Goal: Task Accomplishment & Management: Use online tool/utility

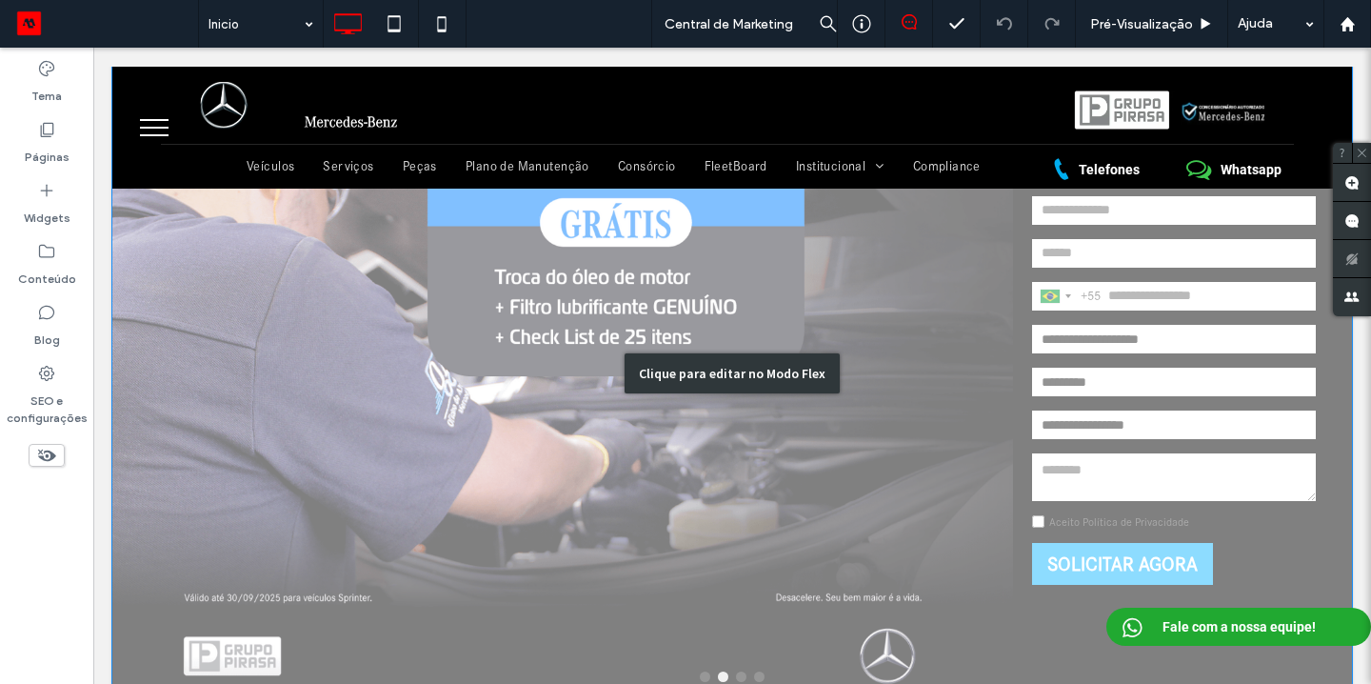
scroll to position [145, 0]
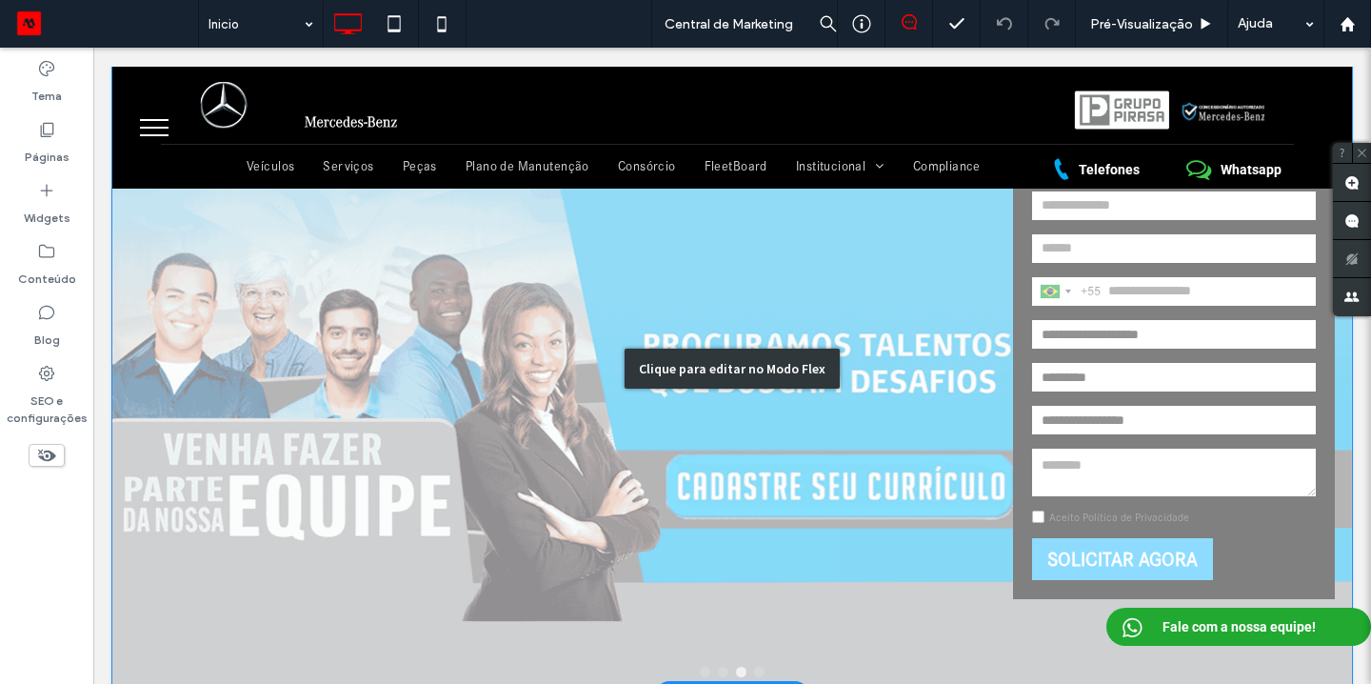
click at [1085, 513] on div "Clique para editar no Modo Flex" at bounding box center [732, 369] width 1240 height 650
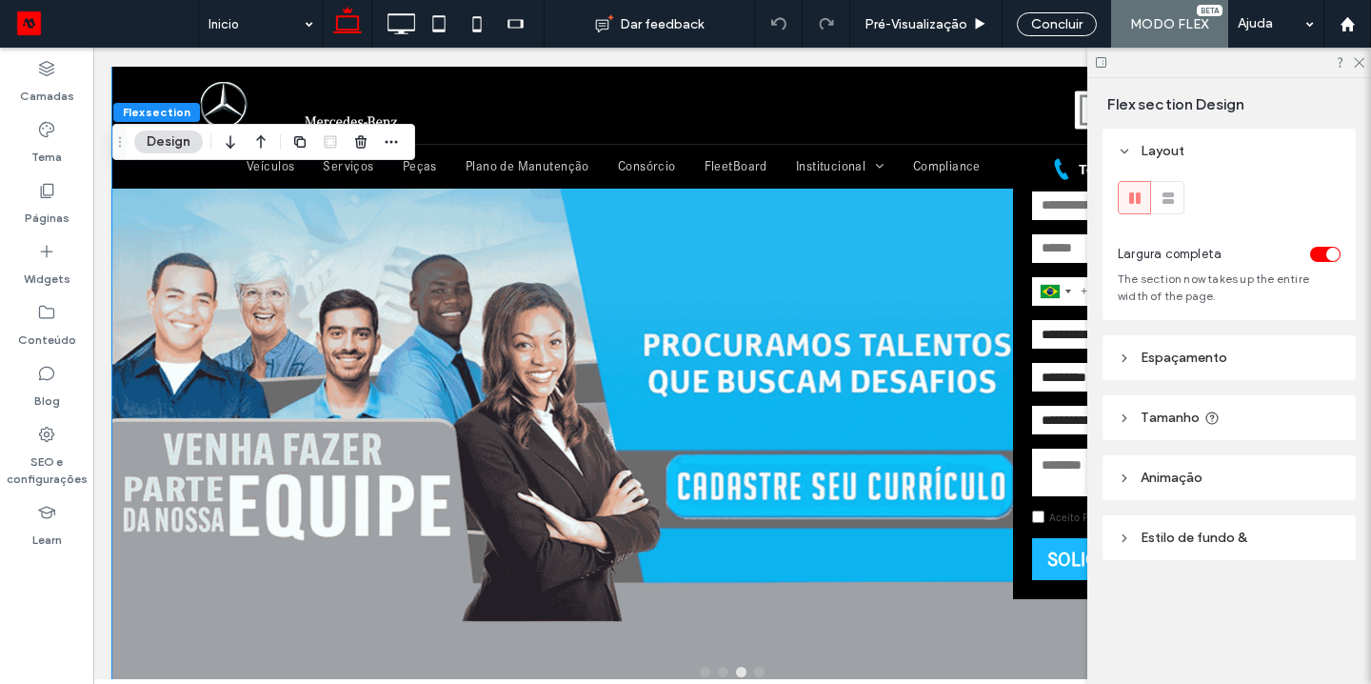
click at [1061, 522] on label "Aceito Política de Privacidade" at bounding box center [1120, 516] width 140 height 13
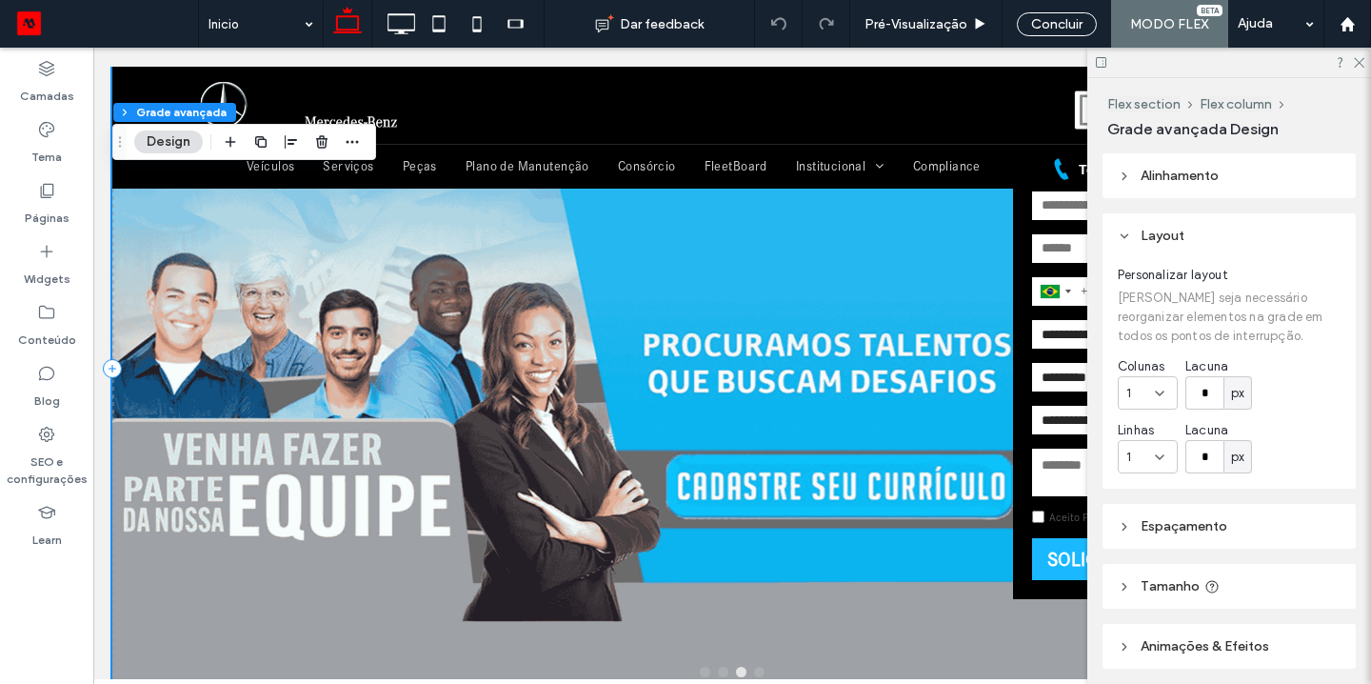
click at [1061, 522] on label "Aceito Política de Privacidade" at bounding box center [1120, 516] width 140 height 13
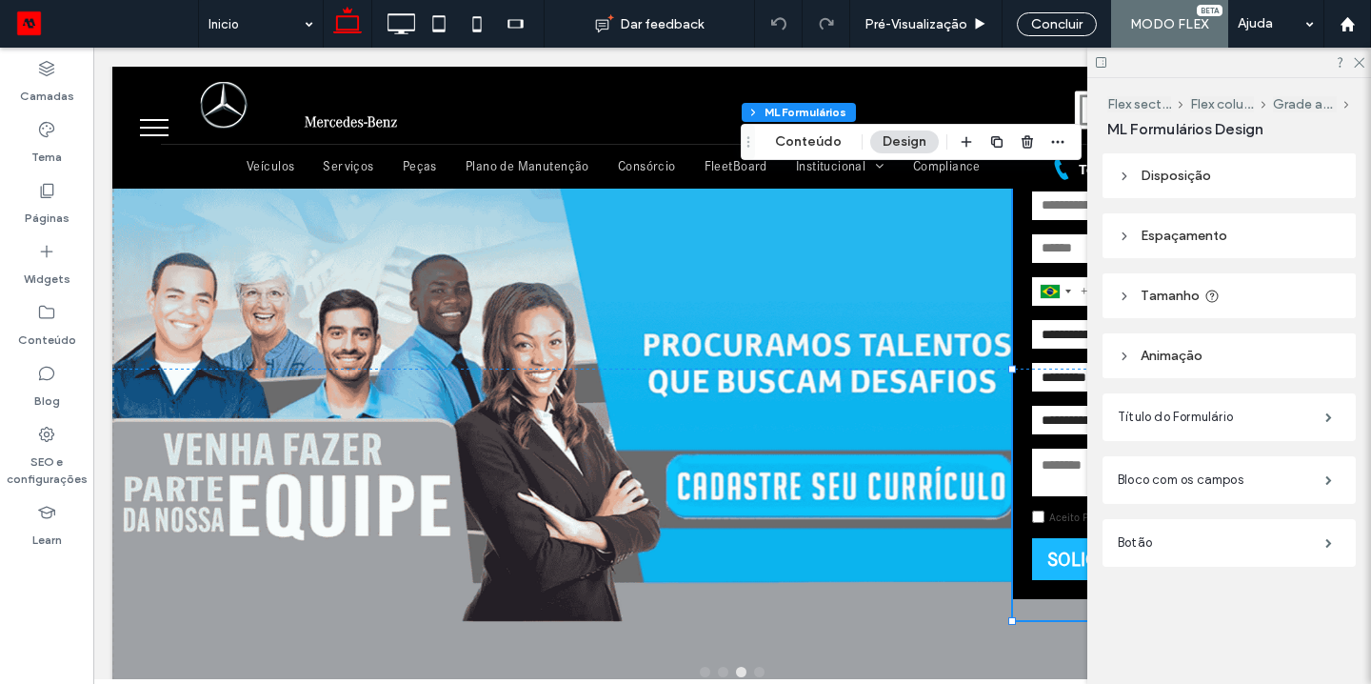
click at [1063, 523] on label "Aceito Política de Privacidade" at bounding box center [1120, 516] width 140 height 13
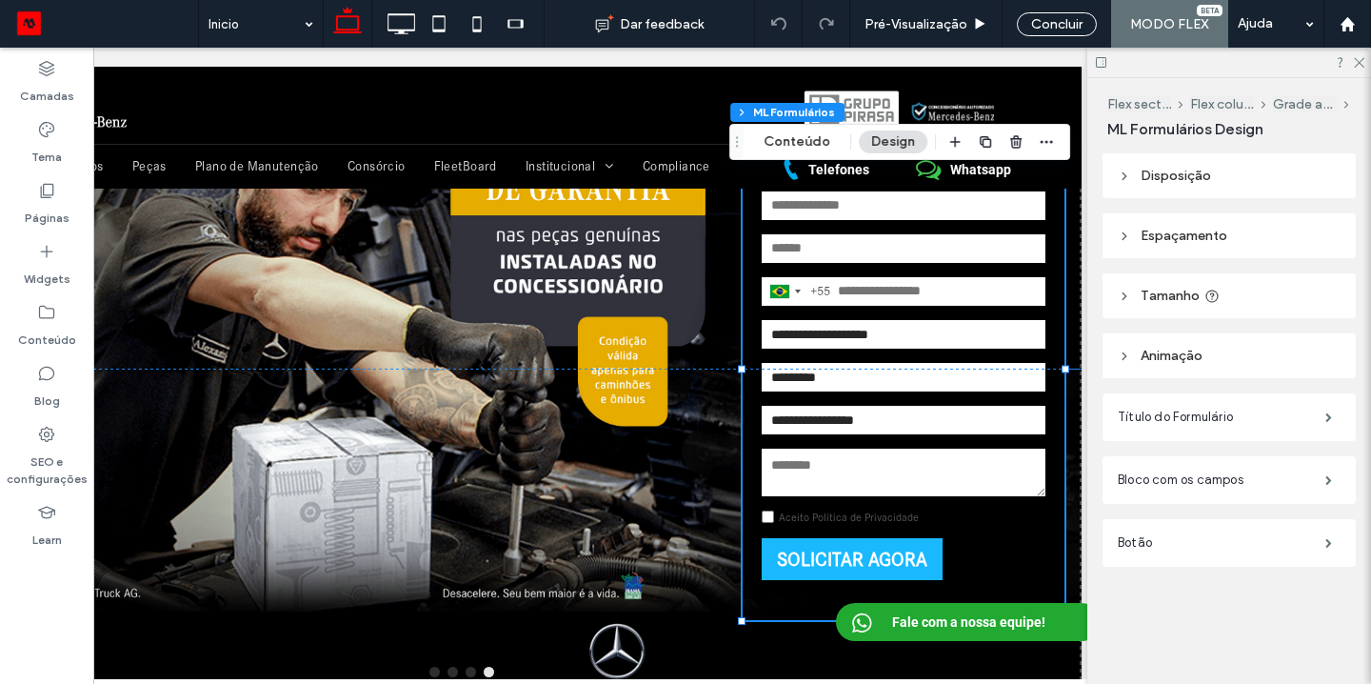
scroll to position [0, 284]
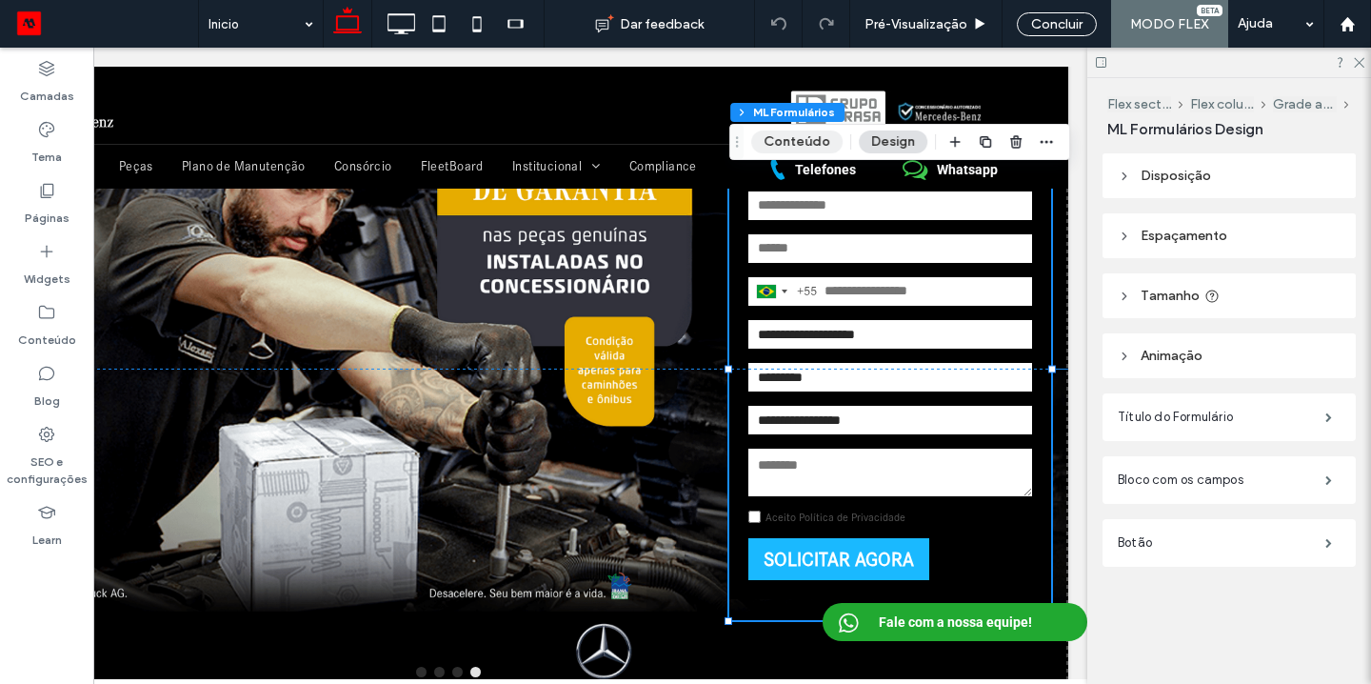
click at [788, 147] on button "Conteúdo" at bounding box center [796, 141] width 91 height 23
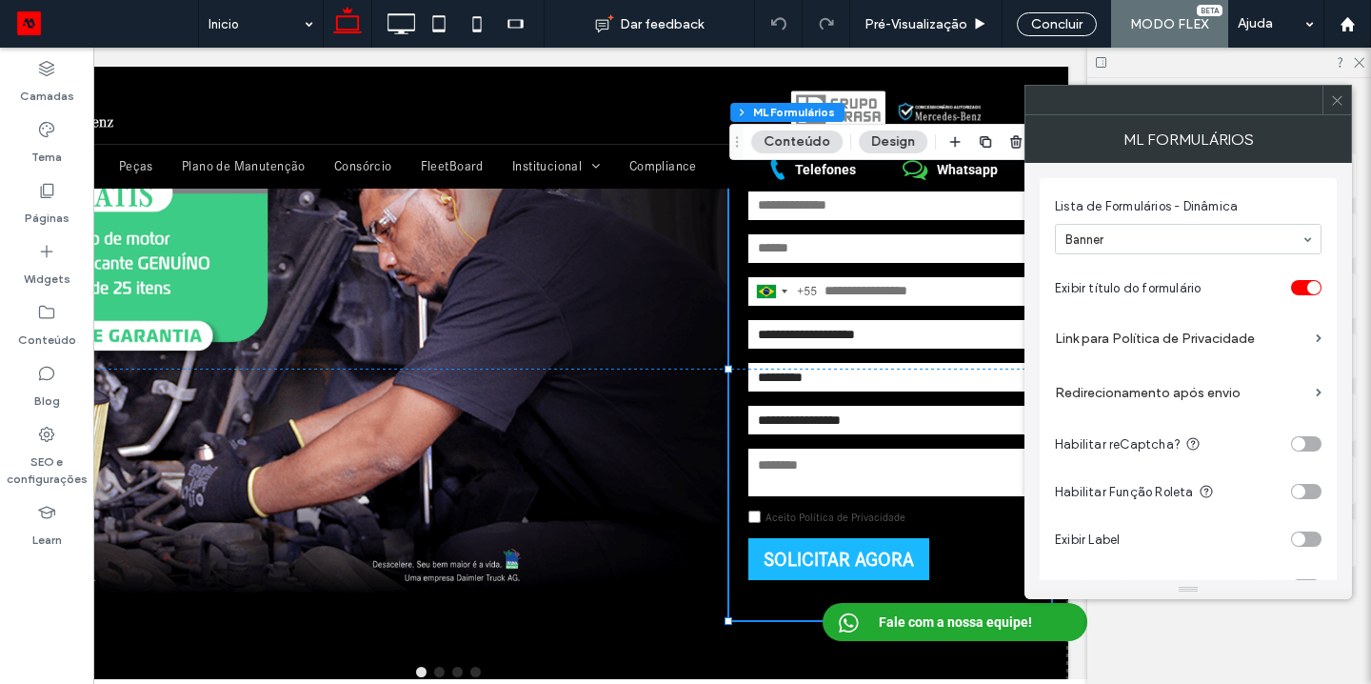
click at [1187, 337] on label "Link para Política de Privacidade" at bounding box center [1181, 338] width 253 height 35
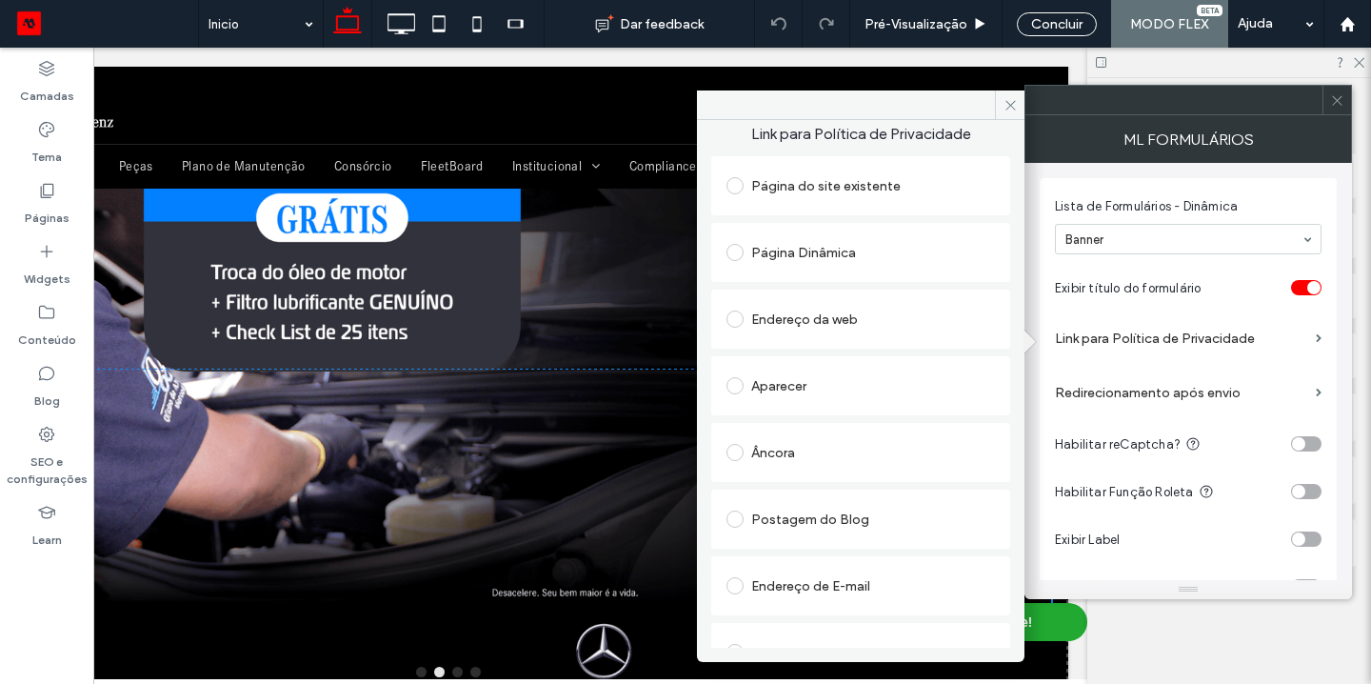
scroll to position [0, 0]
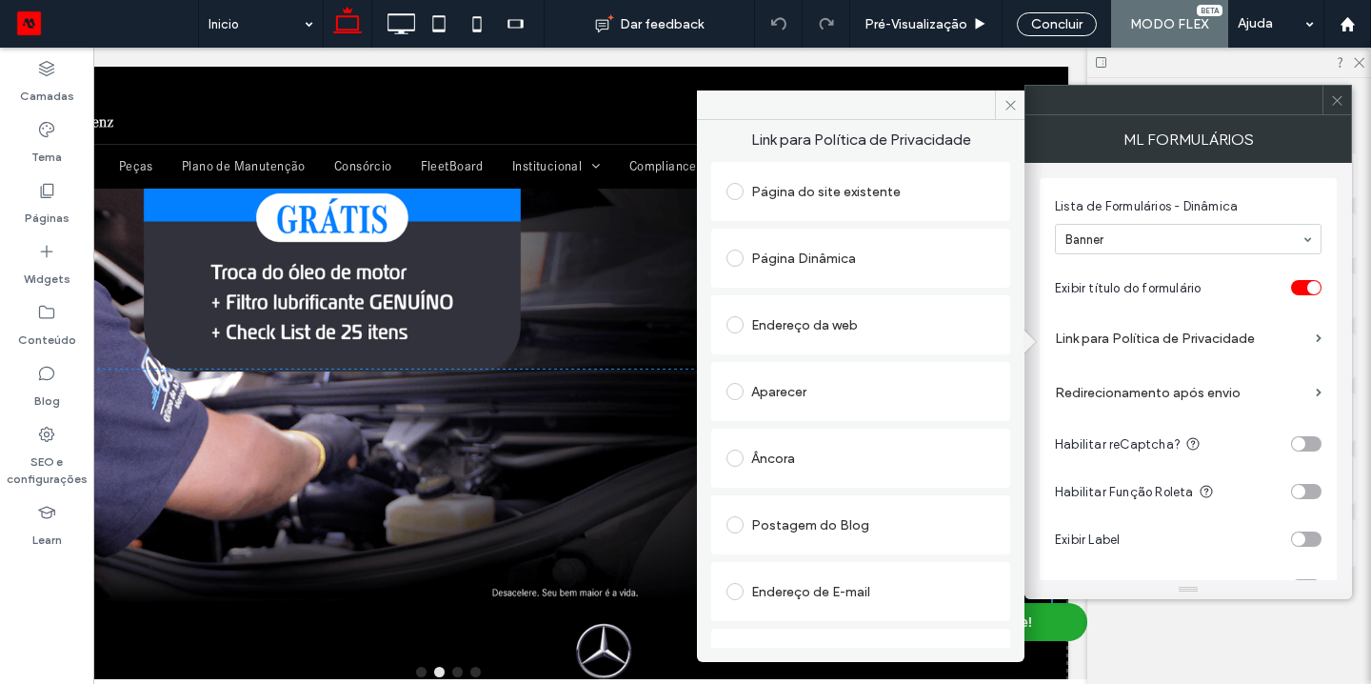
click at [733, 321] on span at bounding box center [735, 324] width 17 height 17
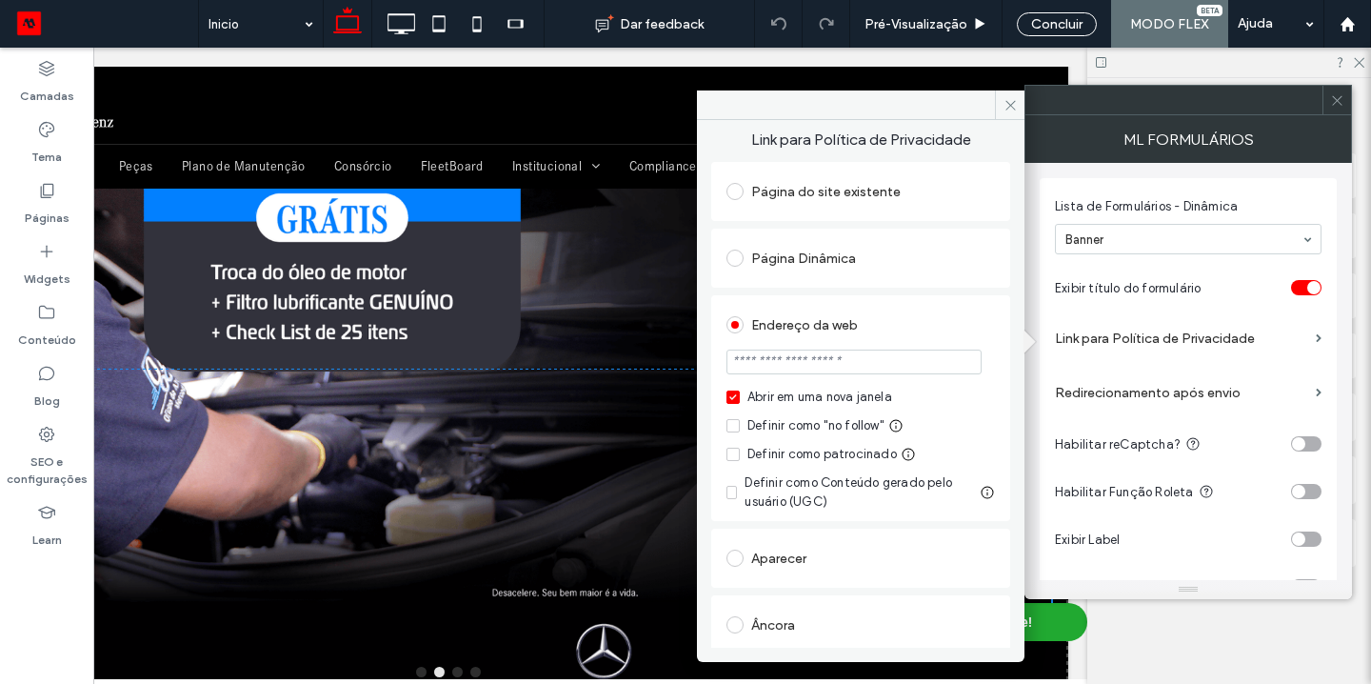
click at [773, 364] on input "url" at bounding box center [854, 362] width 255 height 25
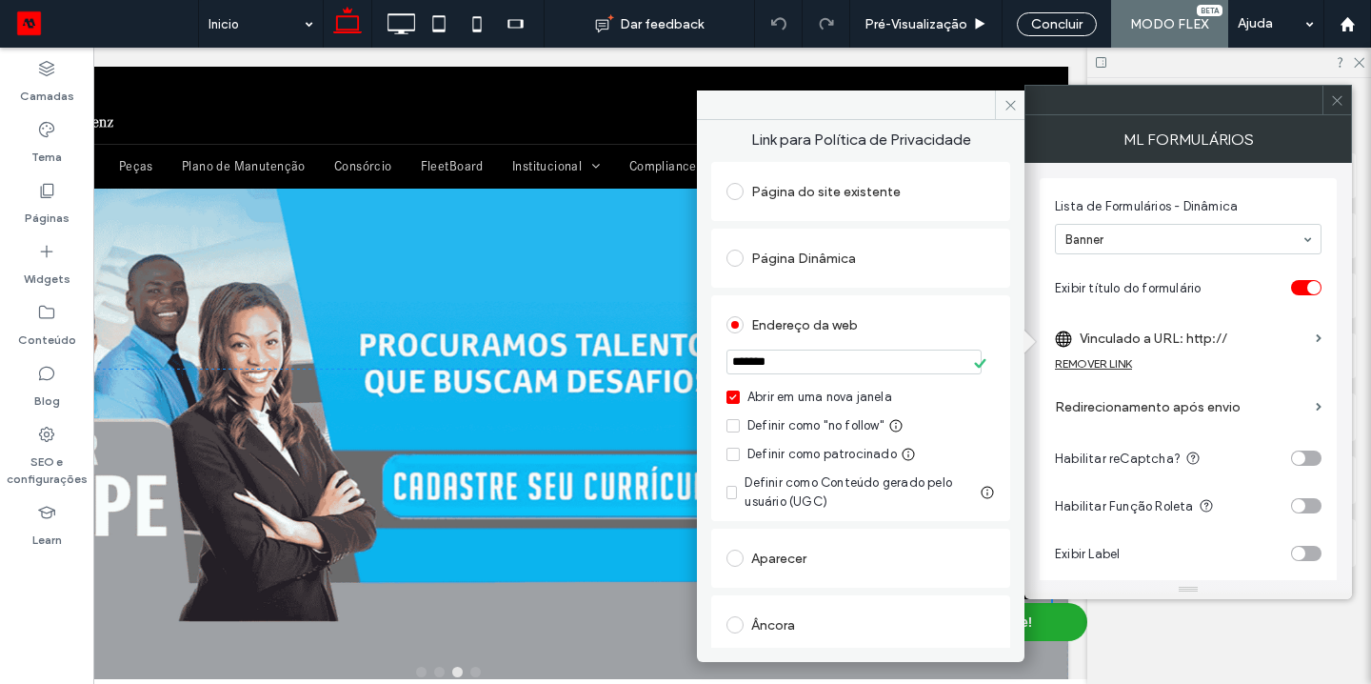
click at [850, 355] on input "*******" at bounding box center [854, 362] width 255 height 25
paste input "**********"
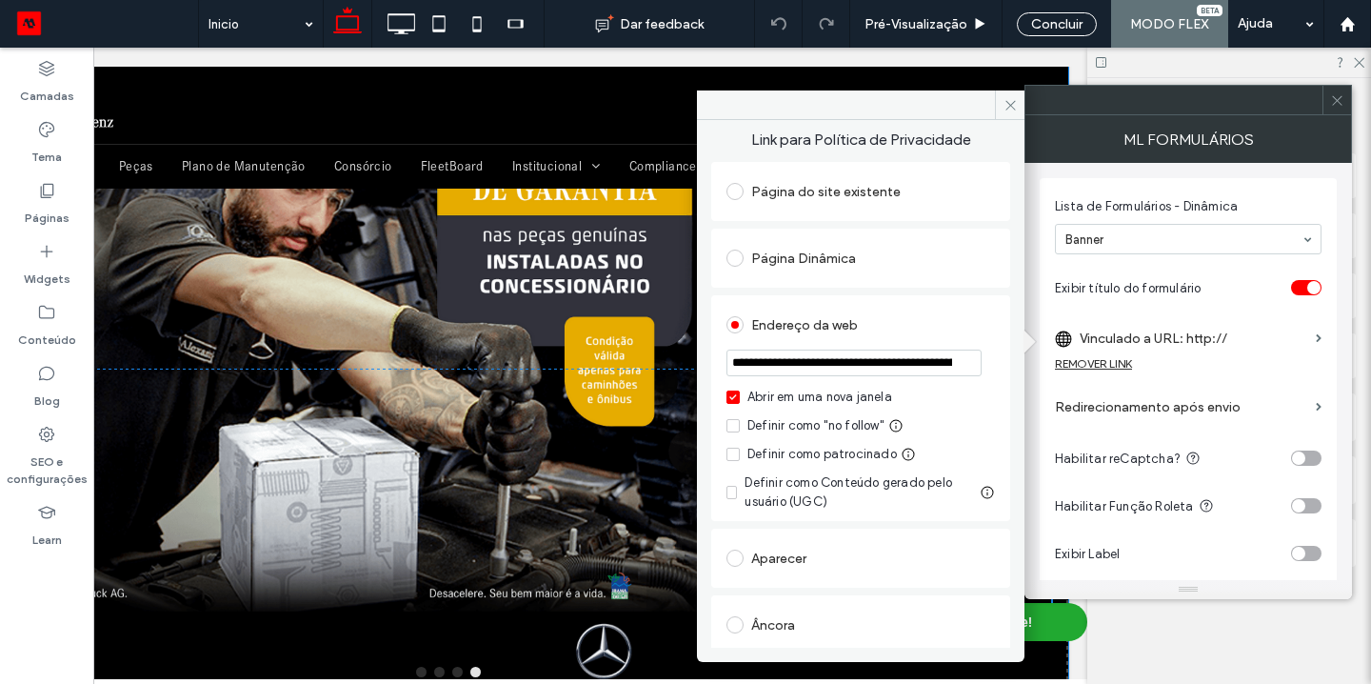
drag, startPoint x: 625, startPoint y: 411, endPoint x: 690, endPoint y: 364, distance: 81.2
type input "**********"
click at [708, 512] on div "**********" at bounding box center [861, 384] width 328 height 528
click at [1006, 108] on icon at bounding box center [1011, 105] width 14 height 14
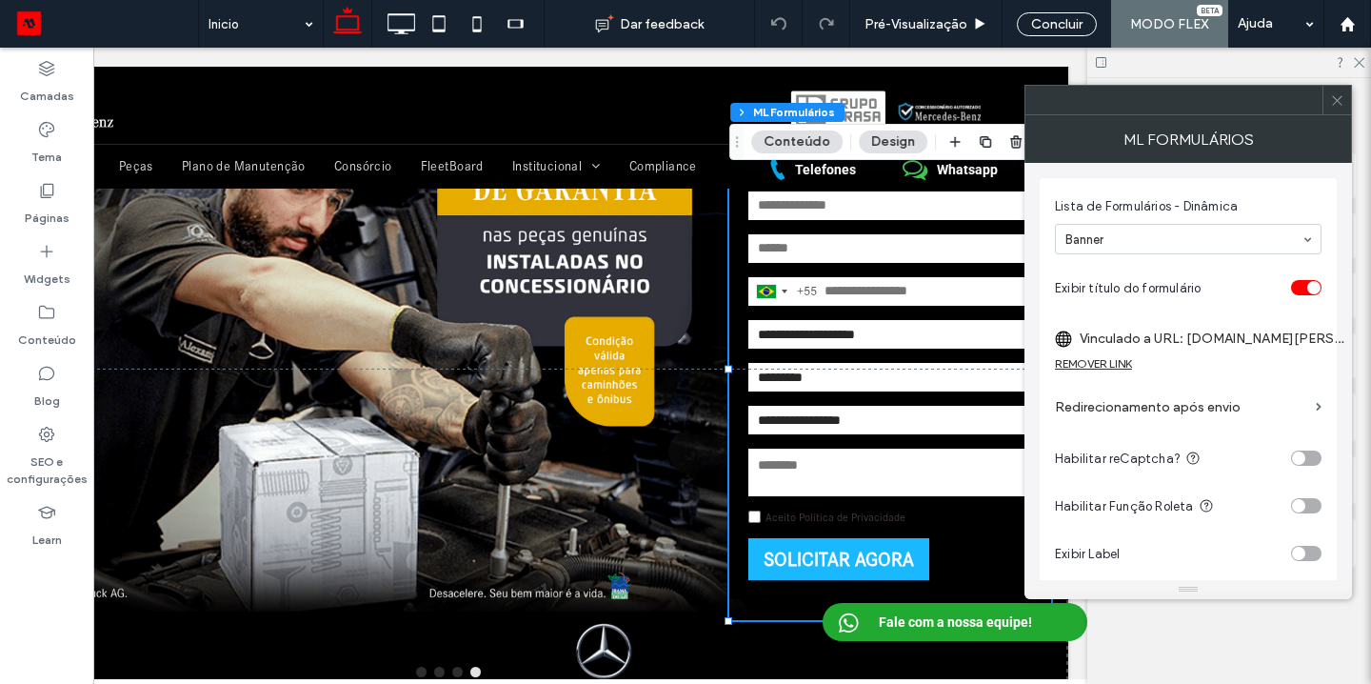
click at [1345, 101] on div at bounding box center [1337, 100] width 29 height 29
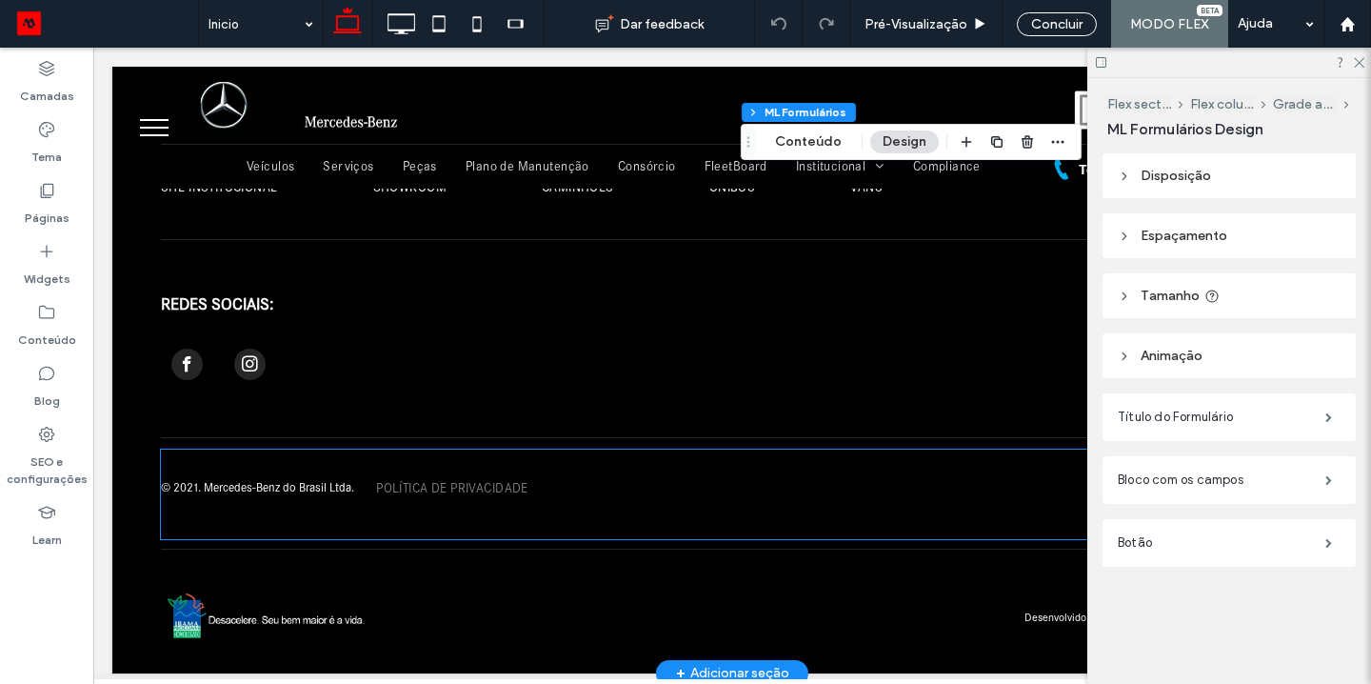
click at [430, 486] on span "Política de Privacidade" at bounding box center [452, 488] width 152 height 16
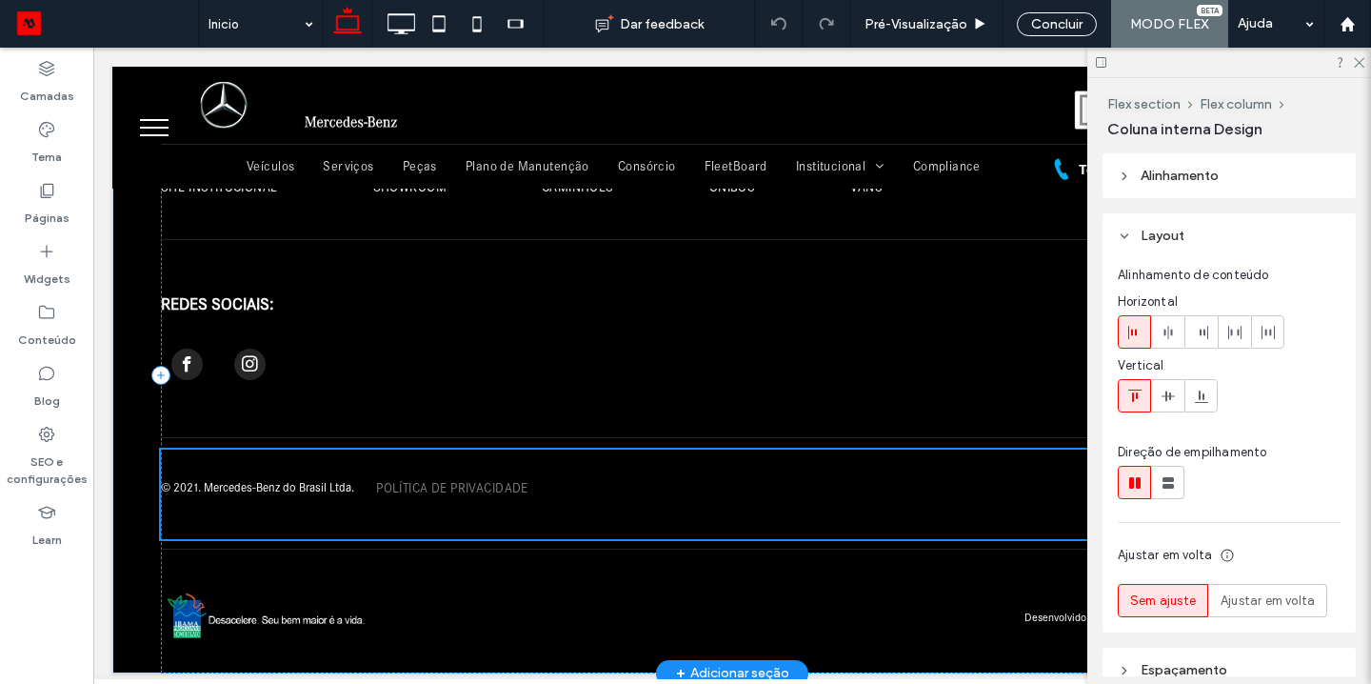
scroll to position [2232, 0]
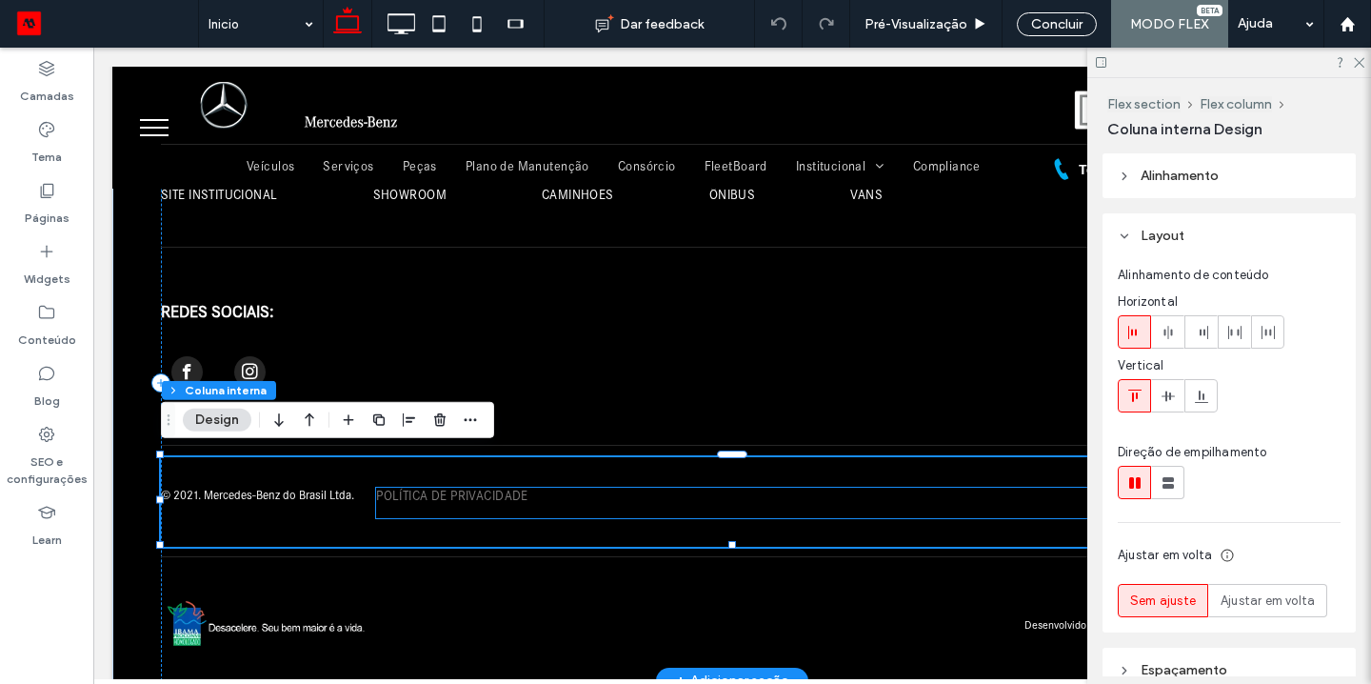
click at [448, 498] on link "Política de Privacidade" at bounding box center [452, 503] width 152 height 30
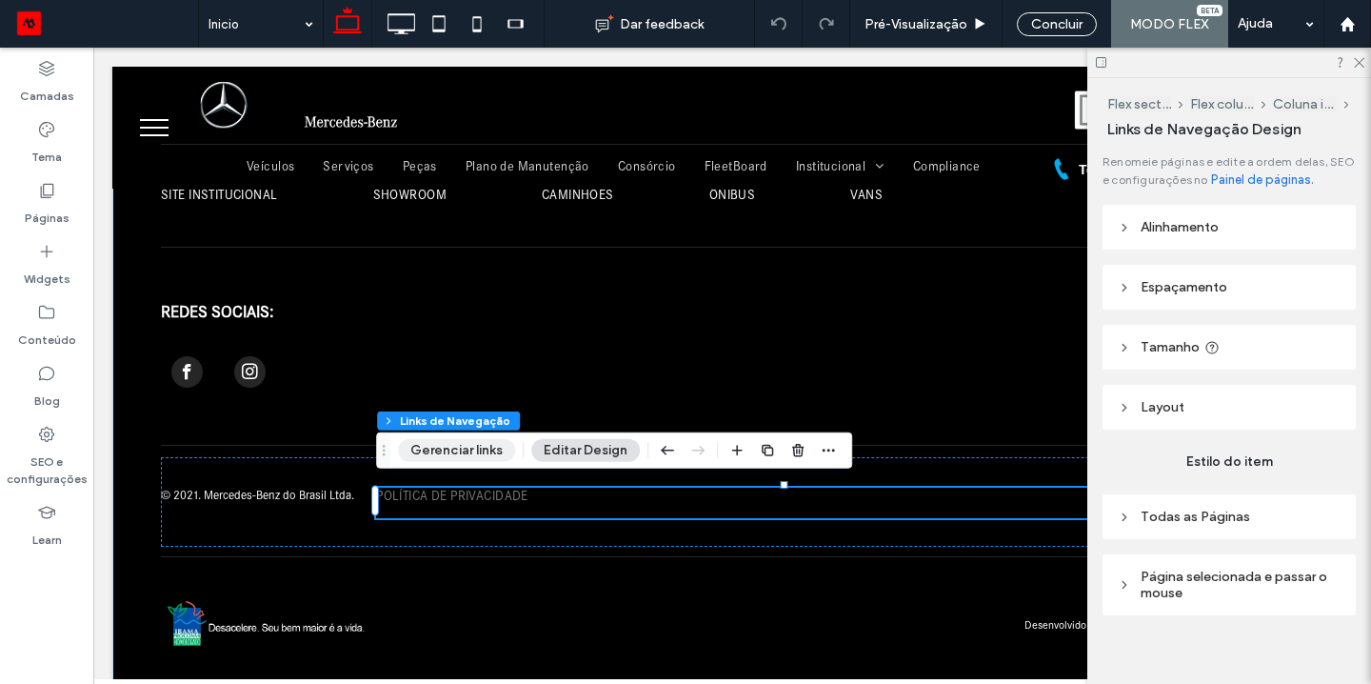
click at [435, 456] on button "Gerenciar links" at bounding box center [456, 450] width 117 height 23
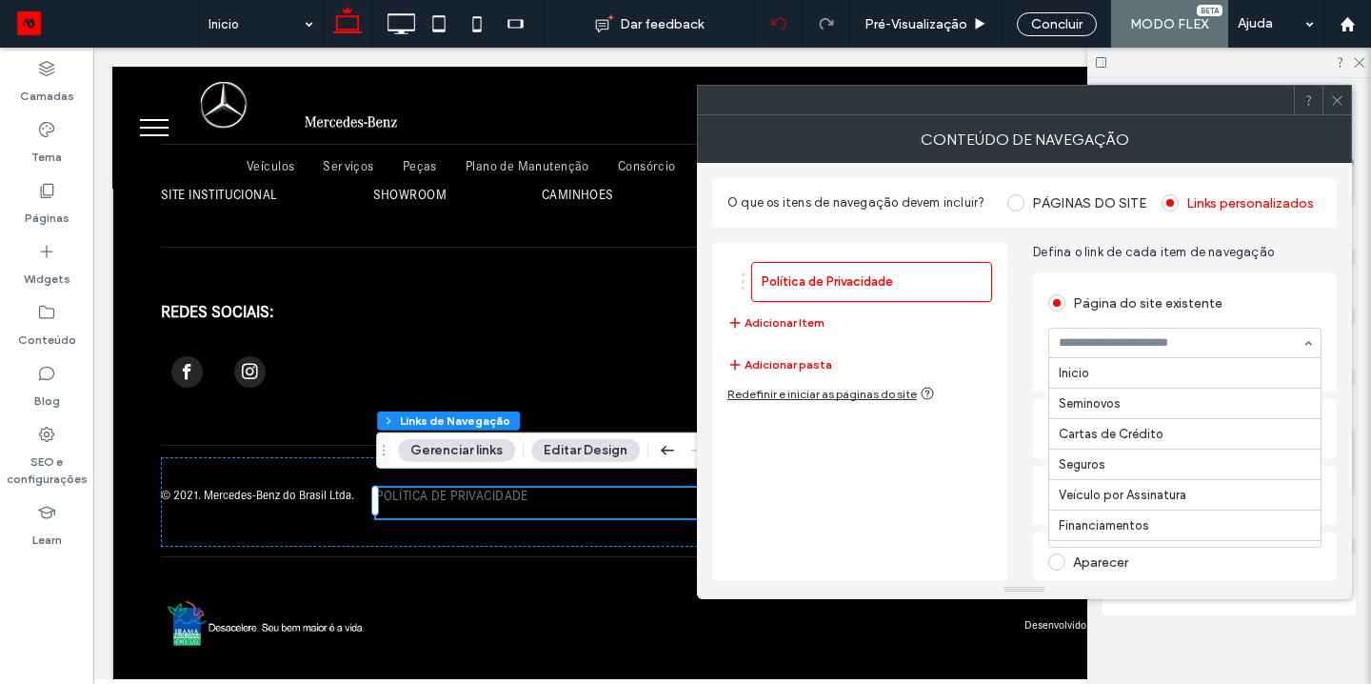
scroll to position [723, 0]
click at [1058, 489] on span at bounding box center [1057, 495] width 17 height 17
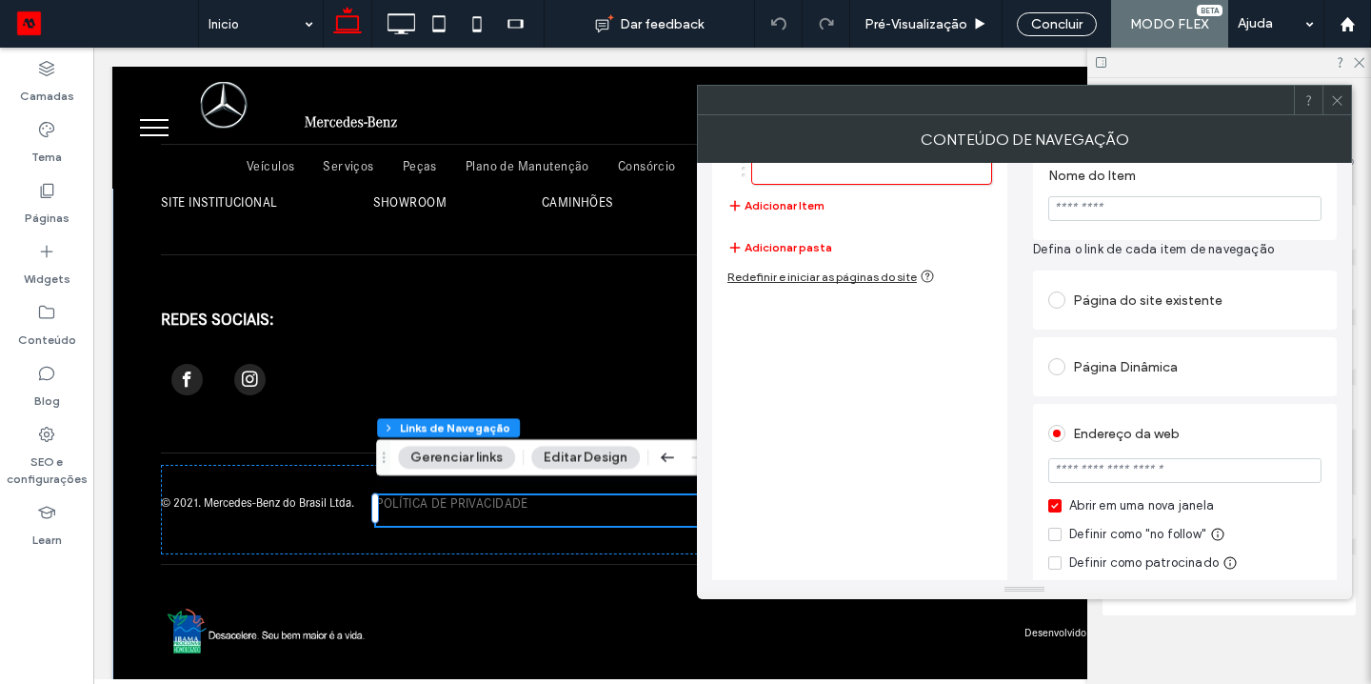
scroll to position [156, 0]
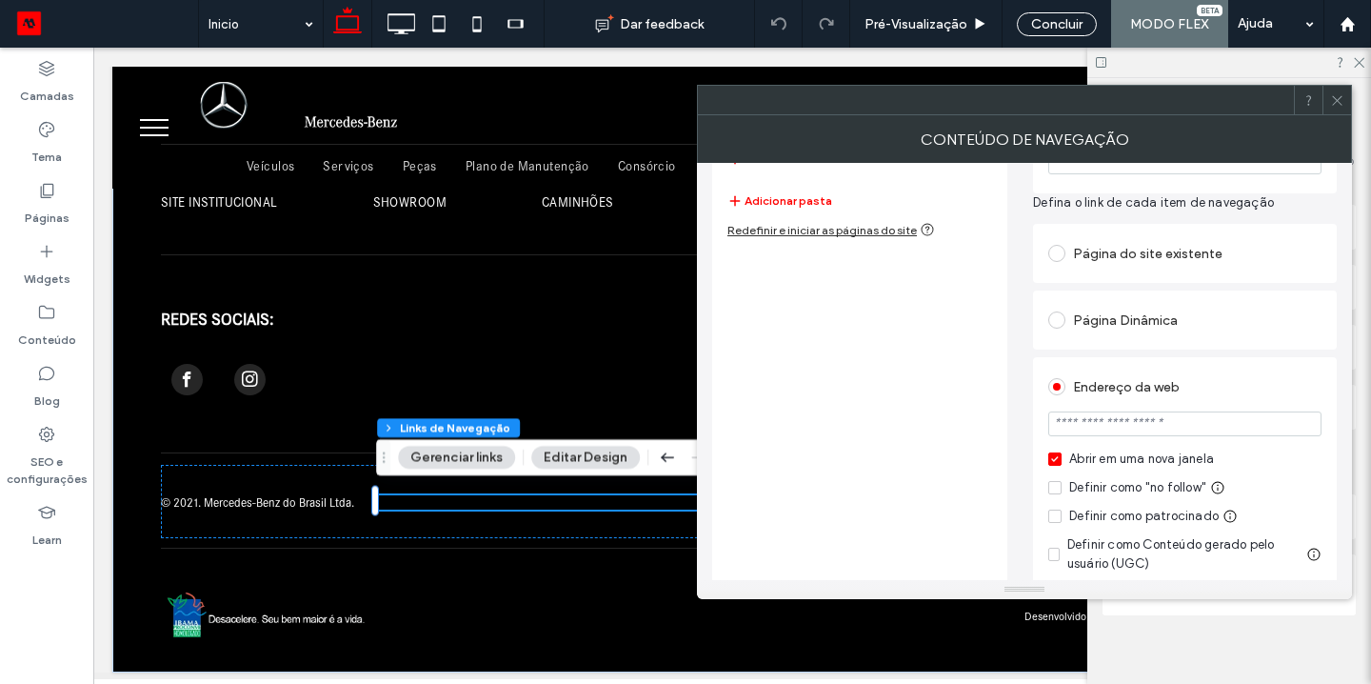
click at [1094, 431] on input "url" at bounding box center [1185, 423] width 273 height 25
paste input "**********"
type input "**********"
click at [1036, 431] on div "**********" at bounding box center [1185, 470] width 304 height 226
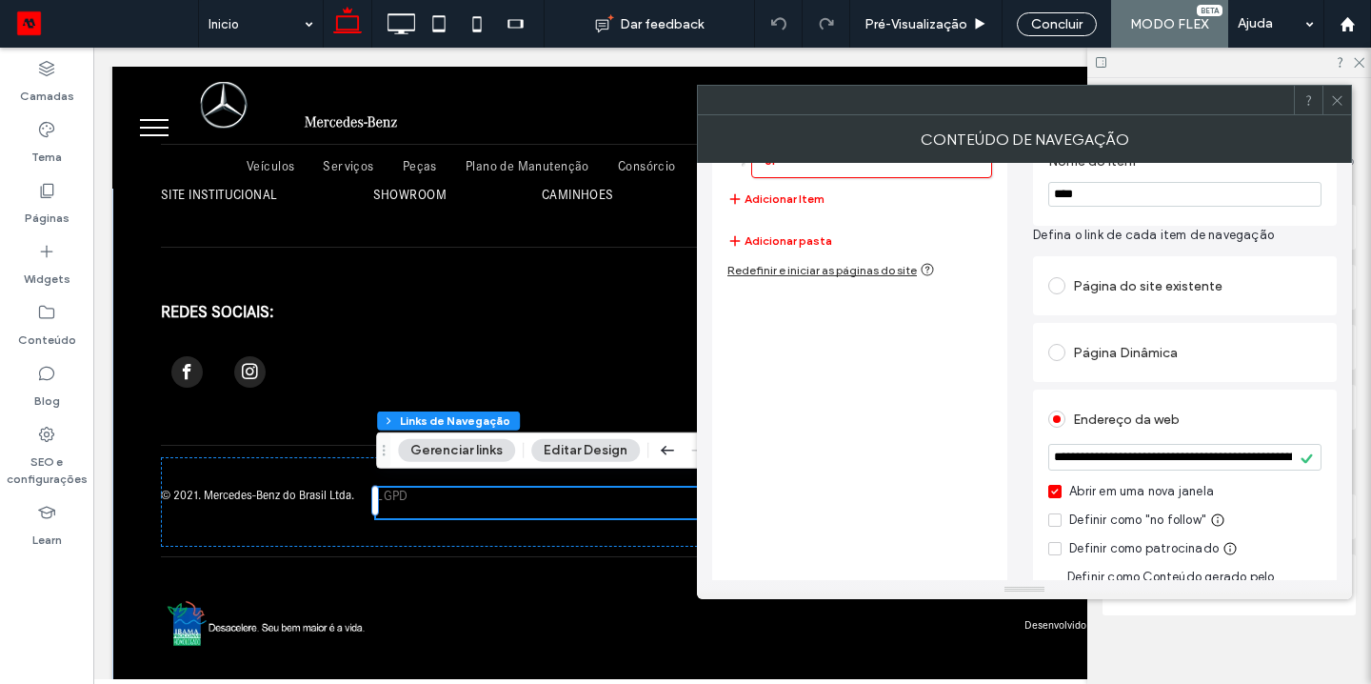
scroll to position [0, 0]
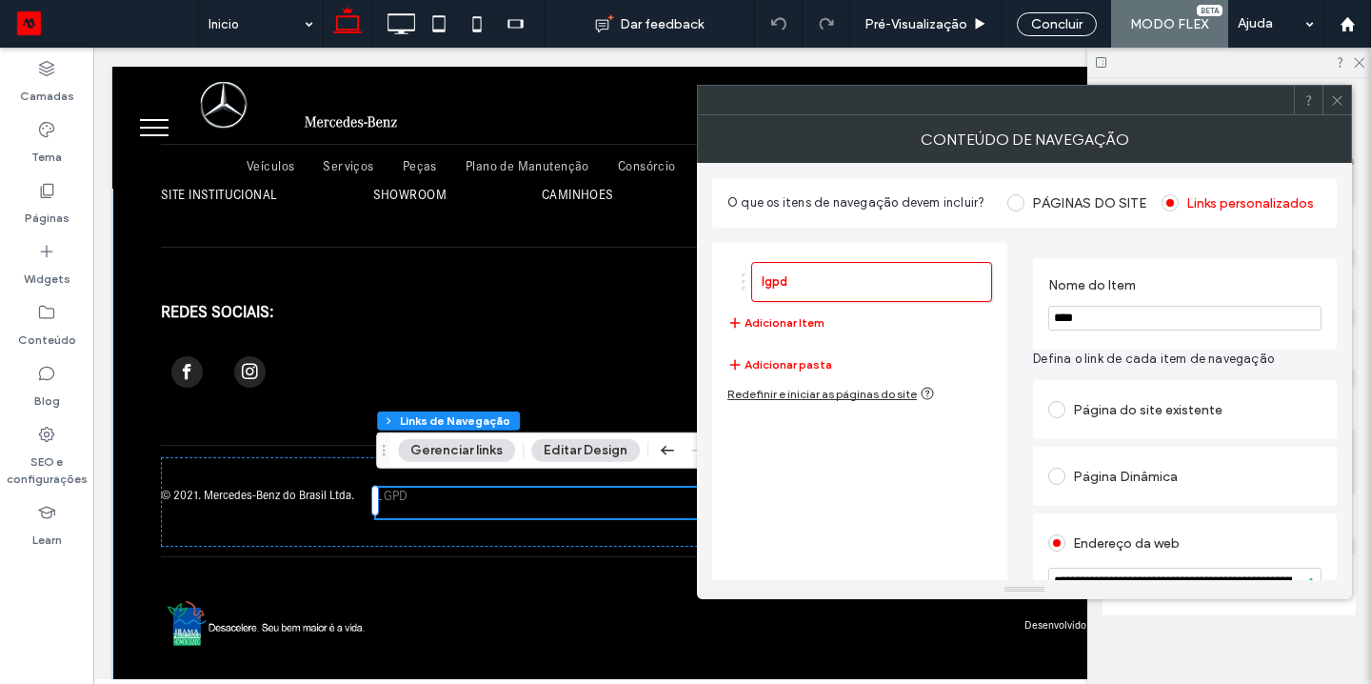
click at [1088, 321] on input "****" at bounding box center [1185, 318] width 273 height 25
type input "**********"
click at [1028, 450] on div "**********" at bounding box center [1024, 550] width 625 height 645
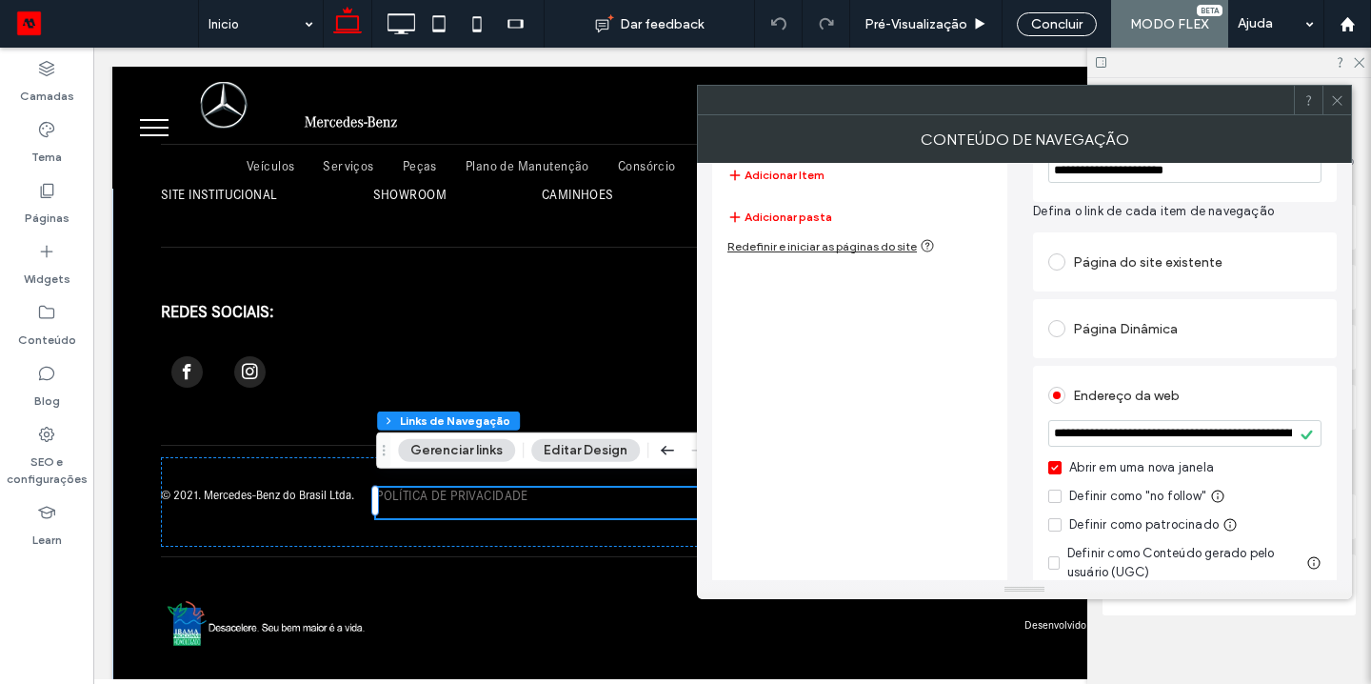
scroll to position [294, 0]
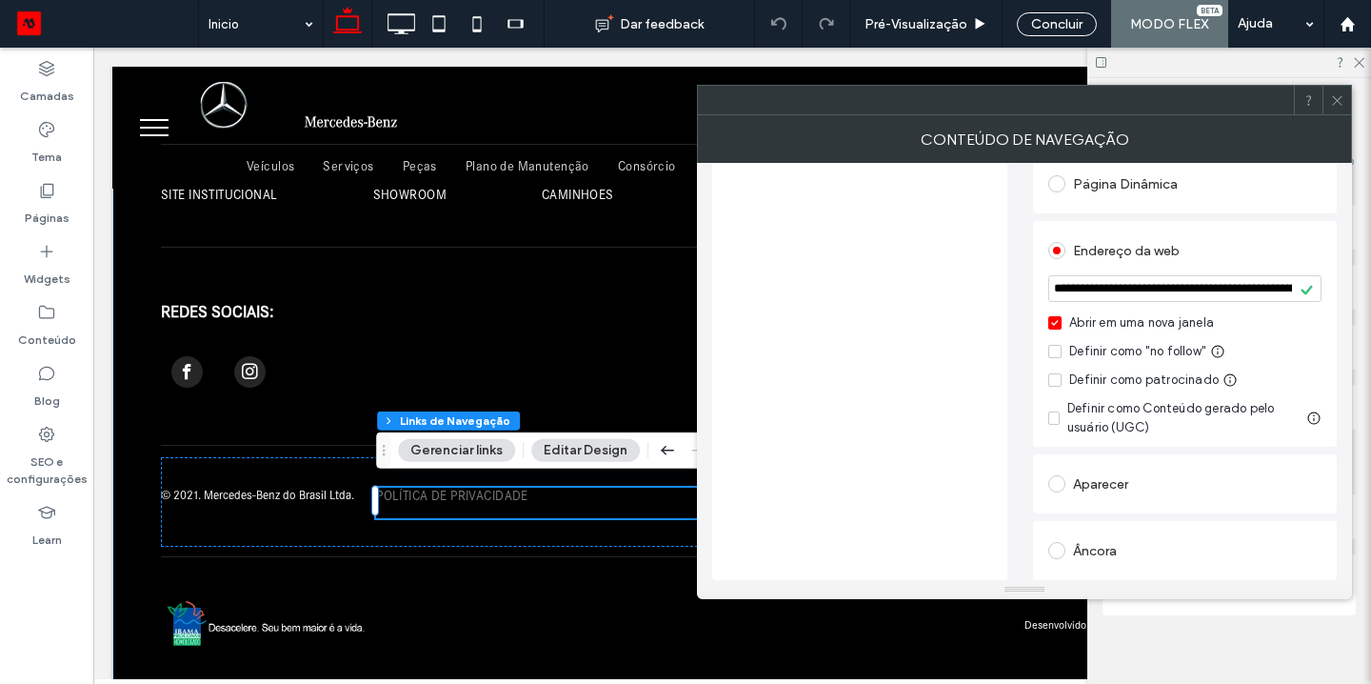
click at [1338, 108] on span at bounding box center [1337, 100] width 14 height 29
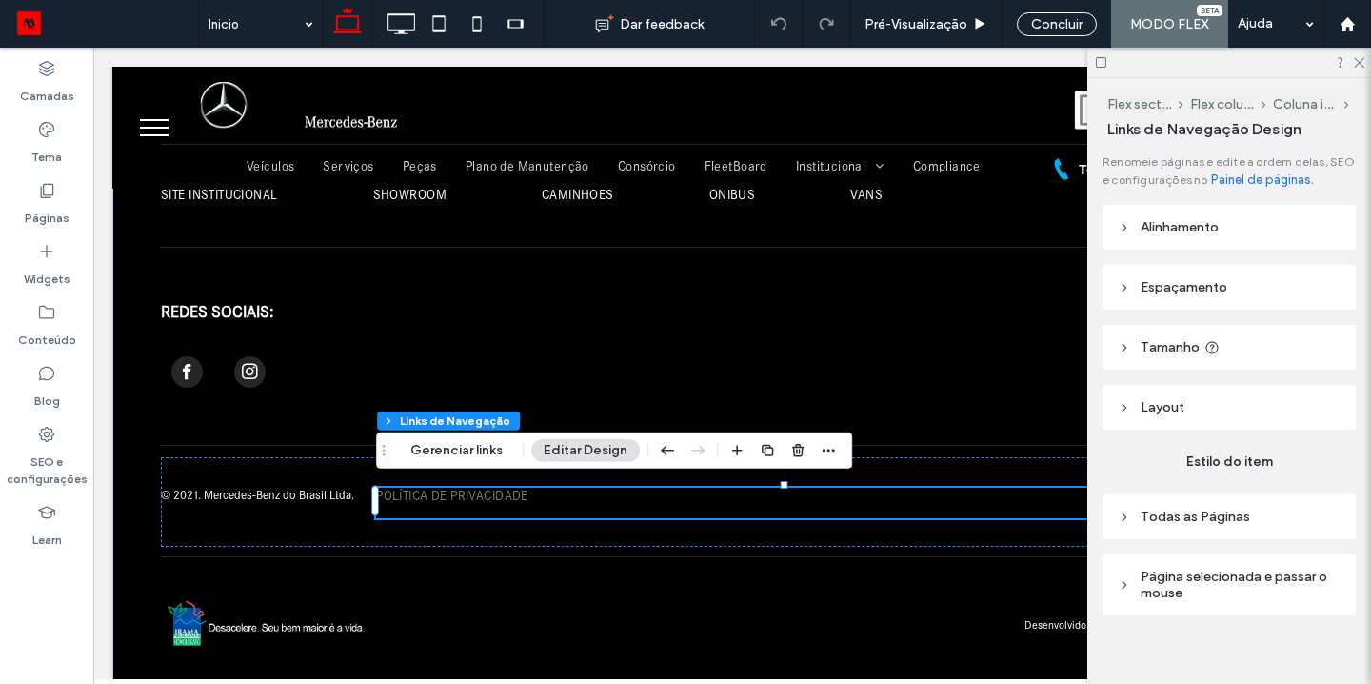
click at [1366, 63] on div at bounding box center [1230, 63] width 284 height 30
click at [1362, 63] on icon at bounding box center [1358, 61] width 12 height 12
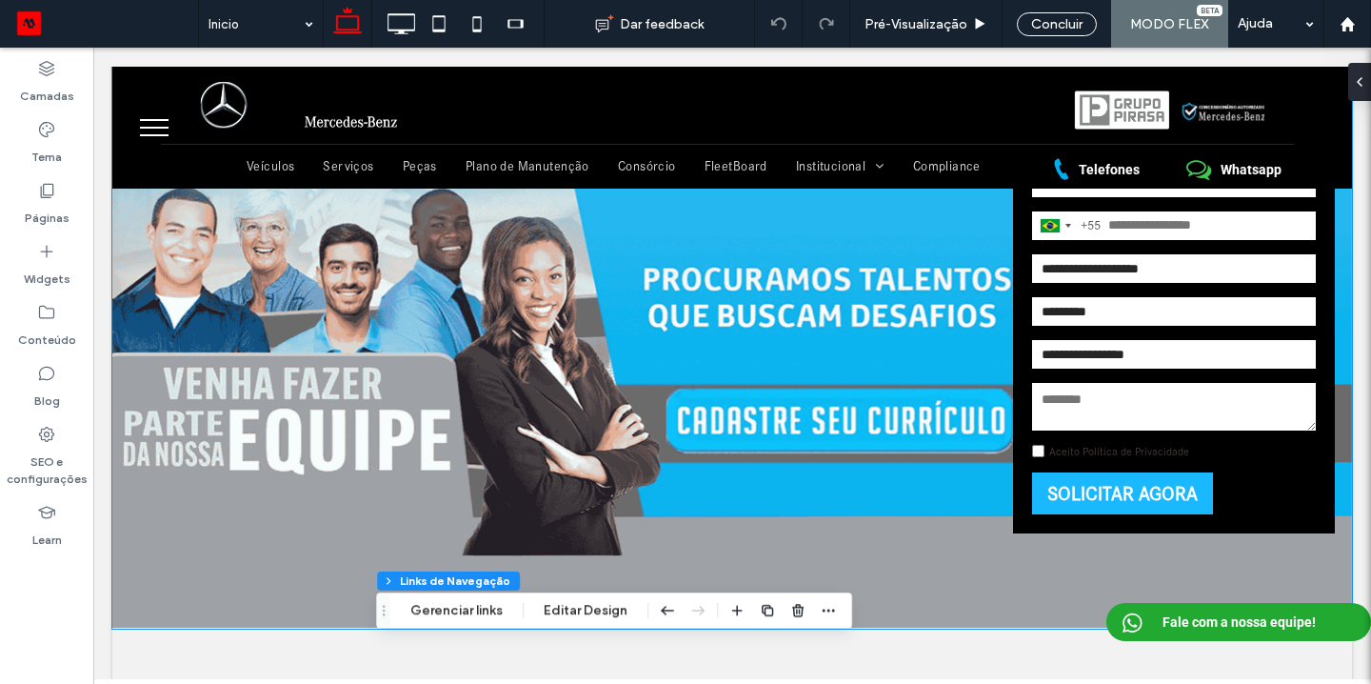
scroll to position [215, 0]
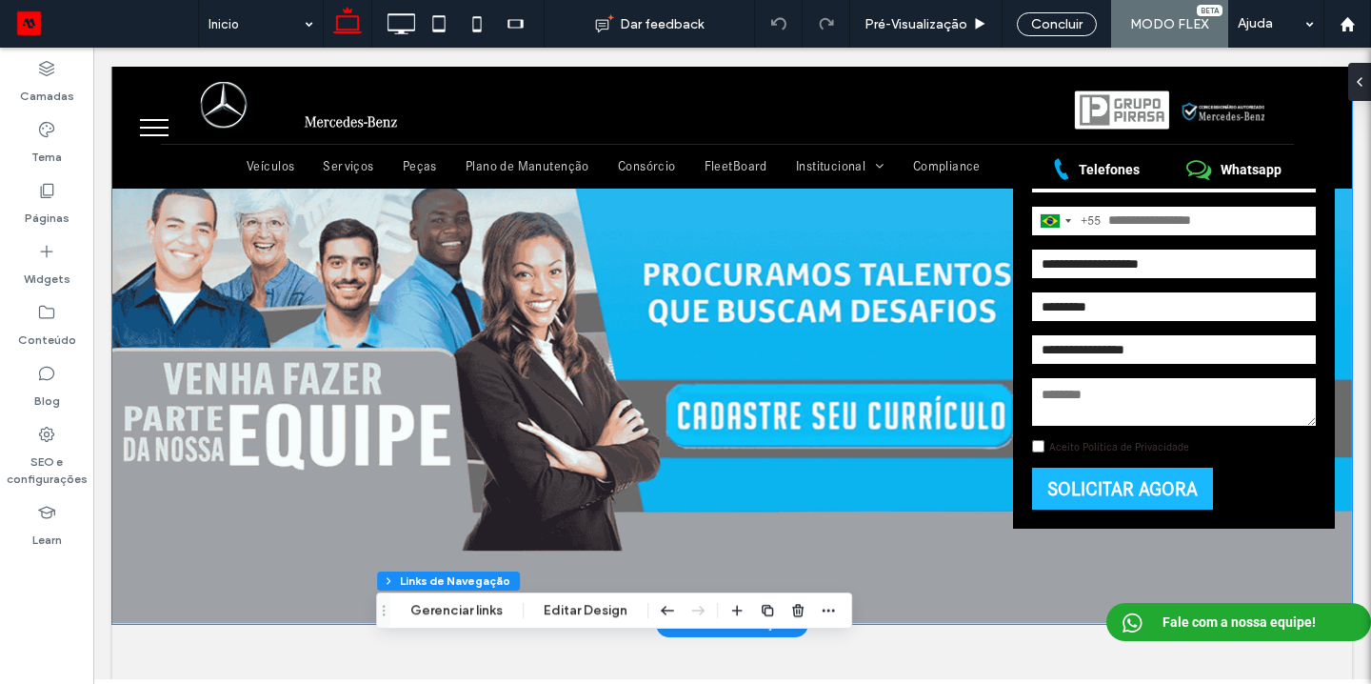
click at [1261, 477] on div "SOLICITAR AGORA" at bounding box center [1174, 489] width 284 height 42
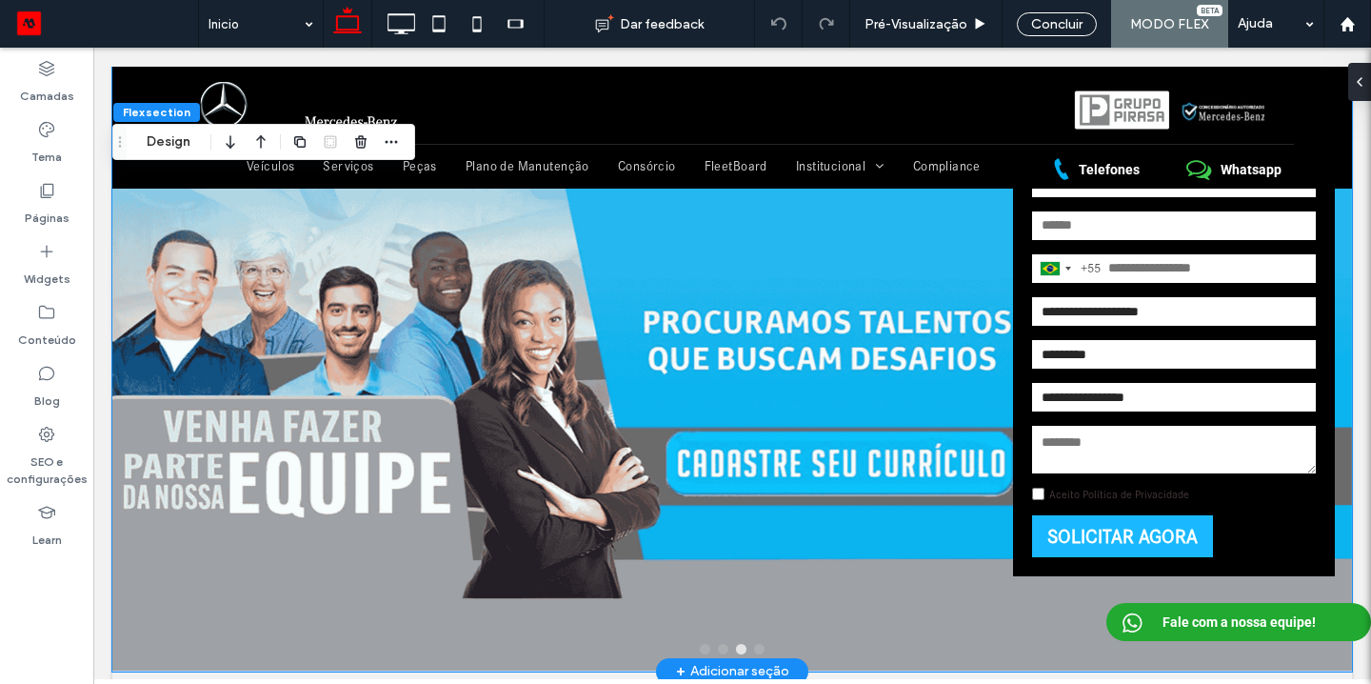
scroll to position [160, 0]
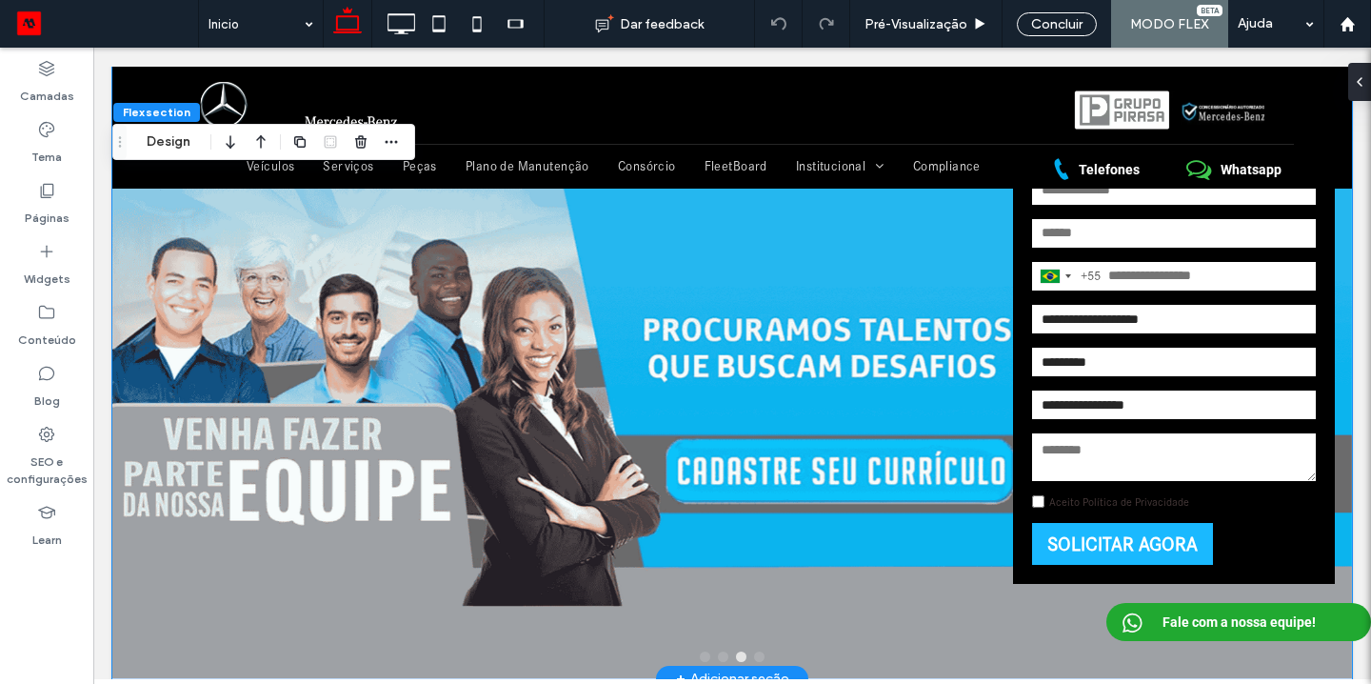
click at [1259, 512] on div "Brazil +55 +55 244 results found Afghanistan +93 Albania +355 Algeria +213 Amer…" at bounding box center [1174, 370] width 322 height 427
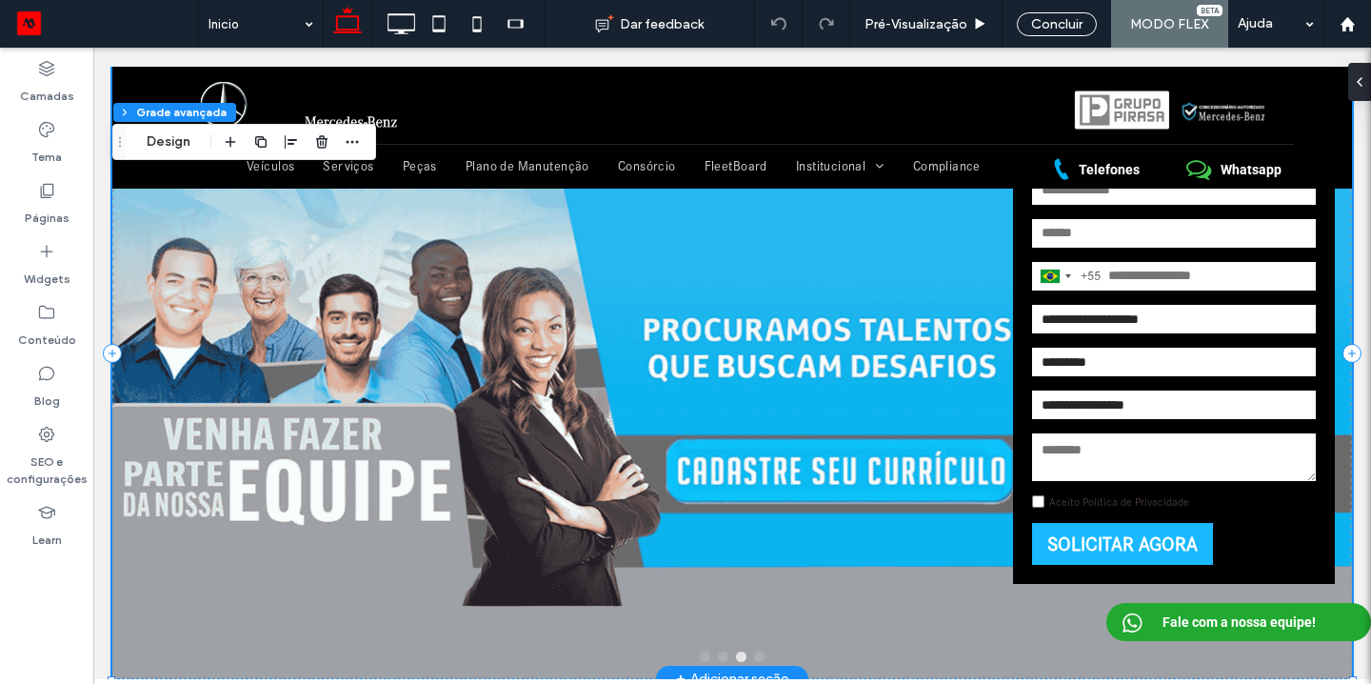
click at [1259, 512] on div "Brazil +55 +55 244 results found Afghanistan +93 Albania +355 Algeria +213 Amer…" at bounding box center [1174, 370] width 322 height 427
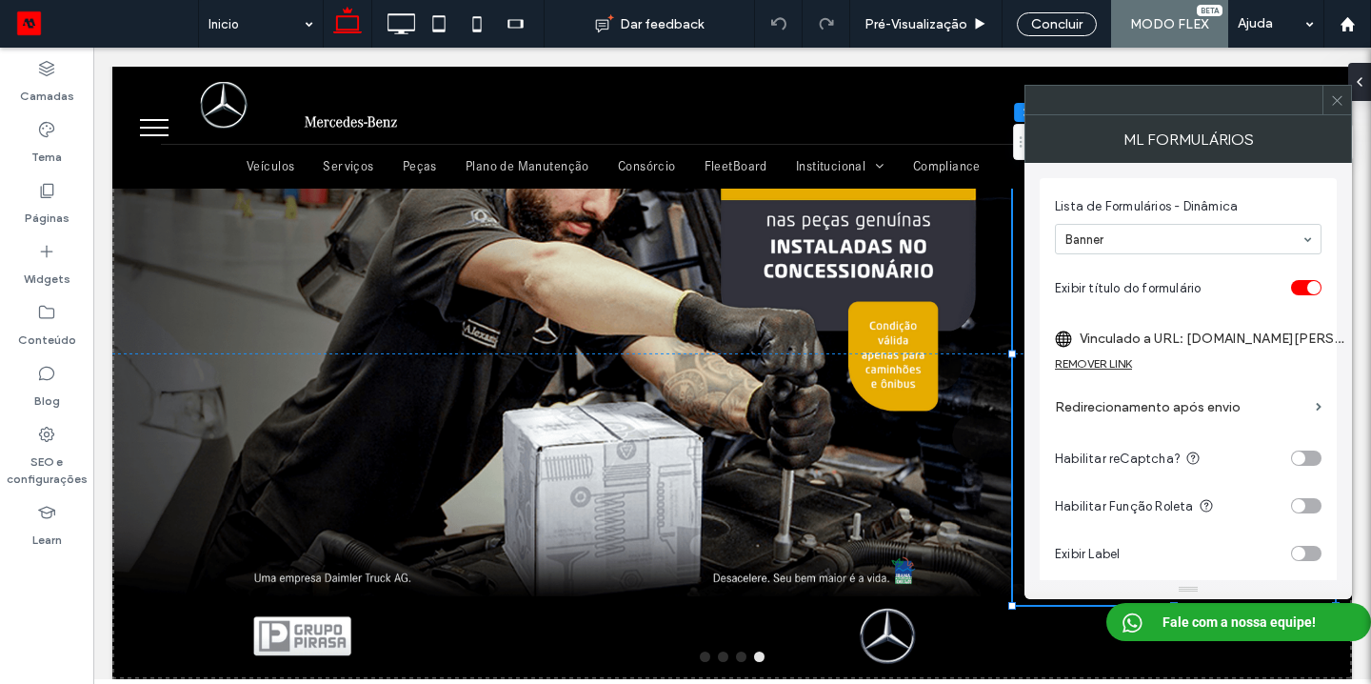
click at [1336, 113] on span at bounding box center [1337, 100] width 14 height 29
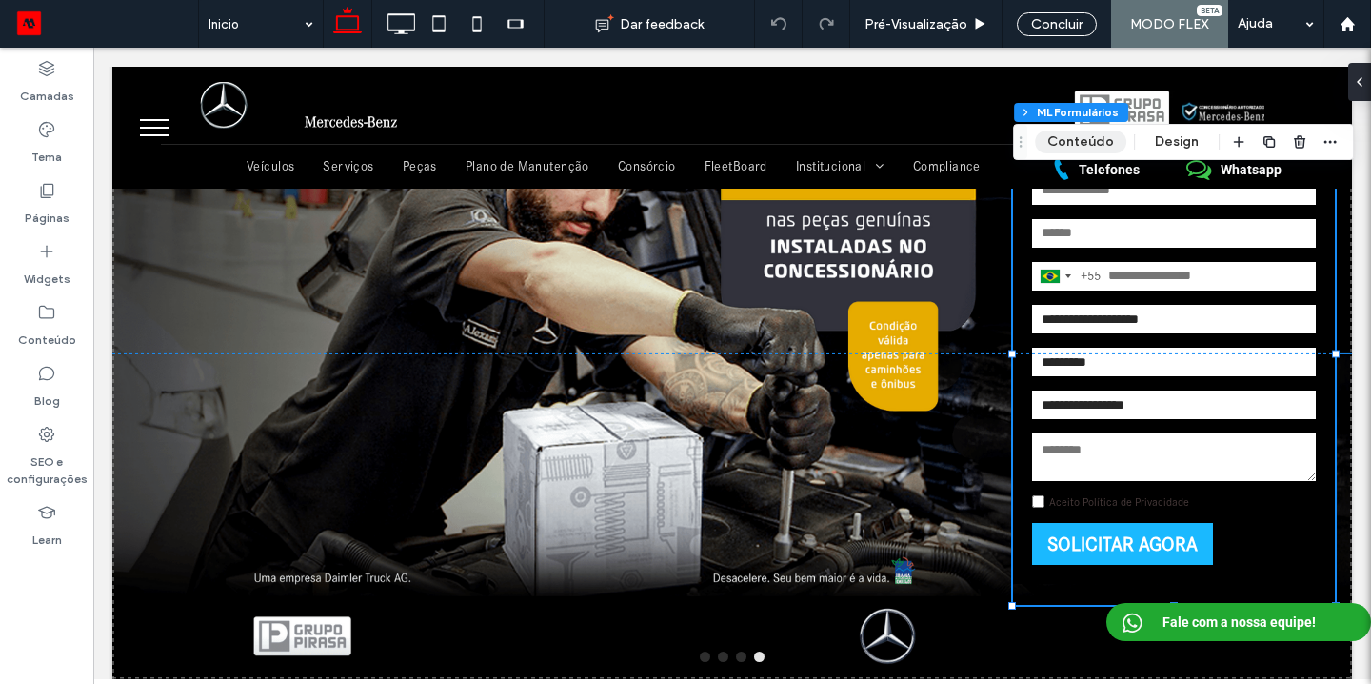
click at [1054, 148] on button "Conteúdo" at bounding box center [1080, 141] width 91 height 23
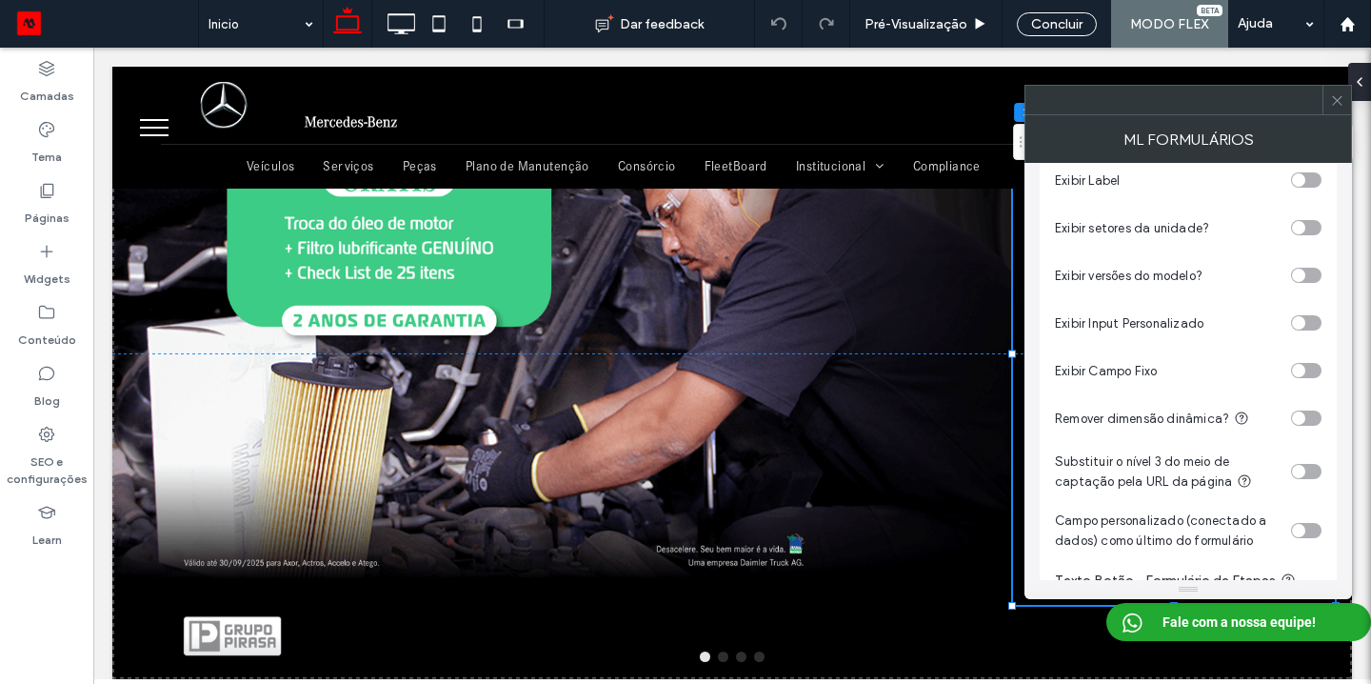
scroll to position [0, 0]
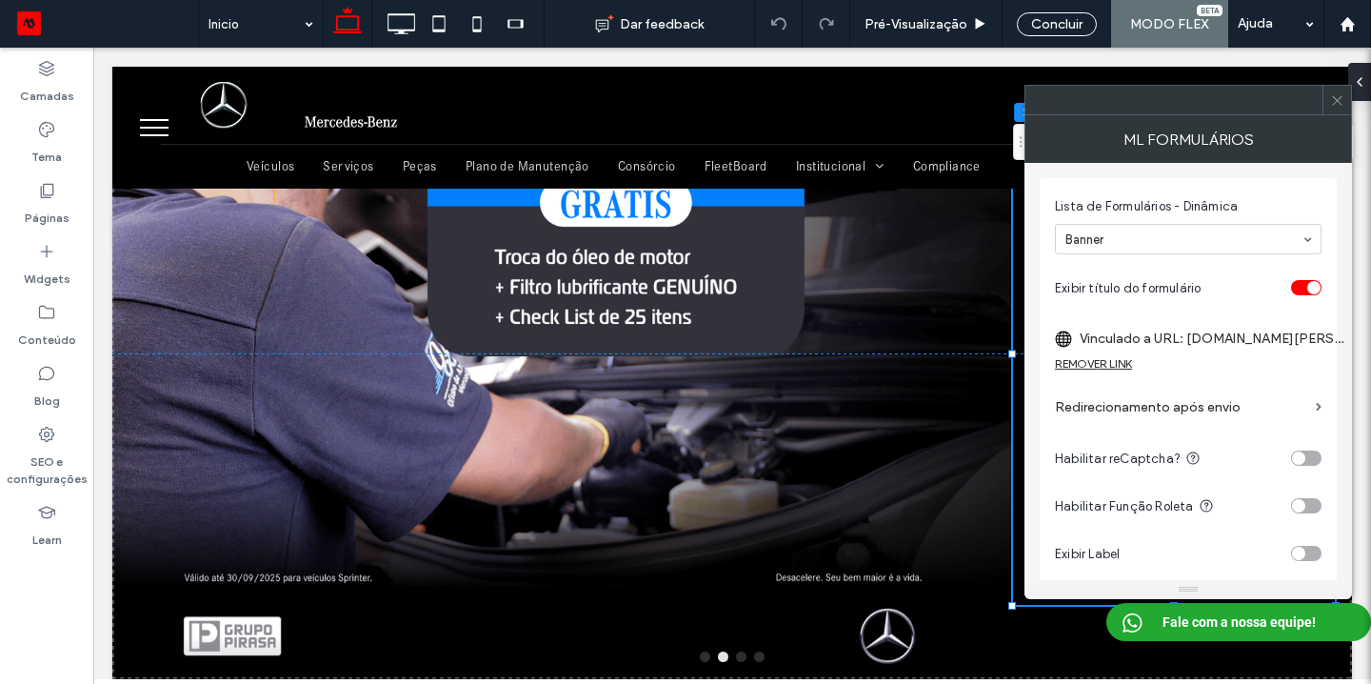
click at [1339, 106] on icon at bounding box center [1337, 100] width 14 height 14
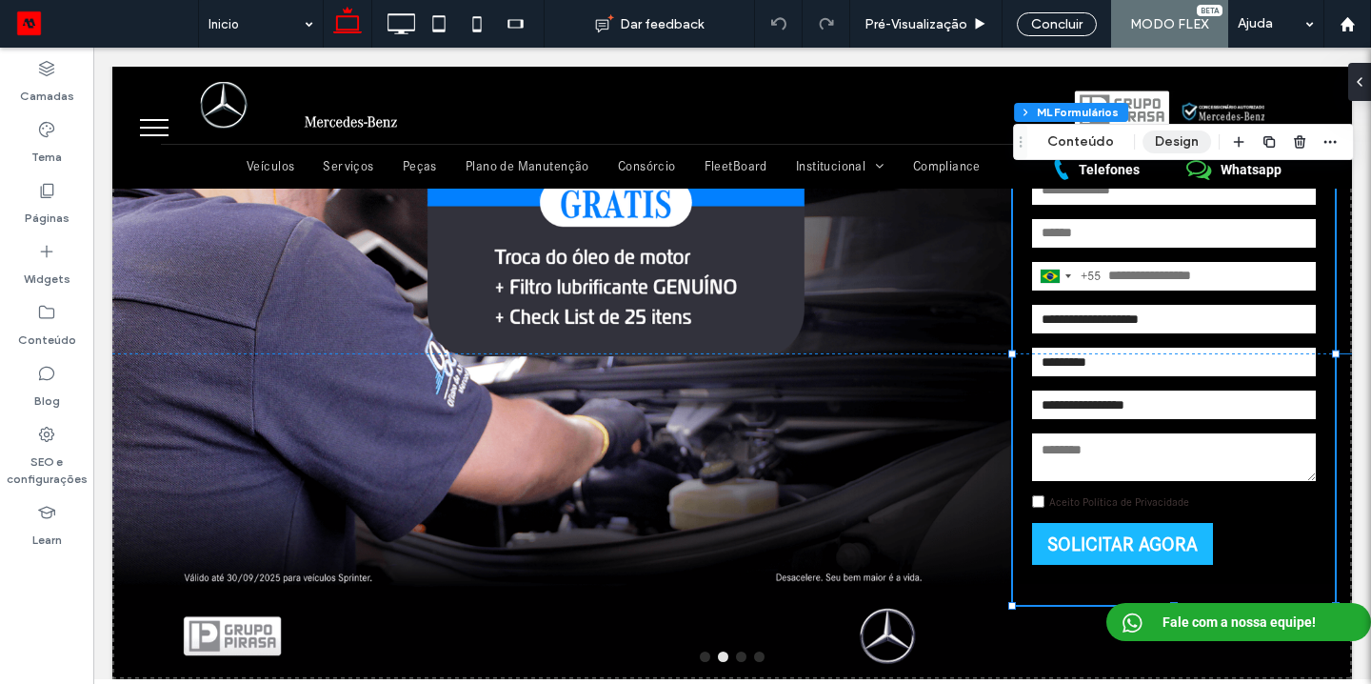
click at [1161, 146] on button "Design" at bounding box center [1177, 141] width 69 height 23
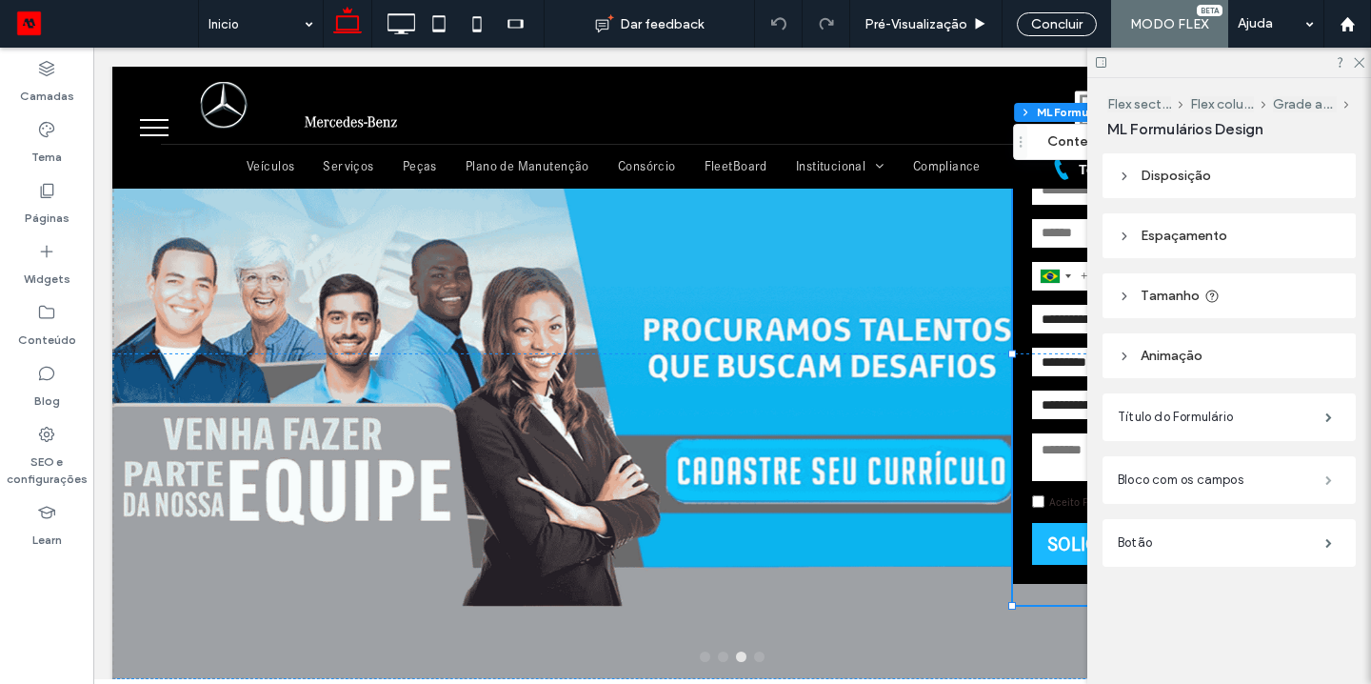
click at [1332, 475] on span at bounding box center [1329, 480] width 7 height 10
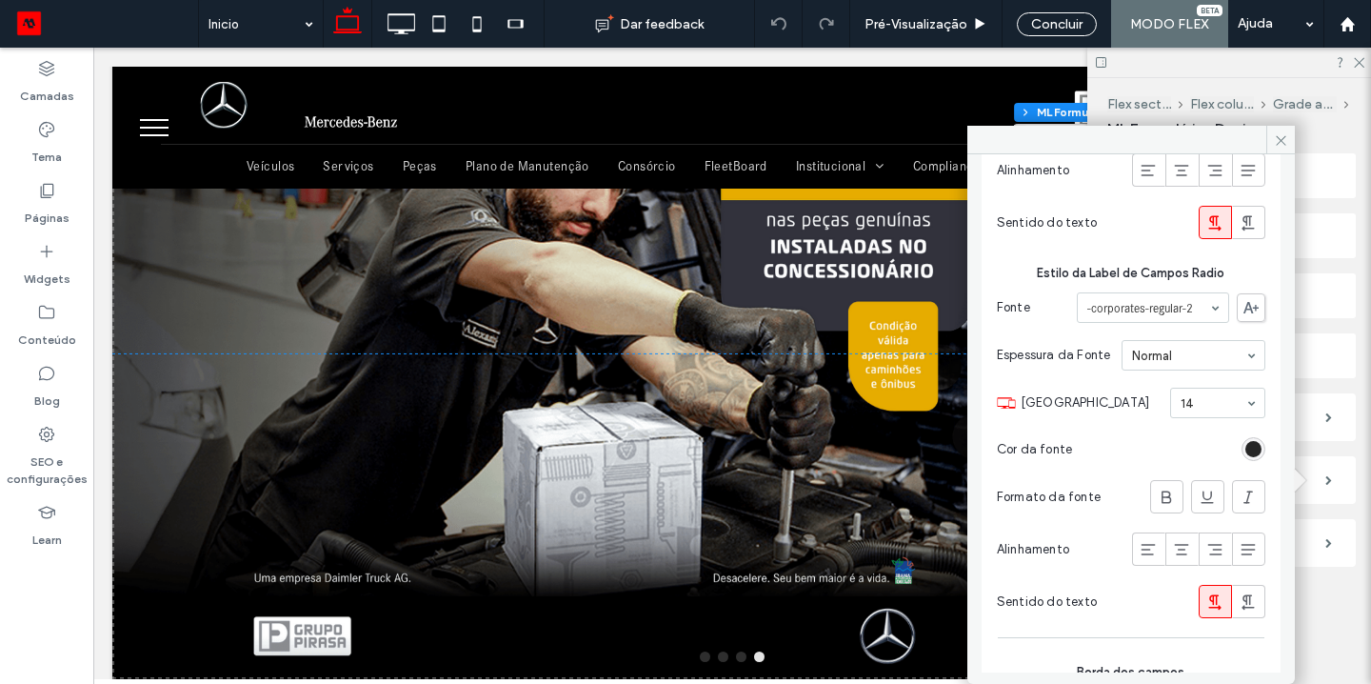
scroll to position [802, 0]
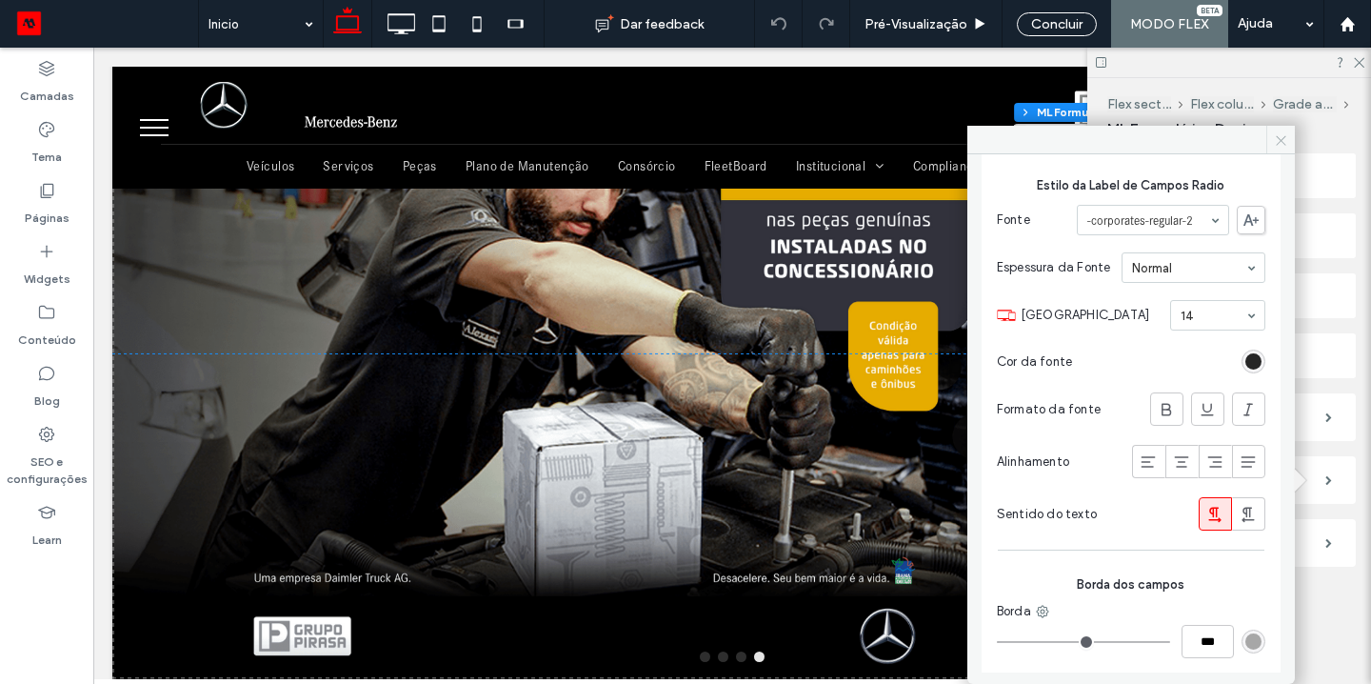
click at [1276, 147] on icon at bounding box center [1281, 140] width 14 height 14
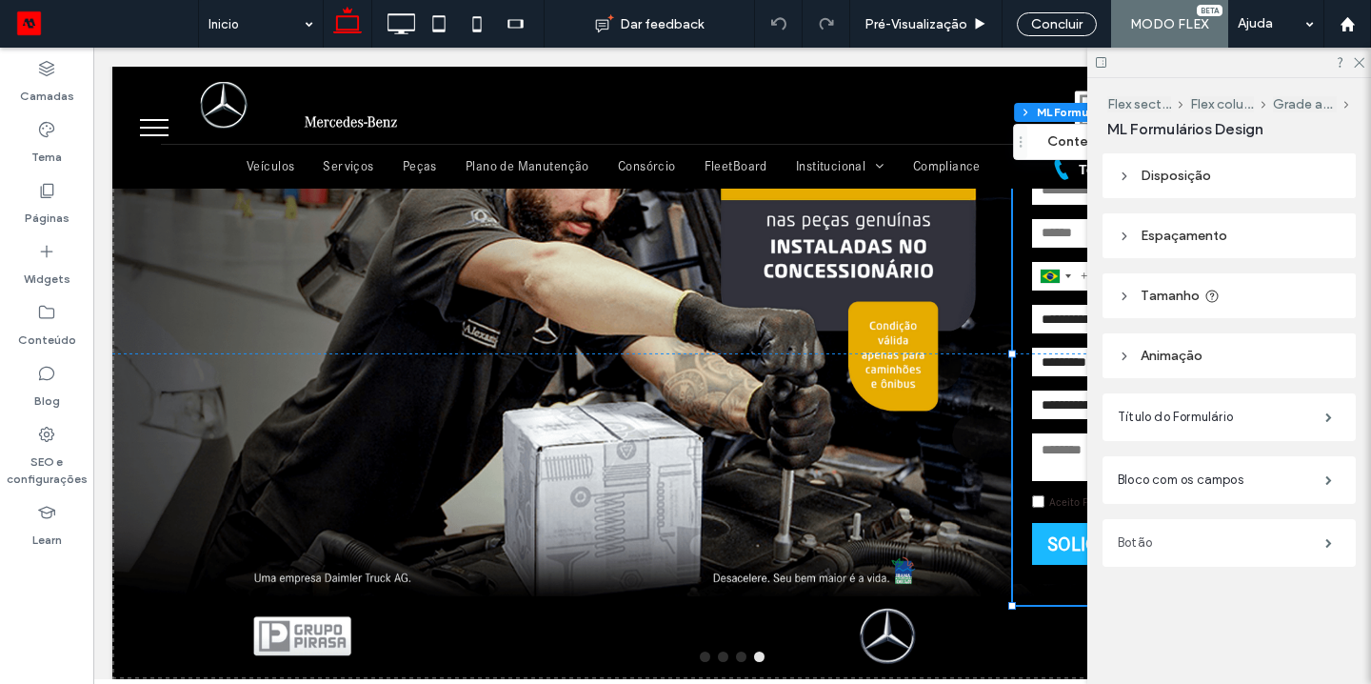
click at [1286, 550] on label "Botão" at bounding box center [1222, 543] width 208 height 38
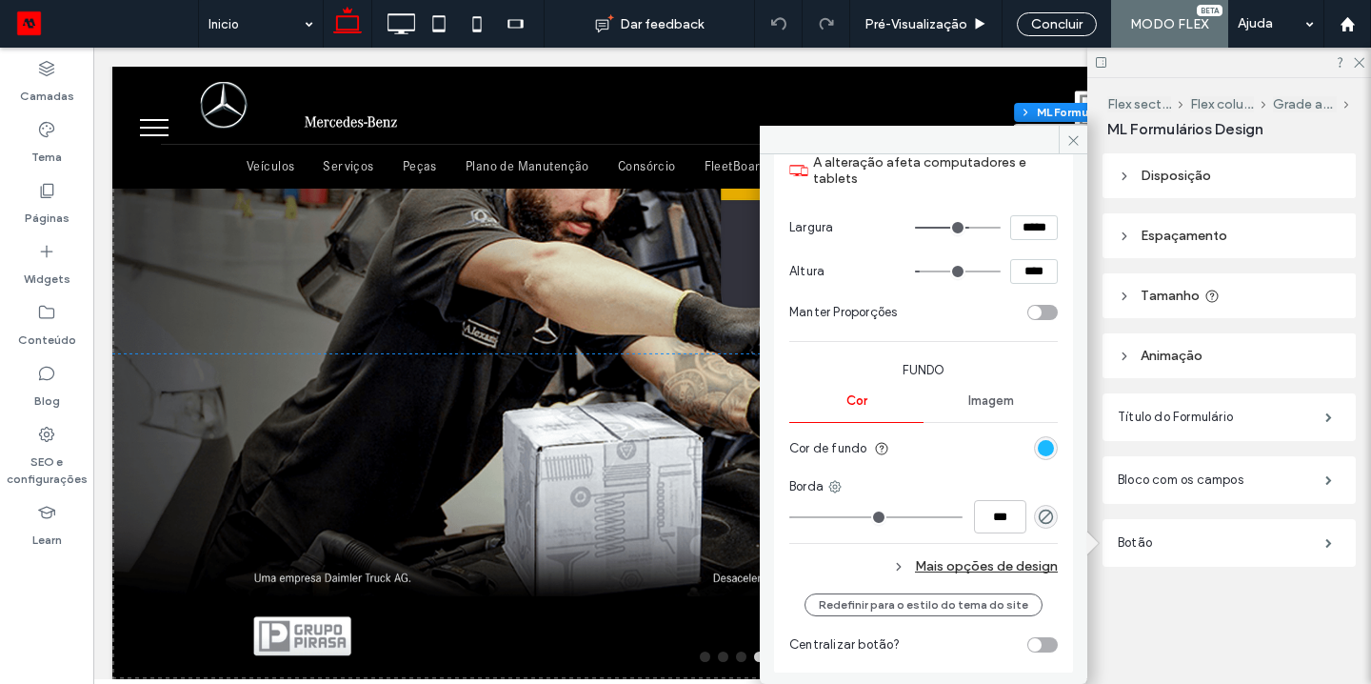
scroll to position [178, 0]
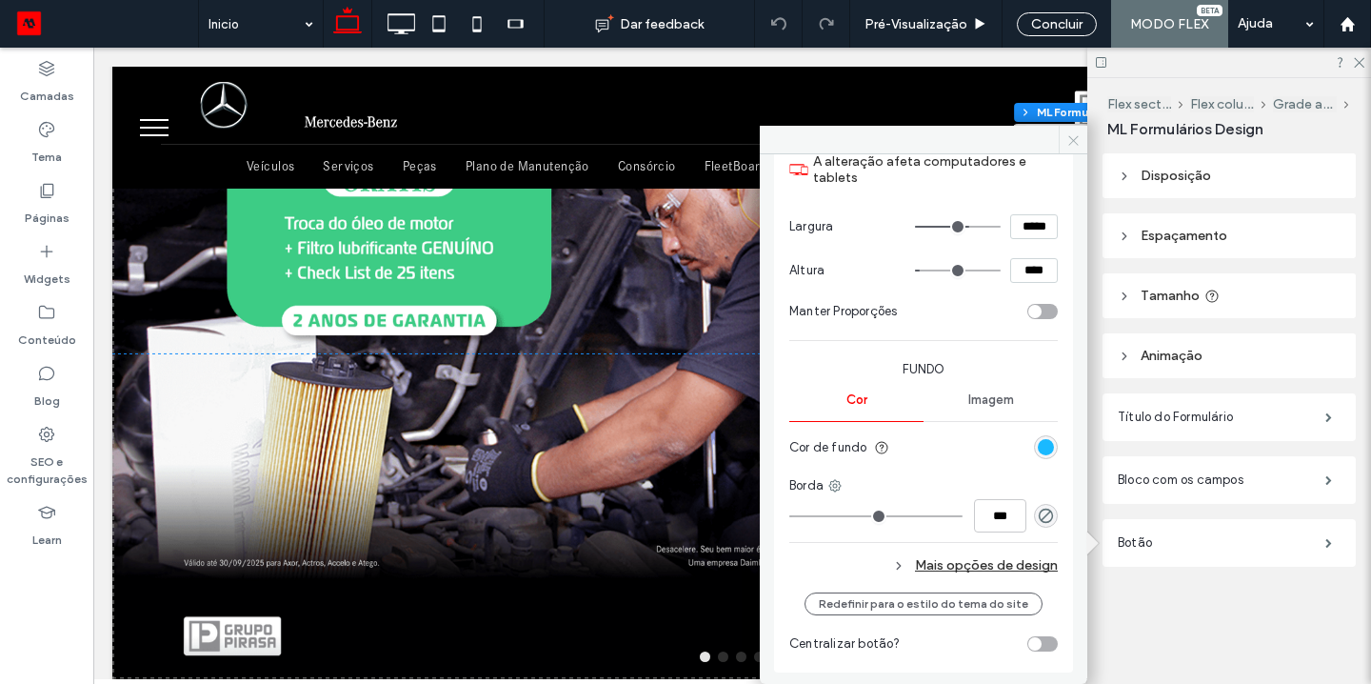
click at [1075, 136] on icon at bounding box center [1074, 140] width 14 height 14
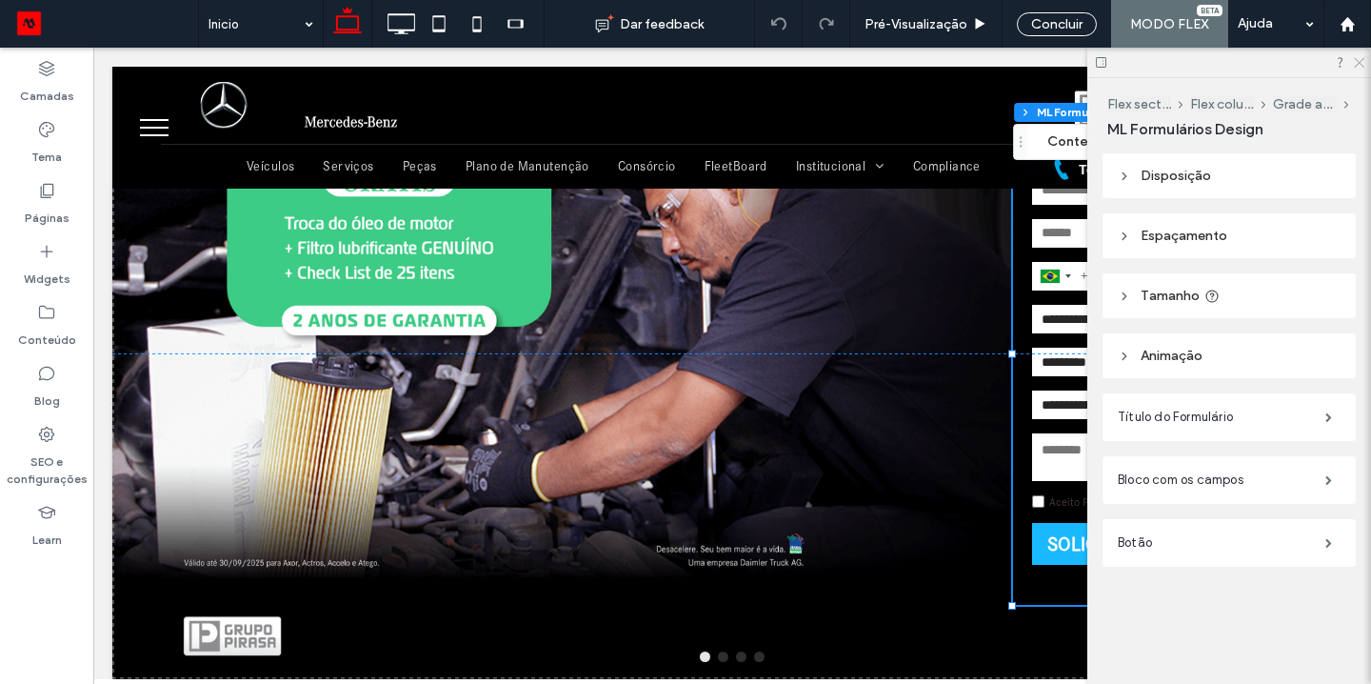
click at [1357, 65] on icon at bounding box center [1358, 61] width 12 height 12
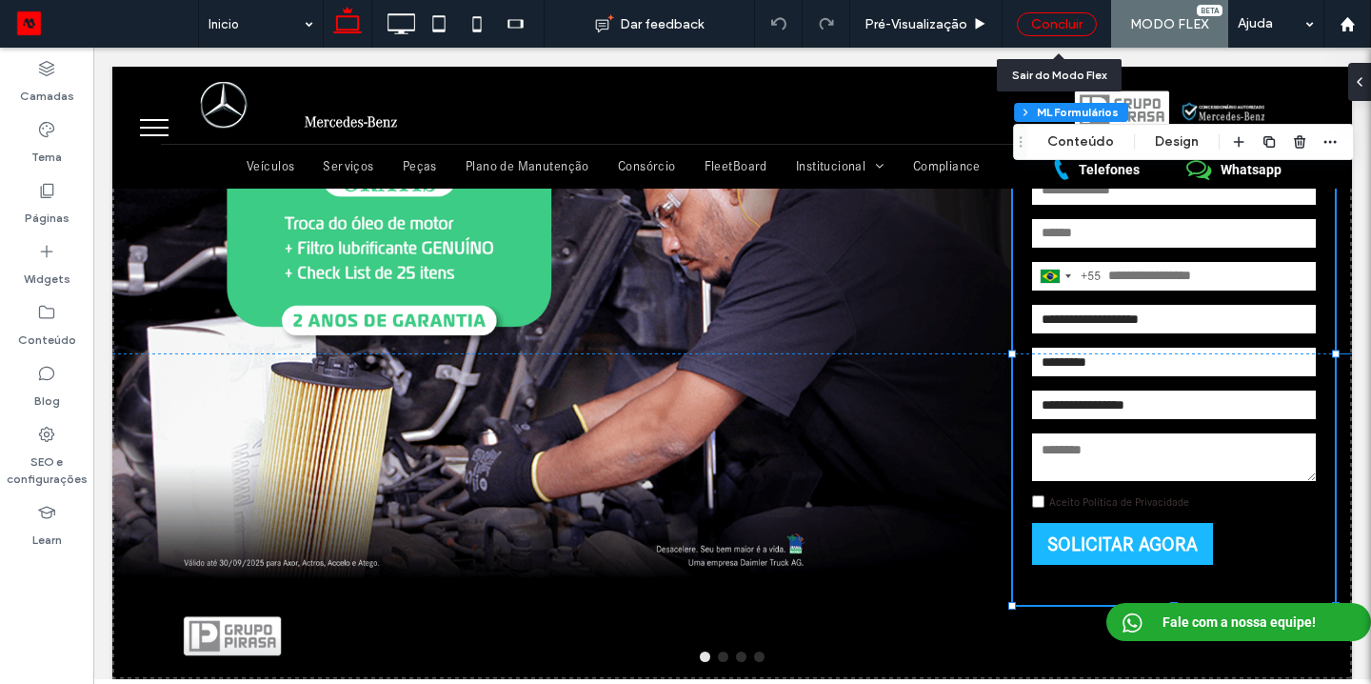
click at [1072, 19] on div "Concluir" at bounding box center [1057, 24] width 80 height 24
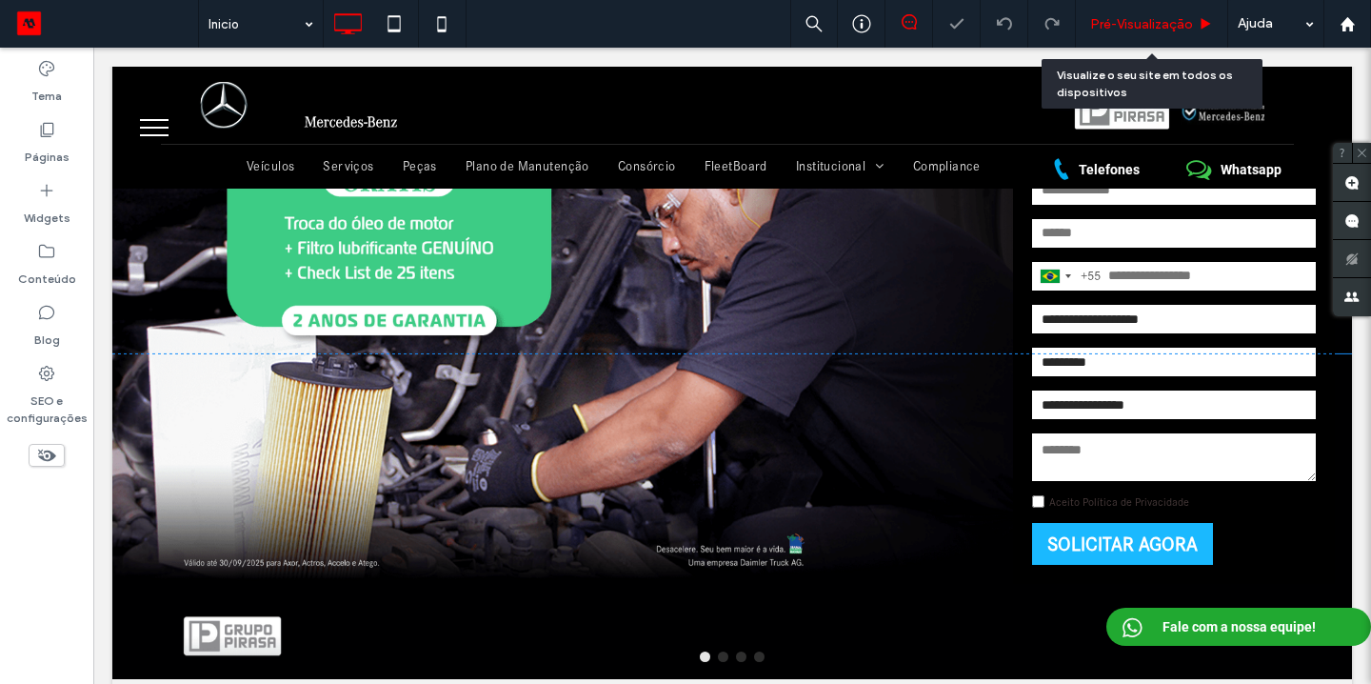
click at [1145, 23] on span "Pré-Visualizaçāo" at bounding box center [1141, 24] width 103 height 16
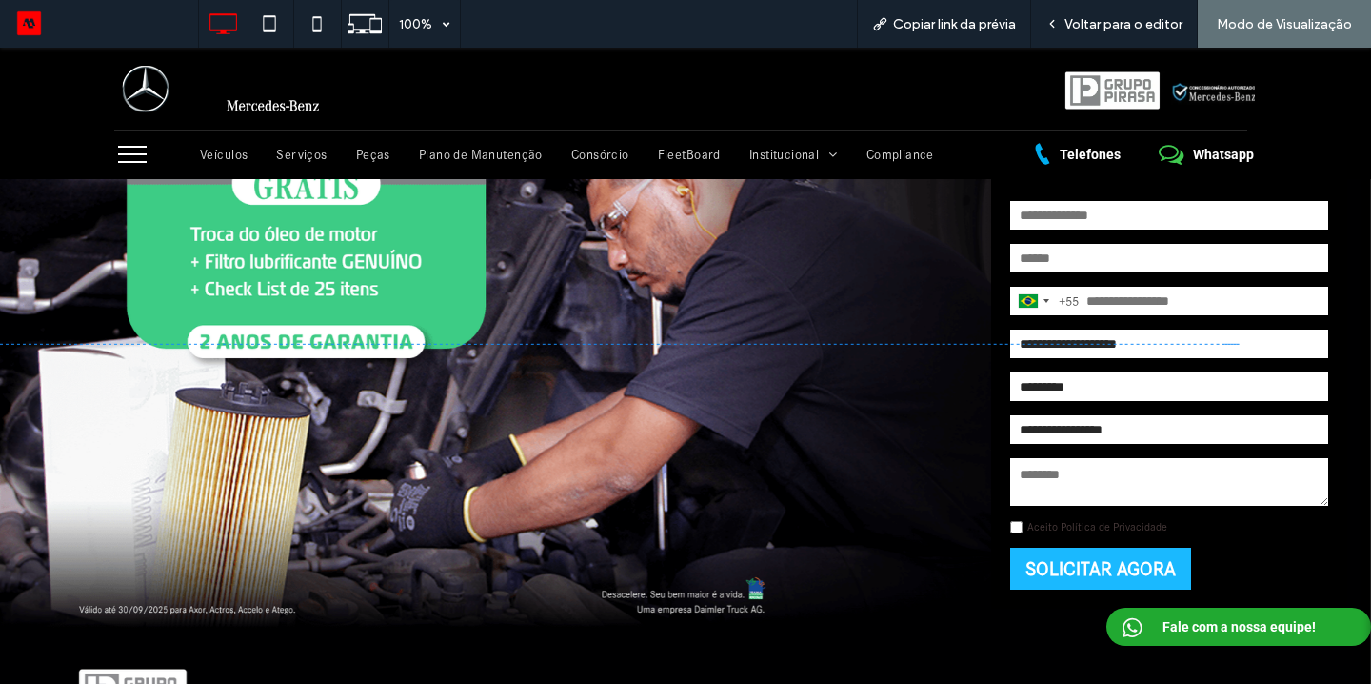
click at [1065, 527] on link "Aceito Política de Privacidade" at bounding box center [1098, 526] width 140 height 13
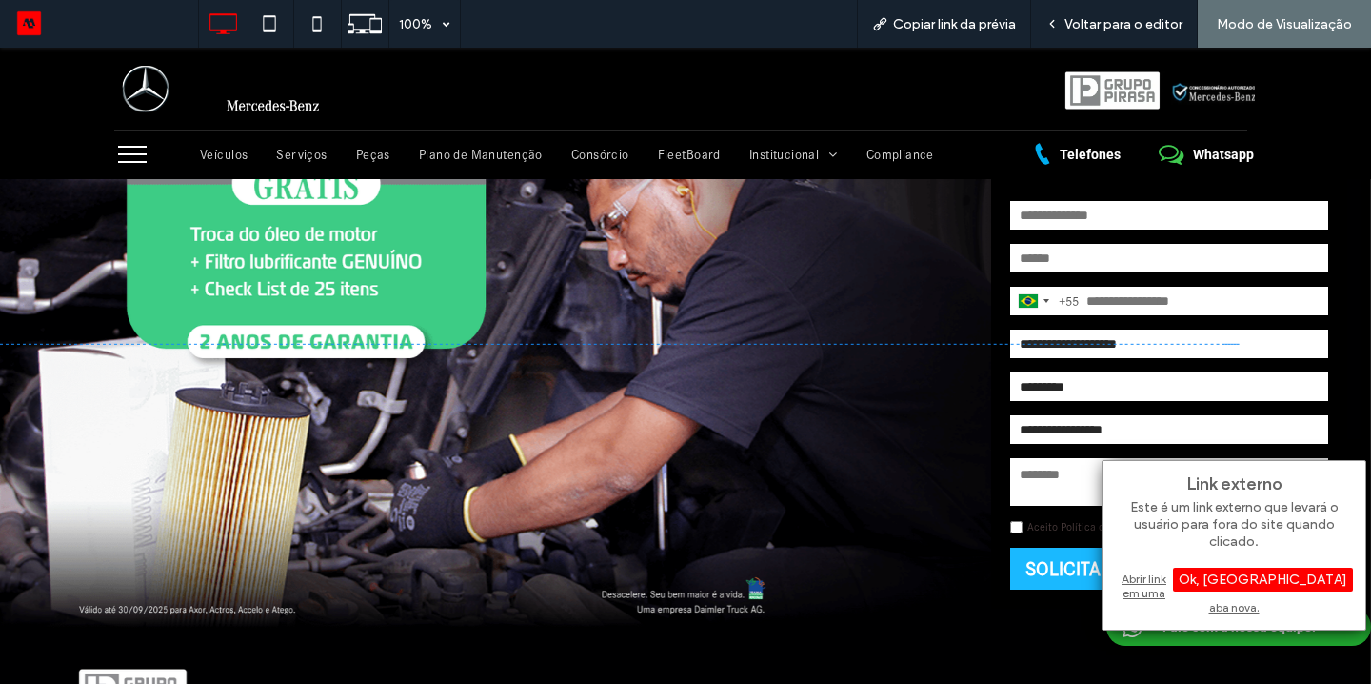
click at [1050, 531] on link "Aceito Política de Privacidade" at bounding box center [1098, 526] width 140 height 13
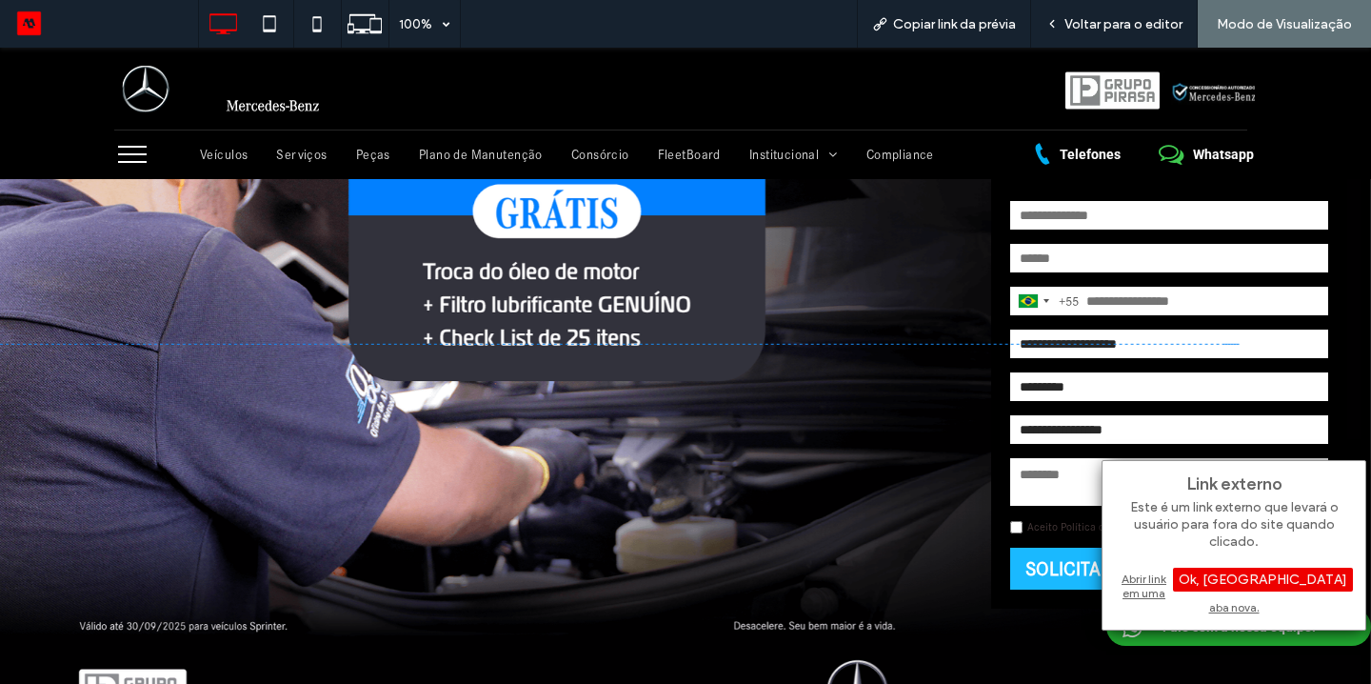
click at [1298, 576] on div "Ok, Entendi" at bounding box center [1263, 580] width 180 height 24
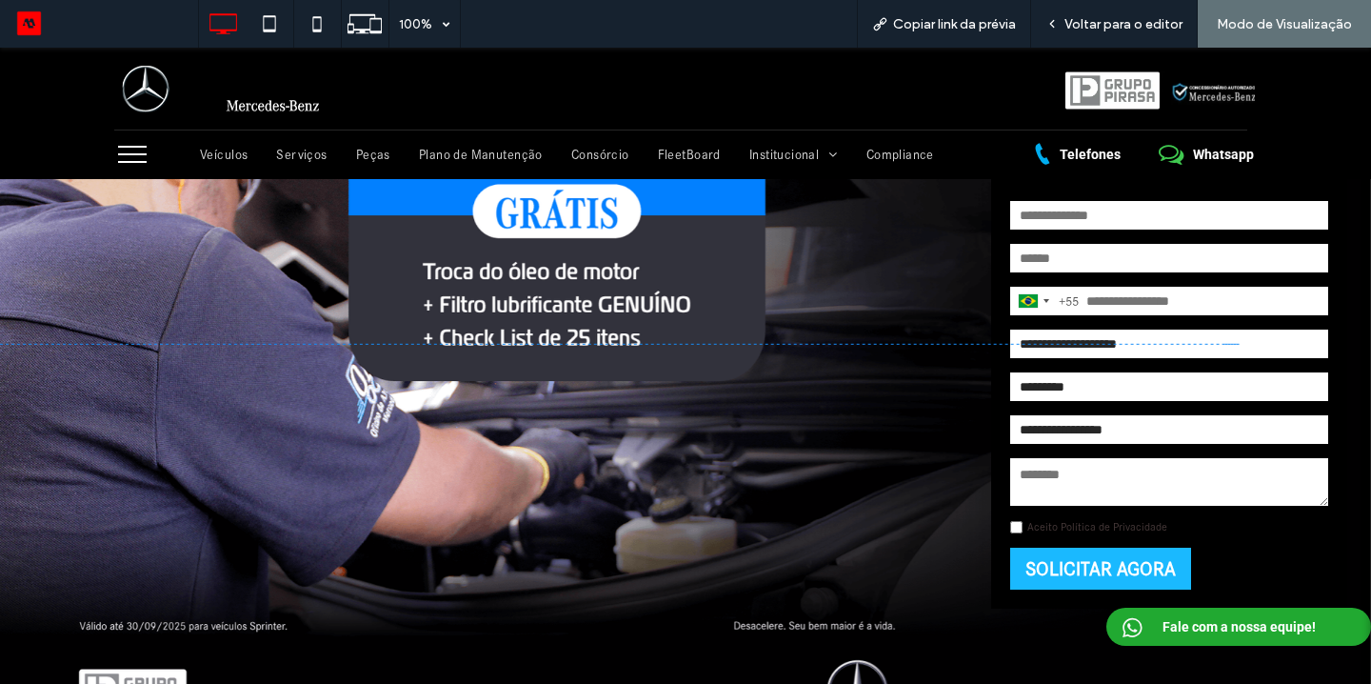
click at [1088, 520] on link "Aceito Política de Privacidade" at bounding box center [1098, 526] width 140 height 13
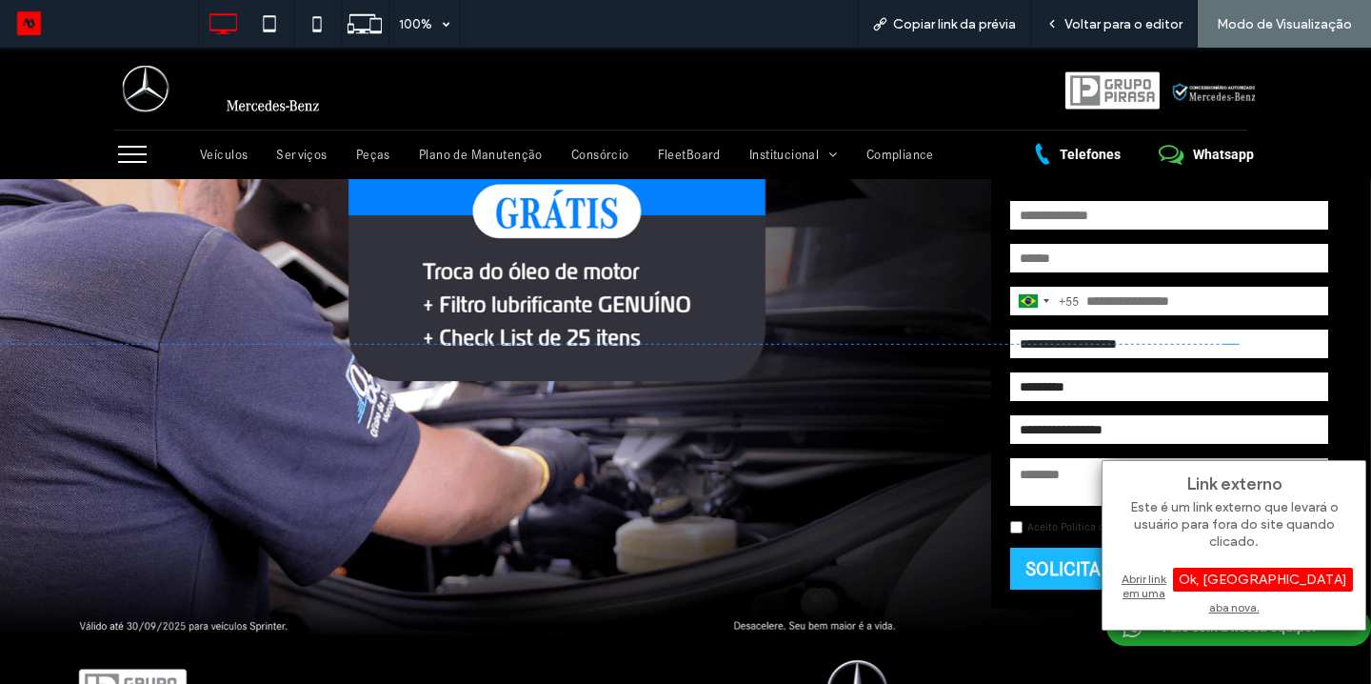
click at [1140, 578] on div "Abrir link em uma aba nova." at bounding box center [1234, 593] width 238 height 49
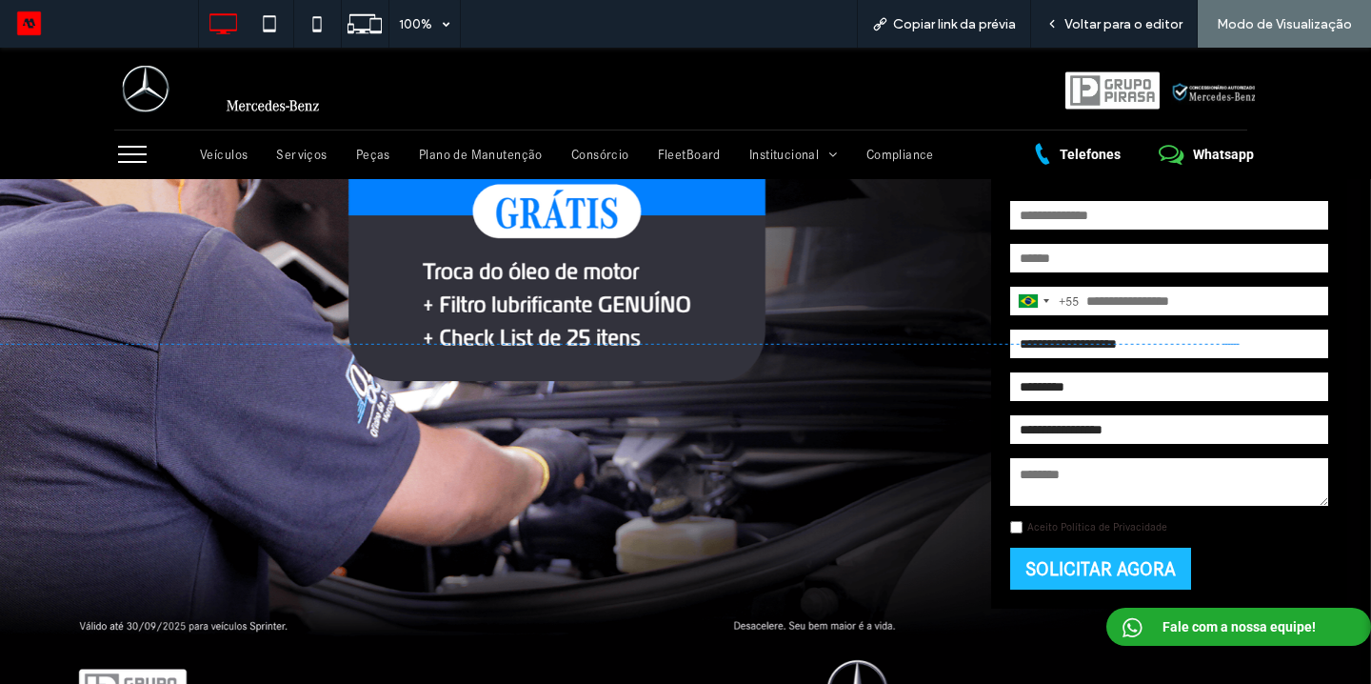
scroll to position [2282, 0]
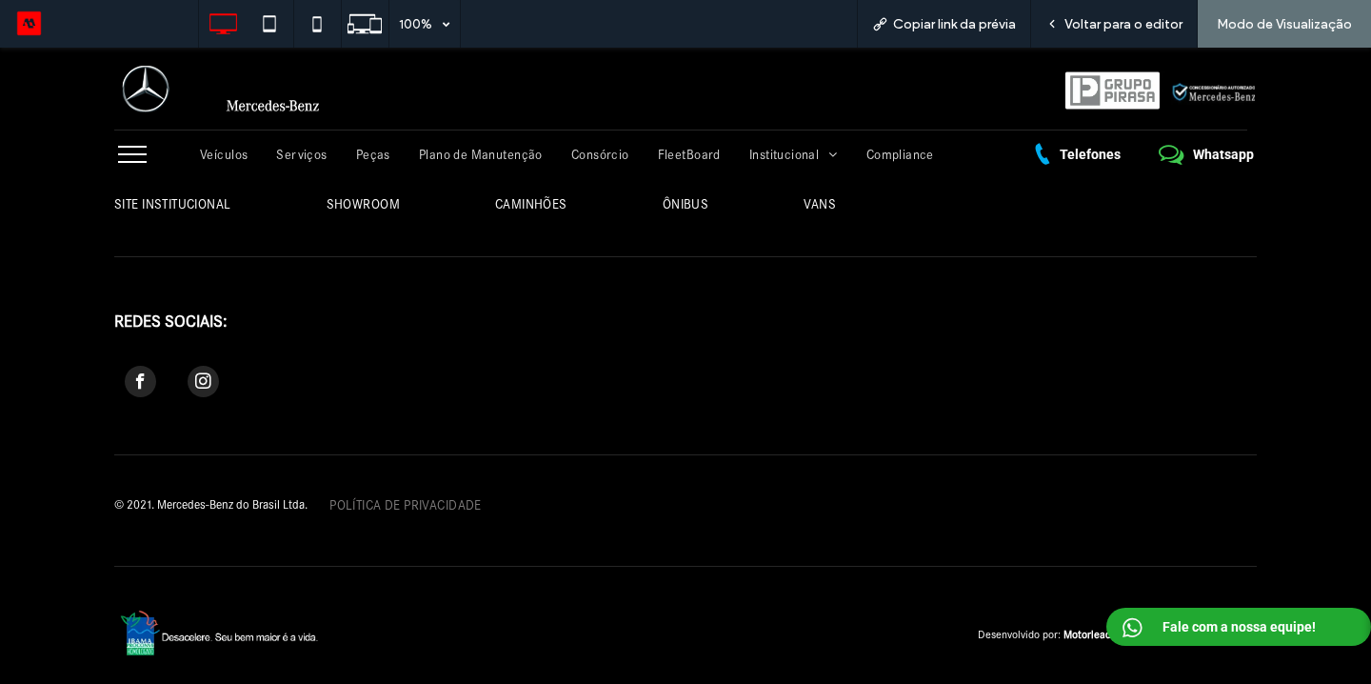
click at [361, 501] on span "POLÍTICA DE PRIVACIDADE" at bounding box center [406, 505] width 152 height 16
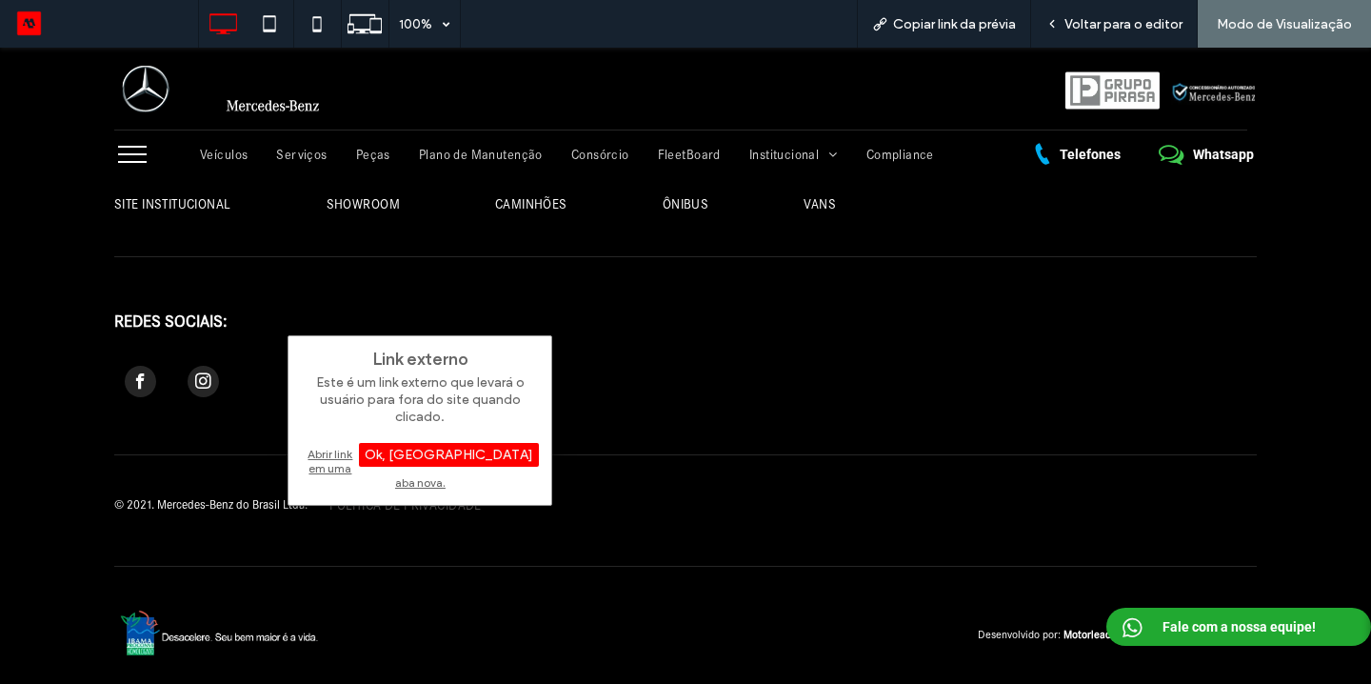
click at [415, 456] on div "Abrir link em uma aba nova." at bounding box center [420, 468] width 238 height 49
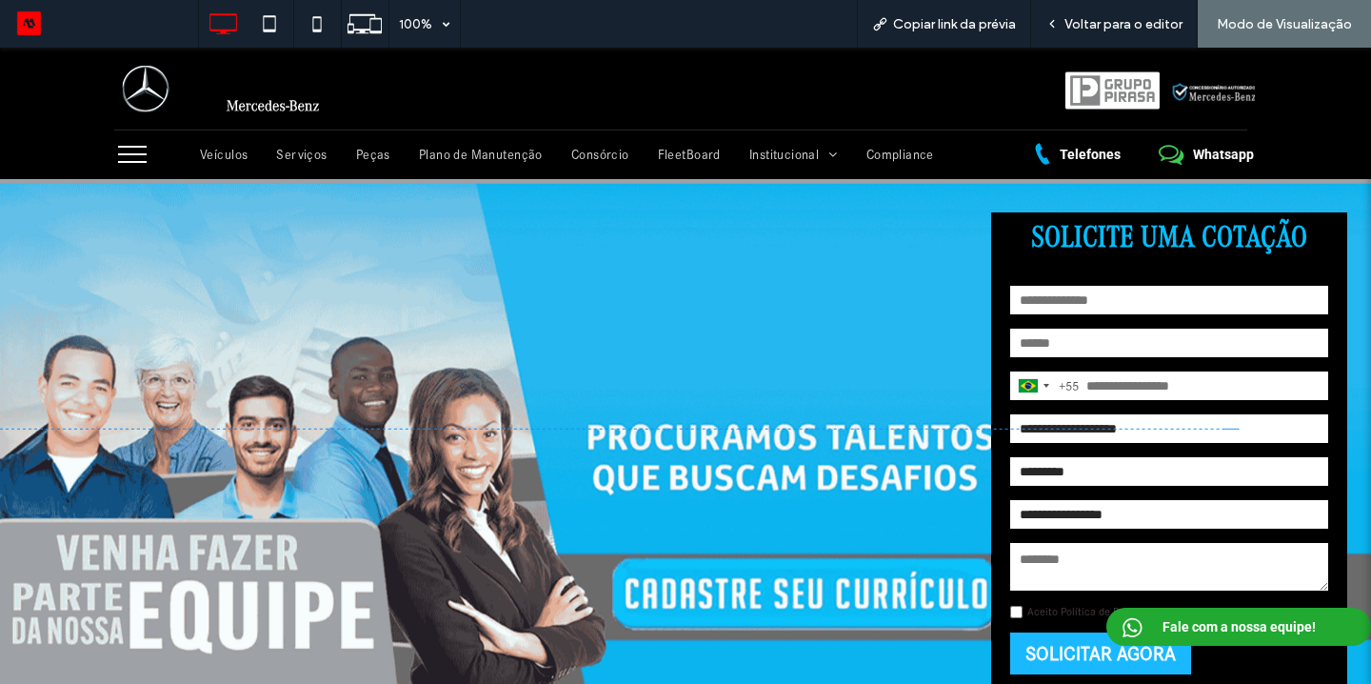
scroll to position [0, 0]
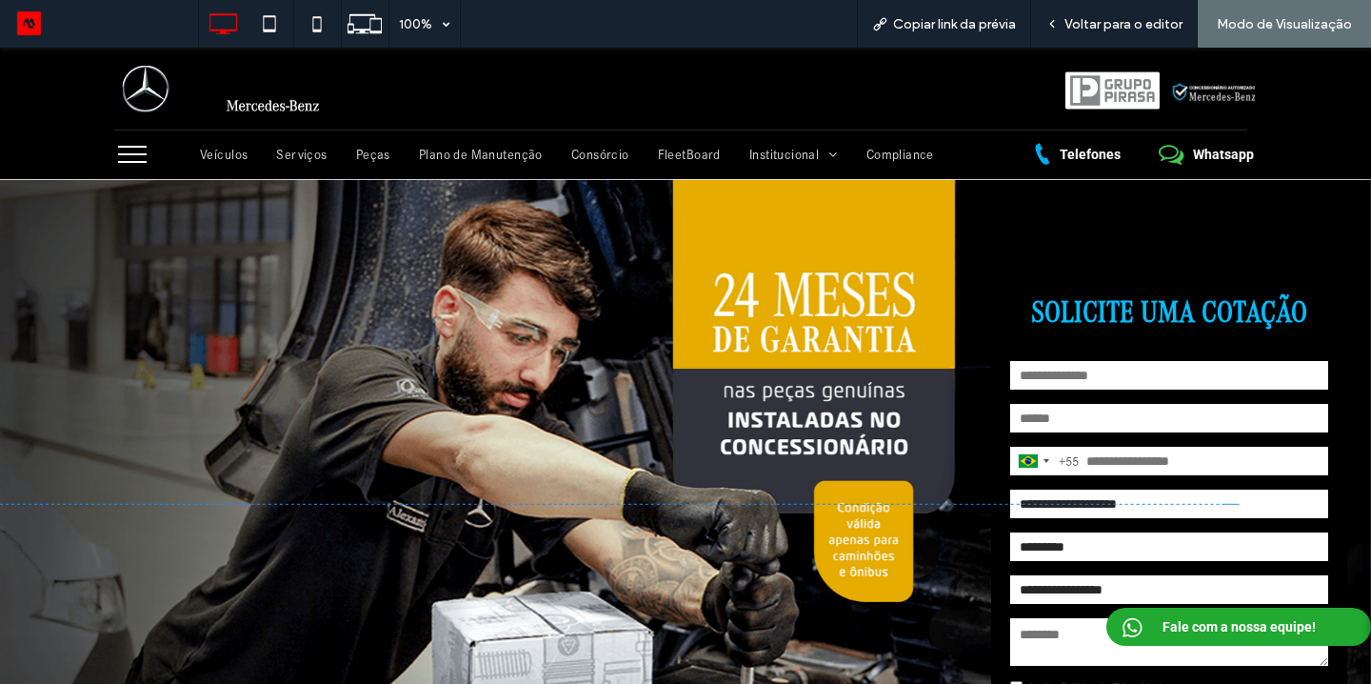
click at [1182, 636] on span "Fale com a nossa equipe!" at bounding box center [1239, 627] width 167 height 34
click at [1134, 621] on icon at bounding box center [1133, 627] width 28 height 27
click at [1182, 160] on span at bounding box center [1171, 154] width 25 height 25
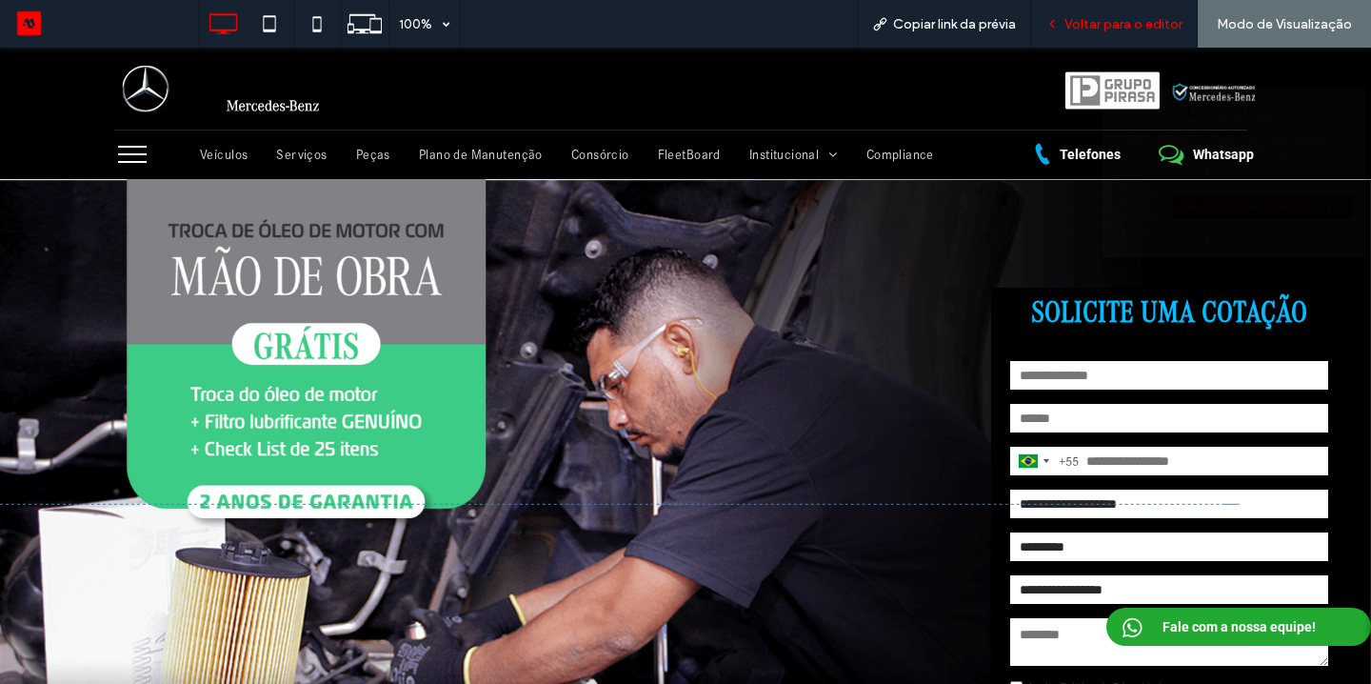
click at [1146, 31] on span "Voltar para o editor" at bounding box center [1124, 24] width 118 height 16
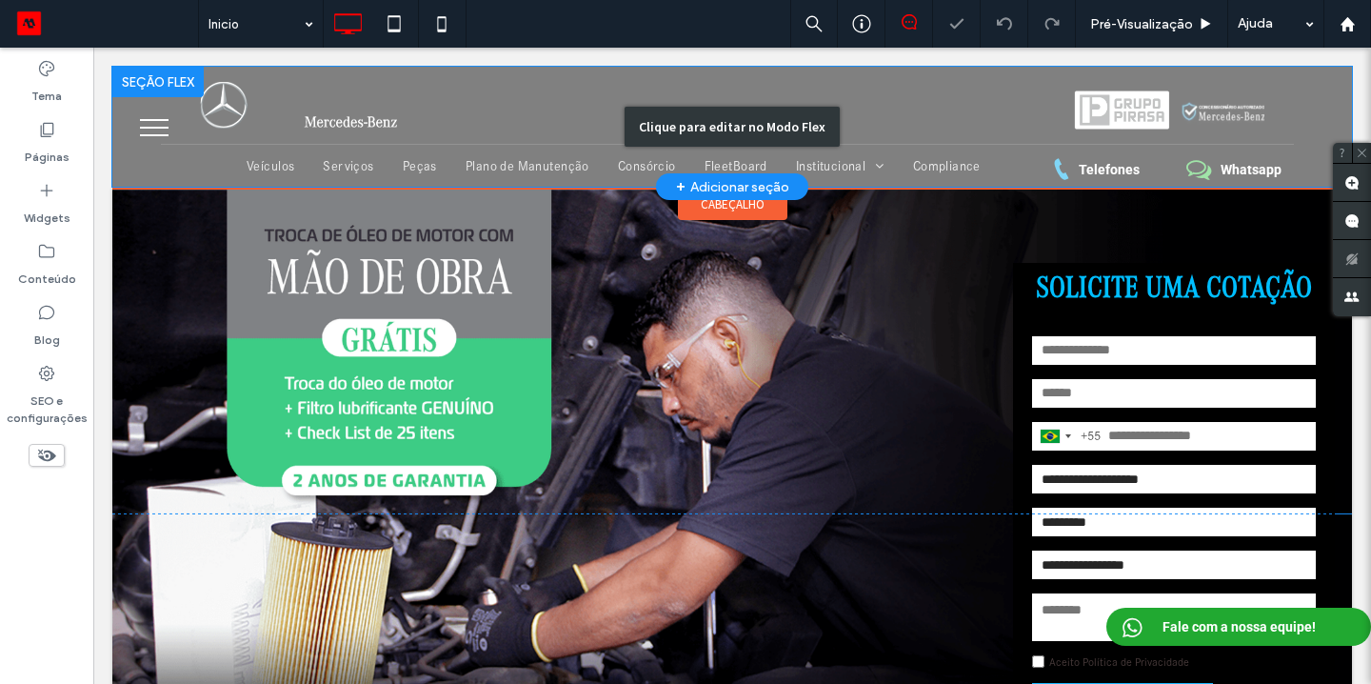
click at [1095, 165] on div "Clique para editar no Modo Flex" at bounding box center [732, 127] width 1240 height 120
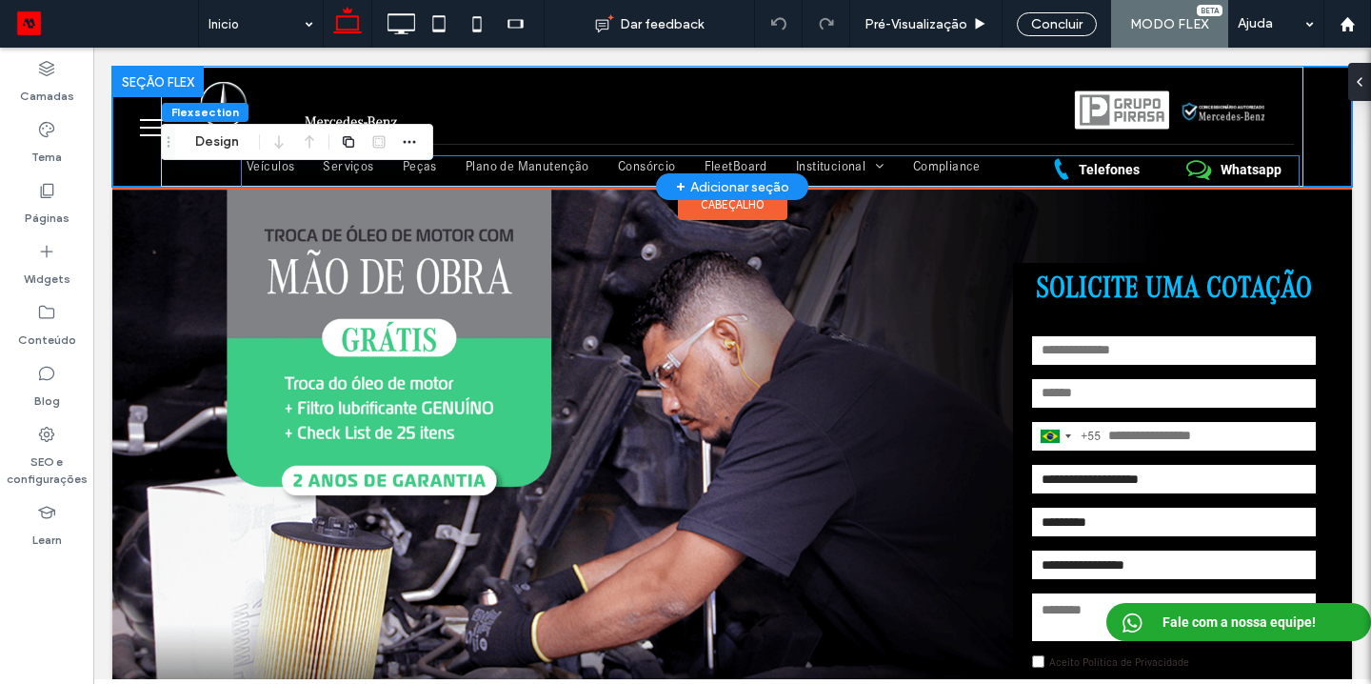
click at [1095, 165] on span "Telefones" at bounding box center [1109, 169] width 61 height 15
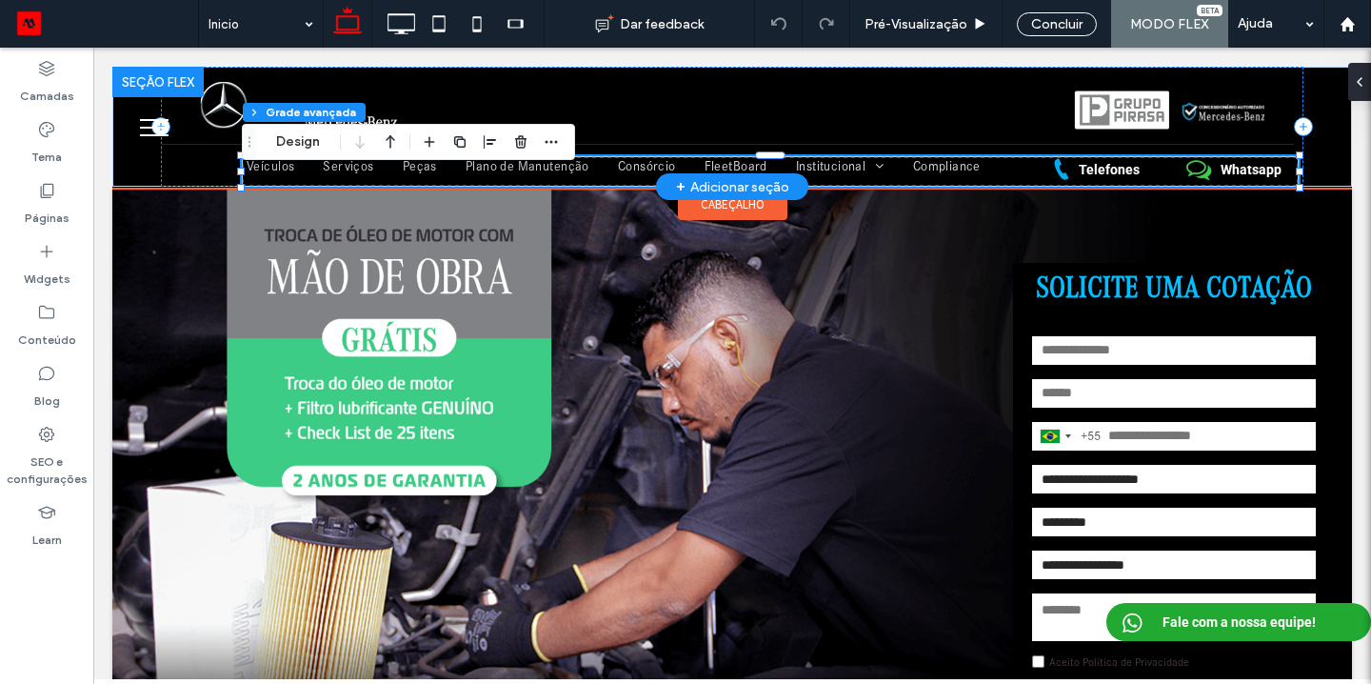
click at [1095, 167] on span "Telefones" at bounding box center [1109, 169] width 61 height 15
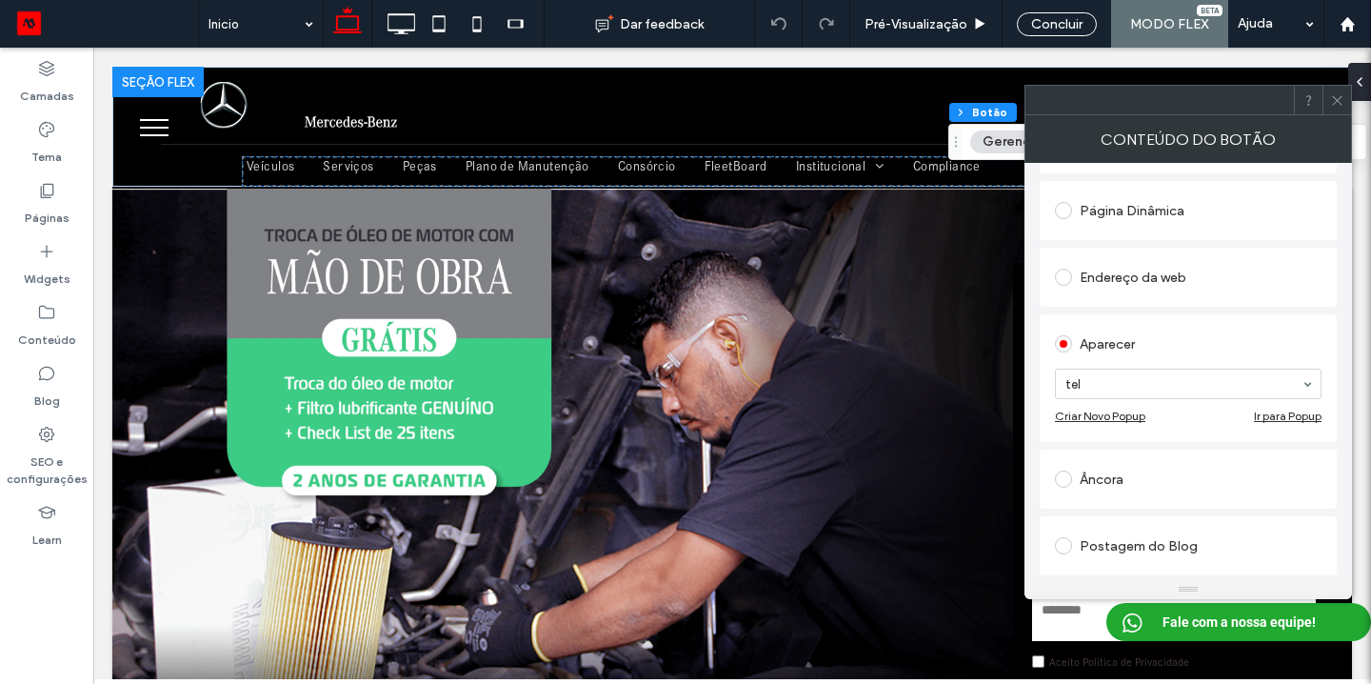
scroll to position [214, 0]
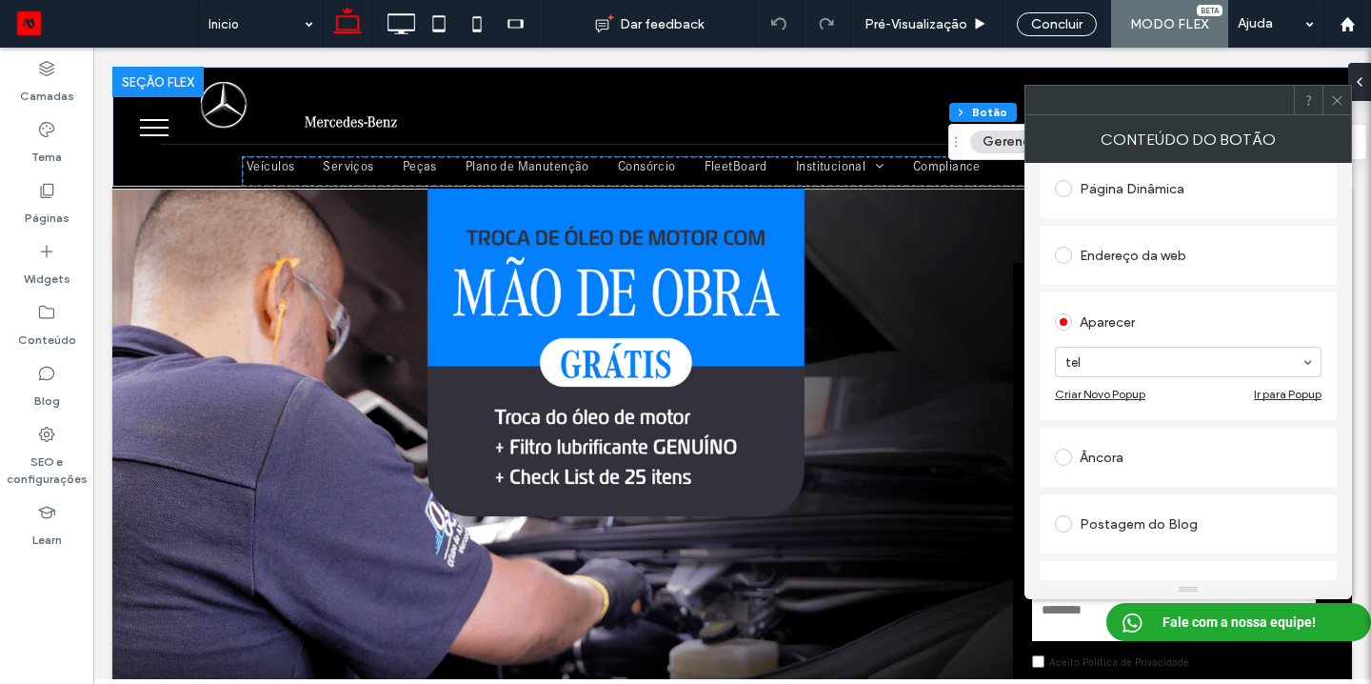
click at [1335, 102] on icon at bounding box center [1337, 100] width 14 height 14
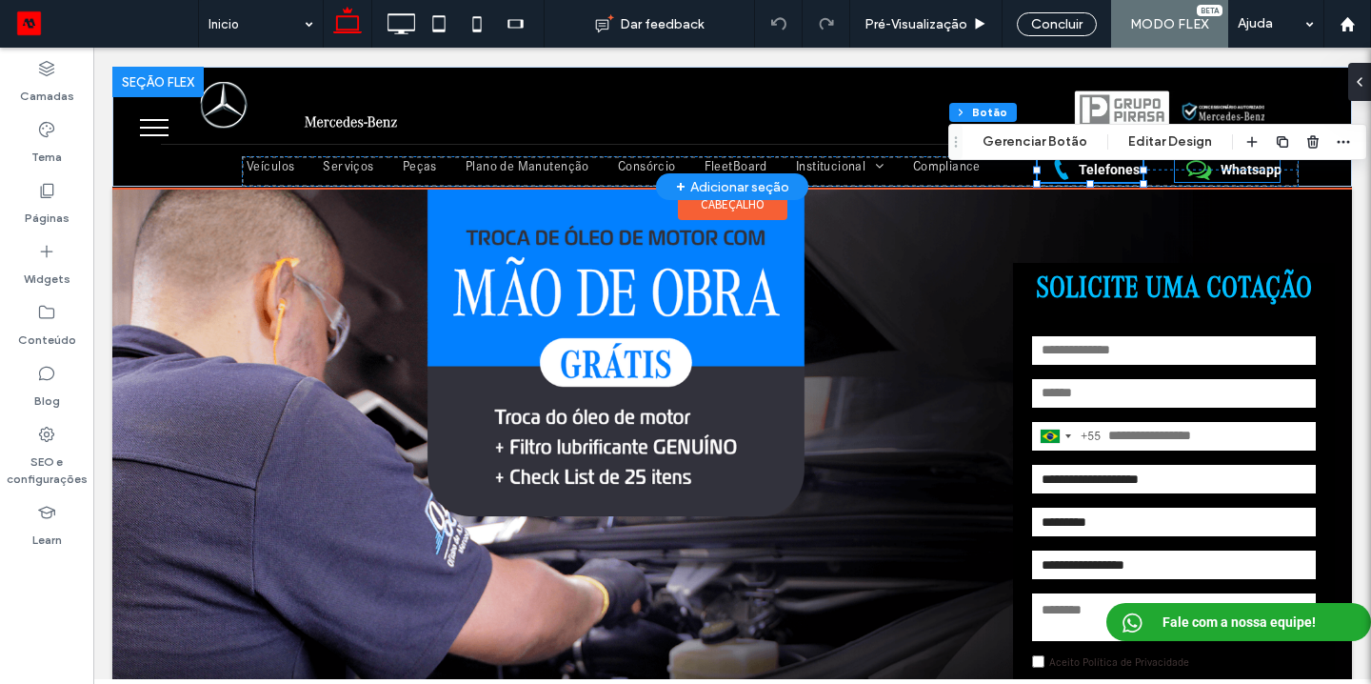
click at [1234, 171] on span "Whatsapp" at bounding box center [1251, 169] width 61 height 15
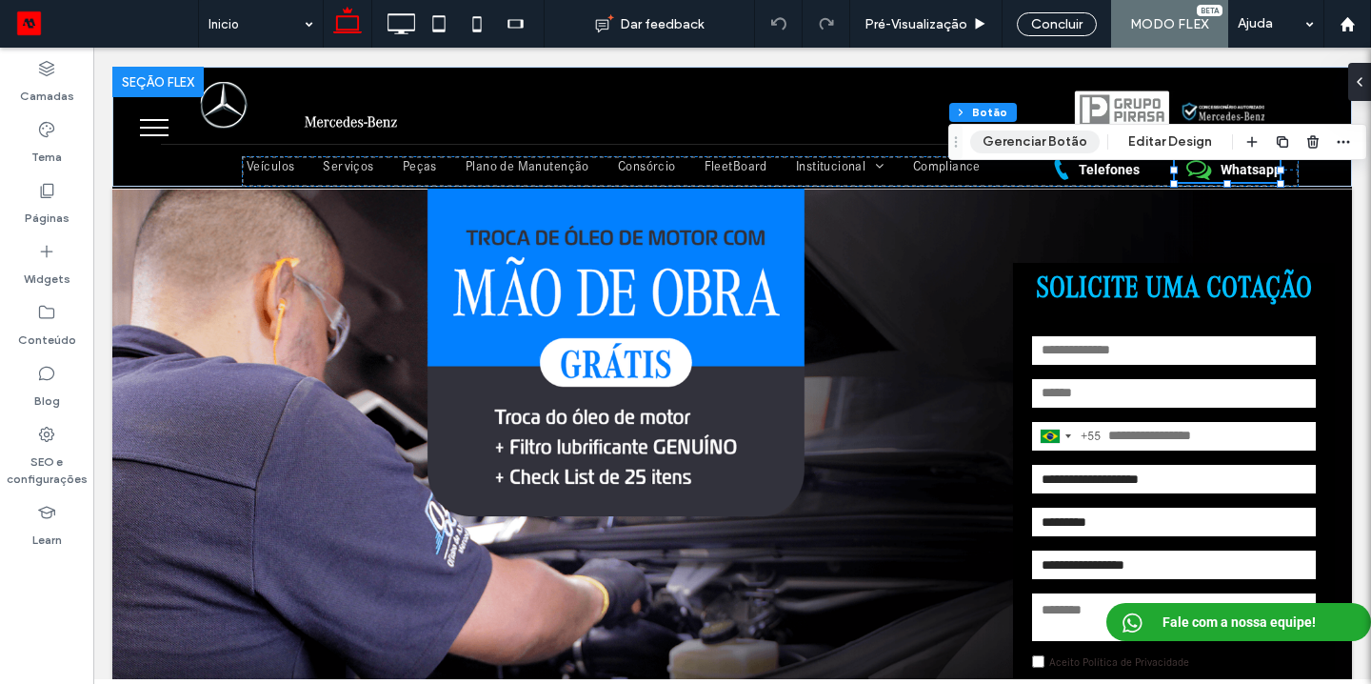
click at [1050, 148] on button "Gerenciar Botão" at bounding box center [1035, 141] width 130 height 23
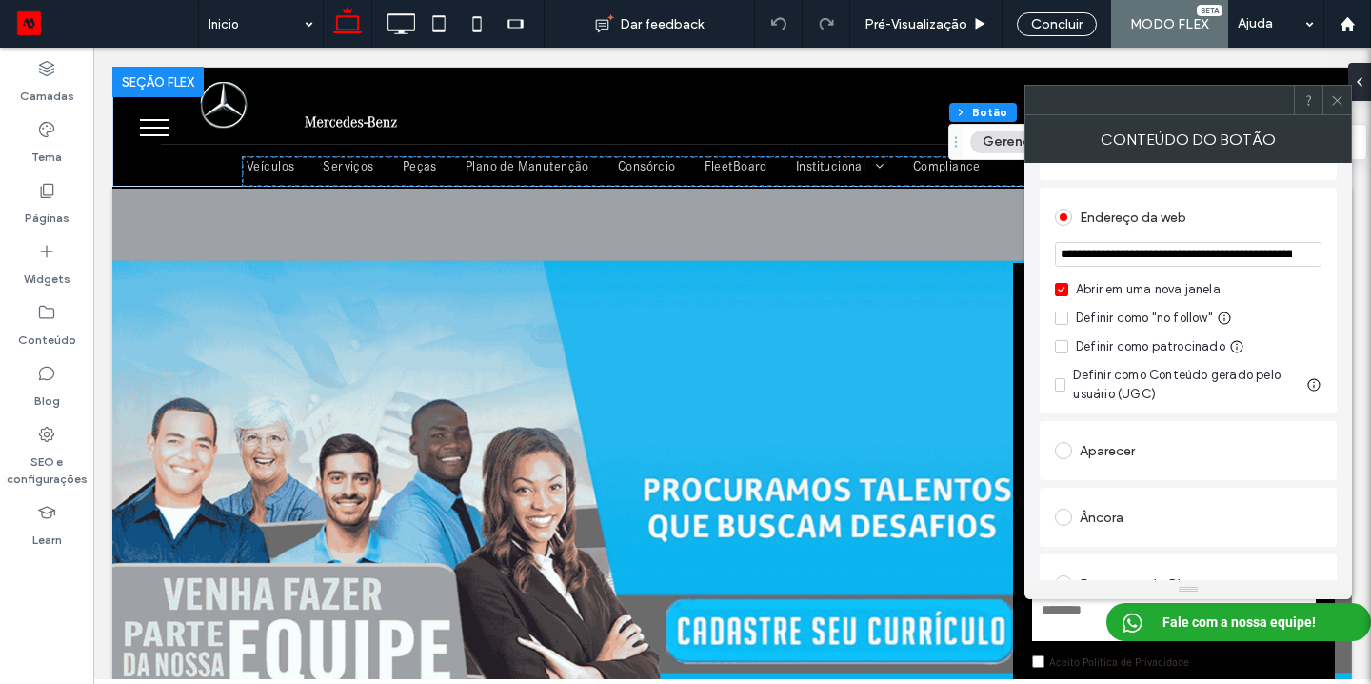
scroll to position [254, 0]
click at [1344, 97] on icon at bounding box center [1337, 100] width 14 height 14
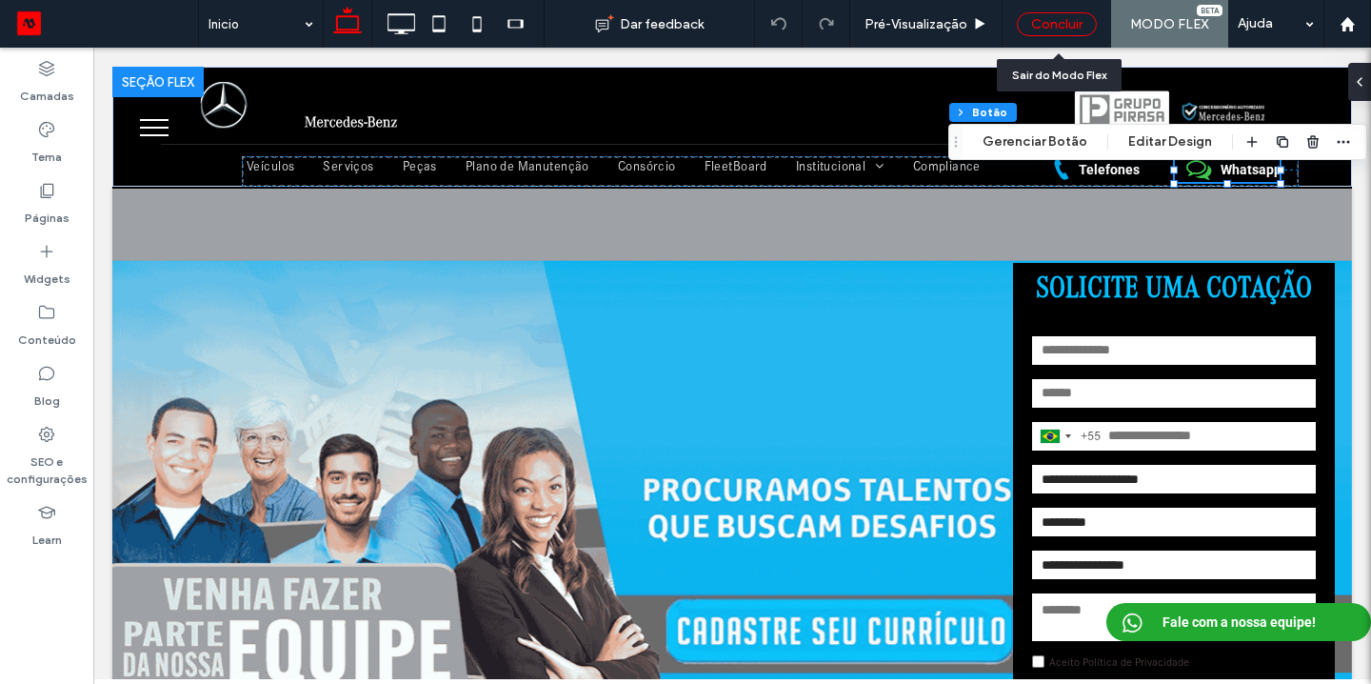
click at [1080, 17] on div "Concluir" at bounding box center [1057, 24] width 80 height 24
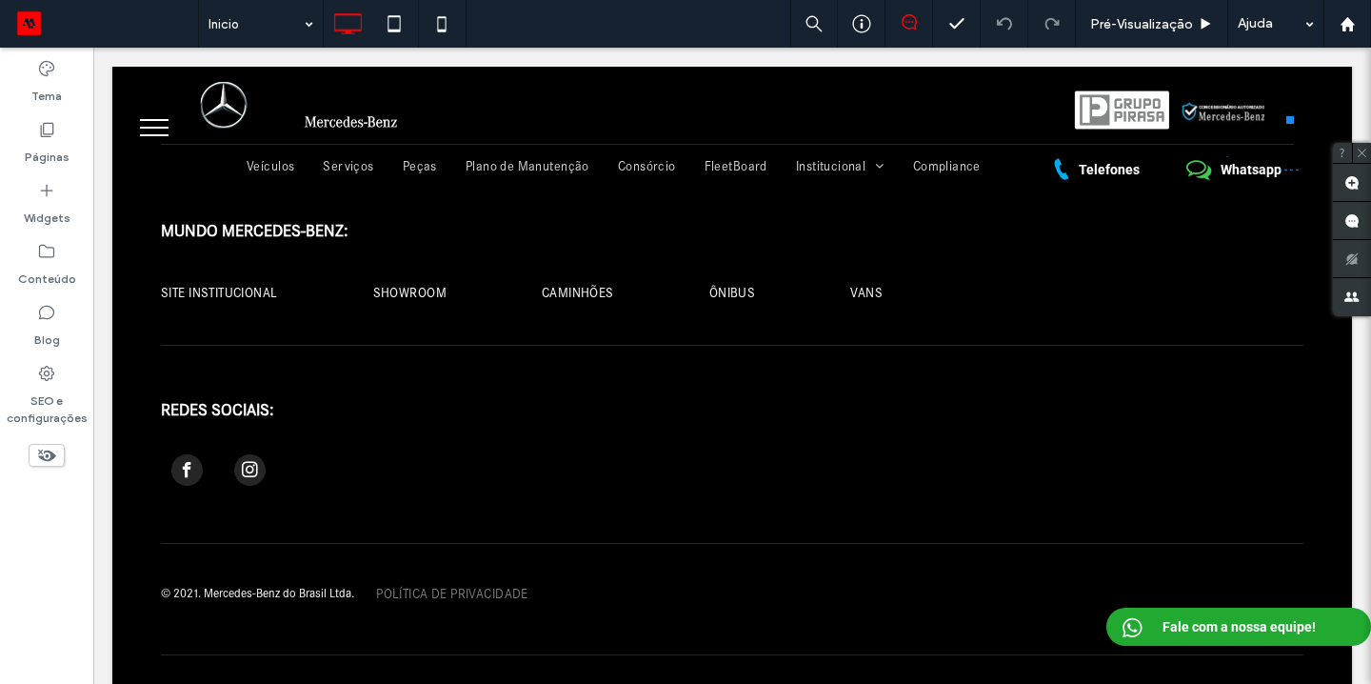
scroll to position [2241, 0]
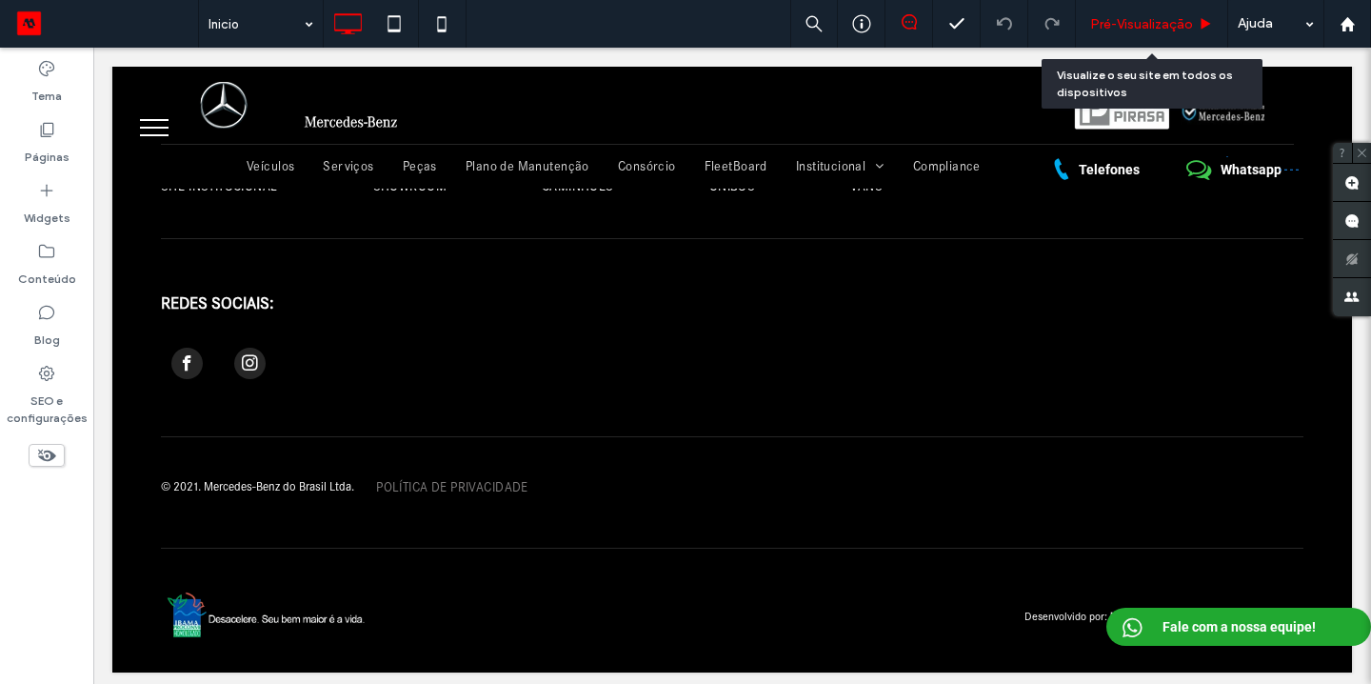
click at [1137, 31] on span "Pré-Visualizaçāo" at bounding box center [1141, 24] width 103 height 16
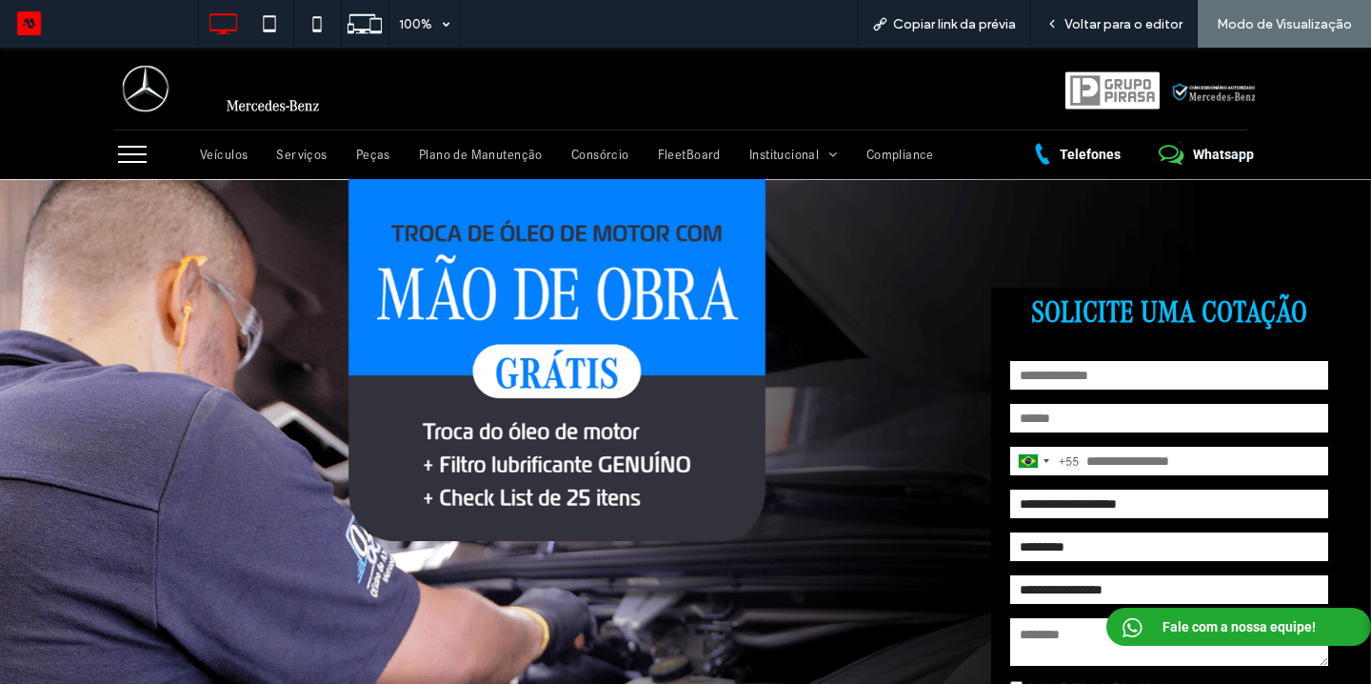
click at [228, 163] on div "Veículos Serviços Peças Plano de Manutenção Consórcio FleetBoard Institucional …" at bounding box center [723, 154] width 1057 height 25
click at [227, 156] on span "Veículos" at bounding box center [224, 155] width 48 height 16
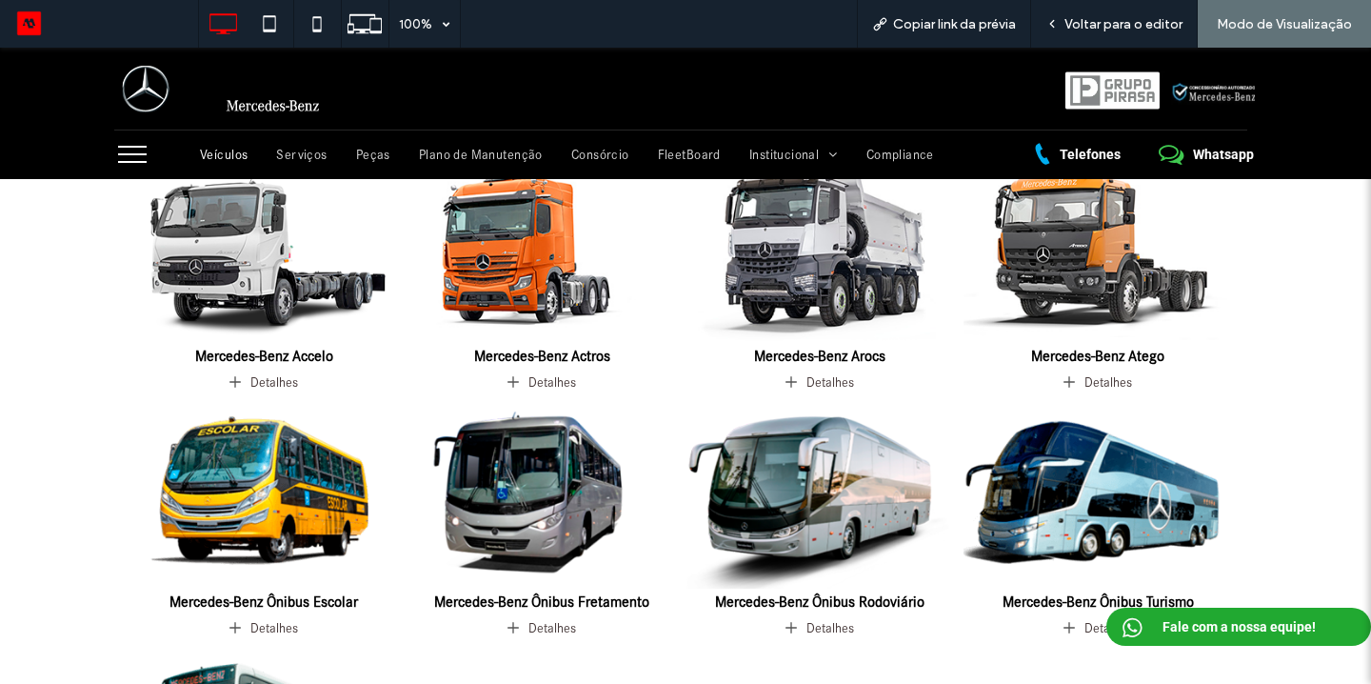
scroll to position [125, 0]
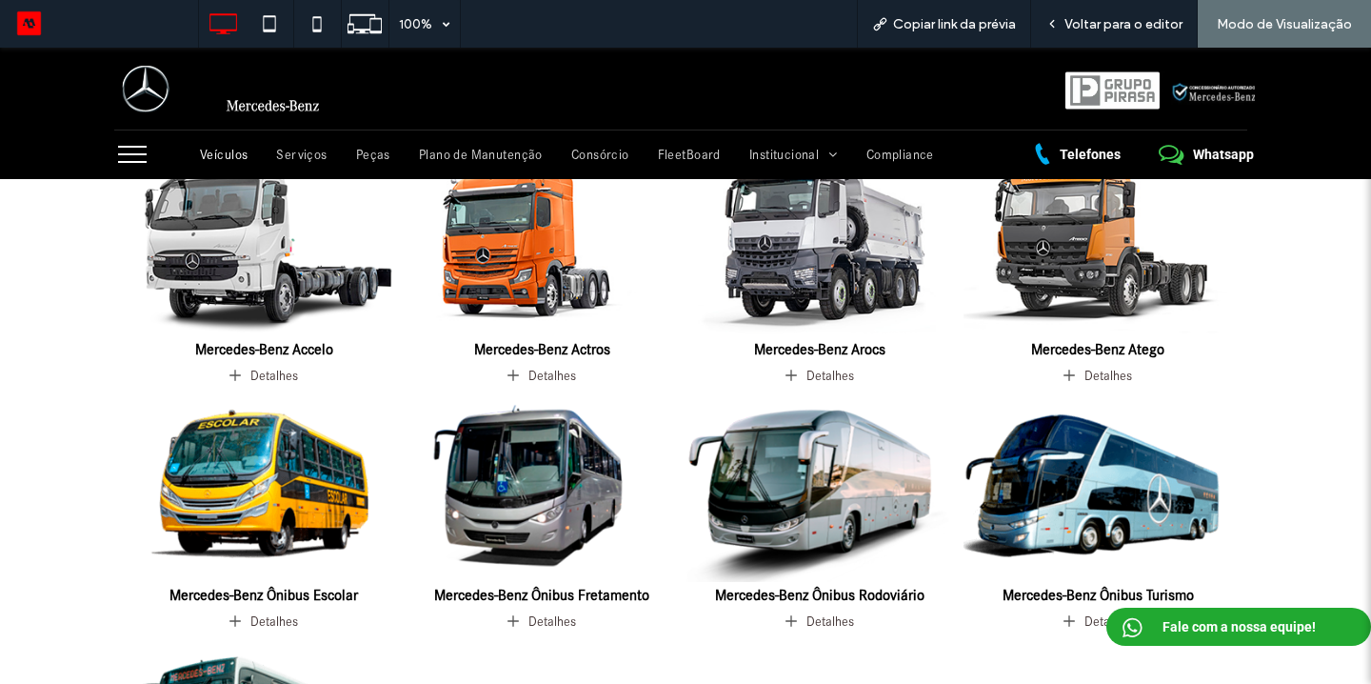
click at [288, 286] on img at bounding box center [264, 242] width 282 height 198
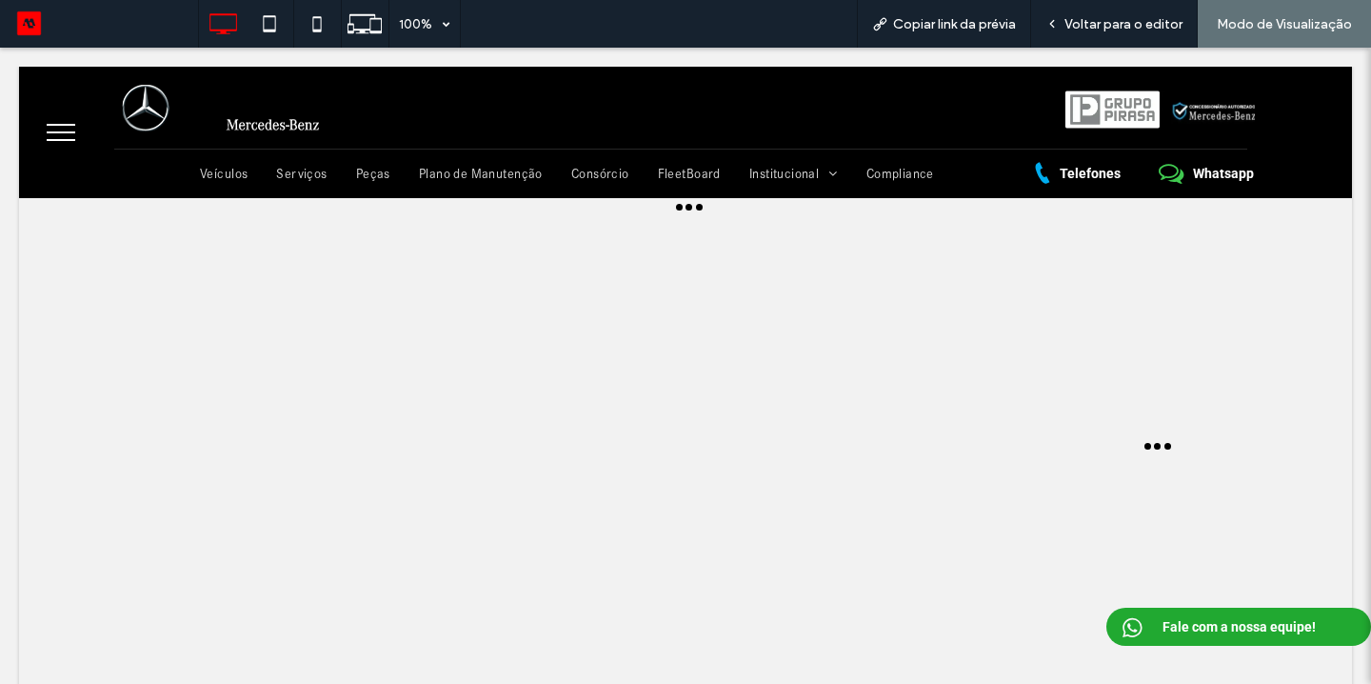
scroll to position [0, 0]
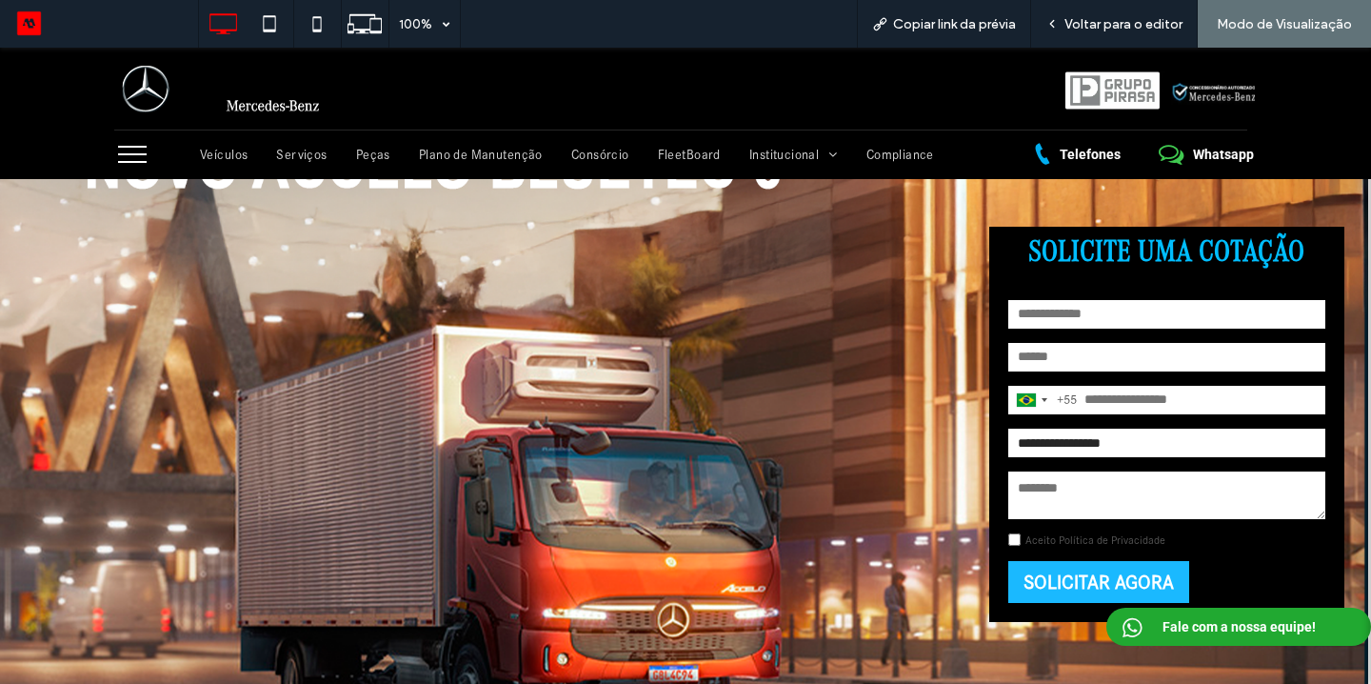
scroll to position [108, 0]
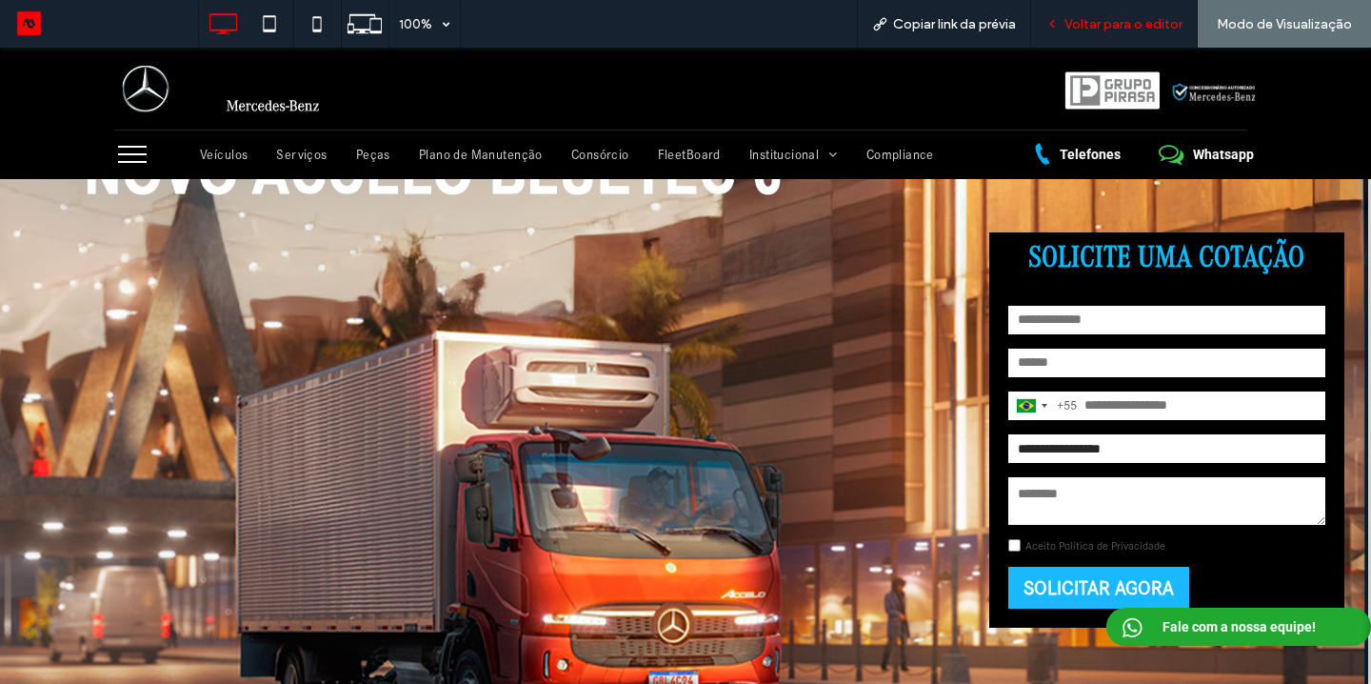
click at [1143, 34] on div "Voltar para o editor" at bounding box center [1114, 24] width 167 height 48
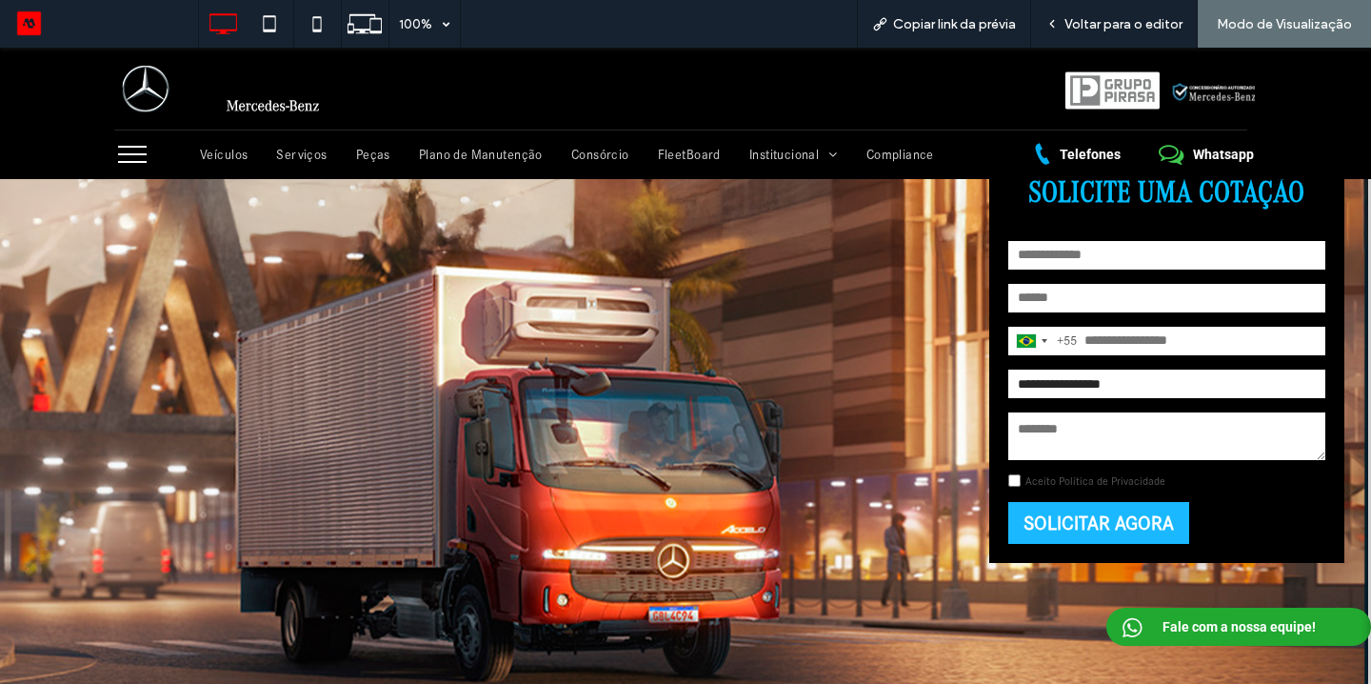
scroll to position [195, 0]
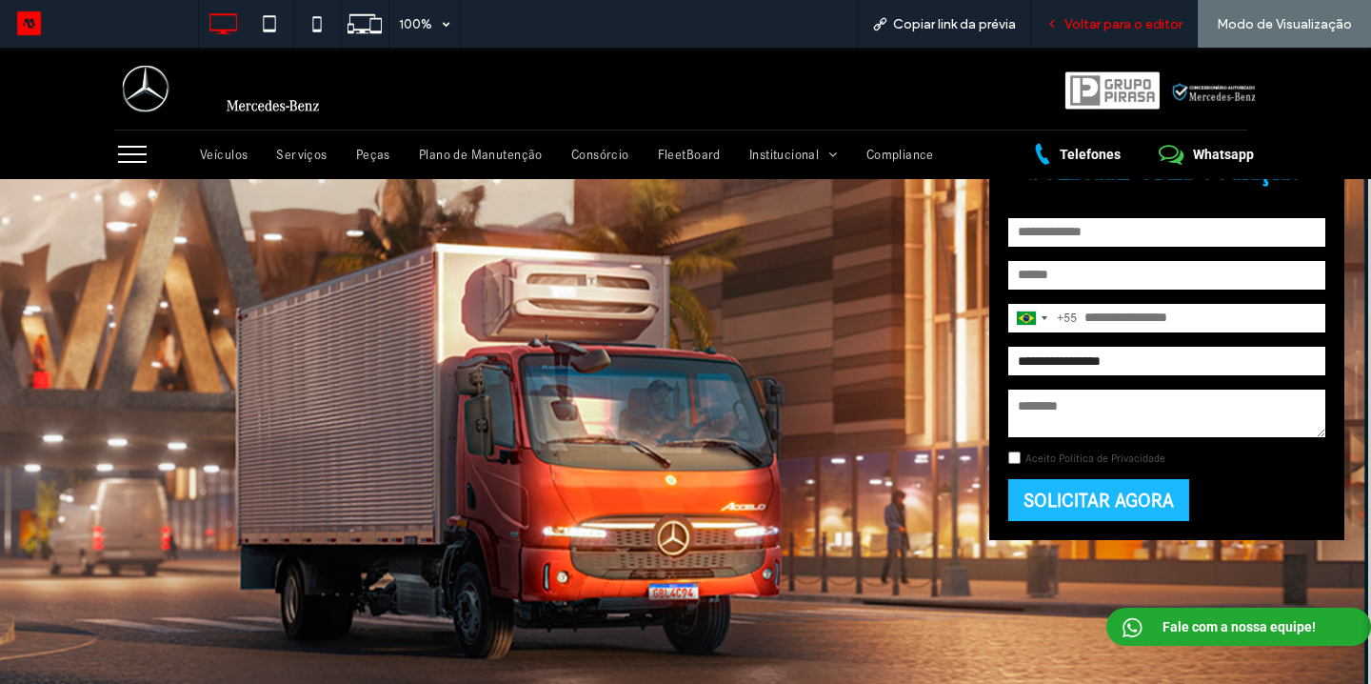
click at [1092, 32] on div "Voltar para o editor" at bounding box center [1114, 24] width 167 height 48
click at [1115, 27] on span "Voltar para o editor" at bounding box center [1124, 24] width 118 height 16
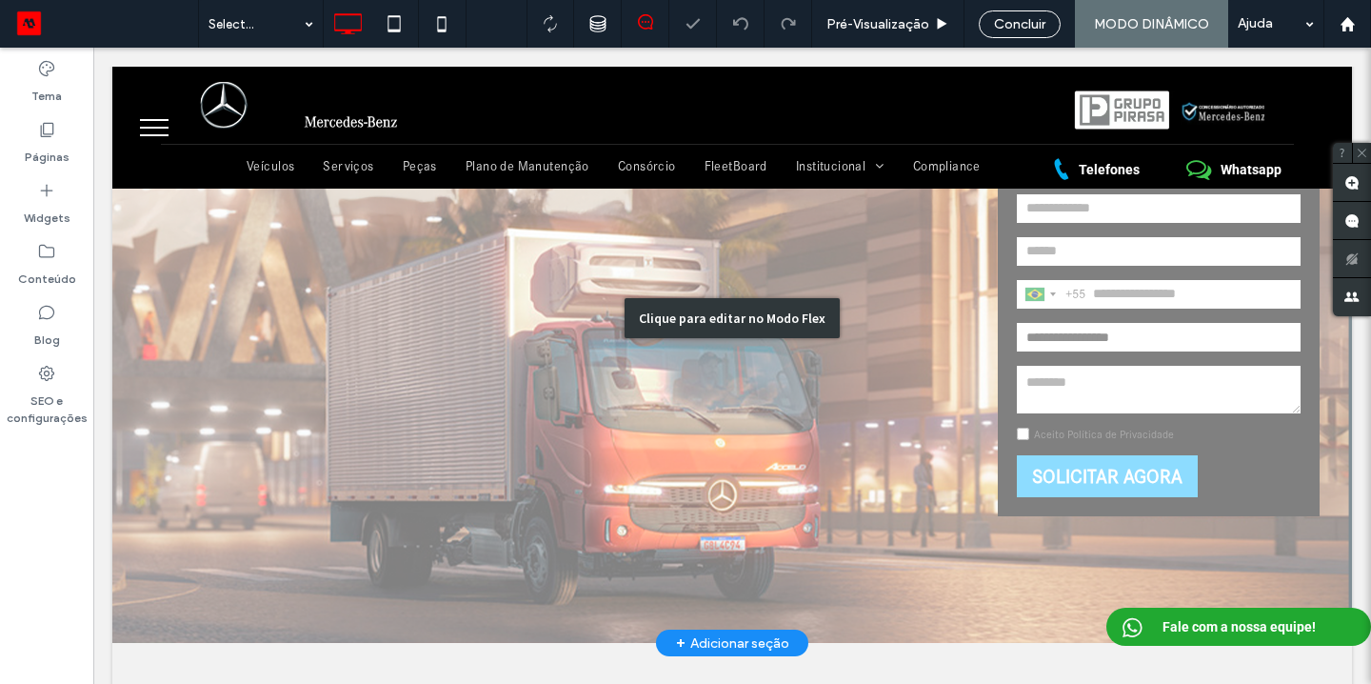
click at [1074, 426] on div "Clique para editar no Modo Flex" at bounding box center [732, 318] width 1240 height 650
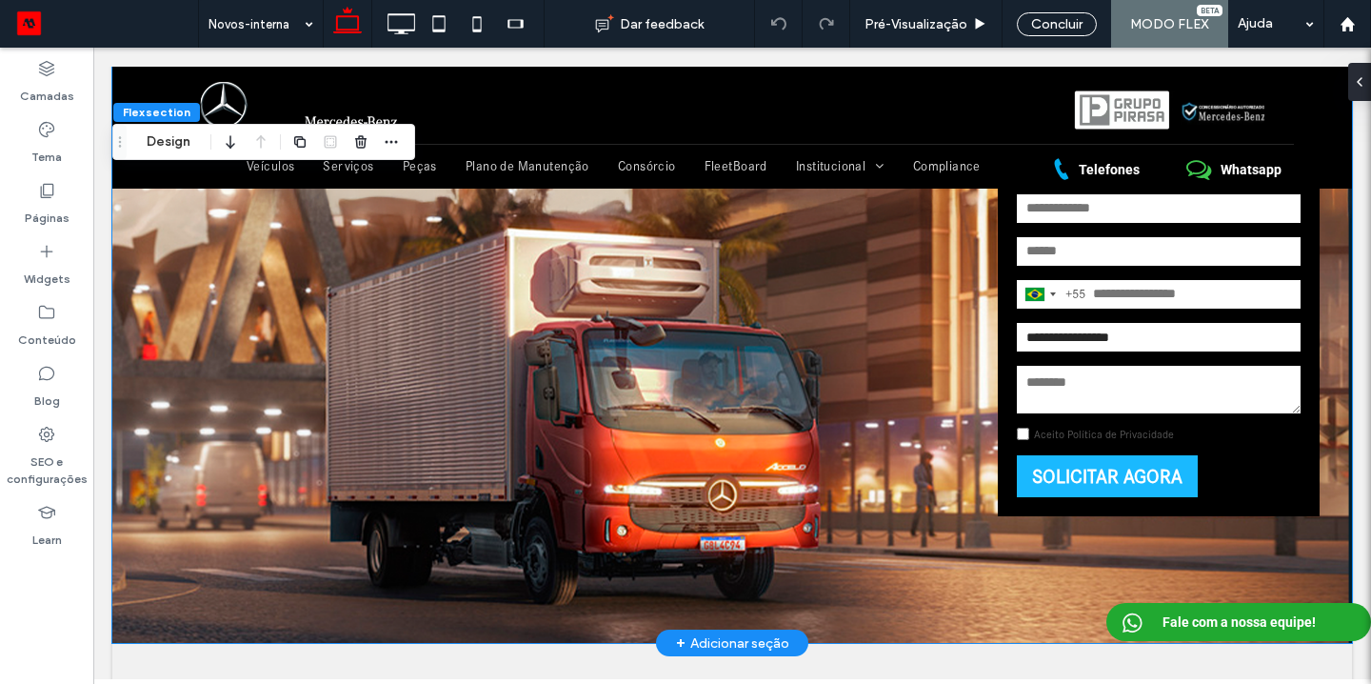
click at [1083, 436] on label "Aceito Política de Privacidade" at bounding box center [1104, 434] width 140 height 13
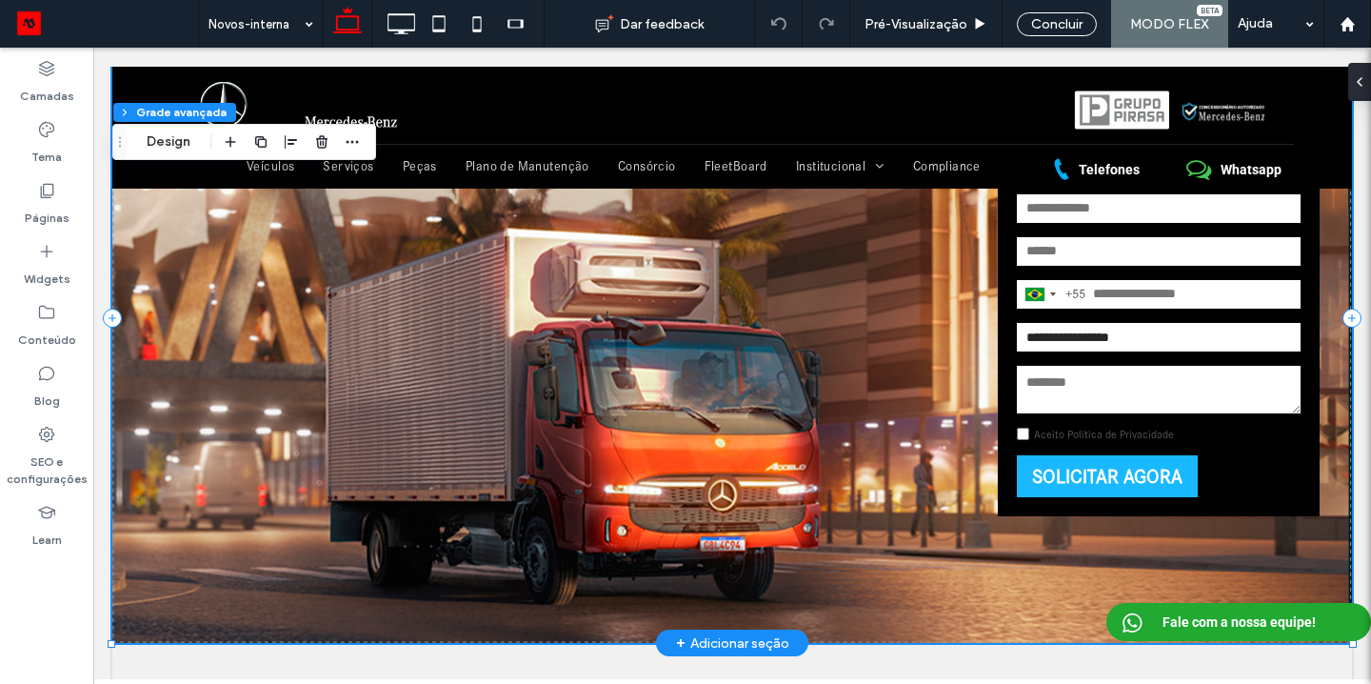
click at [1086, 436] on label "Aceito Política de Privacidade" at bounding box center [1104, 434] width 140 height 13
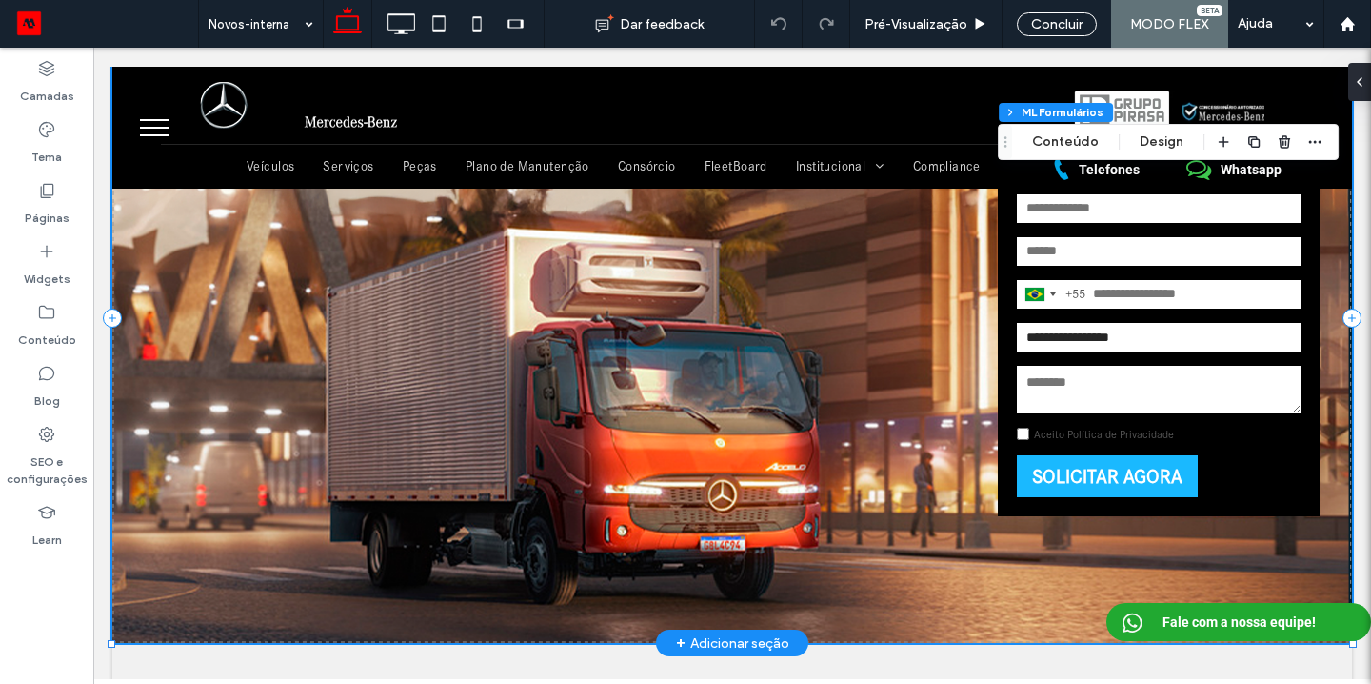
click at [1086, 436] on label "Aceito Política de Privacidade" at bounding box center [1104, 434] width 140 height 13
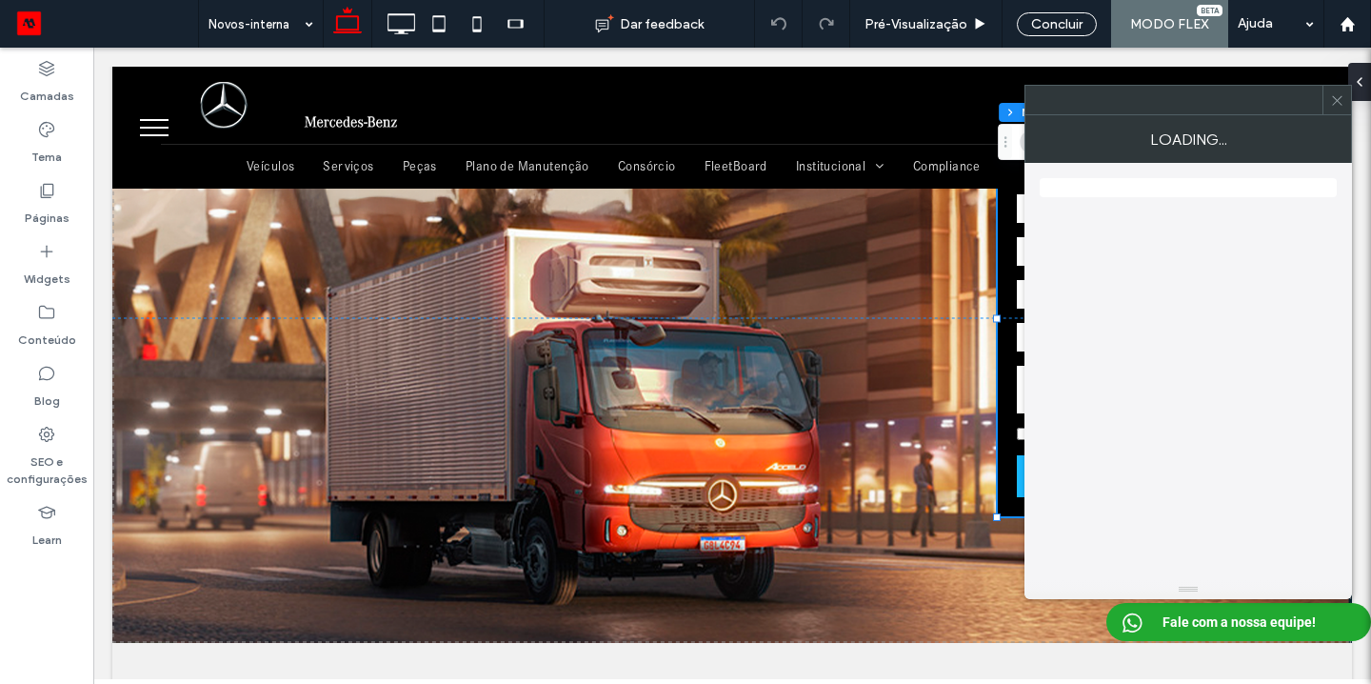
click at [1336, 103] on icon at bounding box center [1337, 100] width 14 height 14
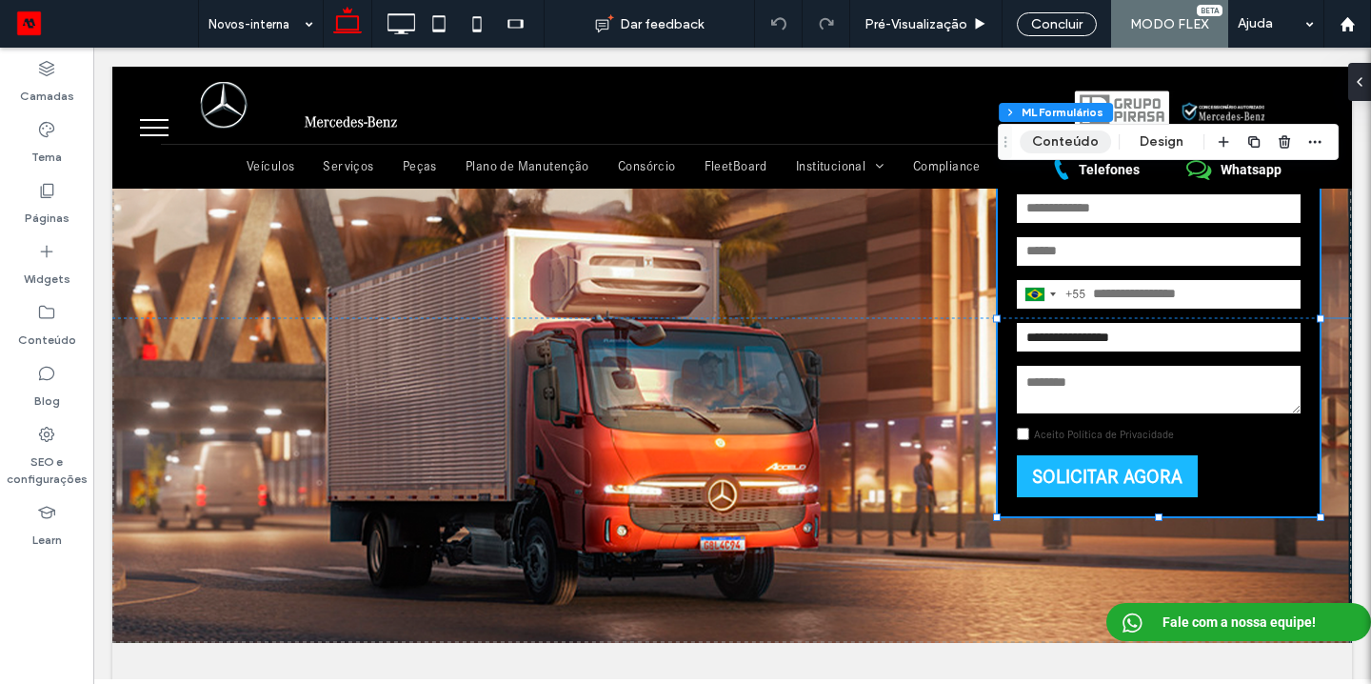
click at [1087, 138] on button "Conteúdo" at bounding box center [1065, 141] width 91 height 23
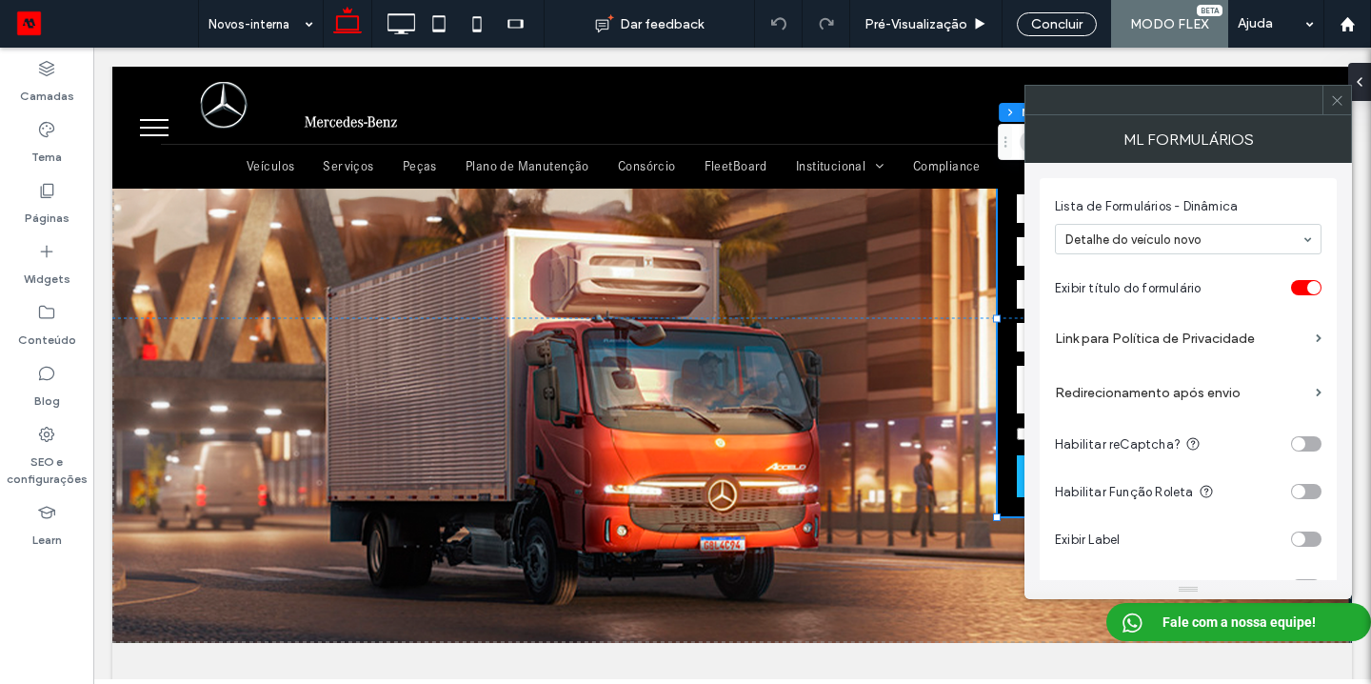
click at [1313, 334] on section "Link para Política de Privacidade" at bounding box center [1188, 338] width 267 height 54
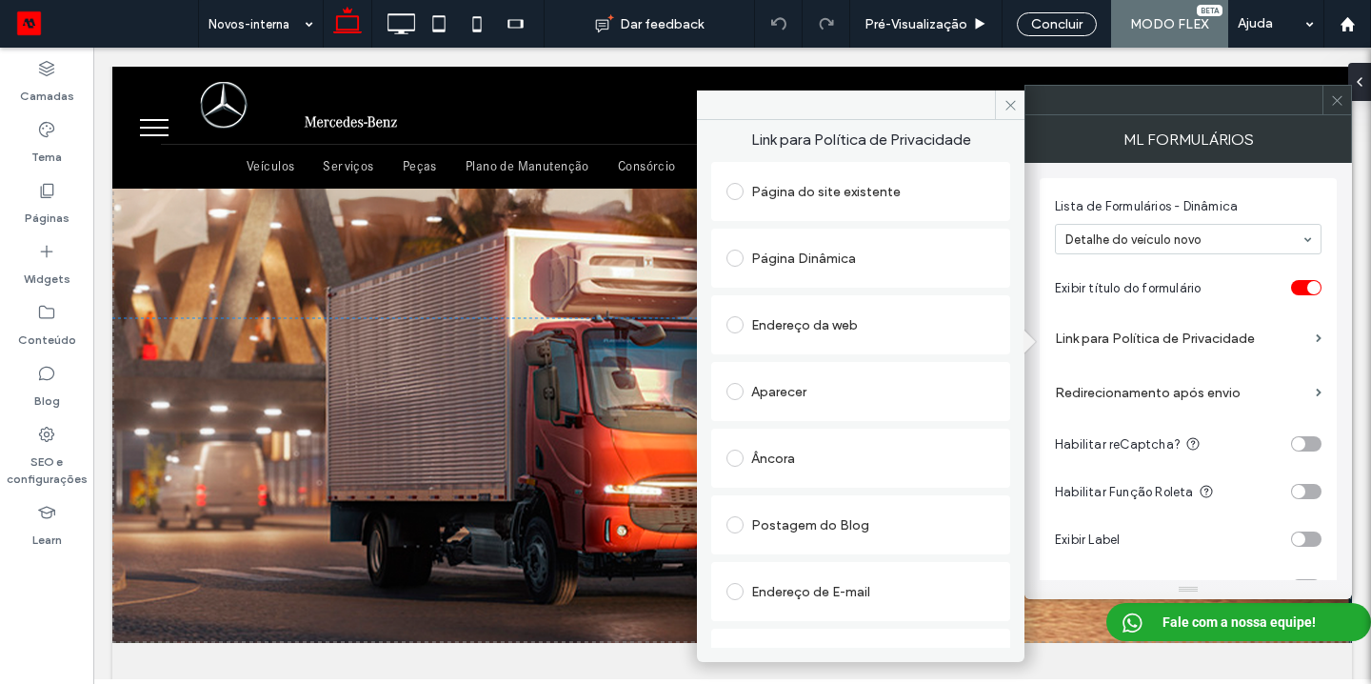
click at [739, 325] on span at bounding box center [735, 324] width 17 height 17
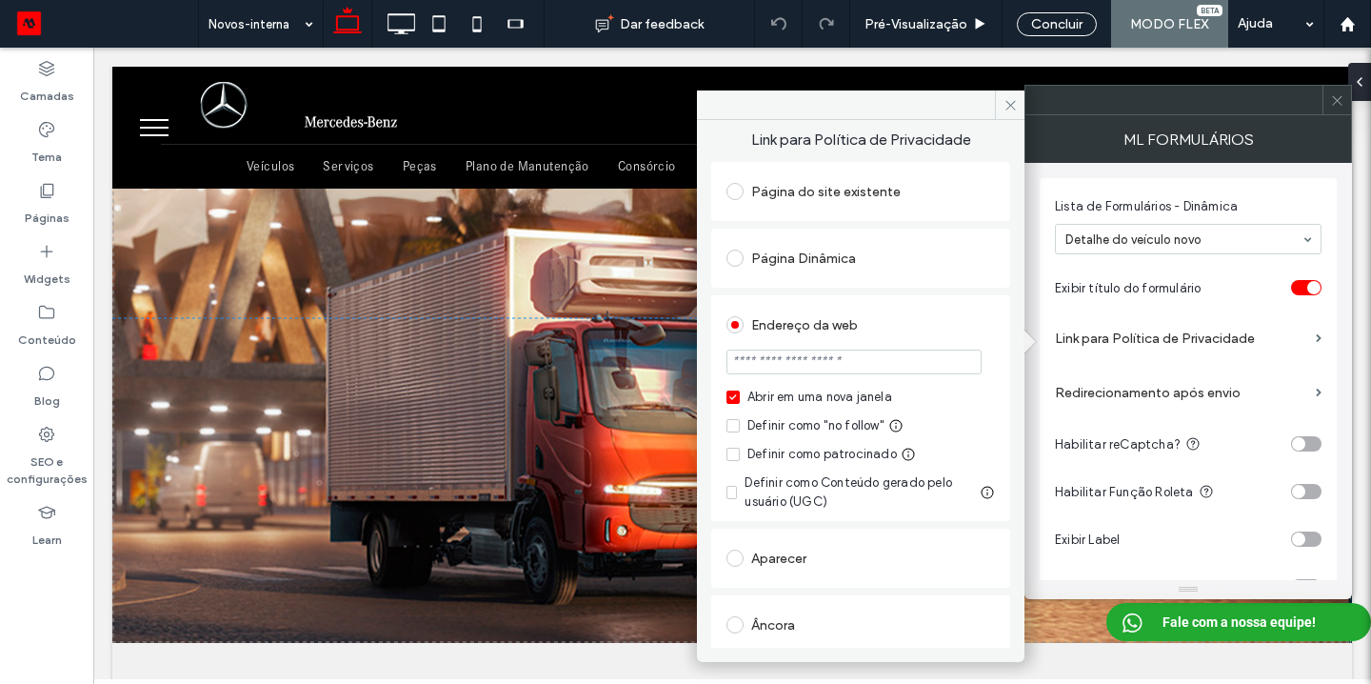
click at [781, 370] on input "url" at bounding box center [854, 362] width 255 height 25
paste input "**********"
type input "**********"
click at [716, 363] on div "**********" at bounding box center [860, 408] width 299 height 226
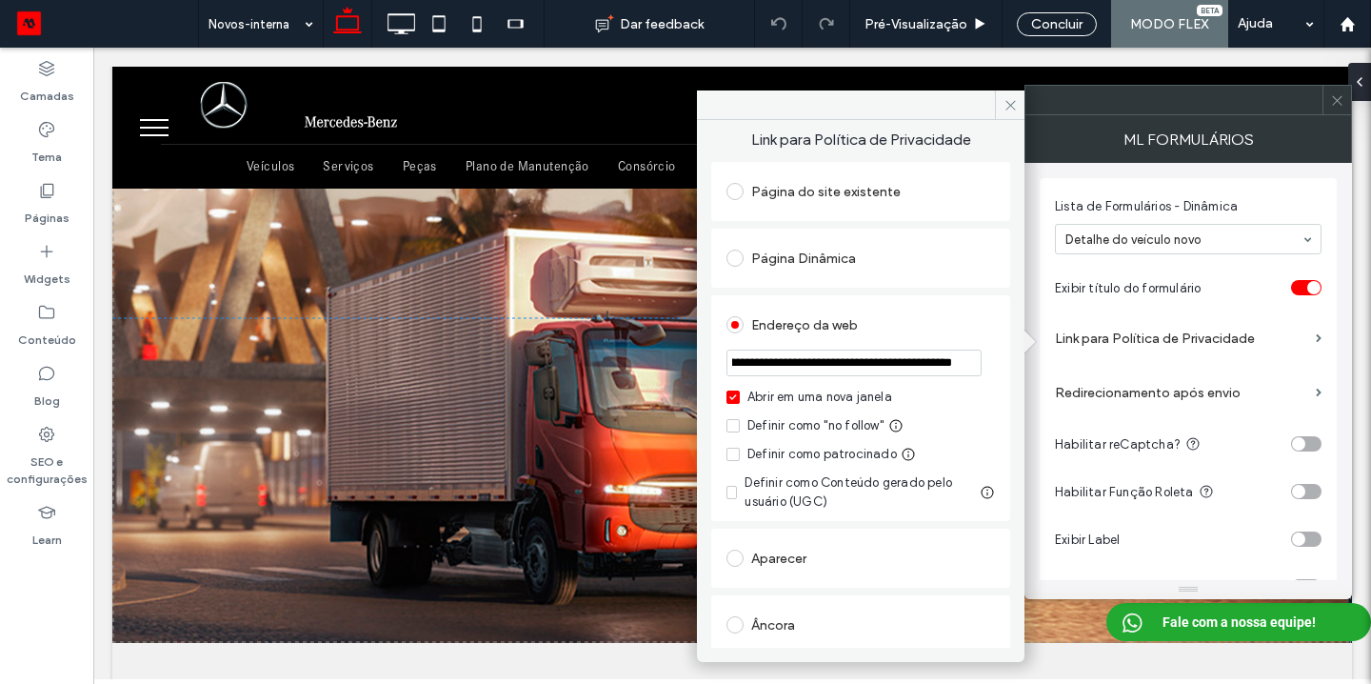
scroll to position [0, 0]
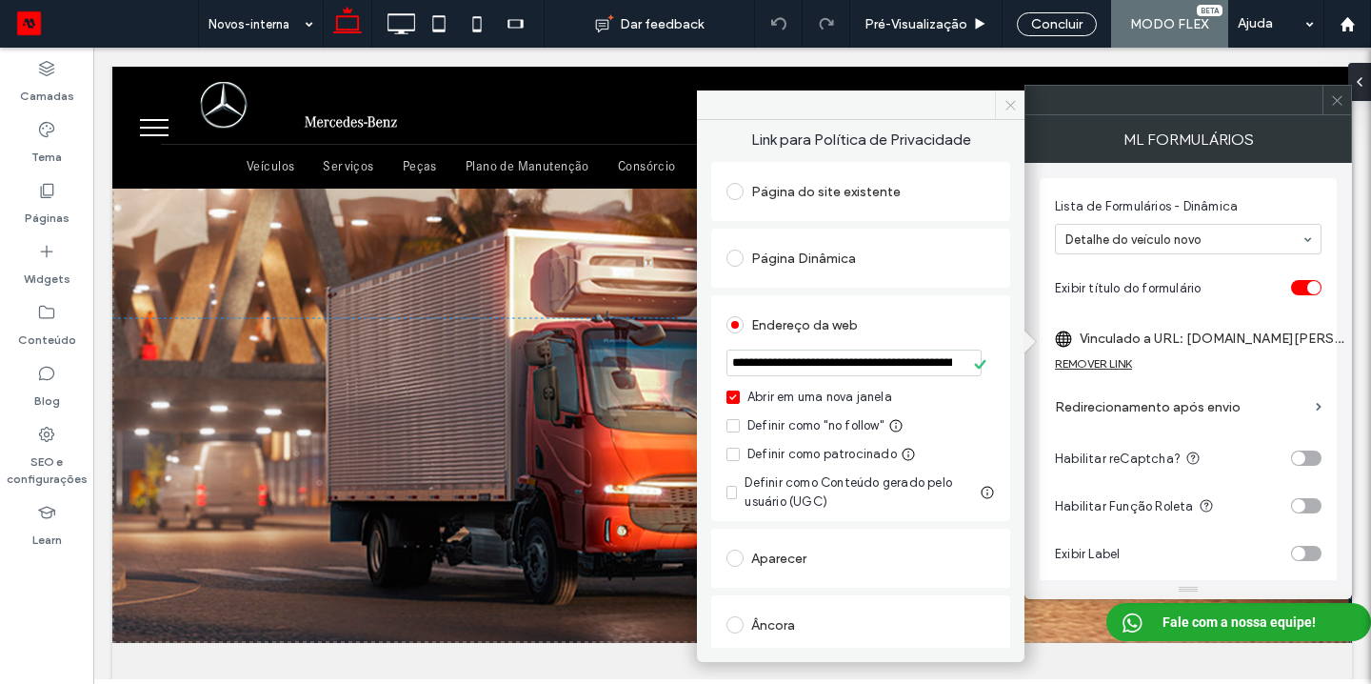
click at [1010, 110] on icon at bounding box center [1011, 105] width 14 height 14
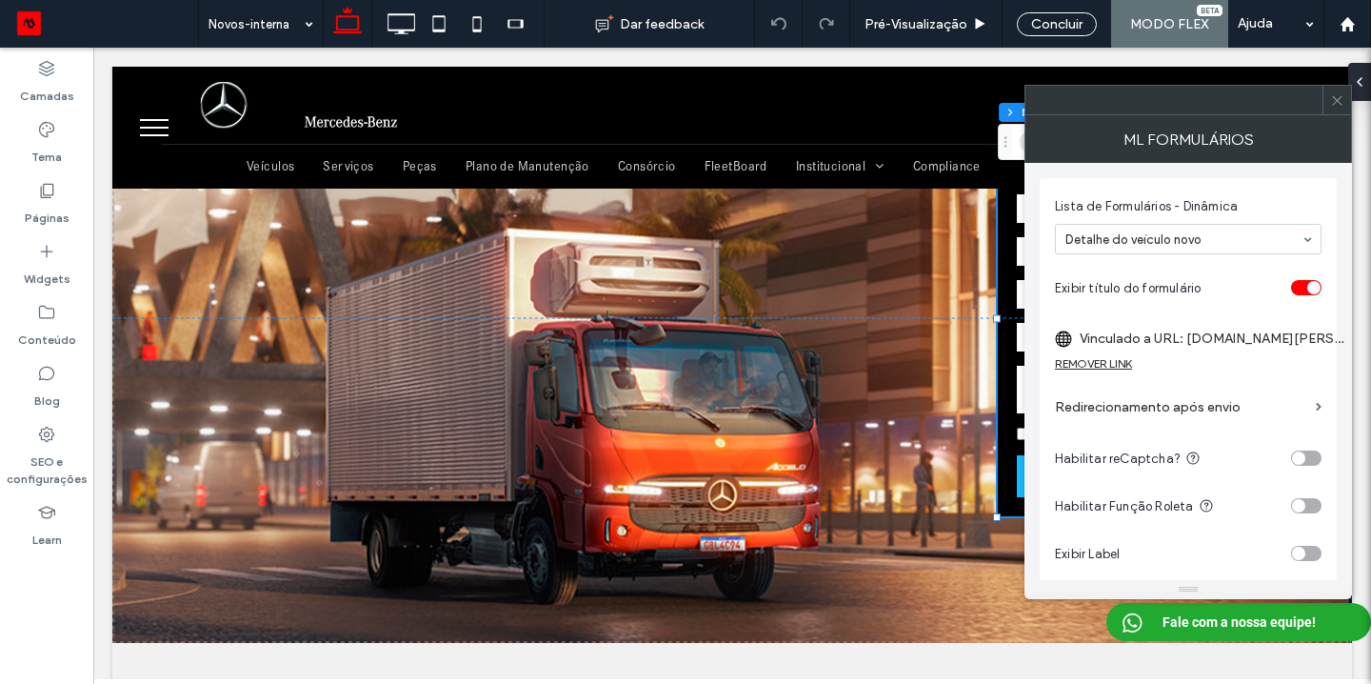
click at [1334, 110] on span at bounding box center [1337, 100] width 14 height 29
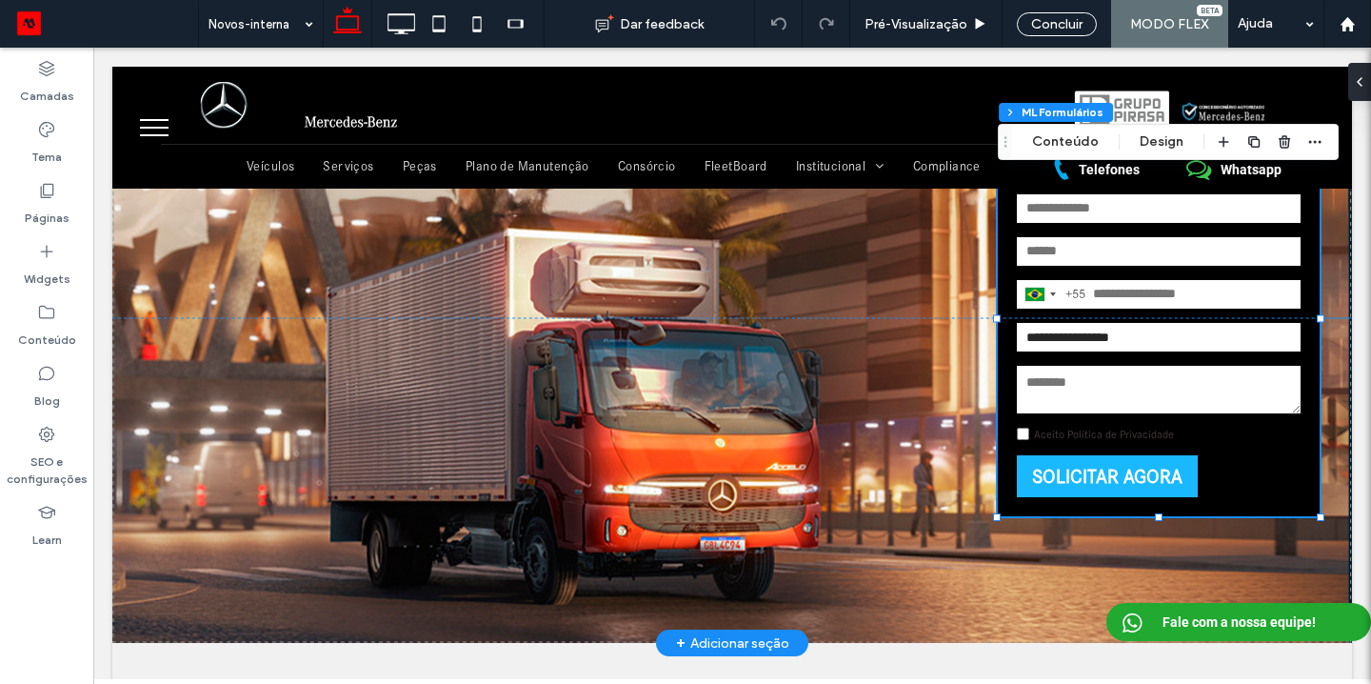
click at [1069, 433] on link "Aceito Política de Privacidade" at bounding box center [1104, 434] width 140 height 13
click at [1078, 150] on button "Conteúdo" at bounding box center [1065, 141] width 91 height 23
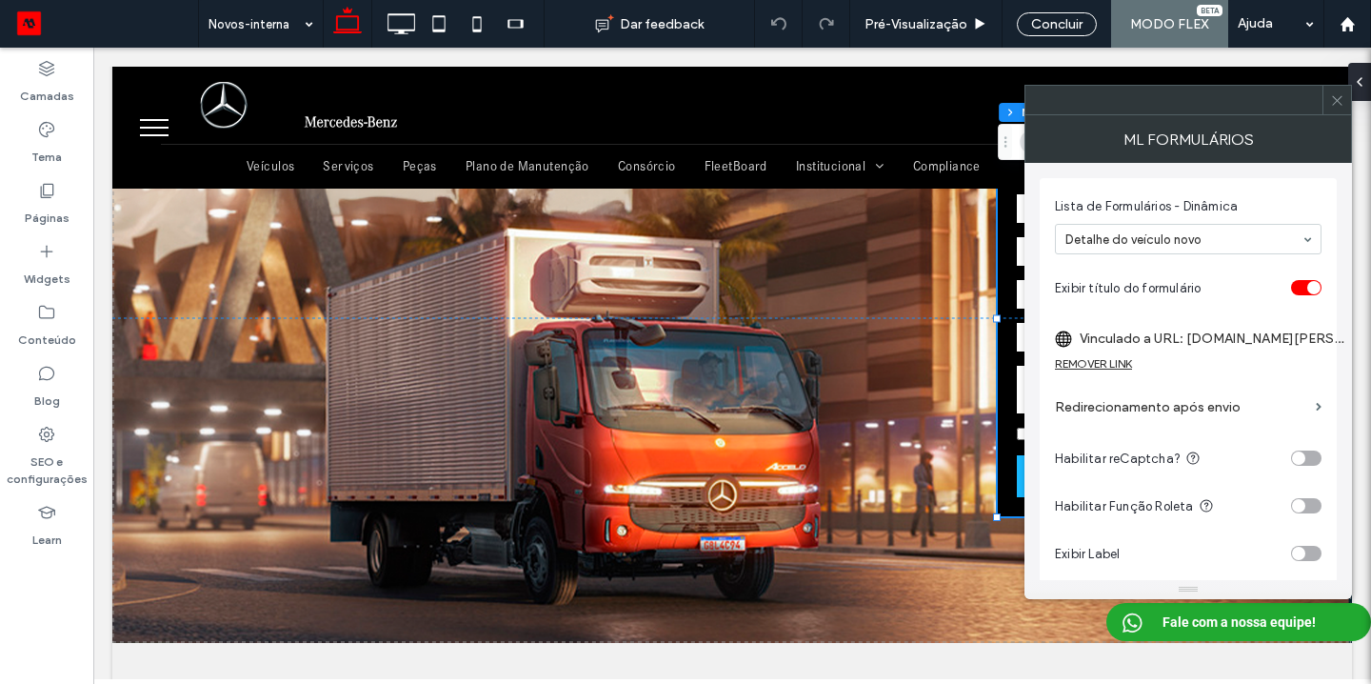
click at [1336, 104] on icon at bounding box center [1337, 100] width 14 height 14
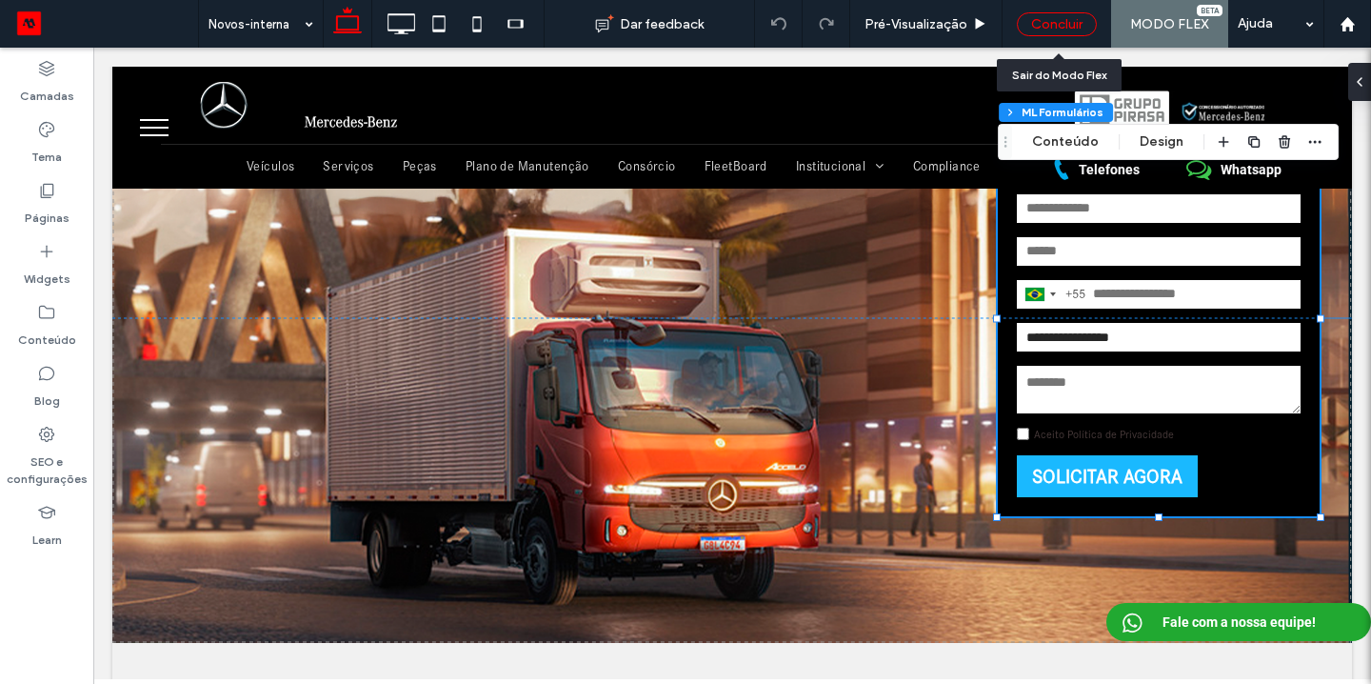
click at [1078, 20] on div "Concluir" at bounding box center [1057, 24] width 80 height 24
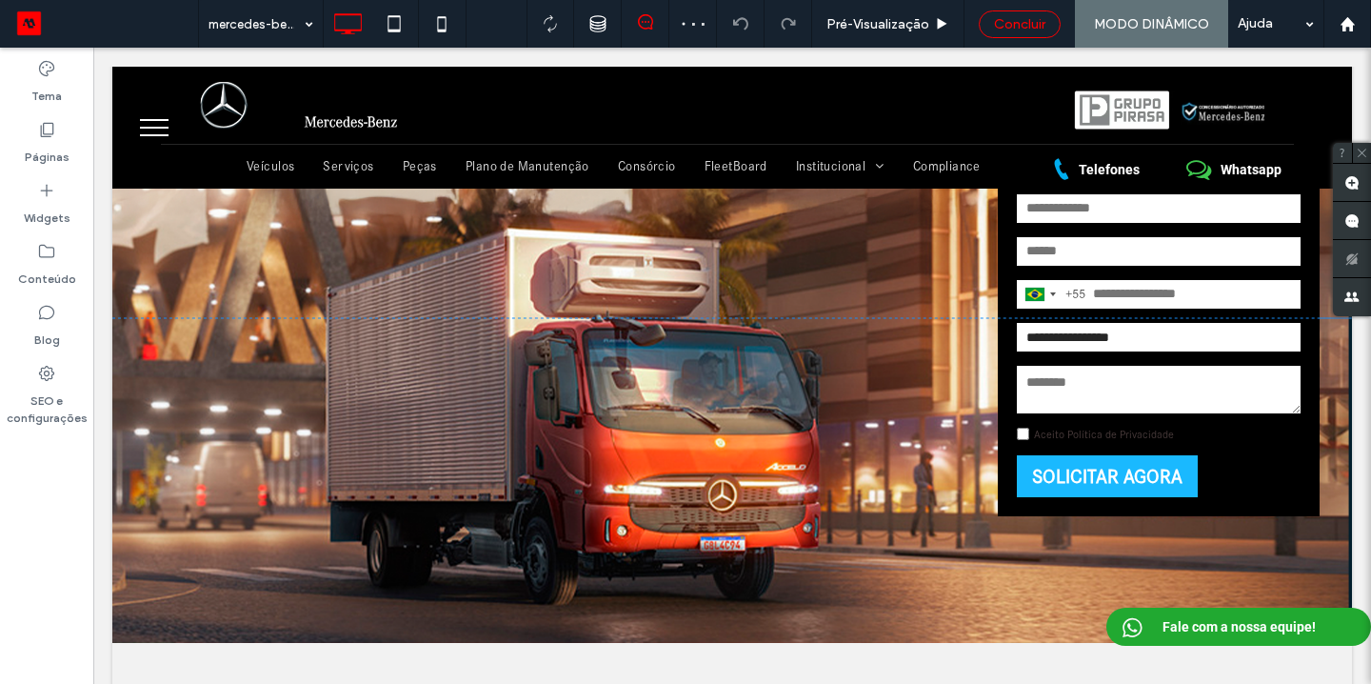
click at [1010, 22] on span "Concluir" at bounding box center [1019, 24] width 51 height 16
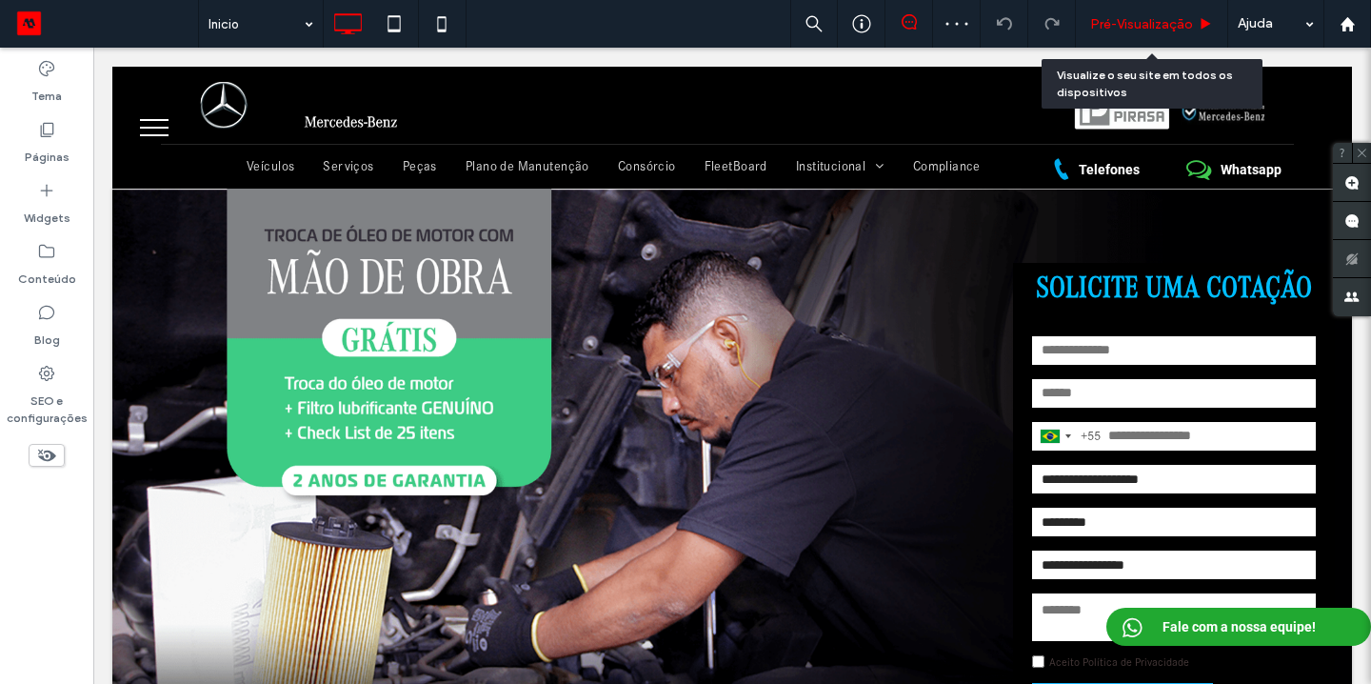
click at [1116, 24] on span "Pré-Visualizaçāo" at bounding box center [1141, 24] width 103 height 16
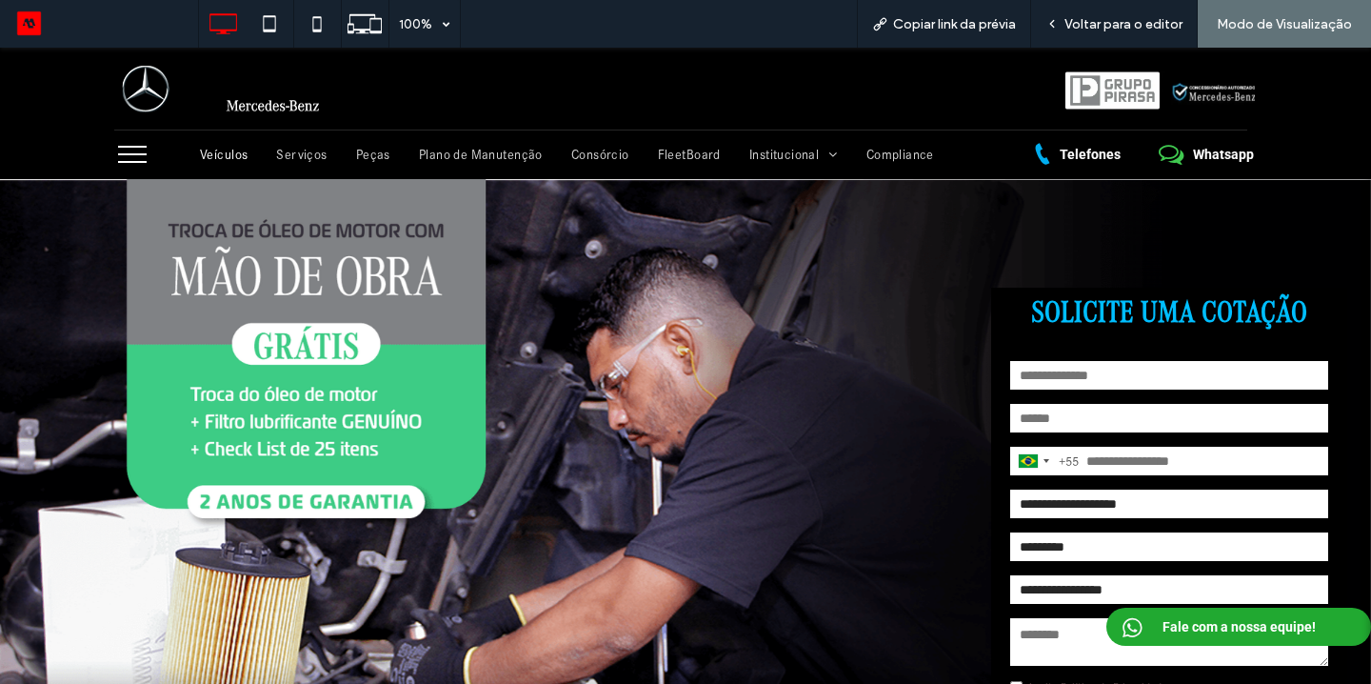
click at [216, 160] on span "Veículos" at bounding box center [224, 155] width 48 height 16
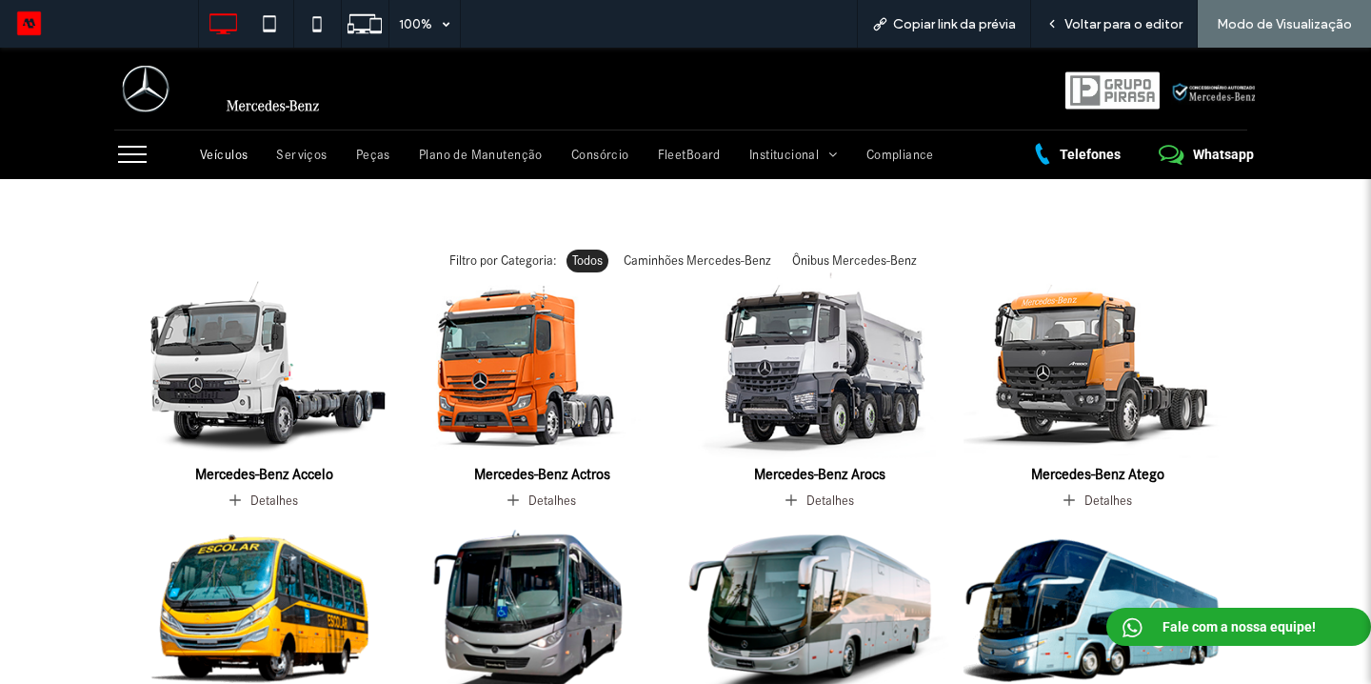
click at [489, 352] on img at bounding box center [542, 367] width 282 height 198
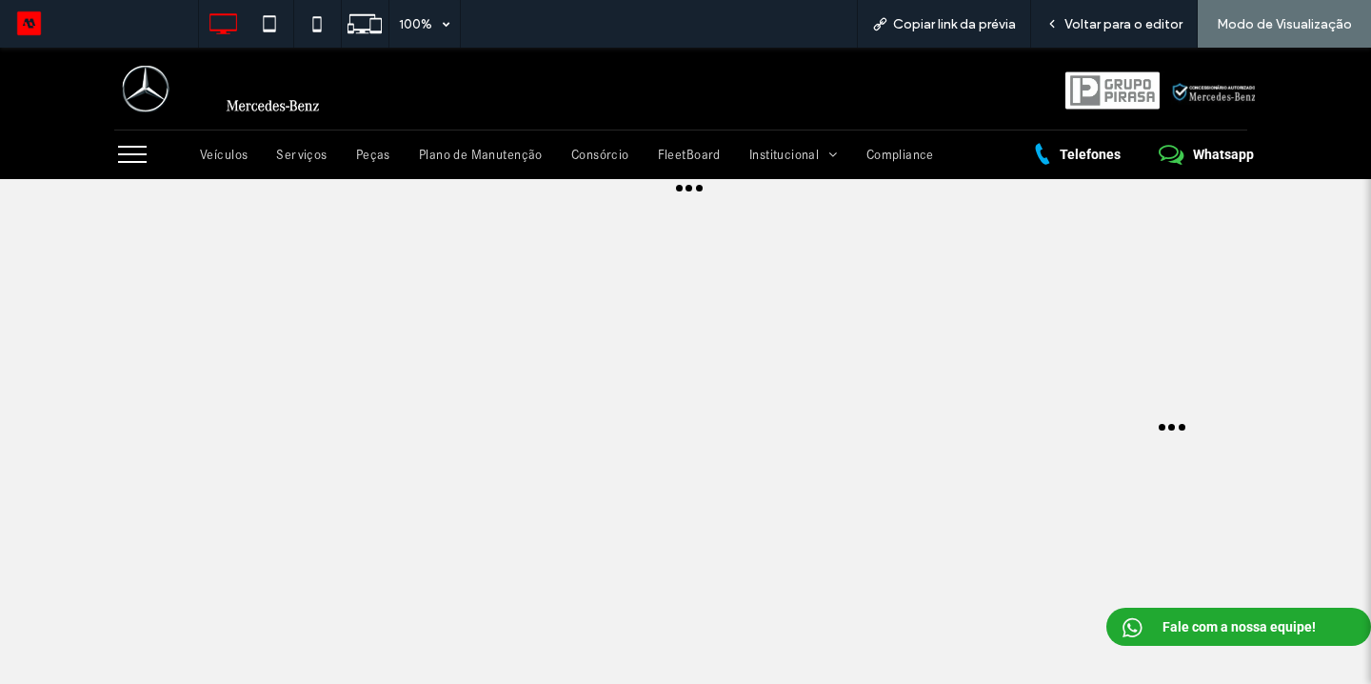
scroll to position [110, 0]
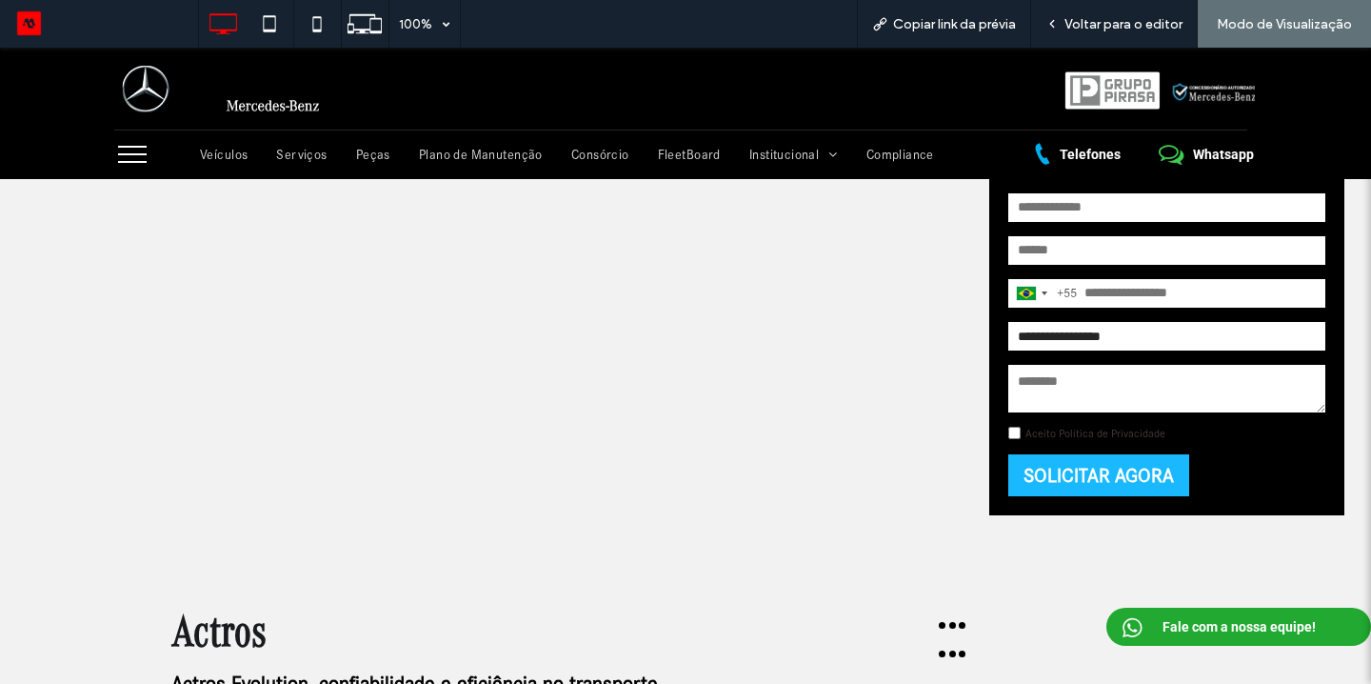
click at [1055, 431] on link "Aceito Política de Privacidade" at bounding box center [1096, 433] width 140 height 13
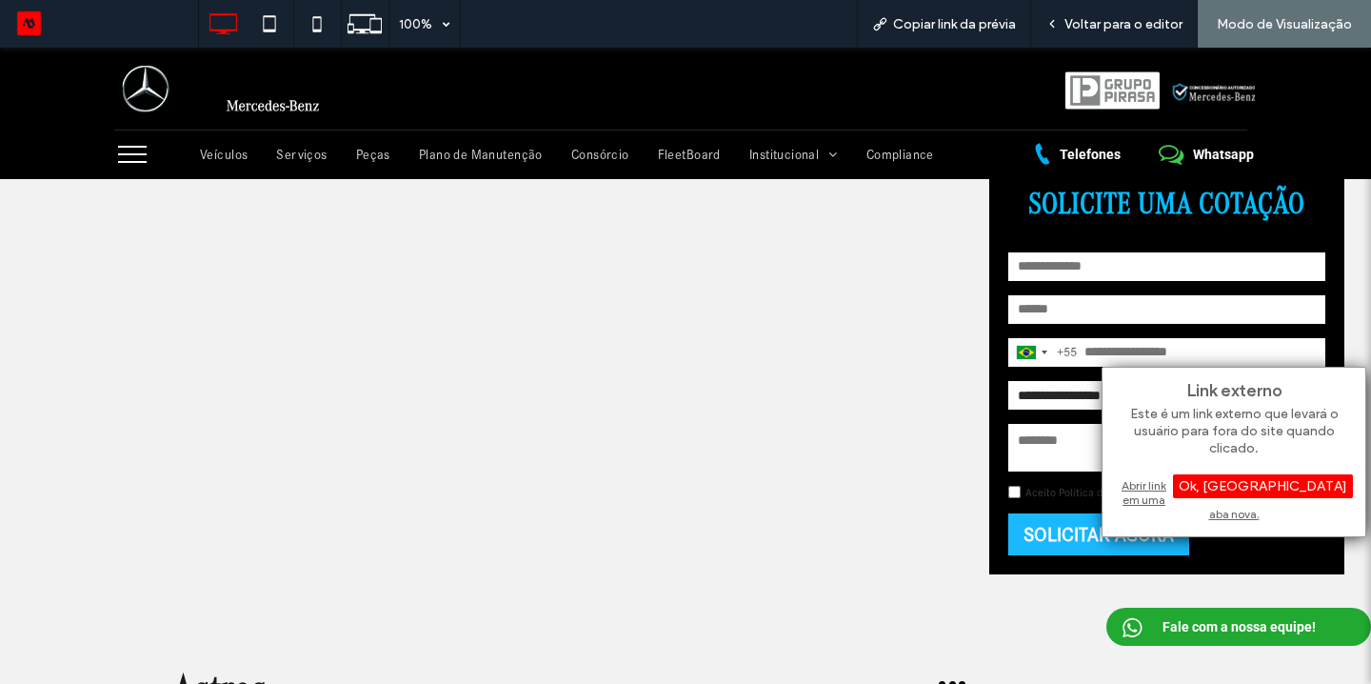
scroll to position [0, 0]
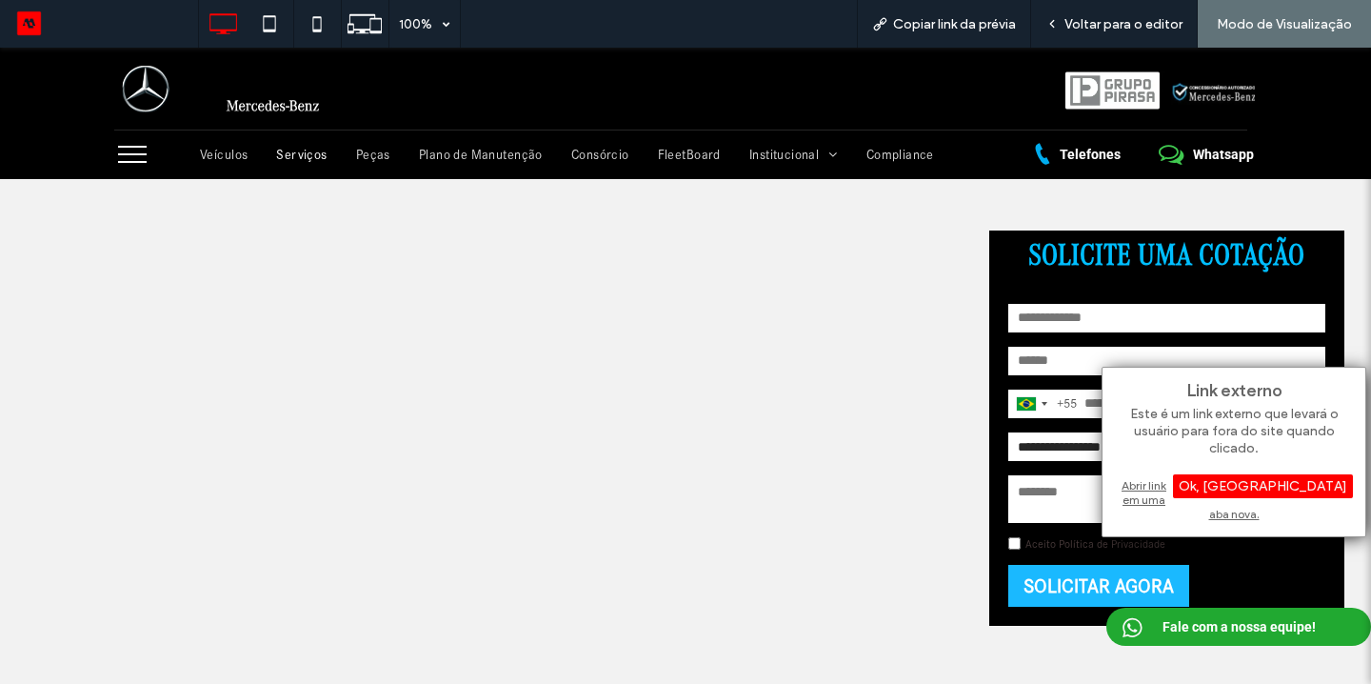
click at [299, 158] on span "Serviços" at bounding box center [301, 155] width 50 height 16
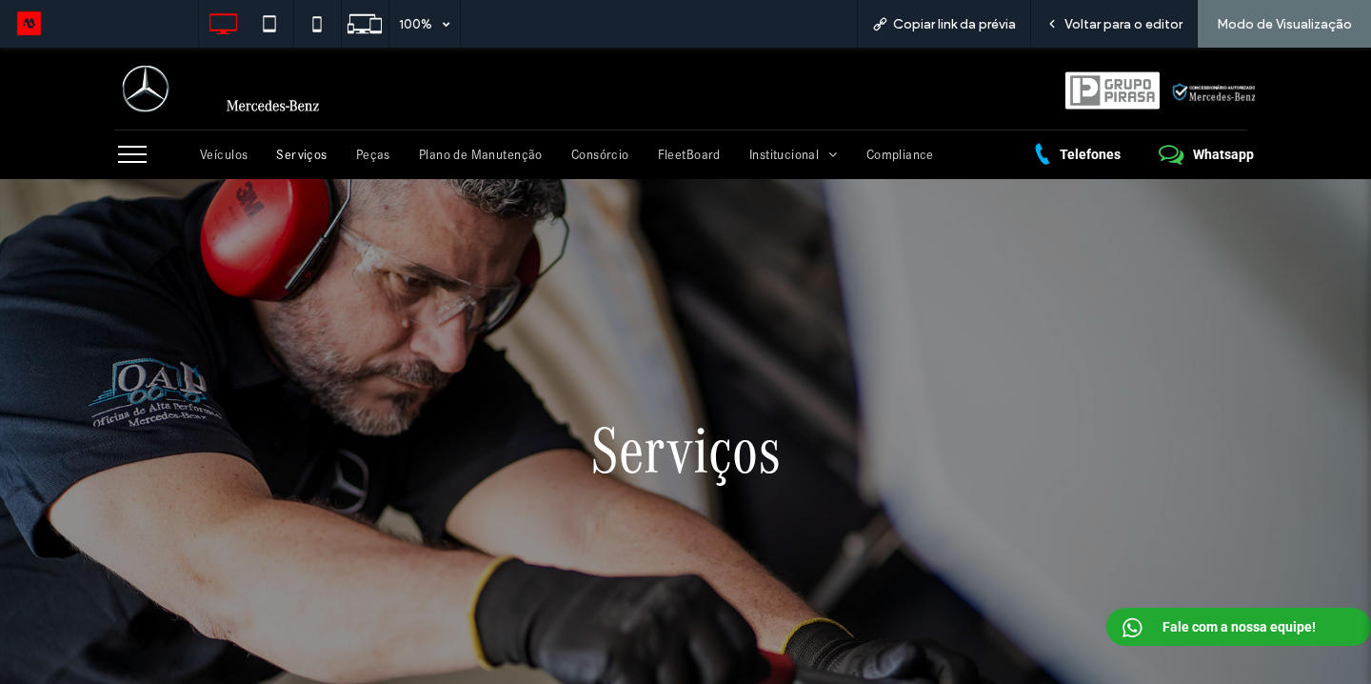
scroll to position [1426, 0]
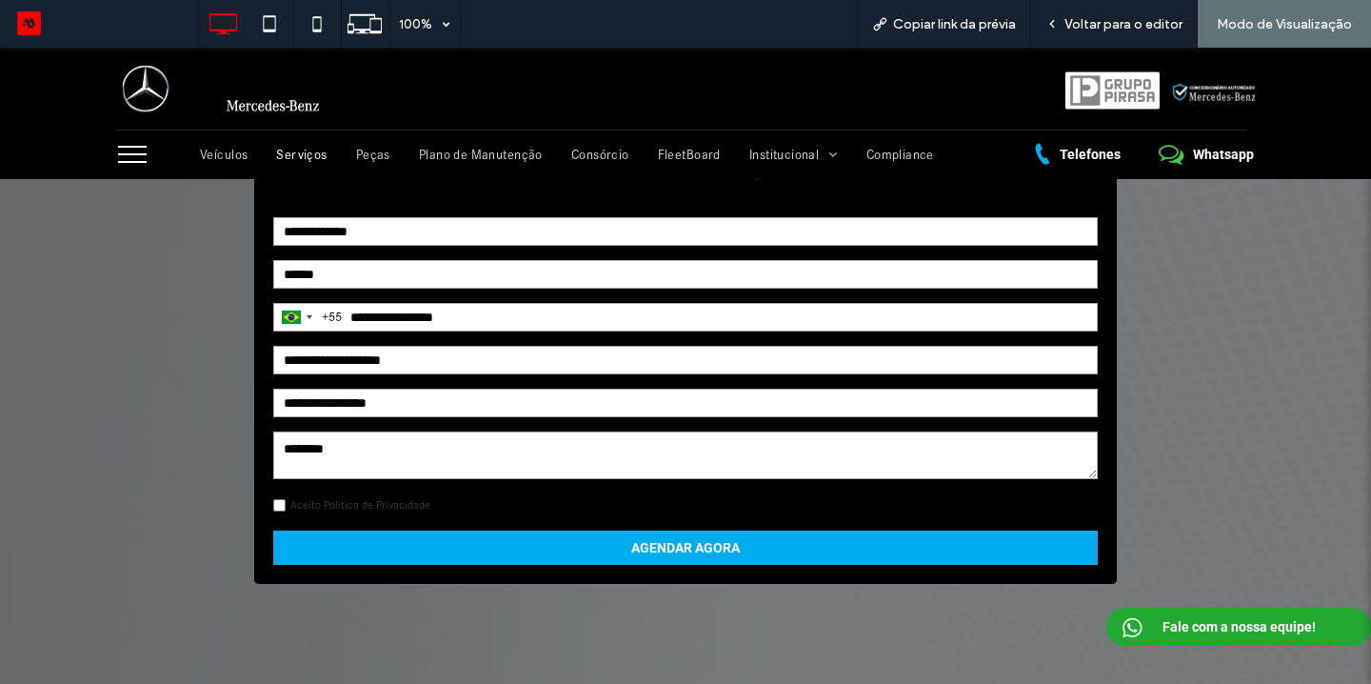
click at [409, 503] on link "Aceito Política de Privacidade" at bounding box center [360, 504] width 140 height 13
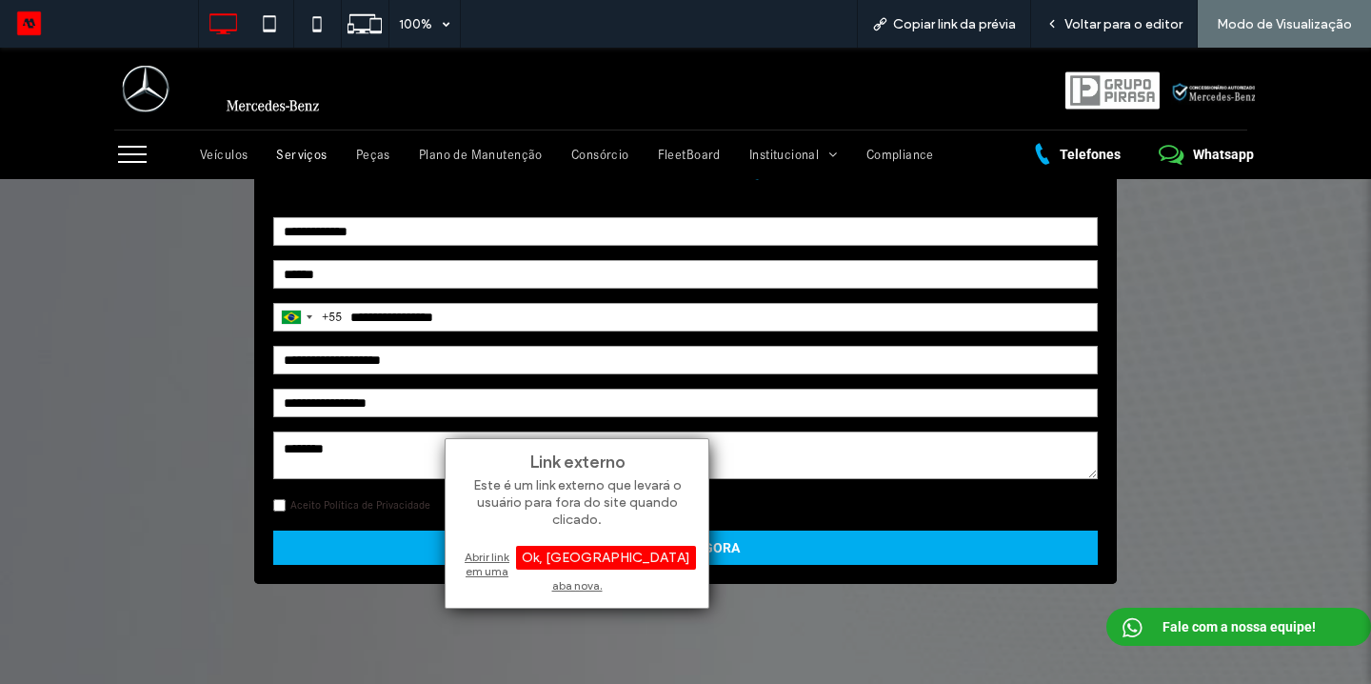
click at [498, 559] on div "Abrir link em uma aba nova." at bounding box center [577, 571] width 238 height 49
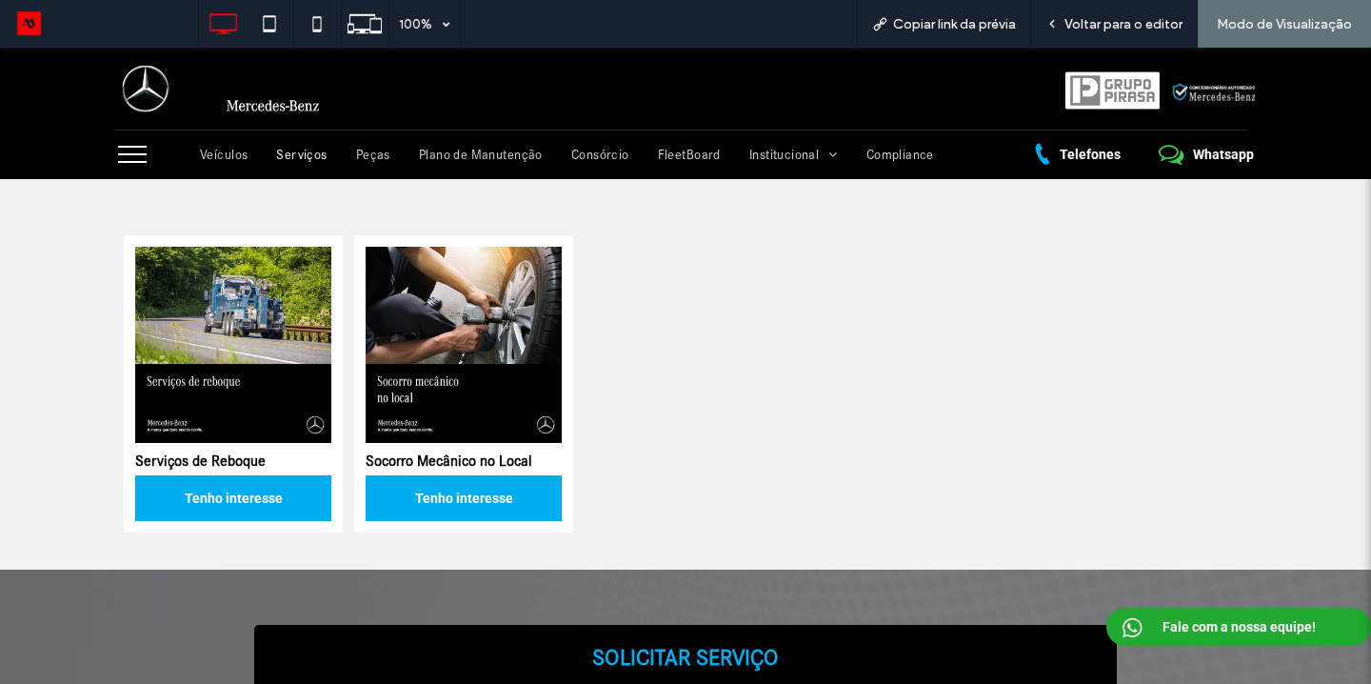
scroll to position [932, 0]
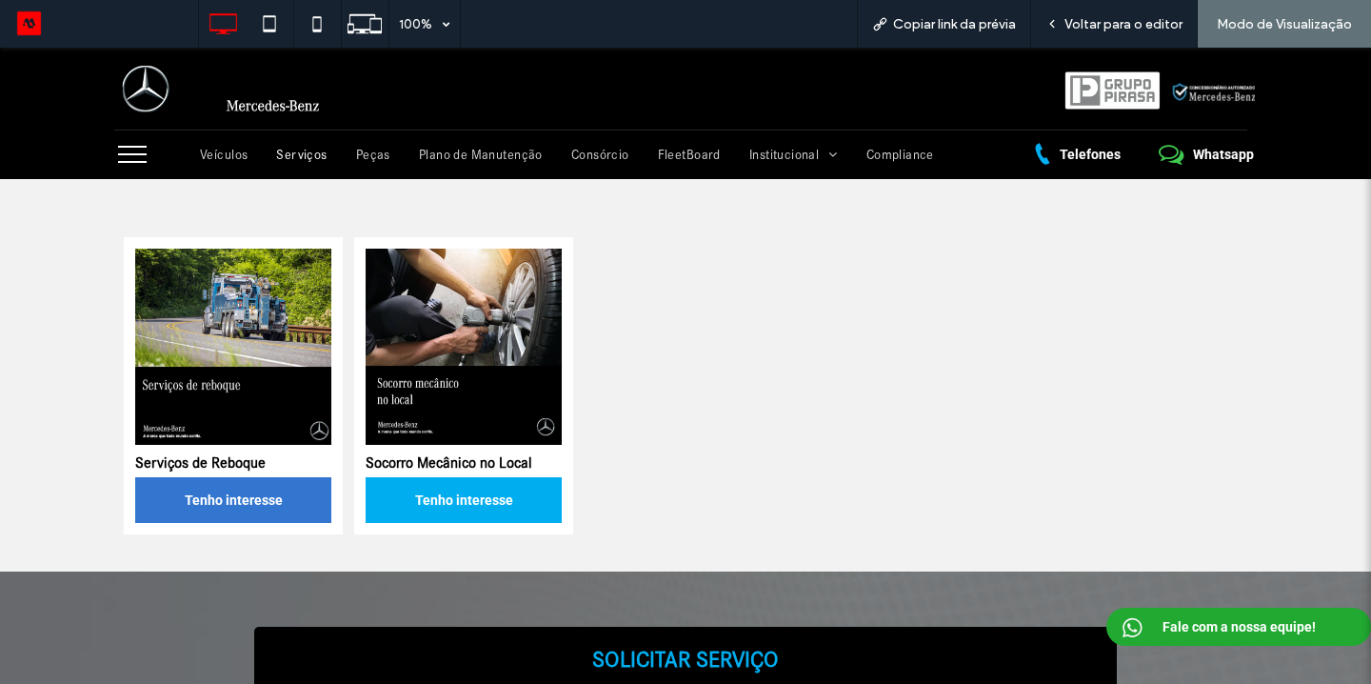
click at [250, 495] on link "Tenho interesse" at bounding box center [233, 500] width 196 height 46
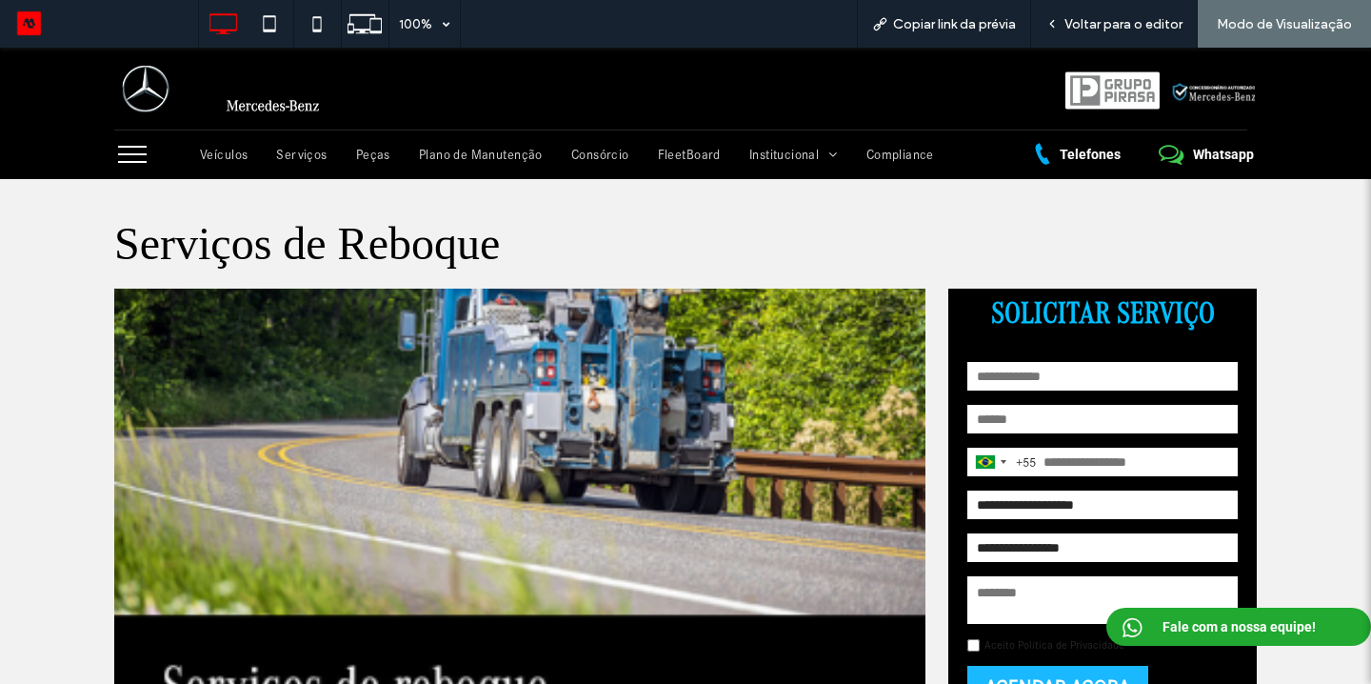
scroll to position [106, 0]
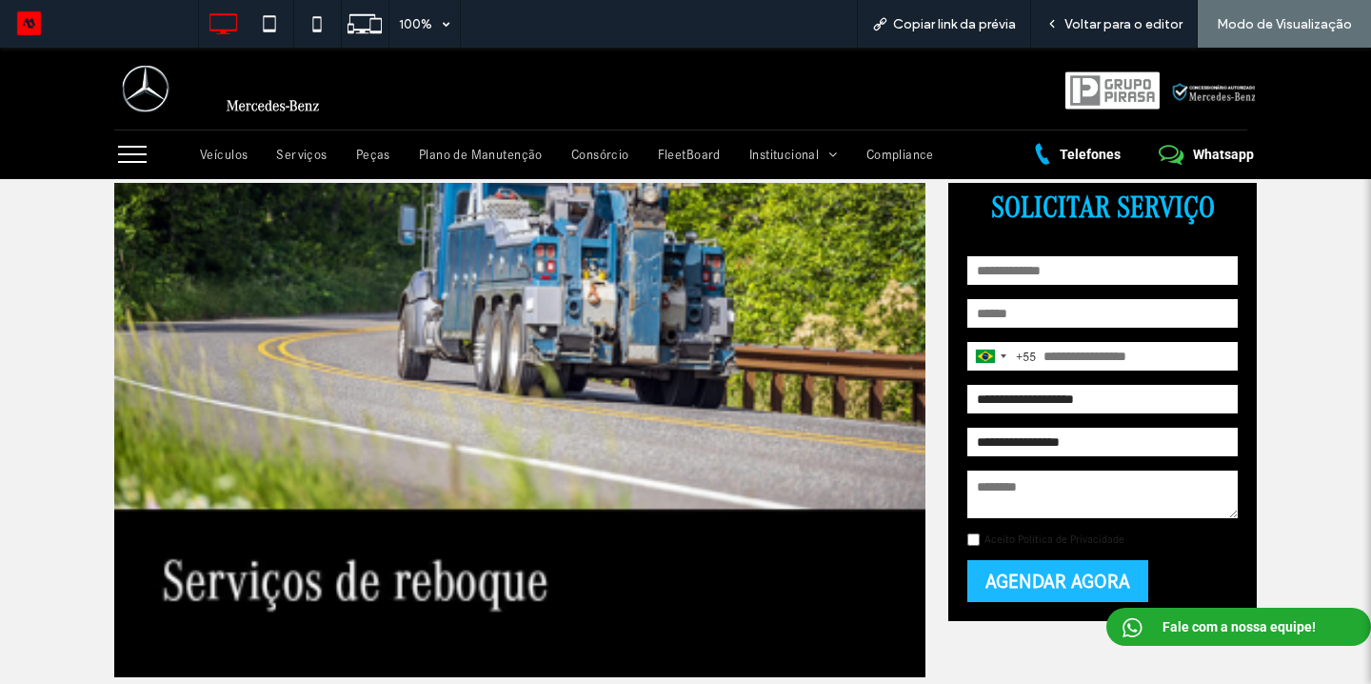
click at [1012, 539] on label "Aceito Política de Privacidade" at bounding box center [1055, 538] width 140 height 13
click at [1013, 543] on label "Aceito Política de Privacidade" at bounding box center [1055, 538] width 140 height 13
click at [1022, 544] on label "Aceito Política de Privacidade" at bounding box center [1055, 538] width 140 height 13
click at [1044, 540] on label "Aceito Política de Privacidade" at bounding box center [1055, 538] width 140 height 13
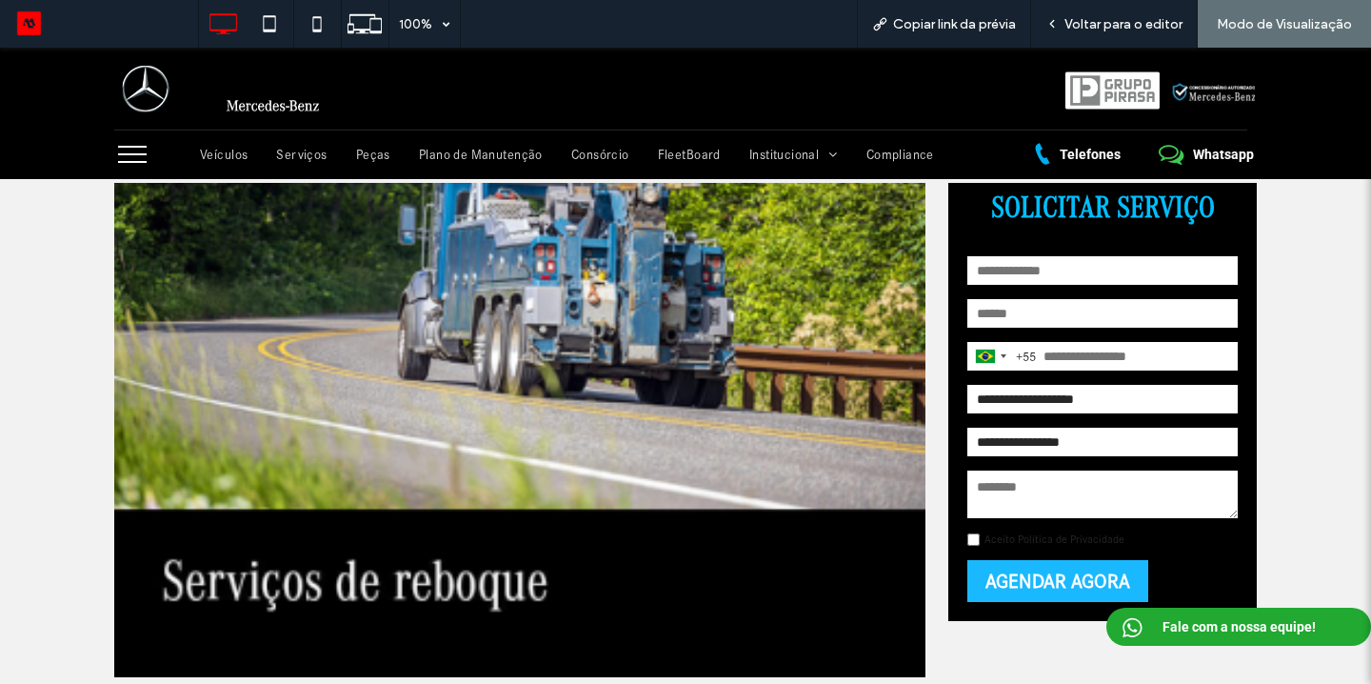
click at [1035, 540] on label "Aceito Política de Privacidade" at bounding box center [1055, 538] width 140 height 13
click at [1131, 34] on div "Voltar para o editor" at bounding box center [1114, 24] width 167 height 48
click at [1121, 23] on span "Voltar para o editor" at bounding box center [1124, 24] width 118 height 16
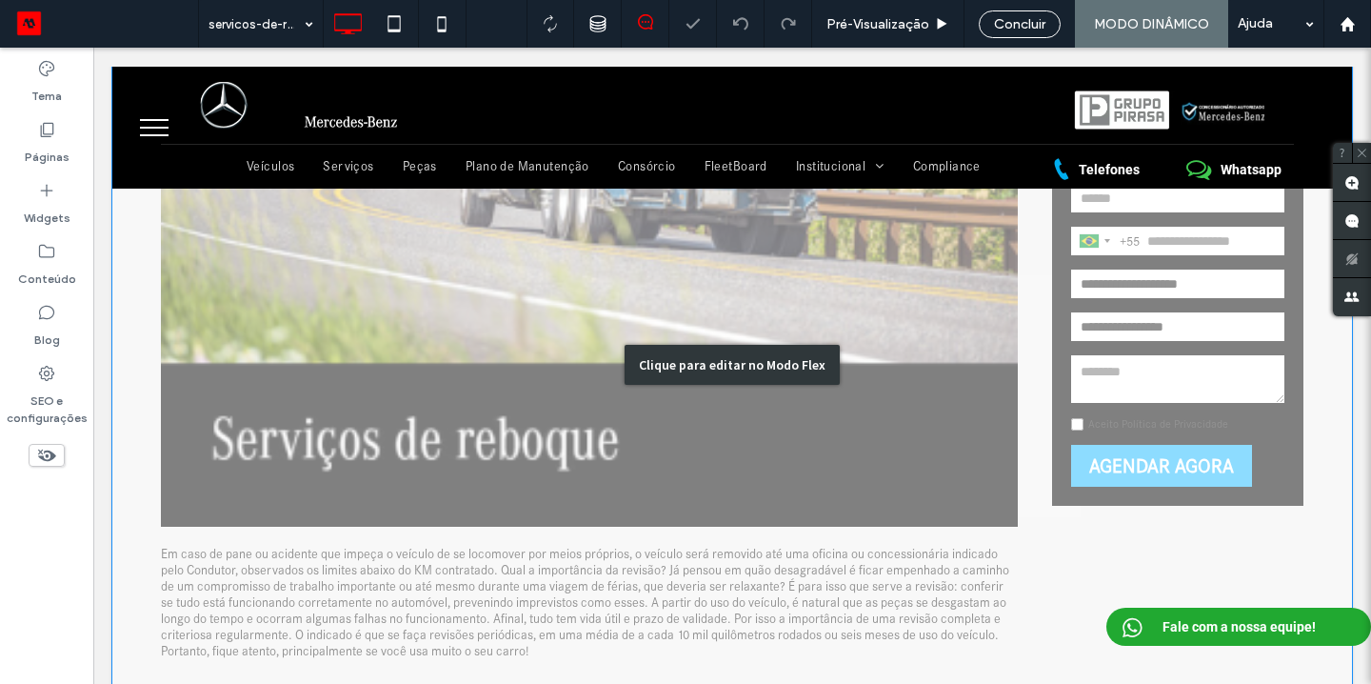
scroll to position [296, 0]
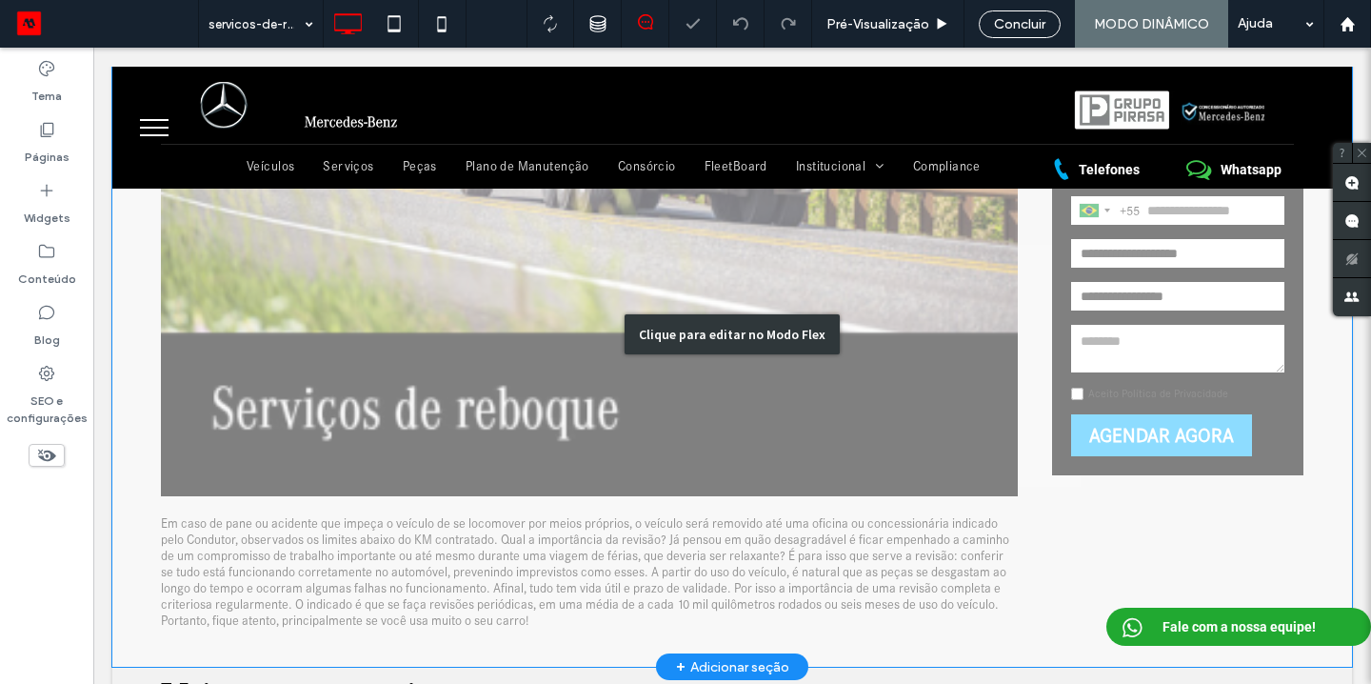
click at [1143, 386] on div "Clique para editar no Modo Flex" at bounding box center [732, 334] width 1240 height 665
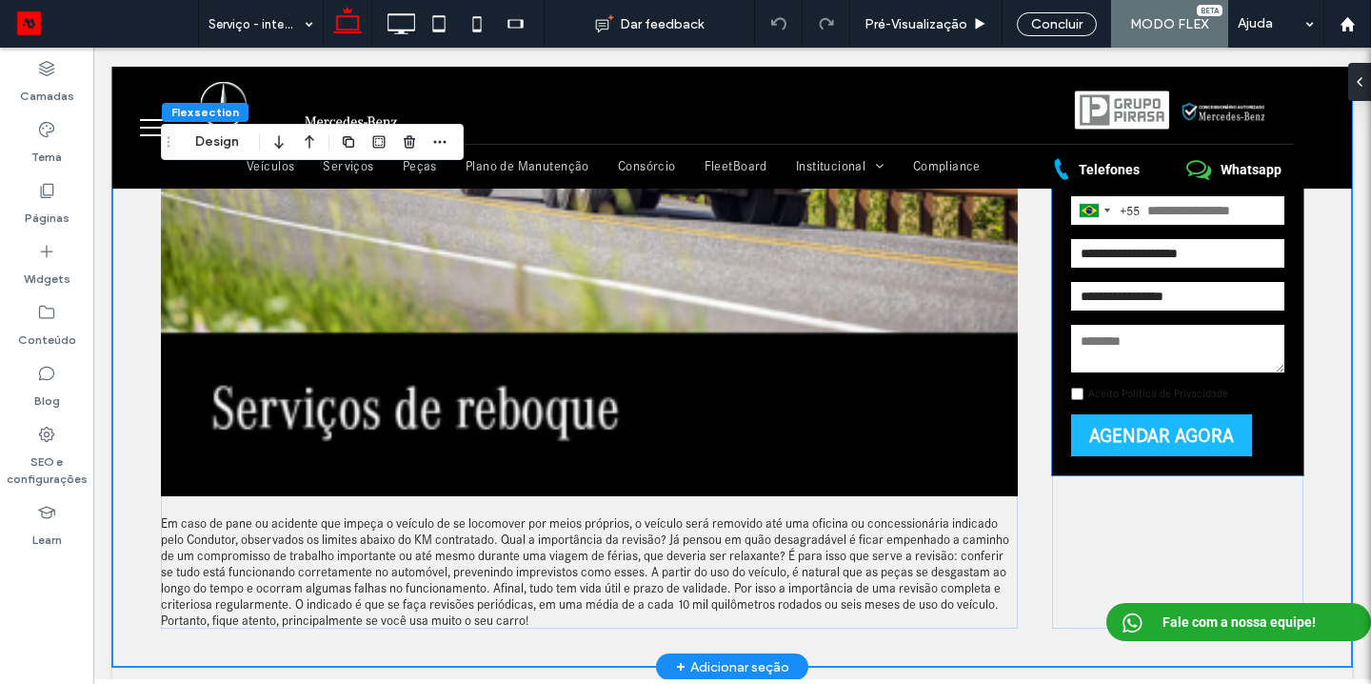
click at [1142, 393] on label "Aceito Política de Privacidade" at bounding box center [1159, 393] width 140 height 13
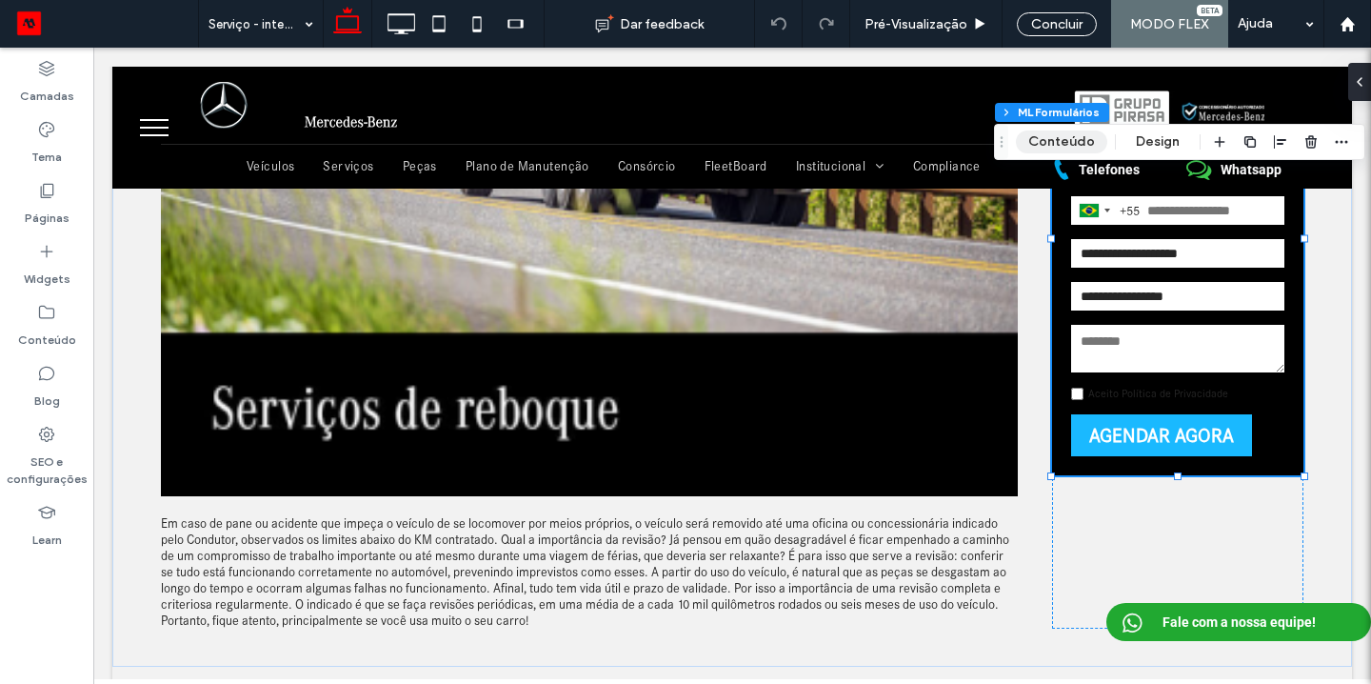
click at [1072, 134] on button "Conteúdo" at bounding box center [1061, 141] width 91 height 23
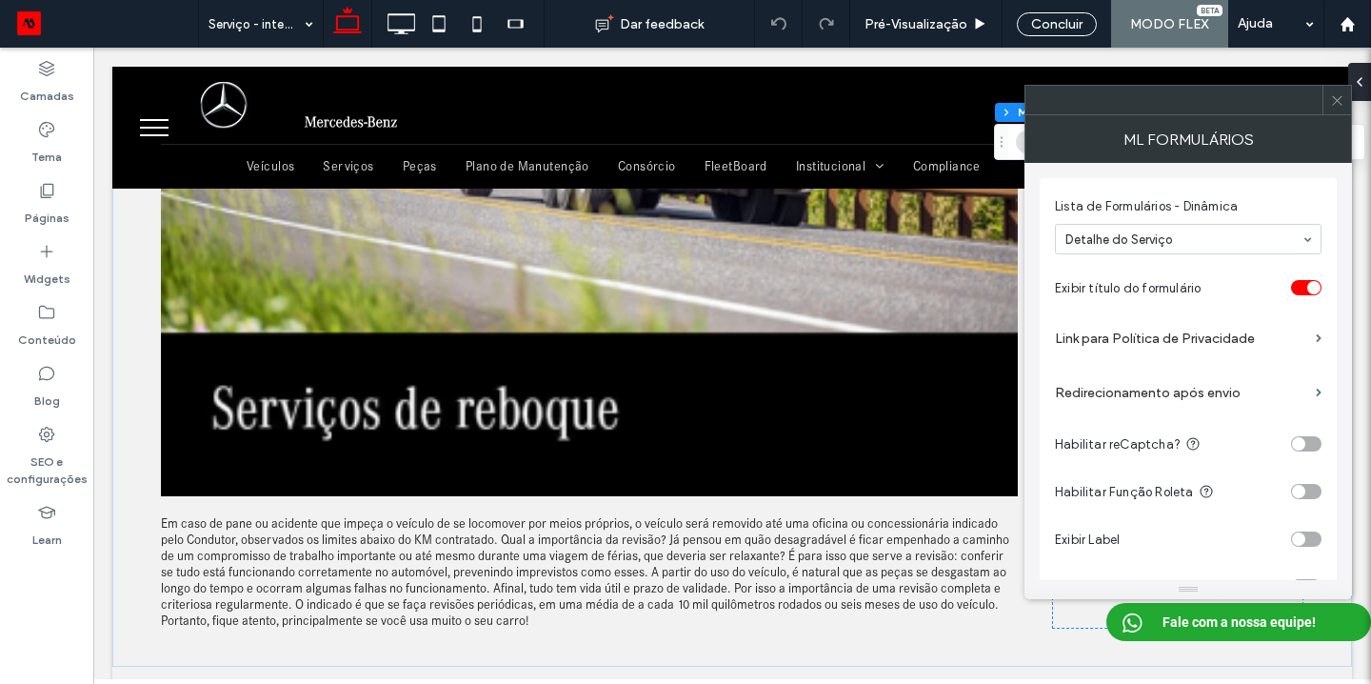
click at [1114, 339] on label "Link para Política de Privacidade" at bounding box center [1181, 338] width 253 height 35
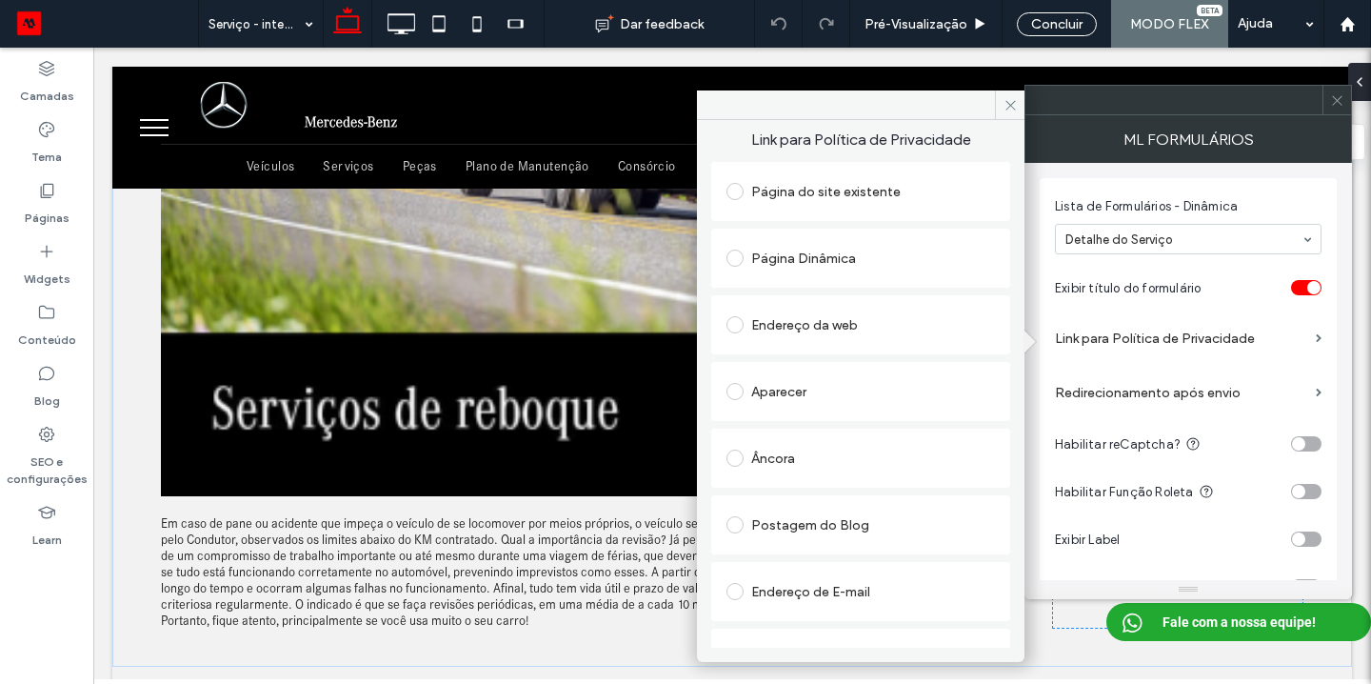
click at [745, 325] on label at bounding box center [739, 324] width 25 height 17
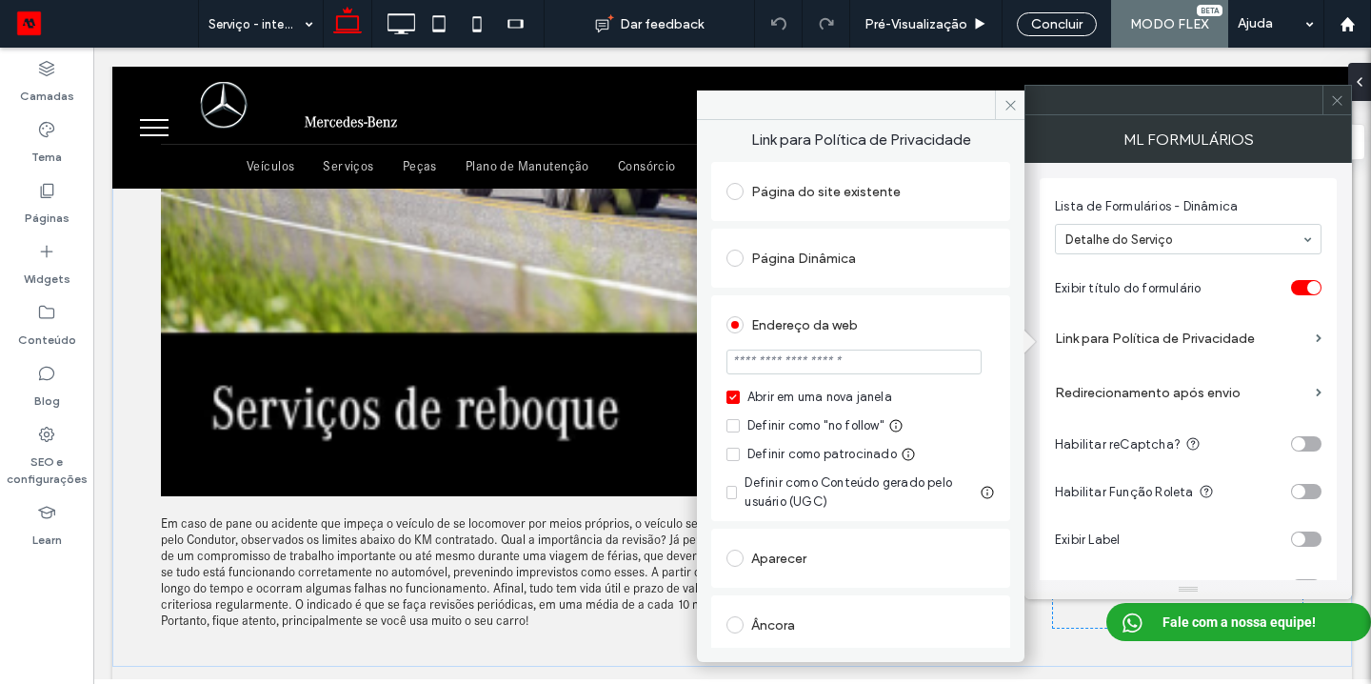
click at [764, 354] on input "url" at bounding box center [854, 362] width 255 height 25
paste input "**********"
type input "**********"
click at [712, 359] on div "**********" at bounding box center [860, 408] width 299 height 226
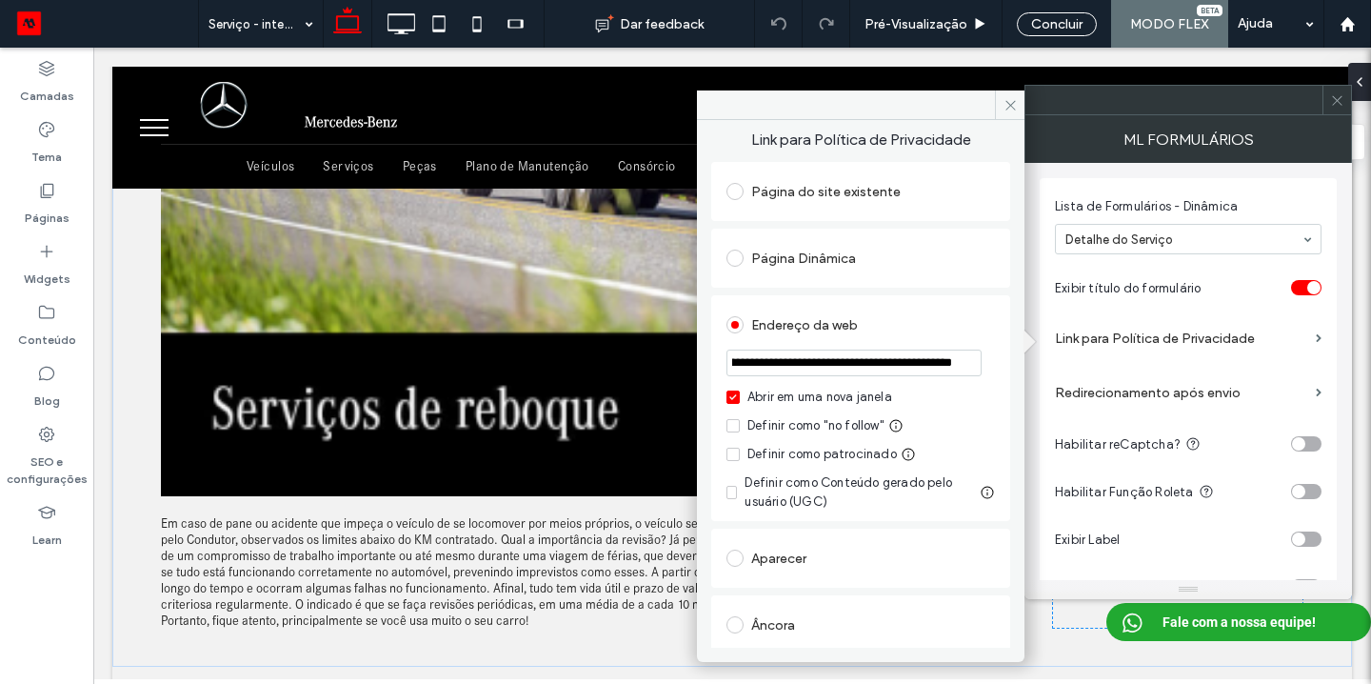
scroll to position [0, 0]
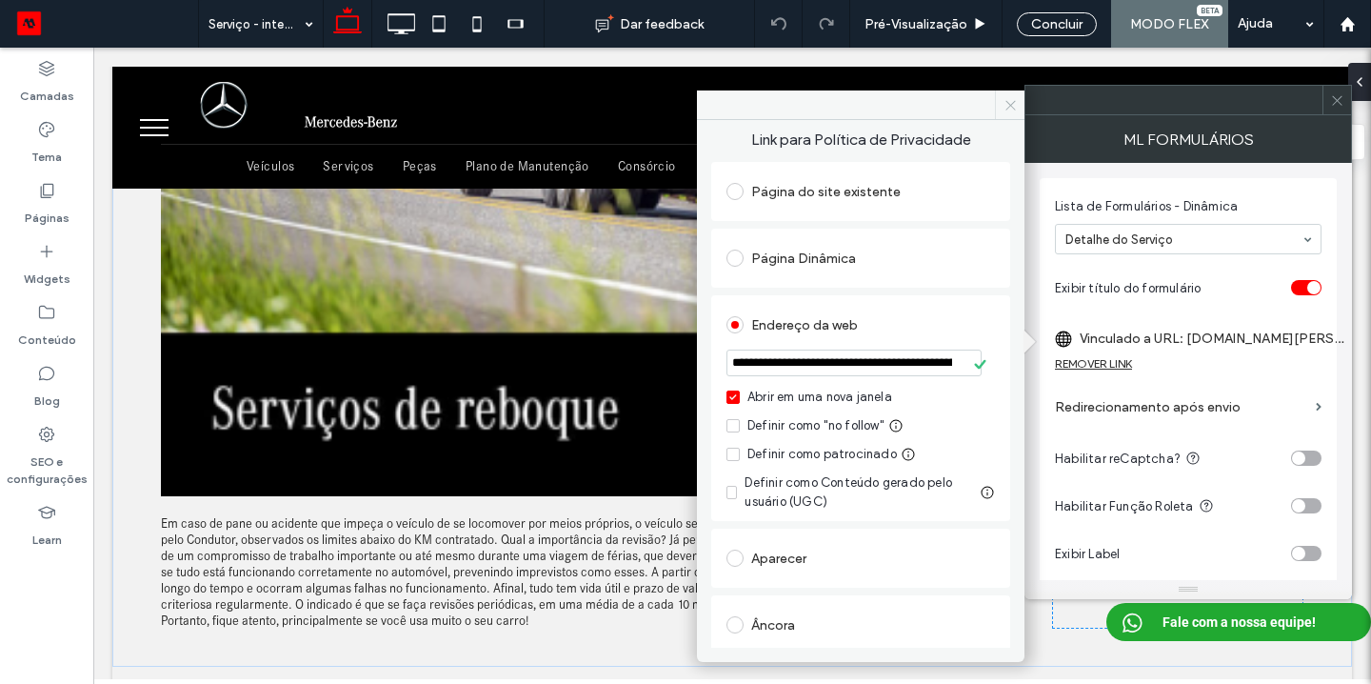
click at [1010, 100] on icon at bounding box center [1011, 105] width 14 height 14
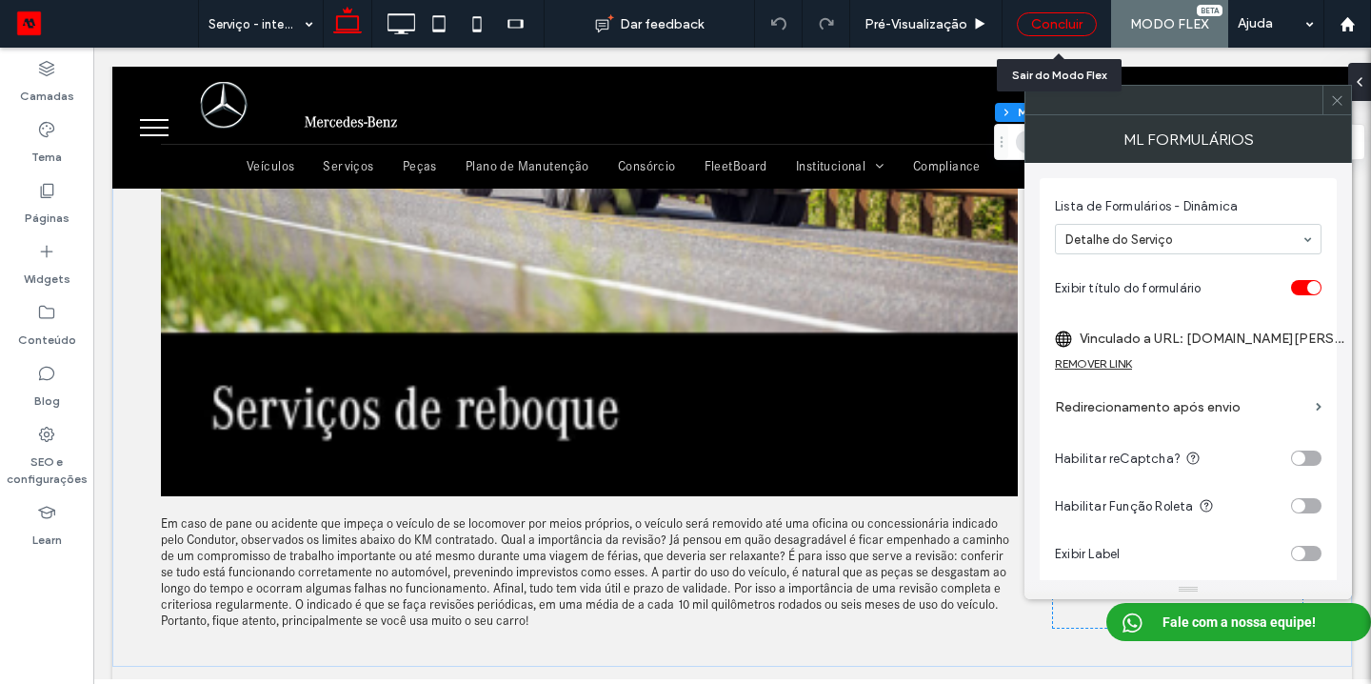
click at [1060, 14] on div "Concluir" at bounding box center [1057, 24] width 80 height 24
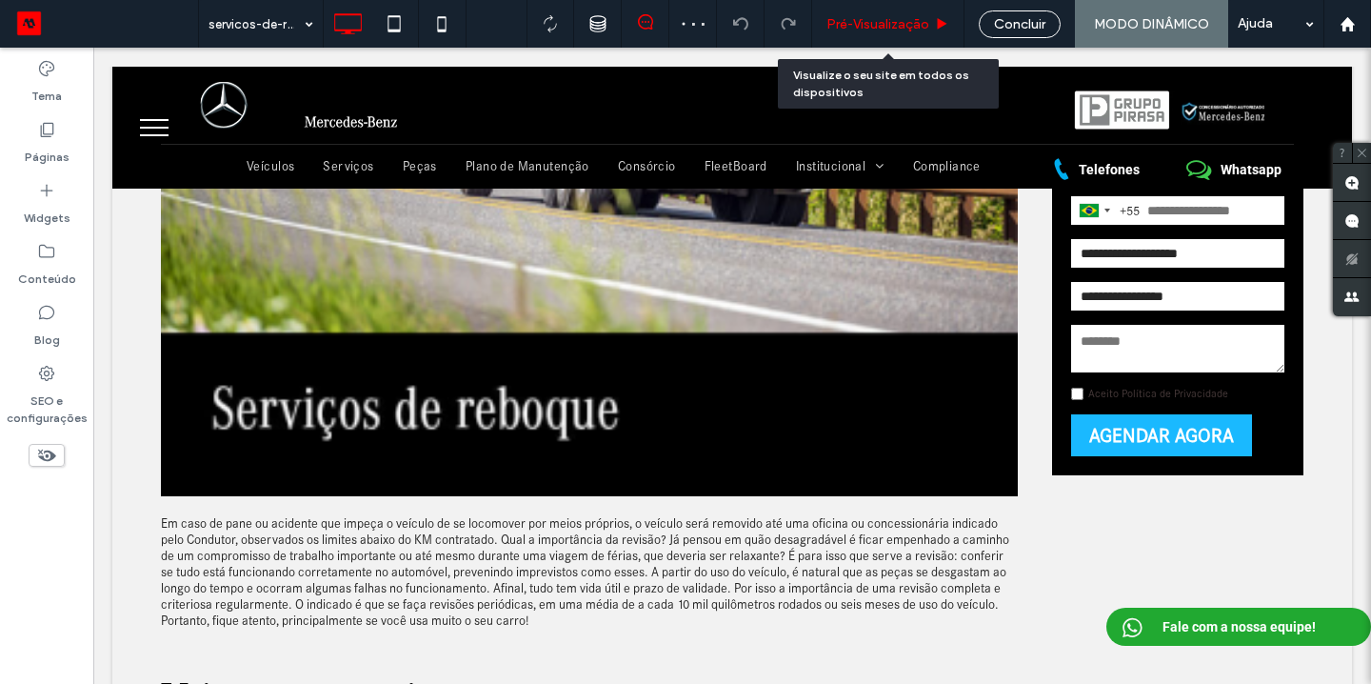
click at [919, 27] on span "Pré-Visualizaçāo" at bounding box center [878, 24] width 103 height 16
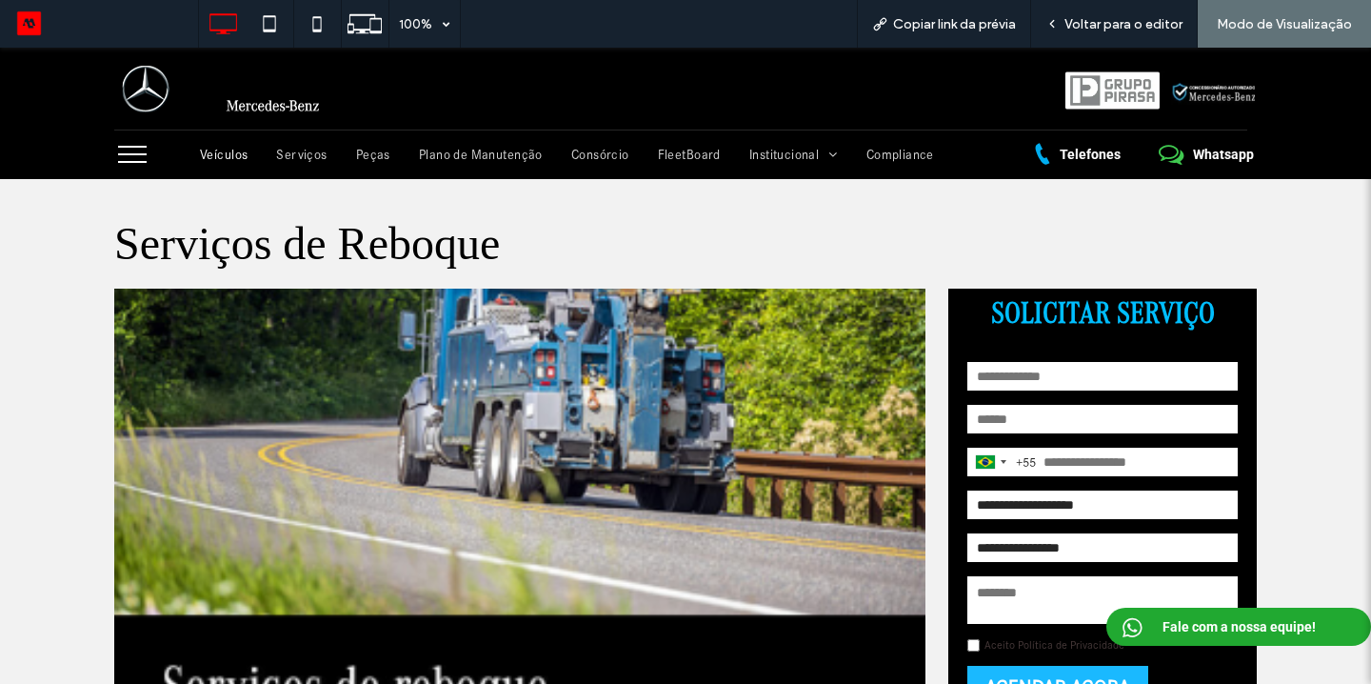
drag, startPoint x: 239, startPoint y: 150, endPoint x: 239, endPoint y: 197, distance: 46.7
click at [239, 150] on span "Veículos" at bounding box center [224, 155] width 48 height 16
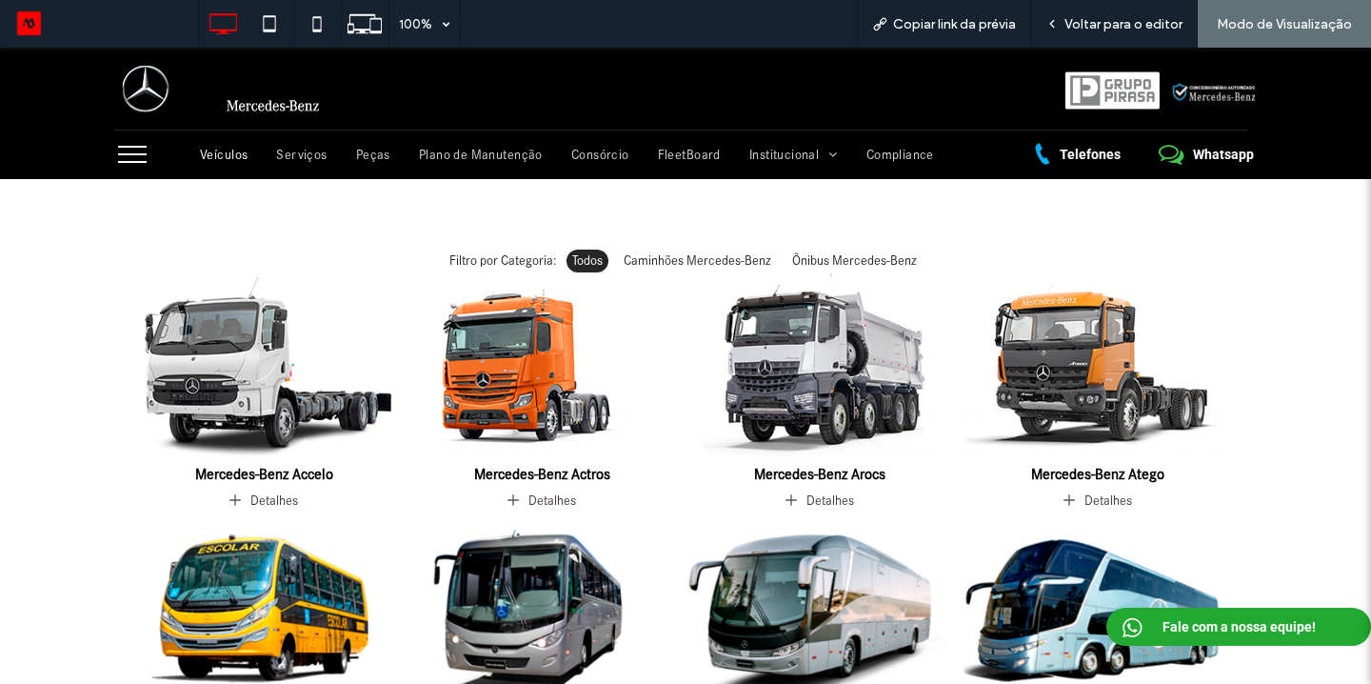
click at [280, 363] on img at bounding box center [264, 367] width 282 height 198
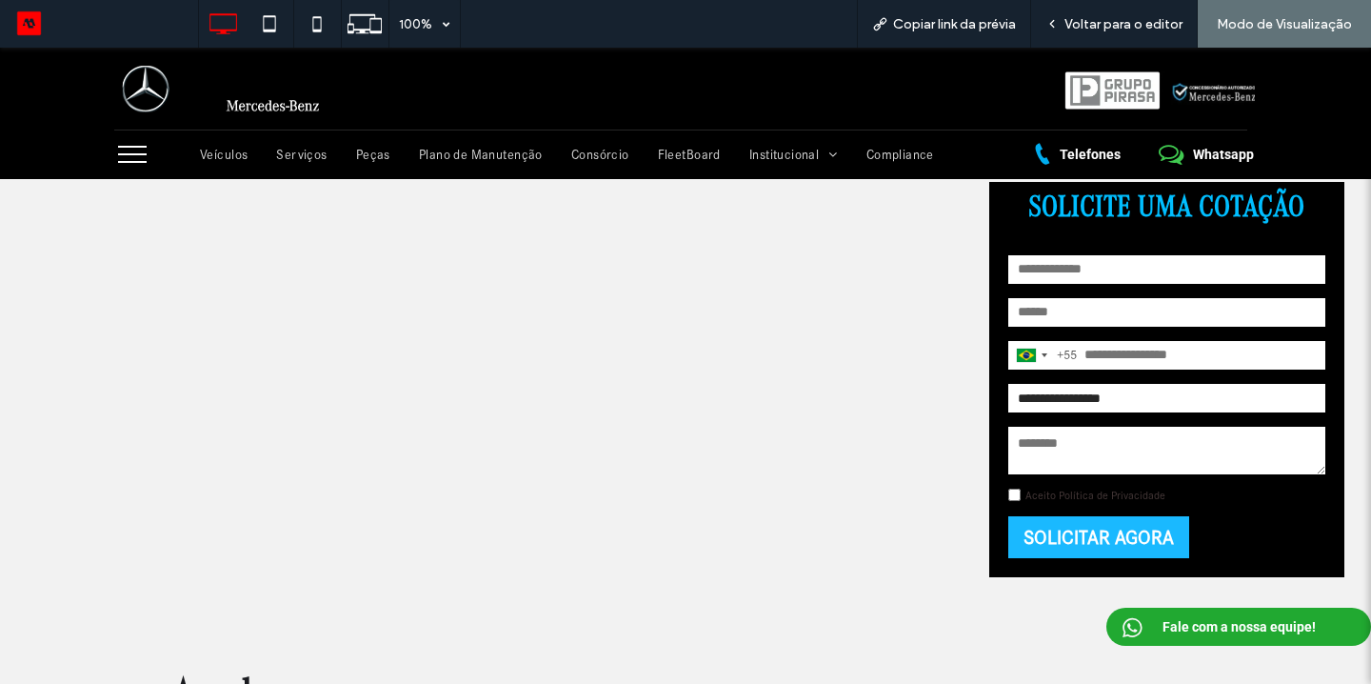
scroll to position [47, 0]
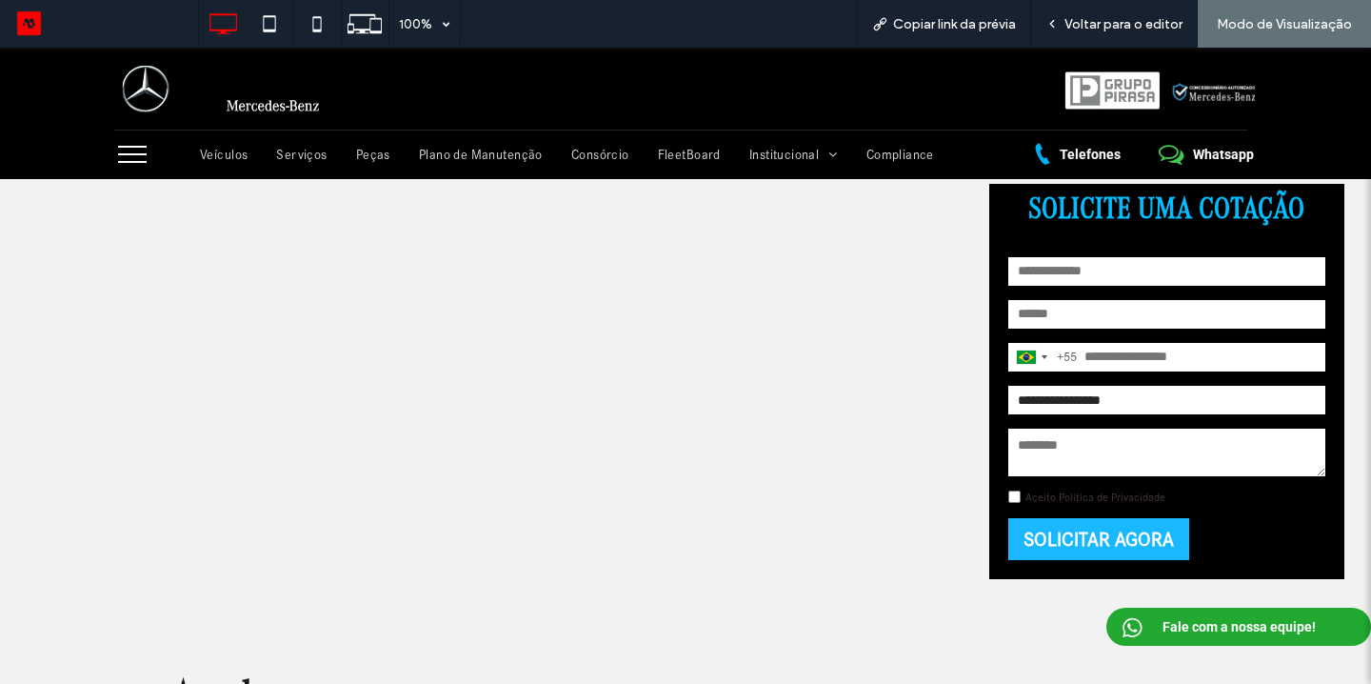
click at [1044, 496] on link "Aceito Política de Privacidade" at bounding box center [1096, 496] width 140 height 13
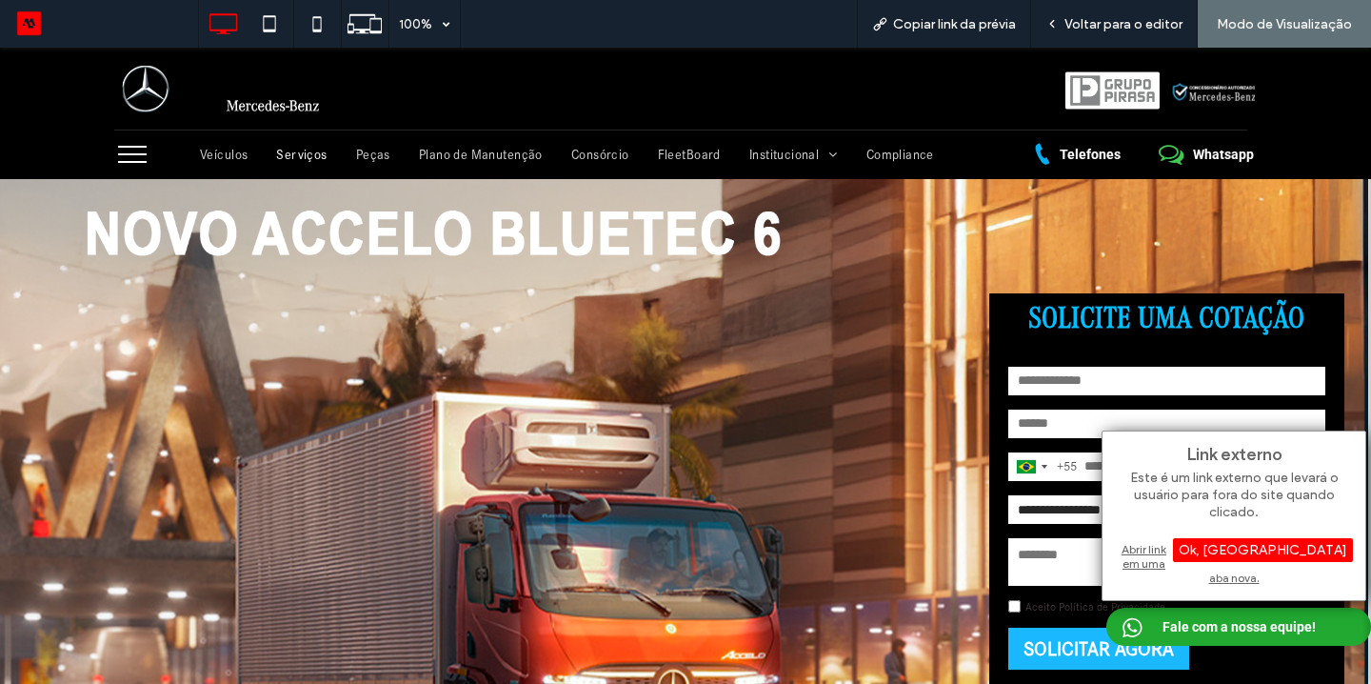
click at [309, 162] on span "Serviços" at bounding box center [301, 155] width 50 height 16
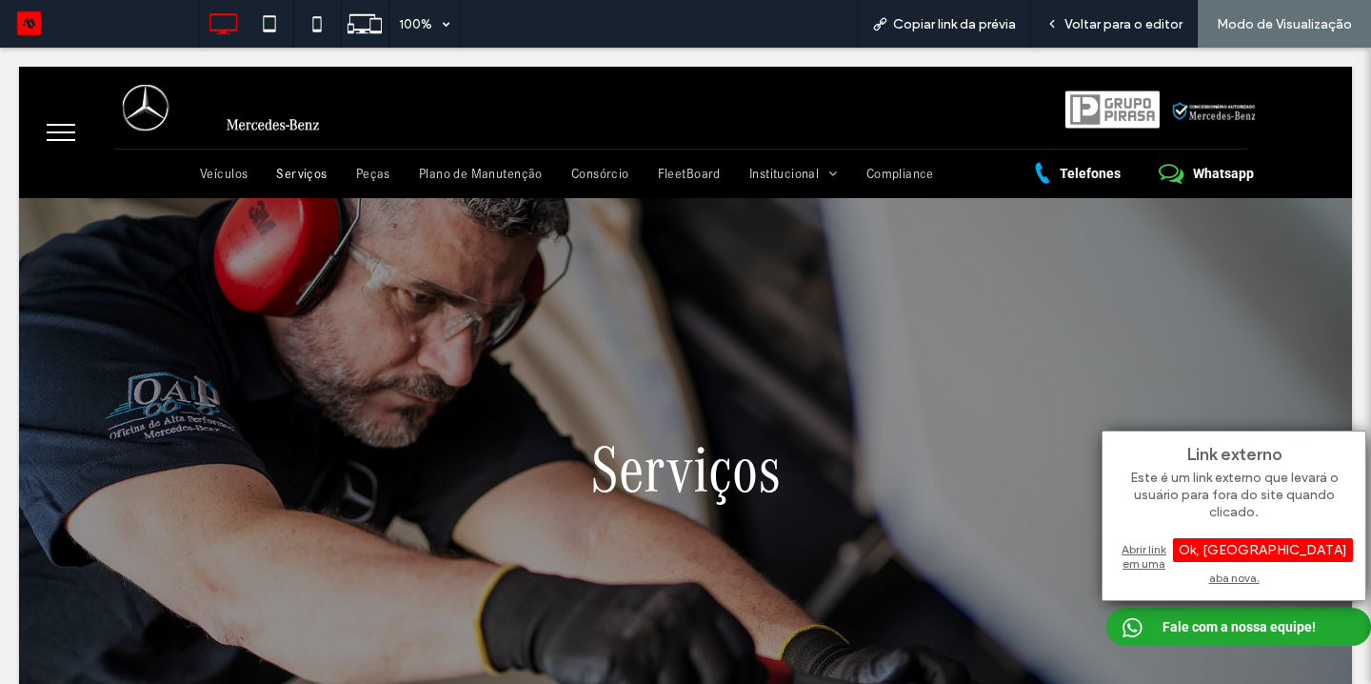
scroll to position [0, 0]
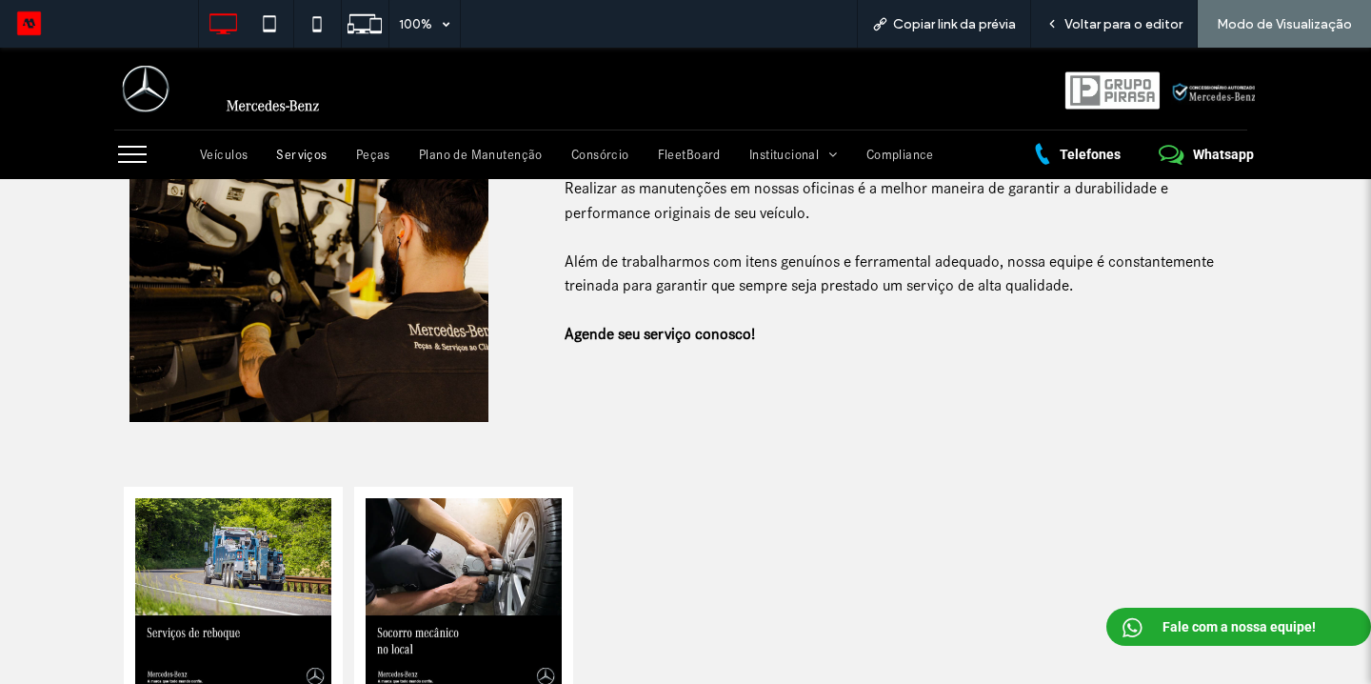
scroll to position [698, 0]
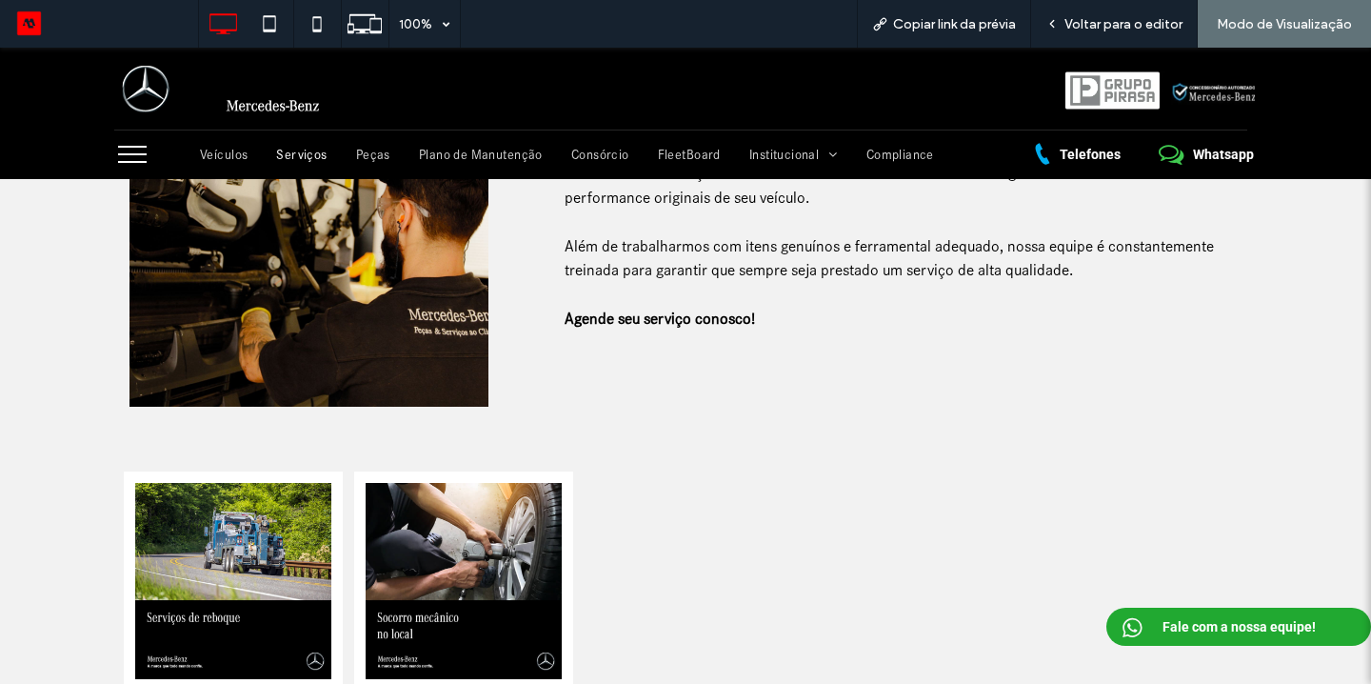
click at [608, 322] on strong "Agende seu serviço conosco!" at bounding box center [660, 319] width 190 height 18
click at [657, 318] on strong "Agende seu serviço conosco!" at bounding box center [660, 319] width 190 height 18
click at [650, 361] on div "Realizar as manutenções em nossas oficinas é a melhor maneira de garantir a dur…" at bounding box center [904, 254] width 708 height 381
click at [648, 325] on strong "Agende seu serviço conosco!" at bounding box center [660, 319] width 190 height 18
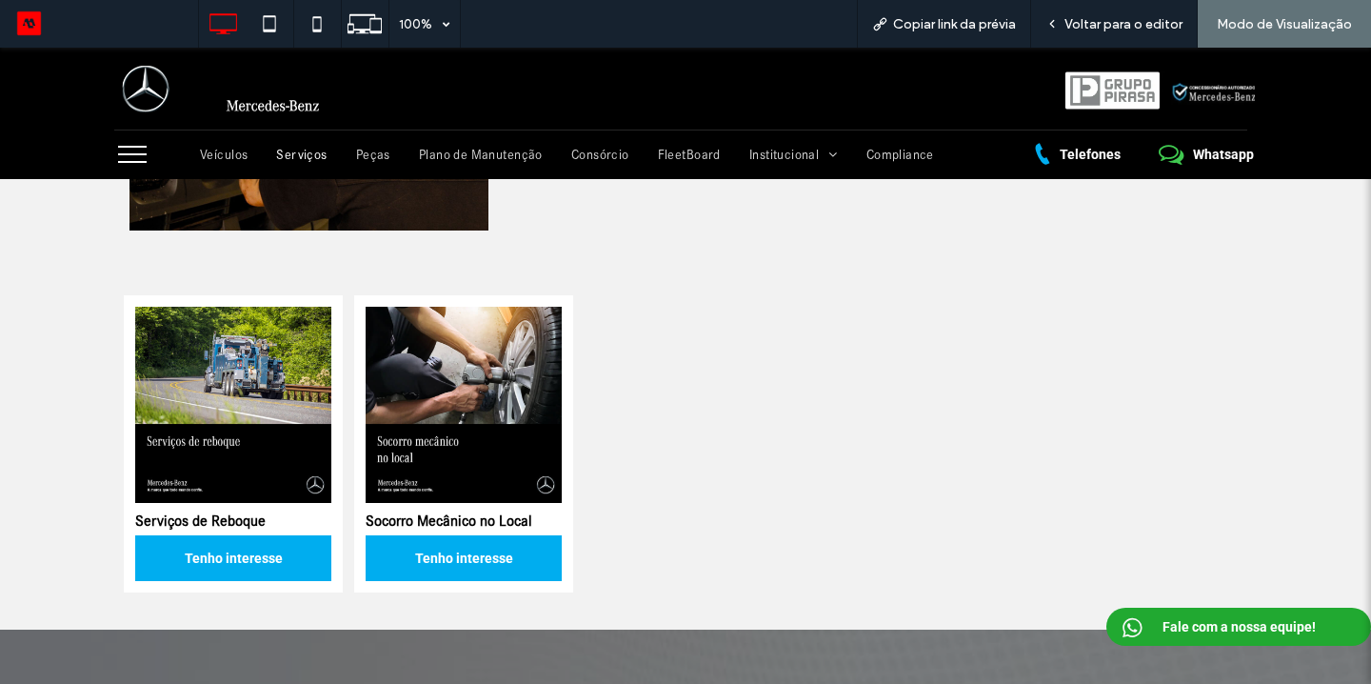
scroll to position [900, 0]
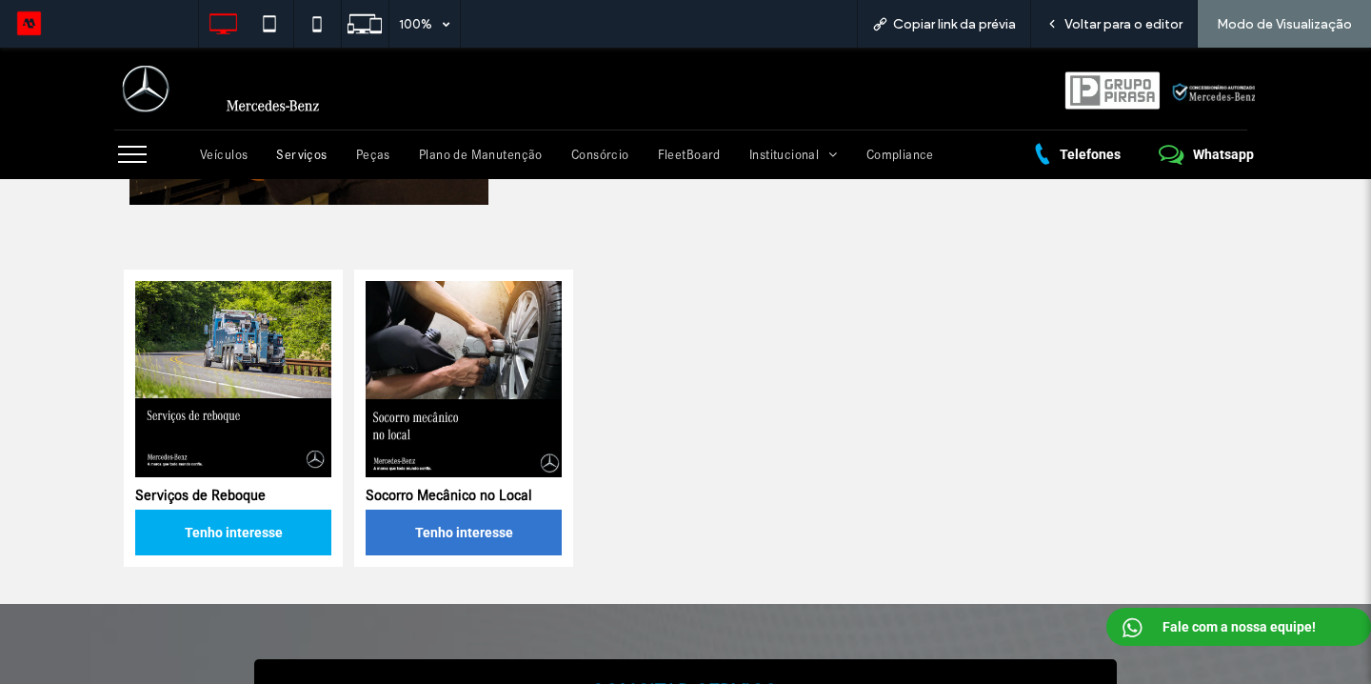
click at [450, 519] on link "Tenho interesse" at bounding box center [464, 533] width 196 height 46
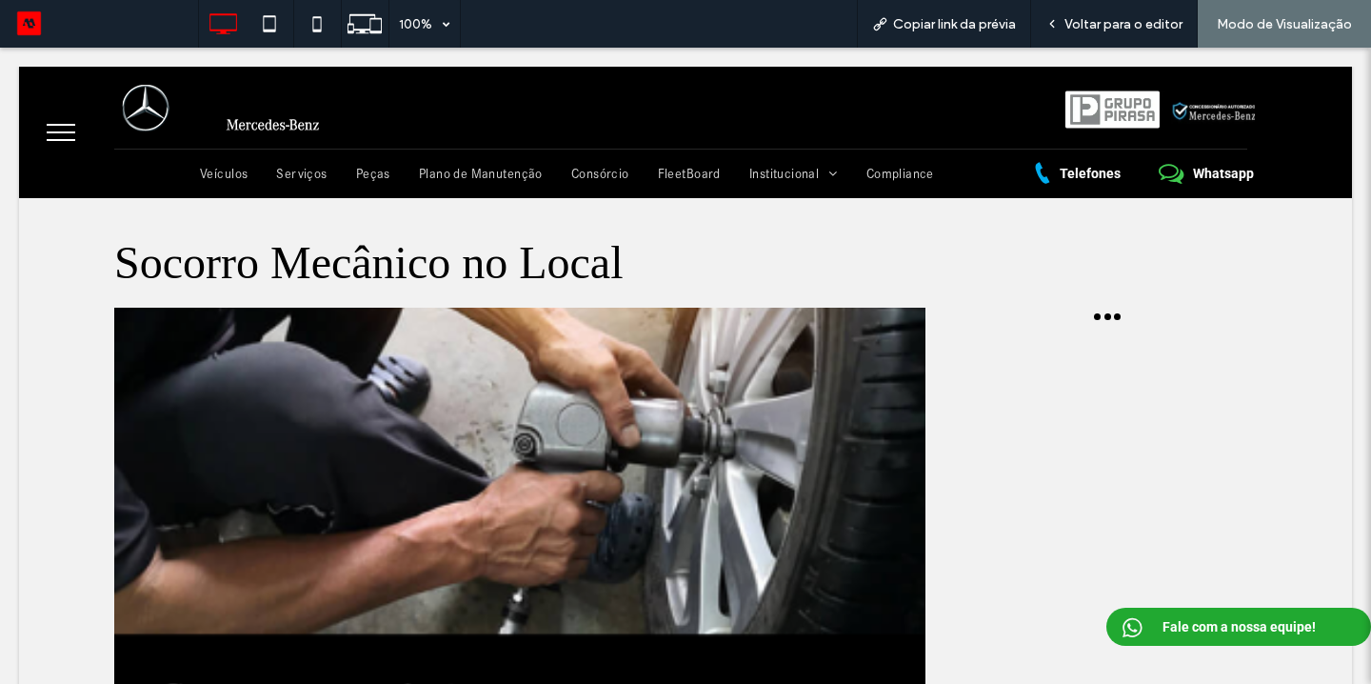
scroll to position [0, 0]
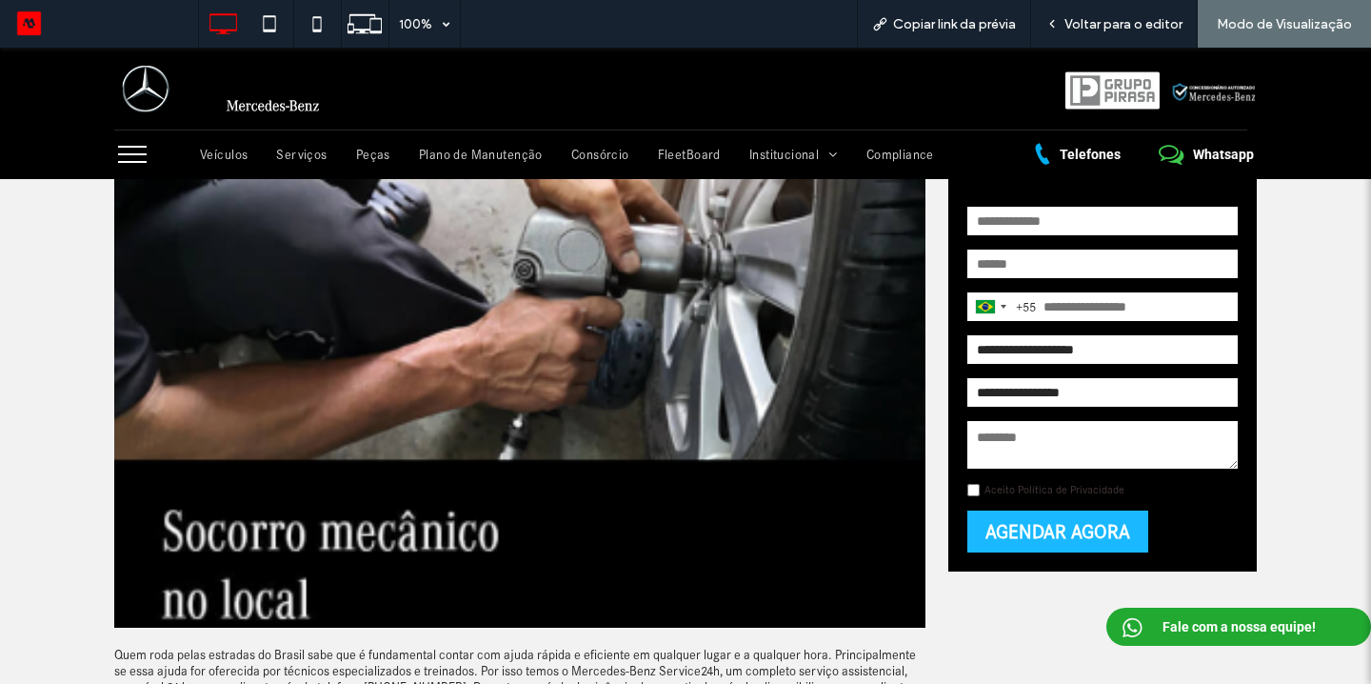
scroll to position [156, 0]
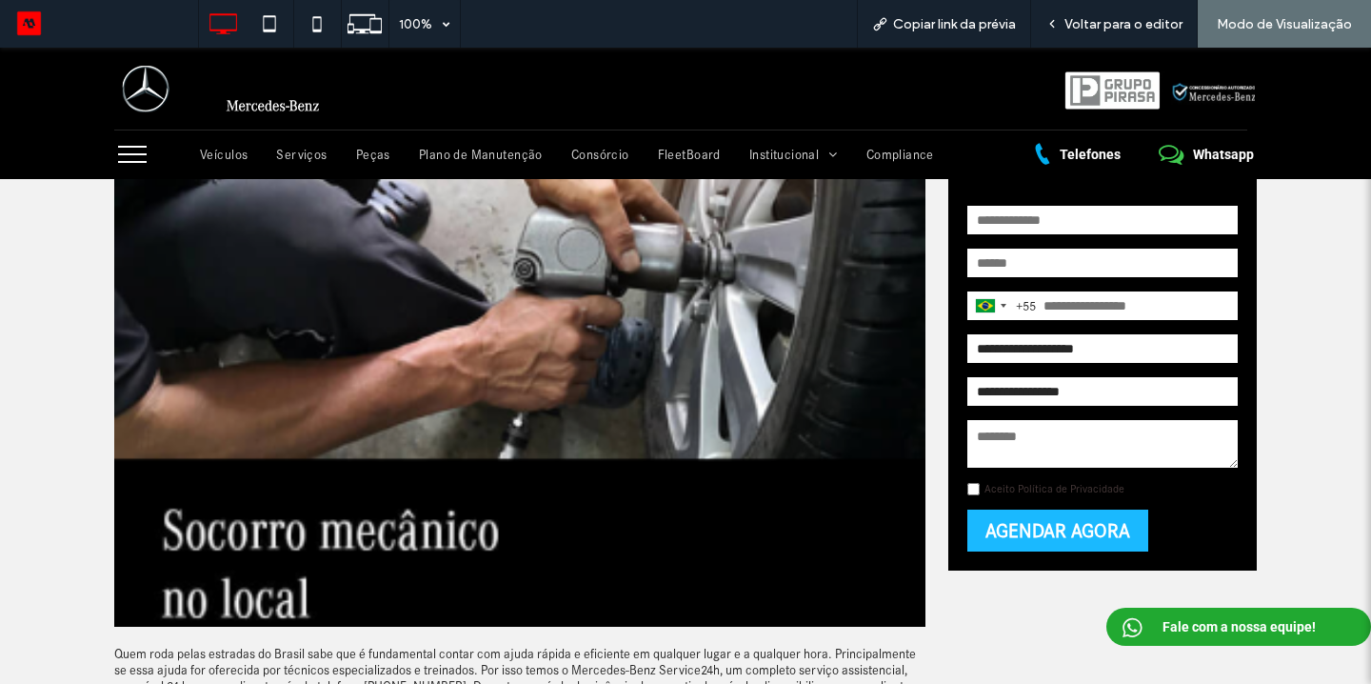
click at [1024, 485] on link "Aceito Política de Privacidade" at bounding box center [1055, 488] width 140 height 13
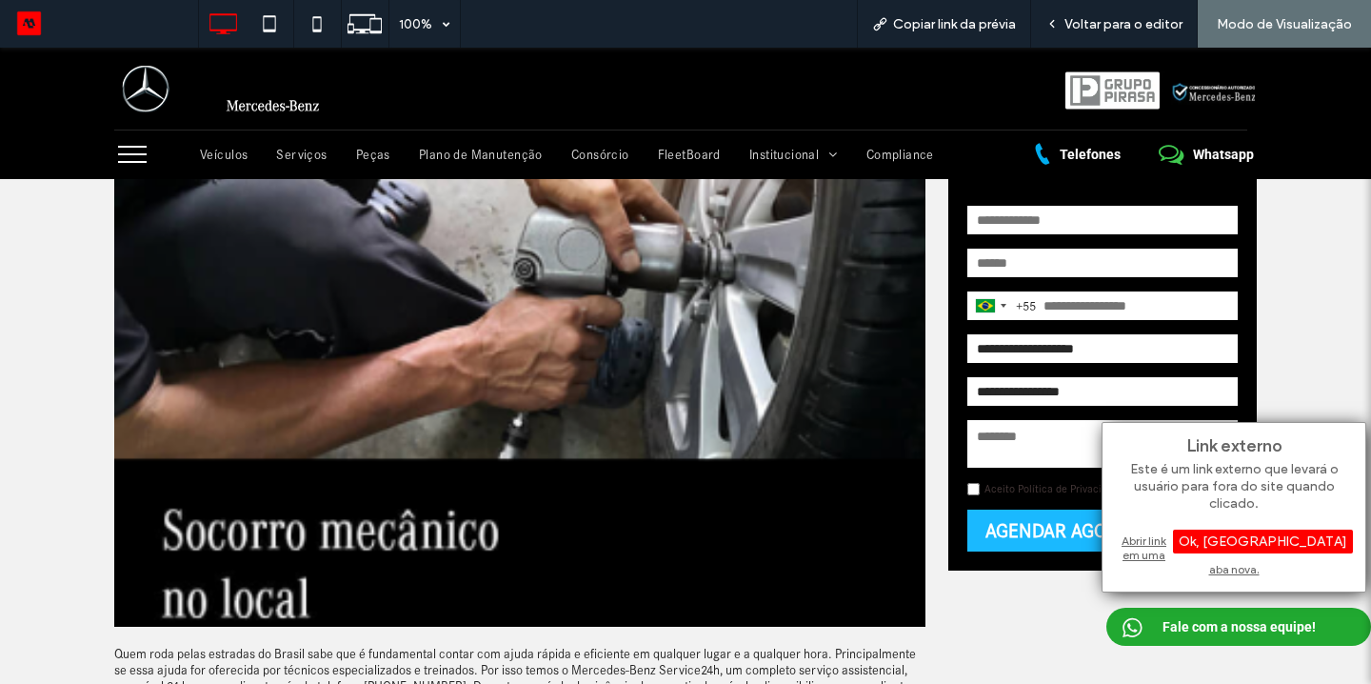
scroll to position [0, 0]
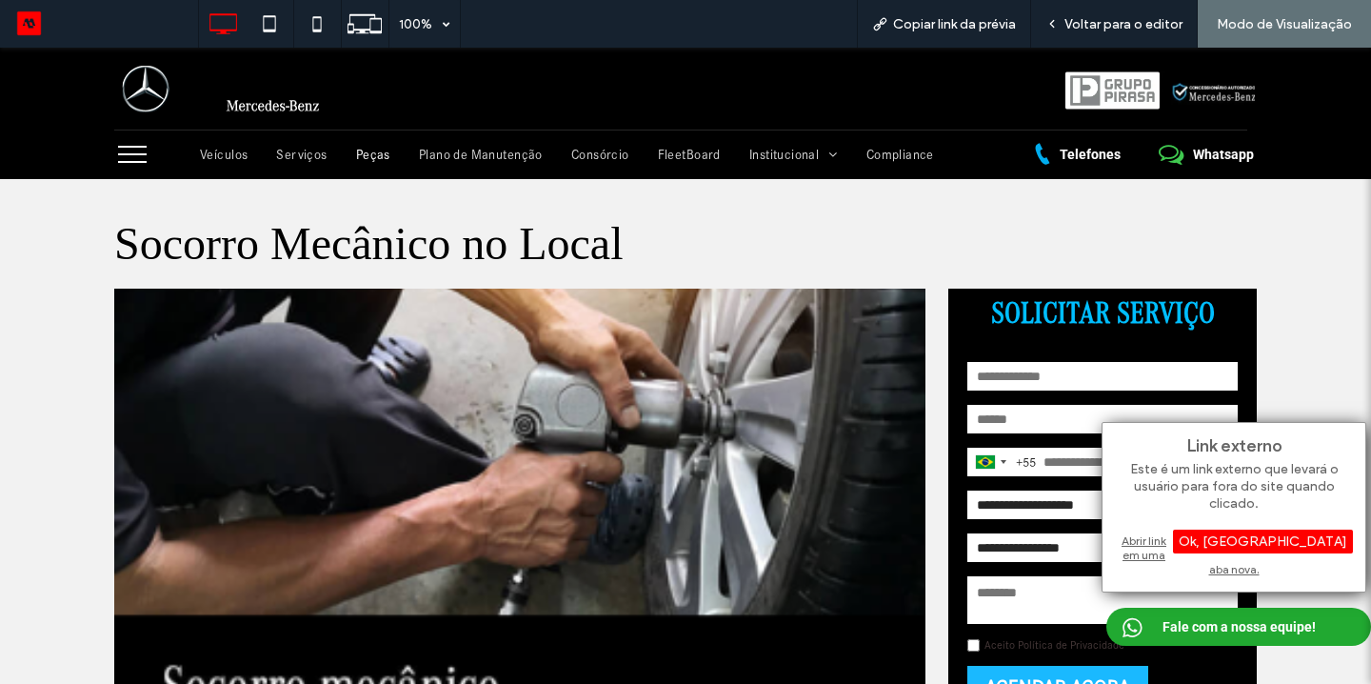
click at [370, 153] on span "Peças" at bounding box center [373, 155] width 34 height 16
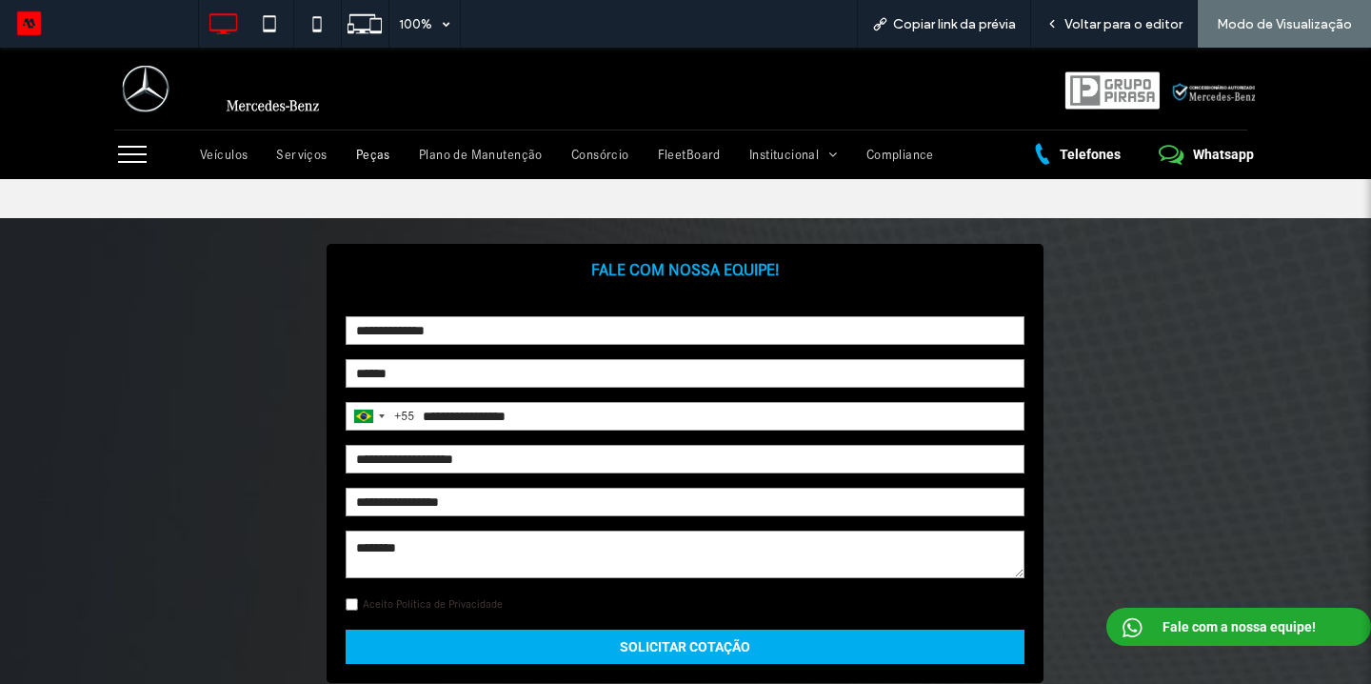
scroll to position [1222, 0]
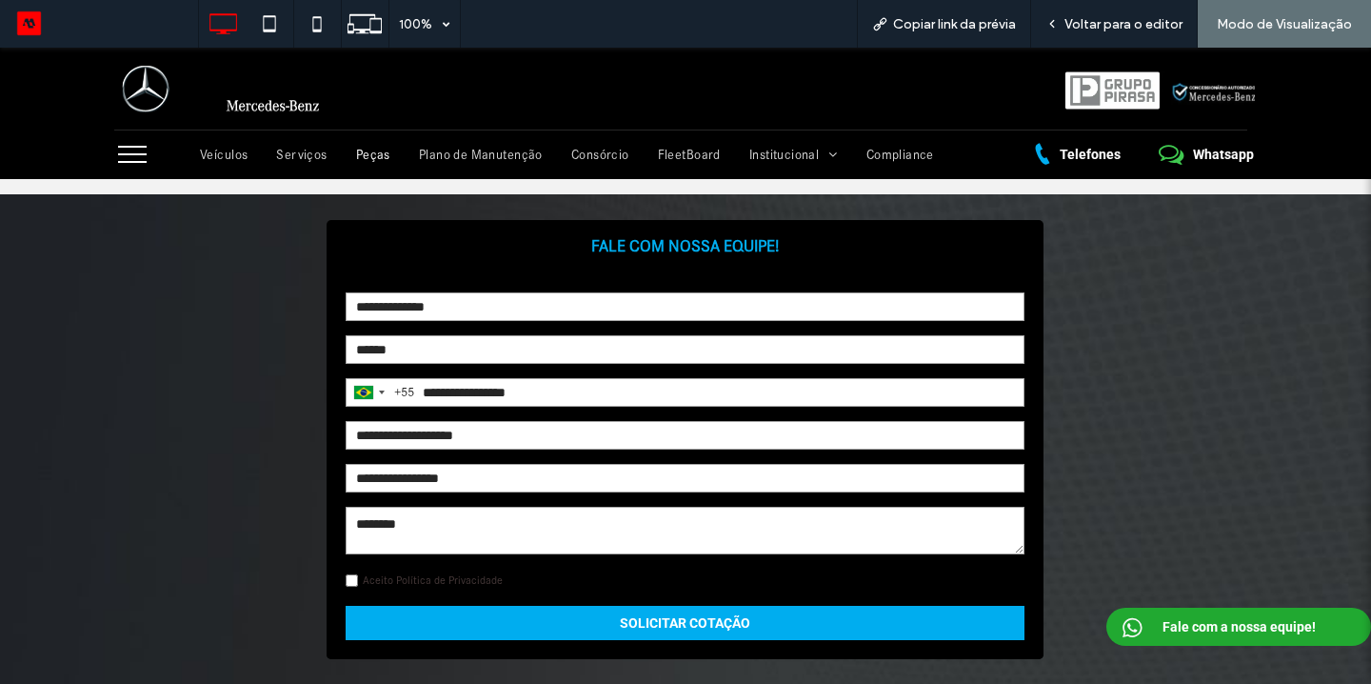
click at [468, 577] on link "Aceito Política de Privacidade" at bounding box center [433, 579] width 140 height 13
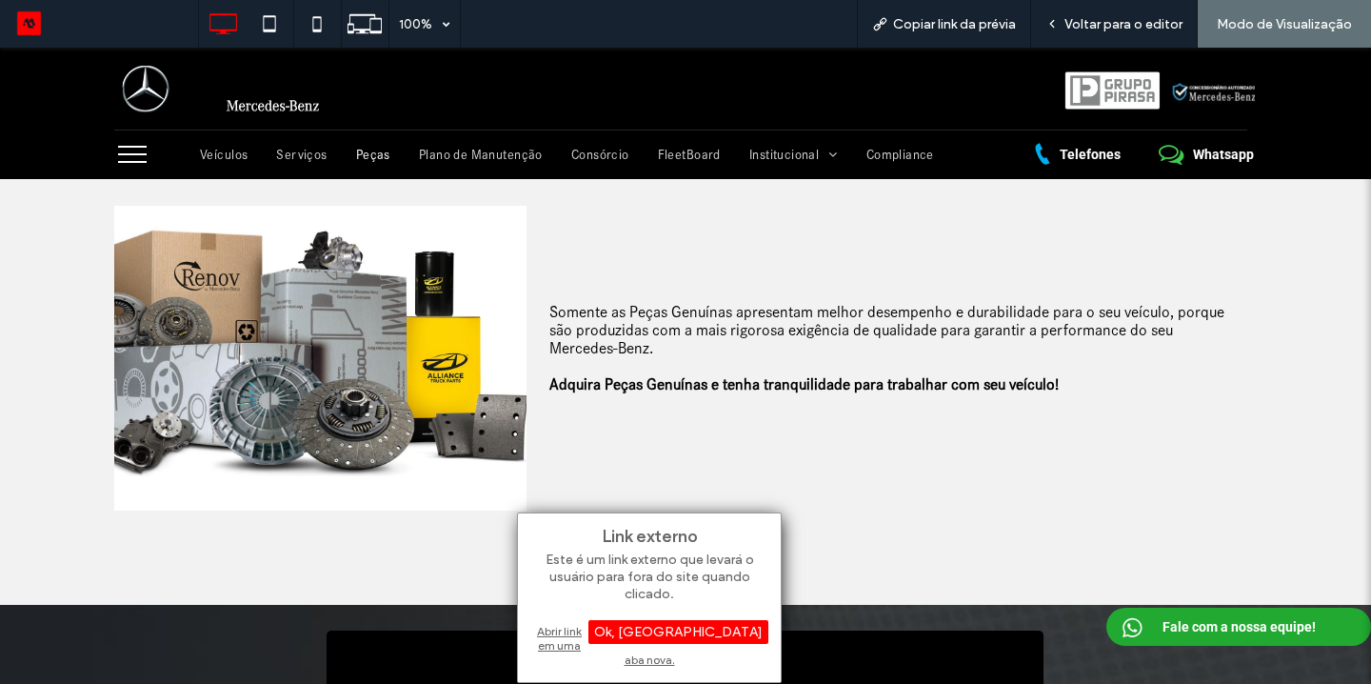
scroll to position [0, 0]
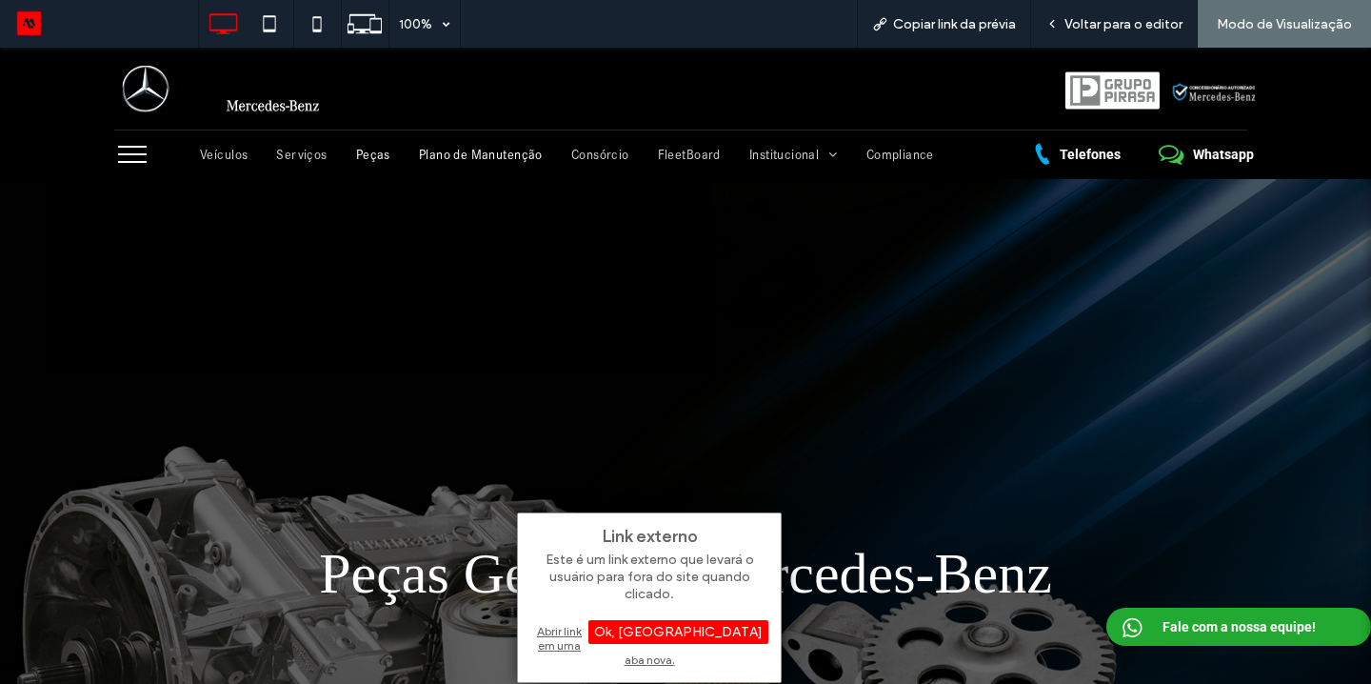
click at [484, 158] on span "Plano de Manutenção" at bounding box center [481, 155] width 124 height 16
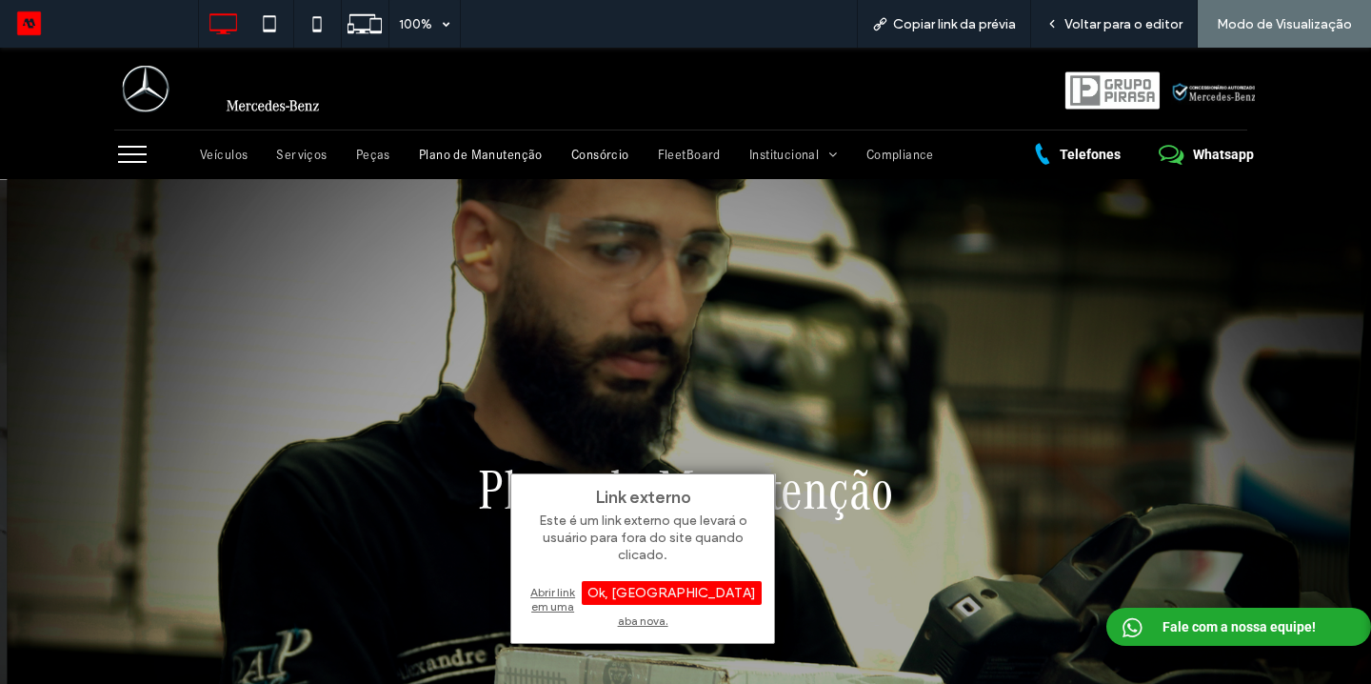
click at [609, 155] on span "Consórcio" at bounding box center [600, 155] width 58 height 16
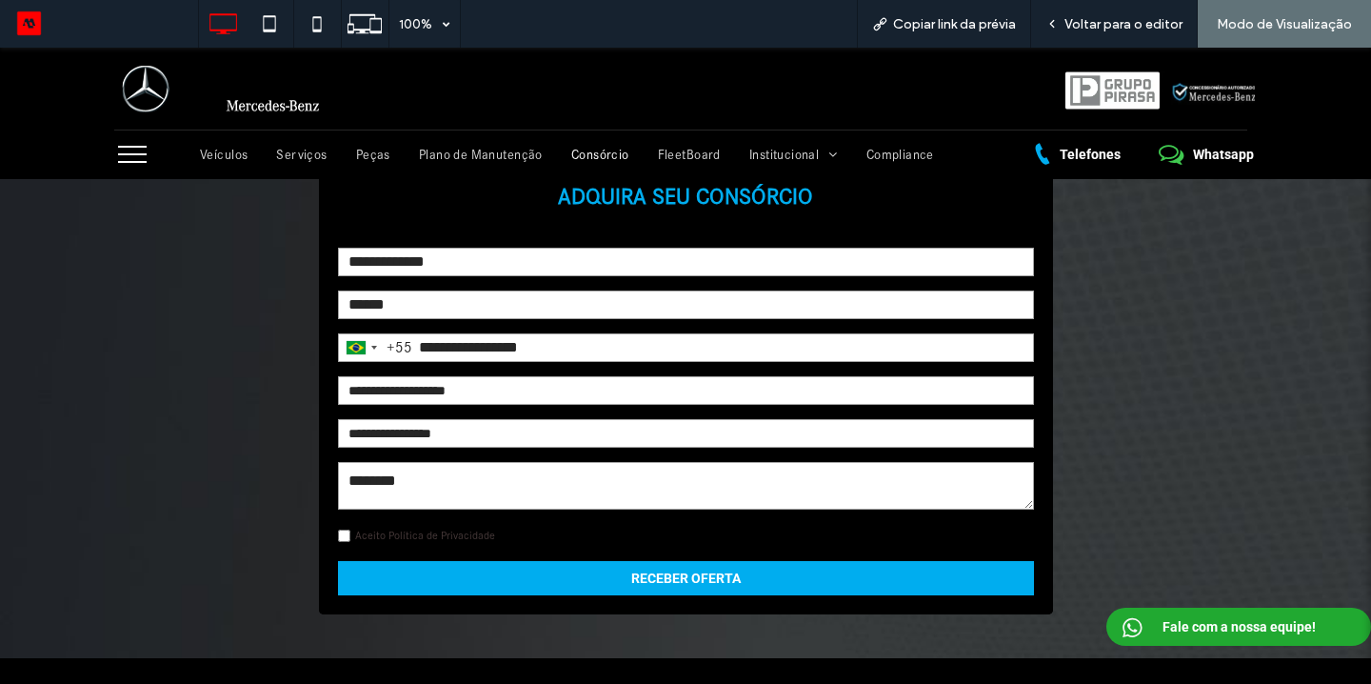
scroll to position [925, 0]
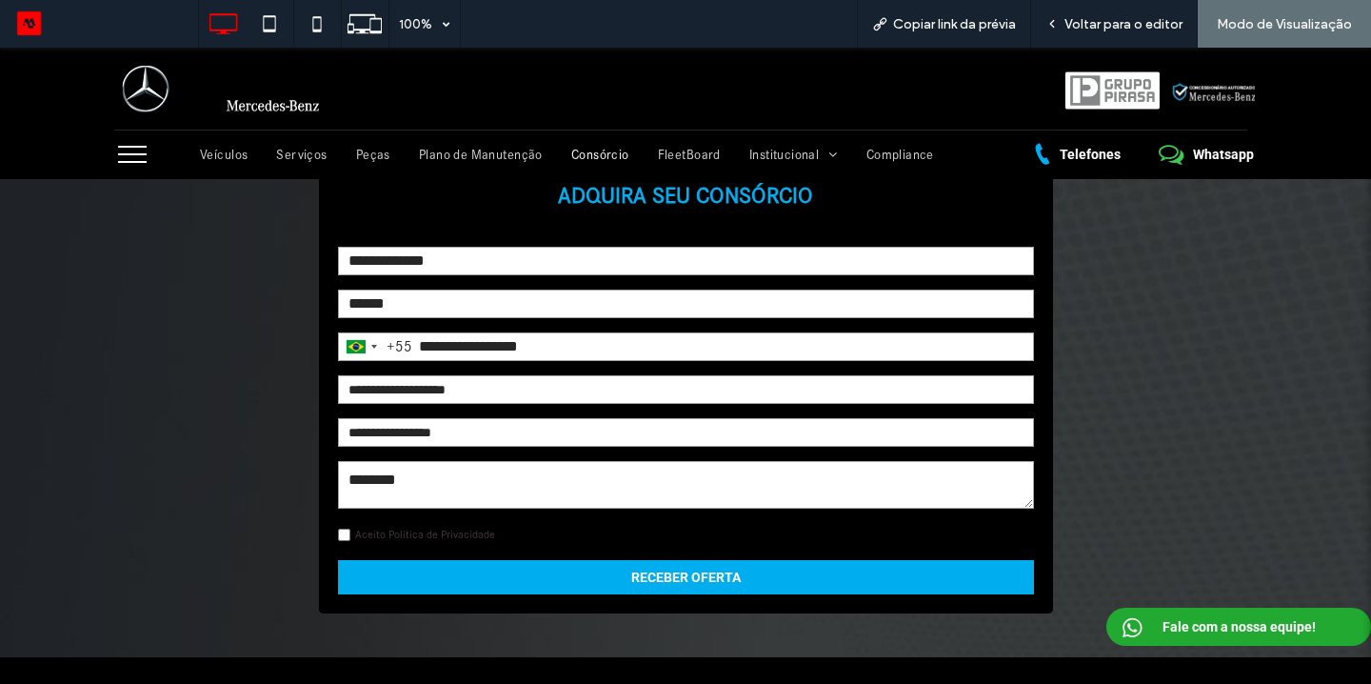
click at [461, 531] on link "Aceito Política de Privacidade" at bounding box center [425, 534] width 140 height 13
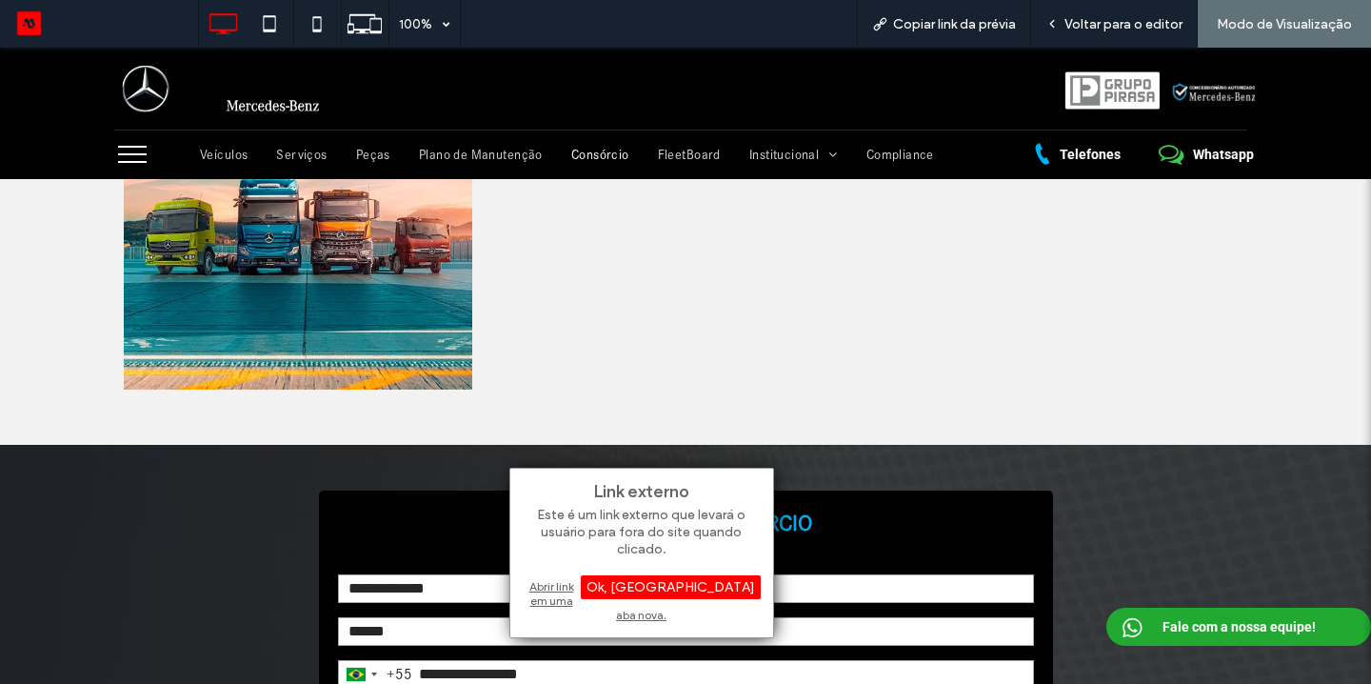
scroll to position [0, 0]
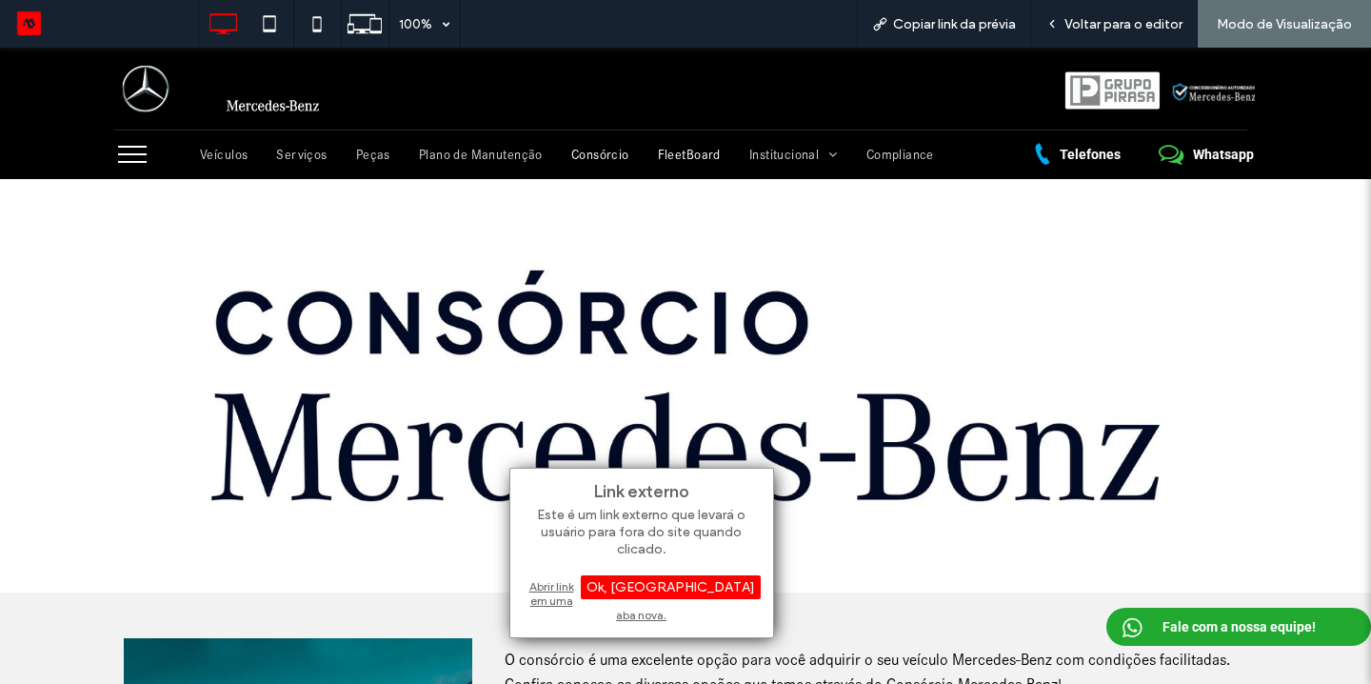
click at [664, 159] on span "FleetBoard" at bounding box center [689, 155] width 63 height 16
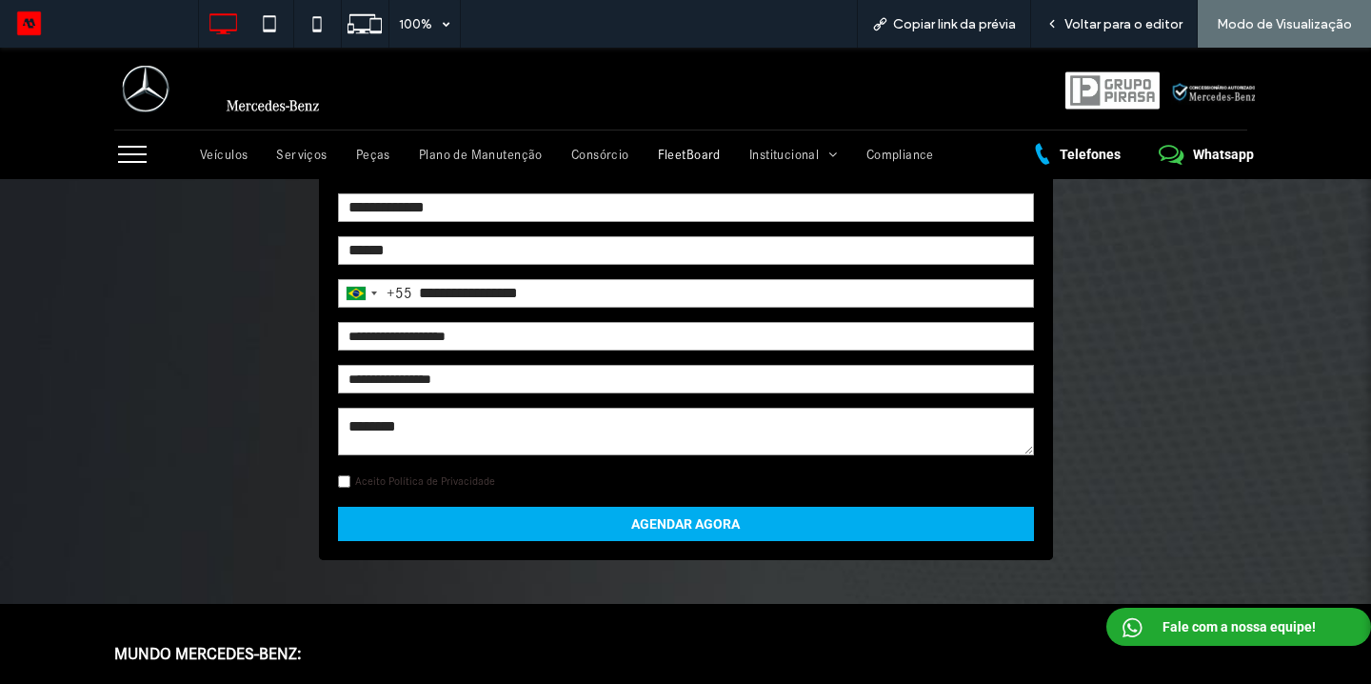
scroll to position [1433, 0]
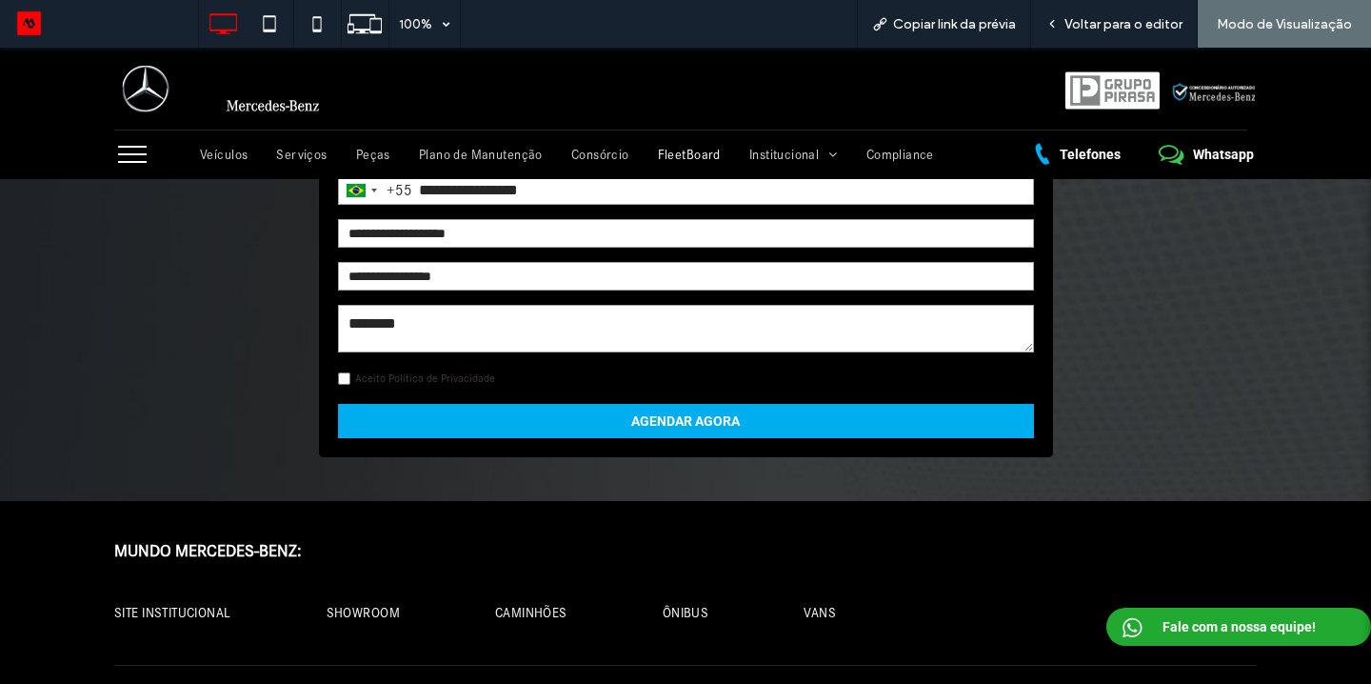
click at [444, 352] on div "Brazil +55 +55 244 results found Afghanistan +93 Albania +355 Algeria +213 Amer…" at bounding box center [686, 264] width 734 height 386
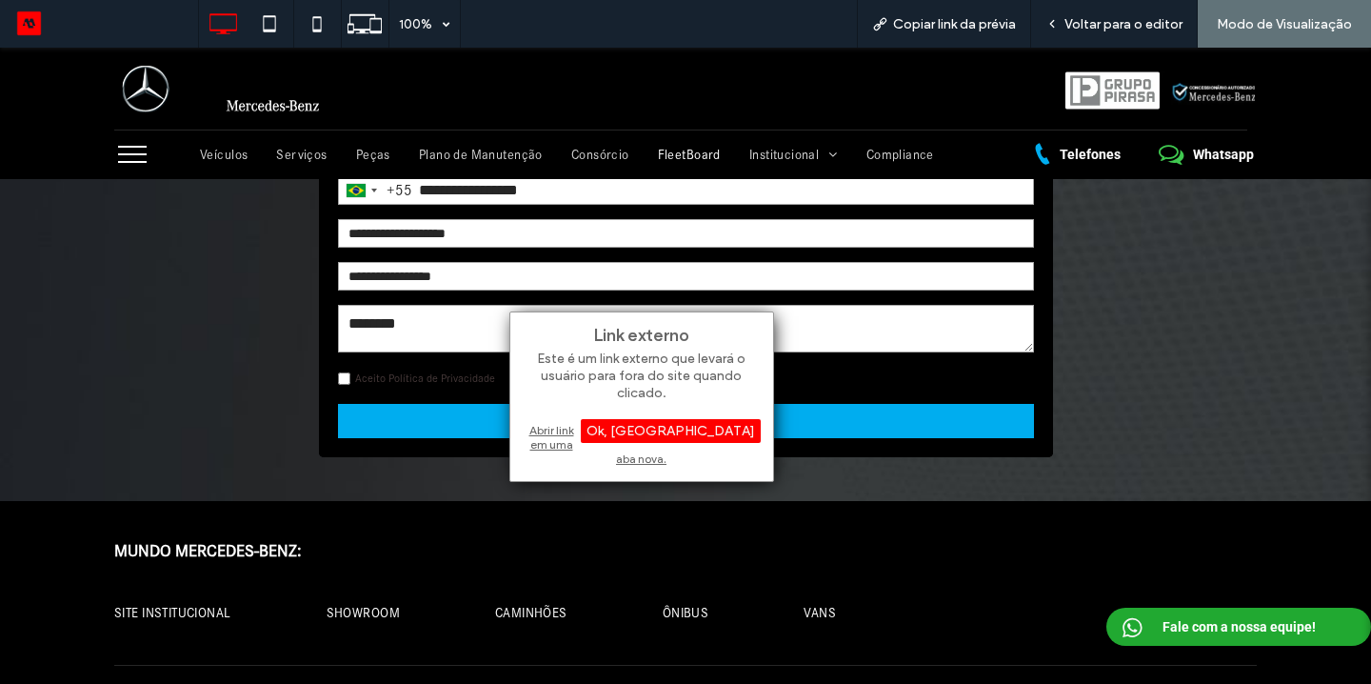
click at [429, 383] on link "Aceito Política de Privacidade" at bounding box center [425, 377] width 140 height 13
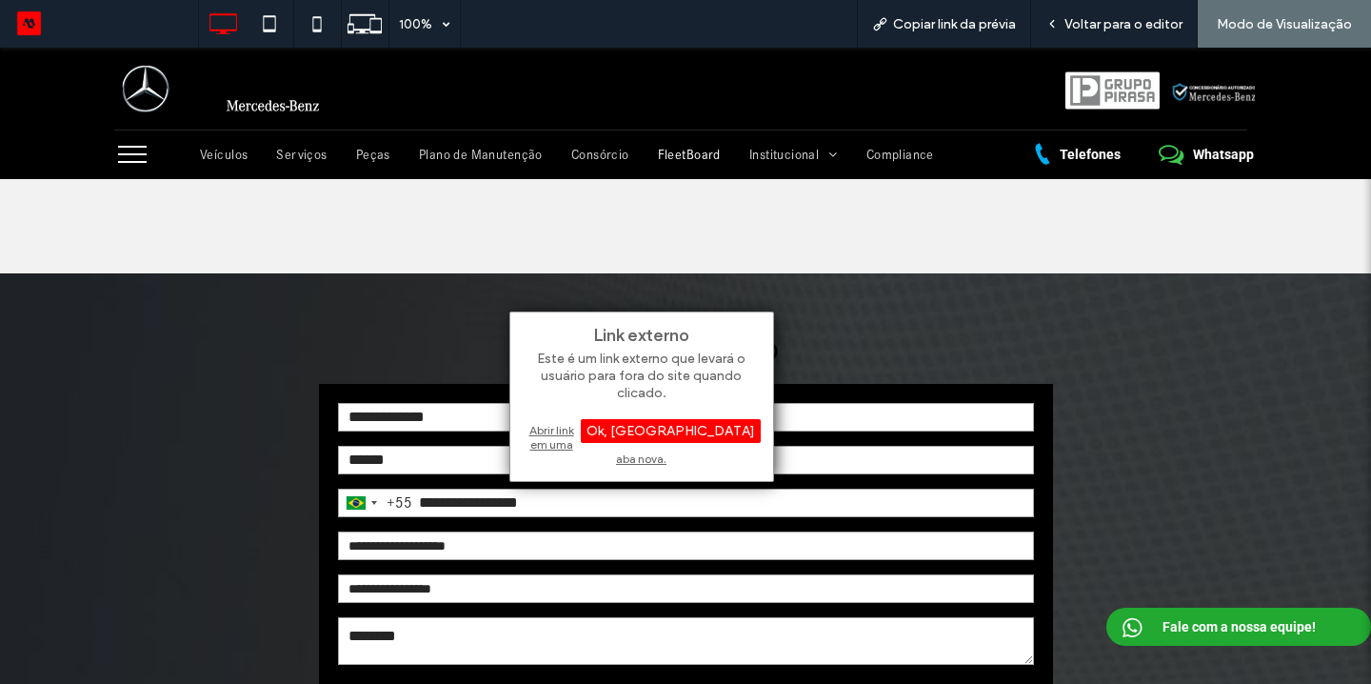
click at [450, 376] on strong "SOLICITAR SERVIÇO" at bounding box center [686, 351] width 734 height 65
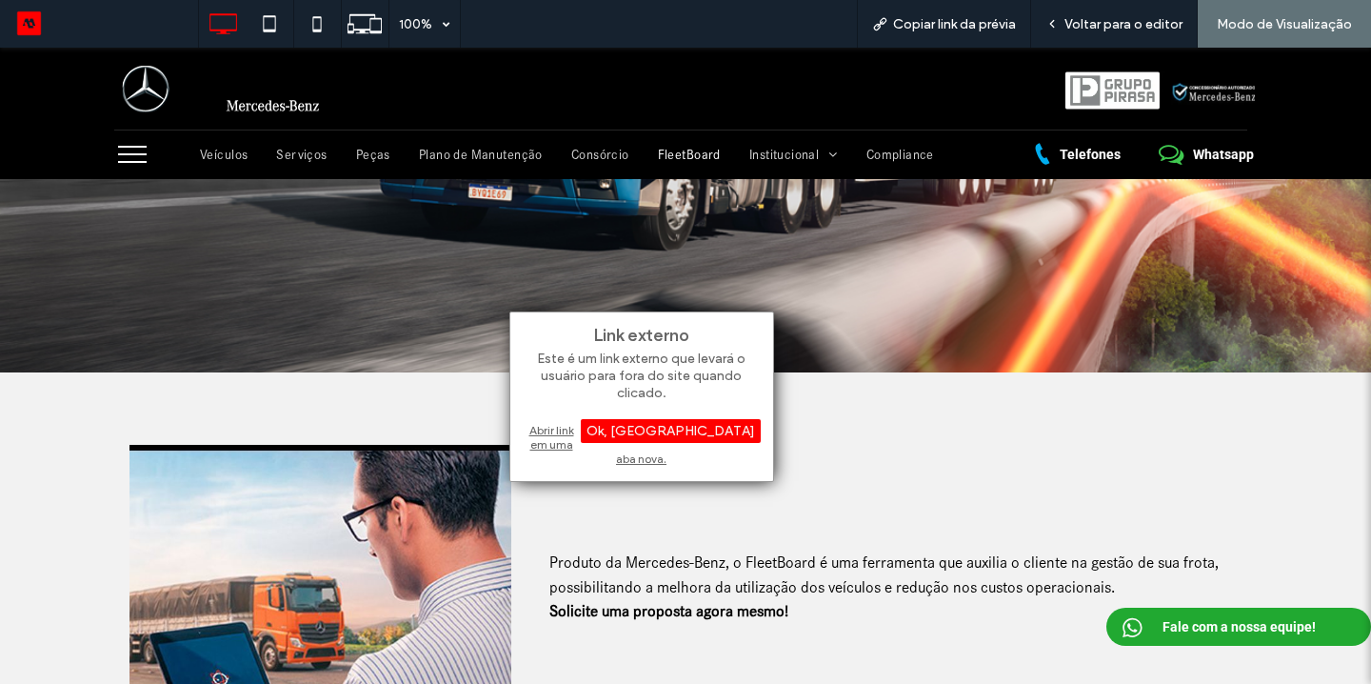
scroll to position [0, 0]
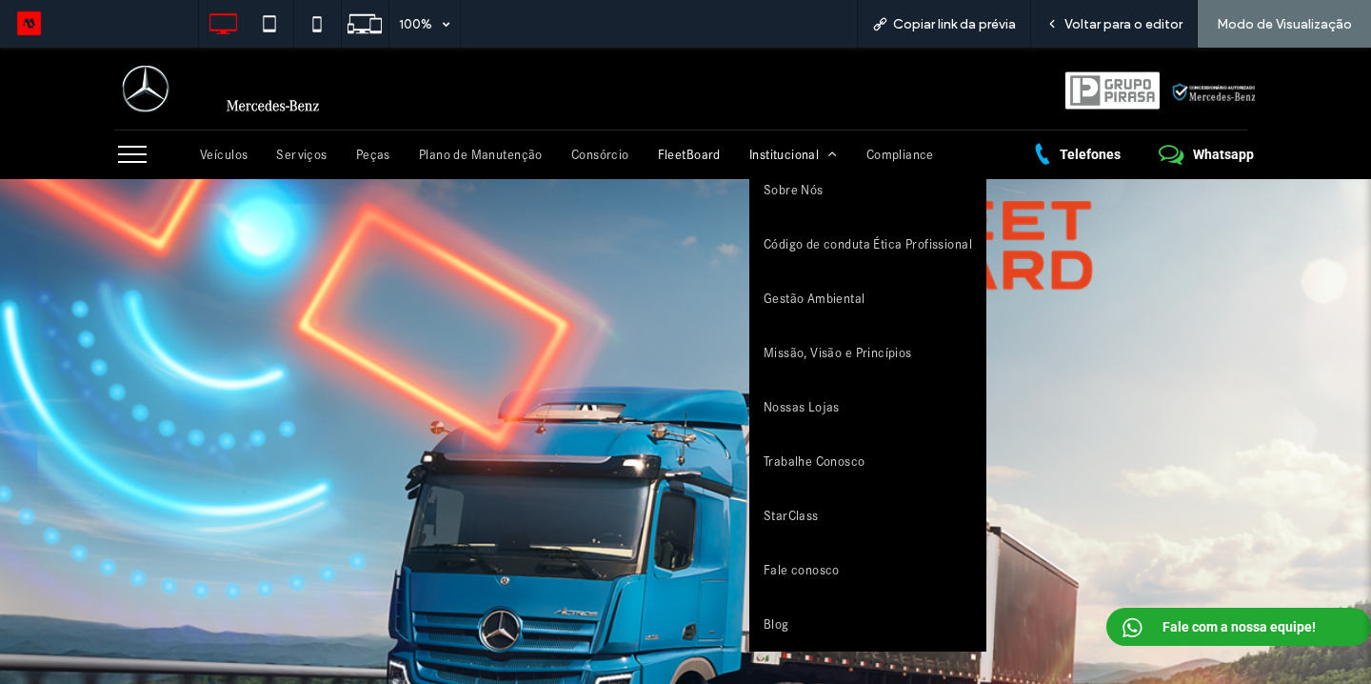
click at [770, 154] on span "Institucional" at bounding box center [794, 155] width 89 height 16
click at [785, 182] on span "Sobre Nós" at bounding box center [794, 190] width 60 height 16
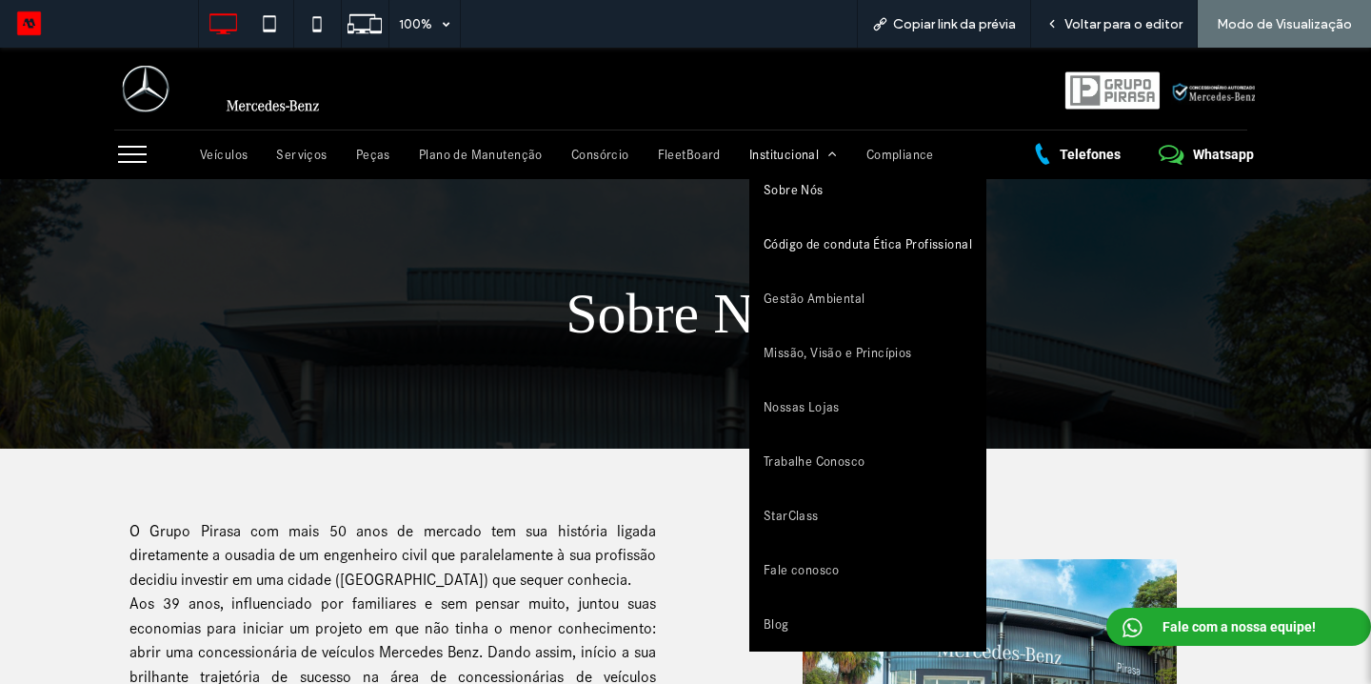
scroll to position [416, 0]
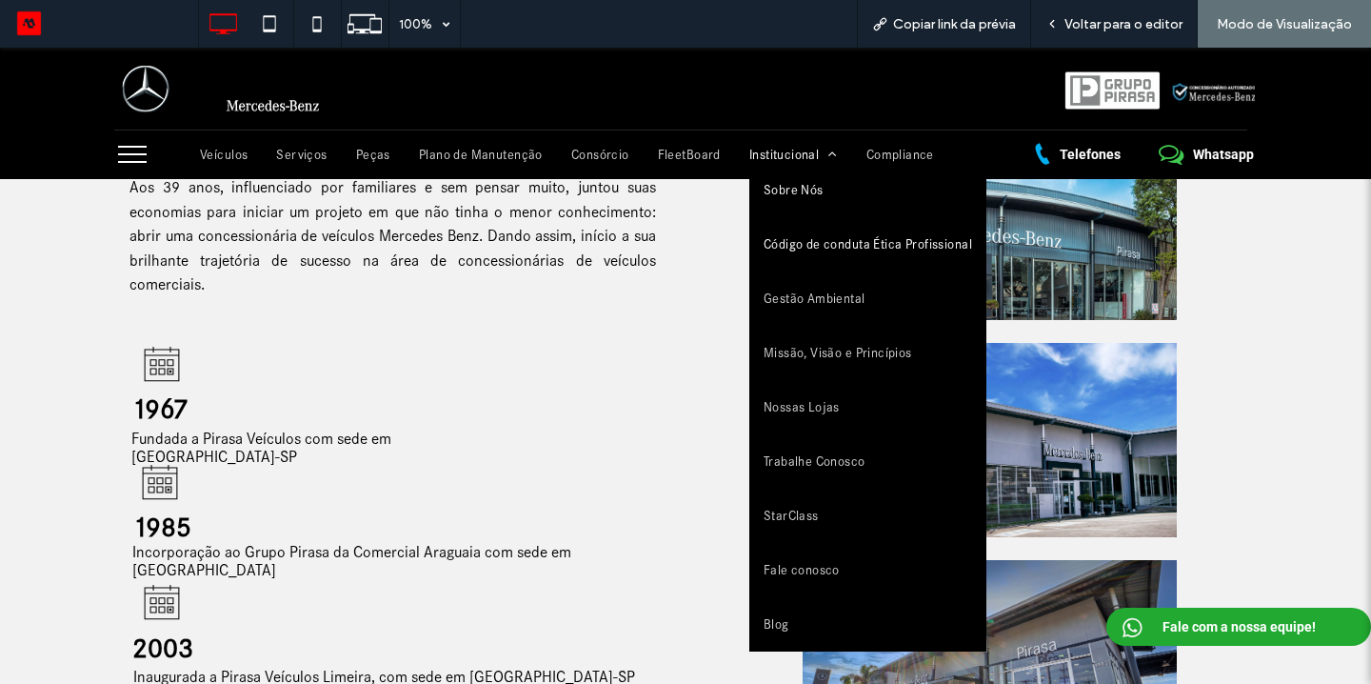
click at [789, 230] on link "Código de conduta Ética Profissional" at bounding box center [868, 244] width 237 height 54
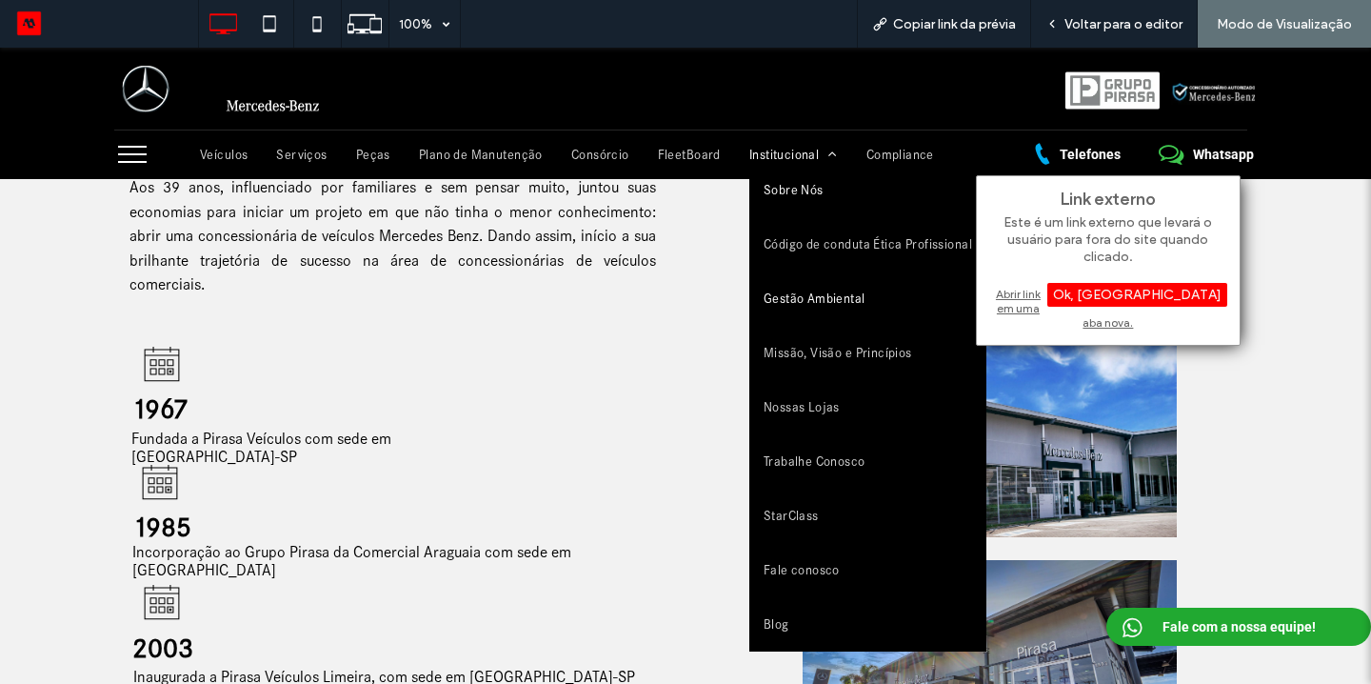
click at [772, 303] on span "Gestão Ambiental" at bounding box center [815, 298] width 102 height 16
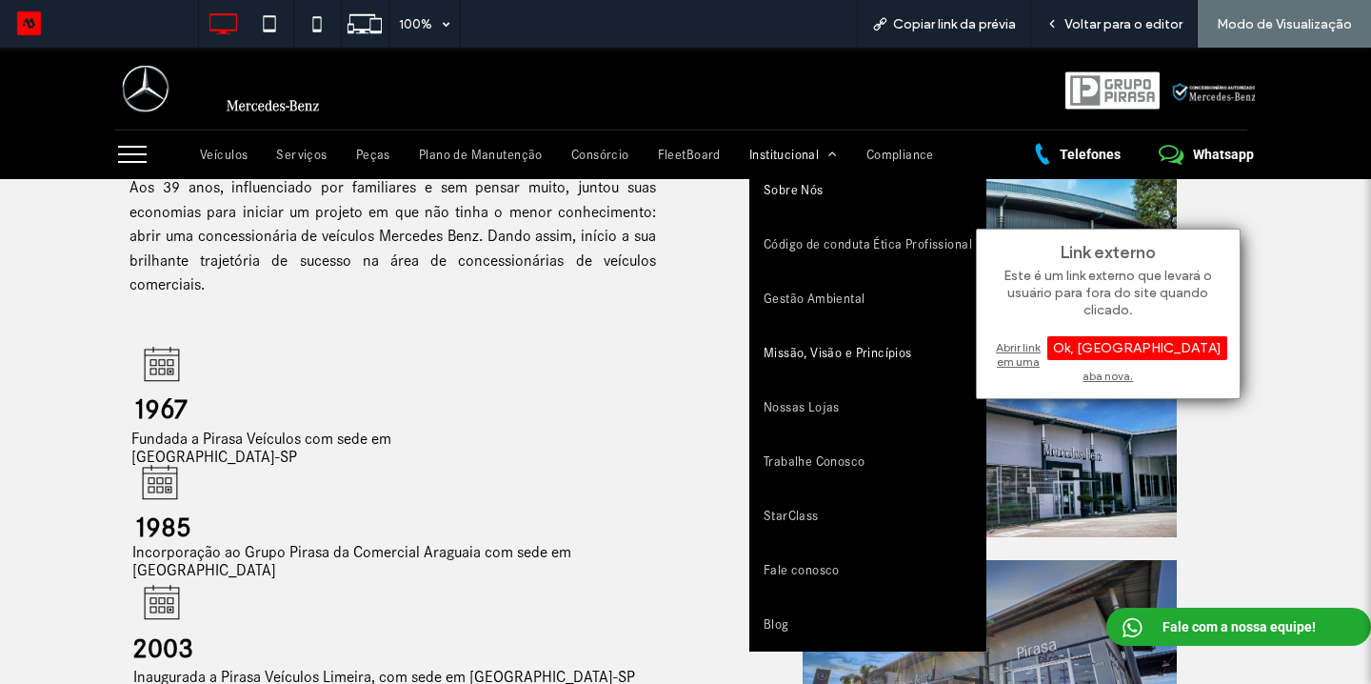
click at [779, 353] on span "Missão, Visão e Princípios" at bounding box center [838, 353] width 149 height 16
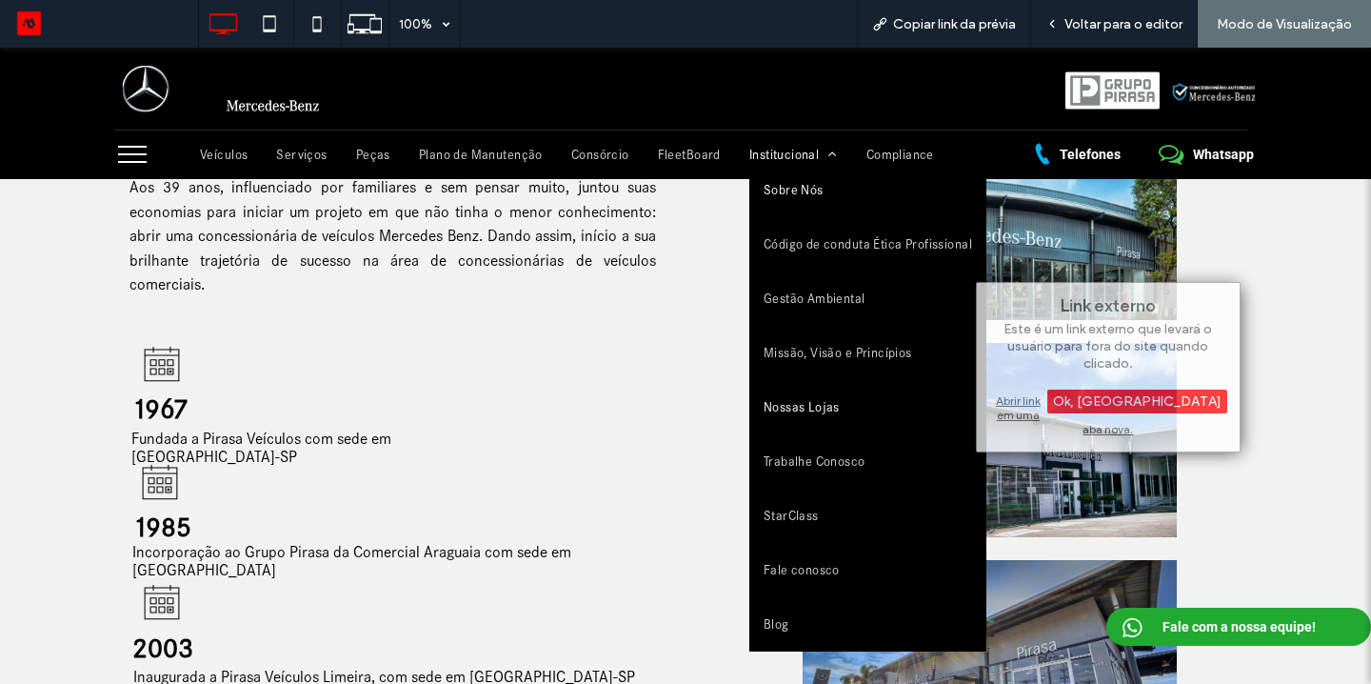
click at [781, 399] on span "Nossas Lojas" at bounding box center [802, 407] width 76 height 16
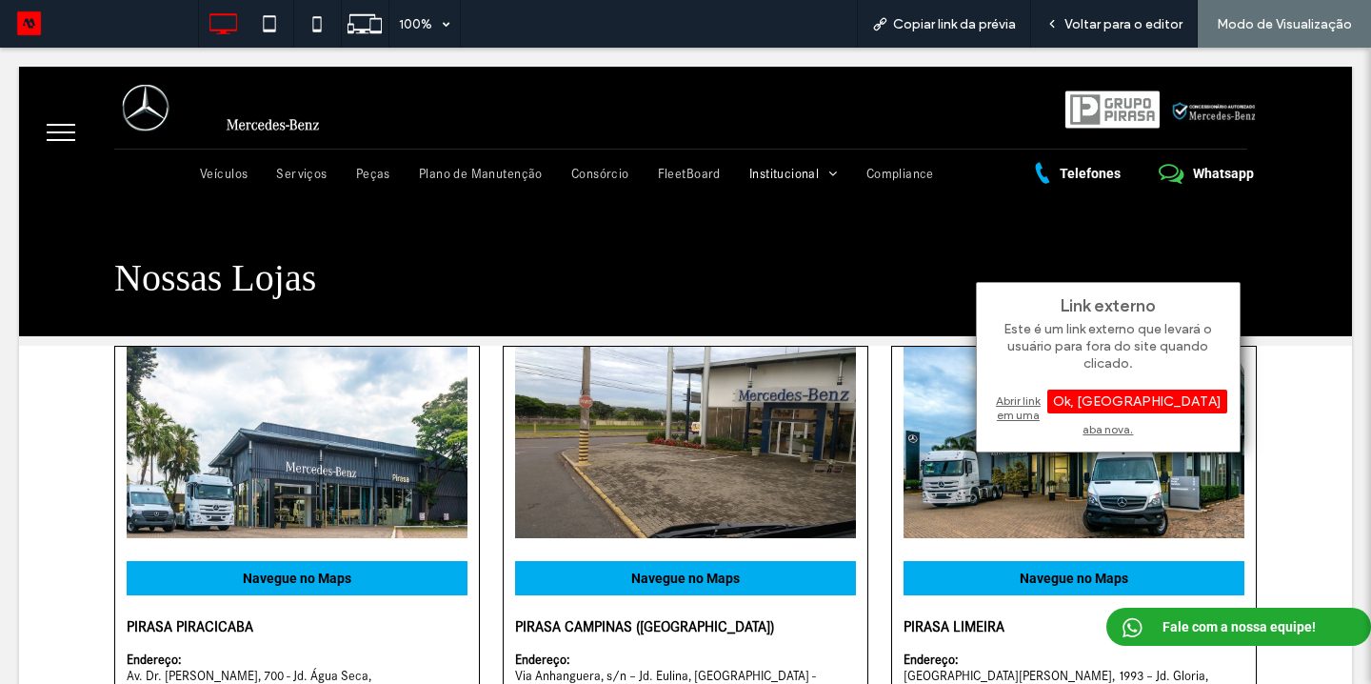
scroll to position [0, 0]
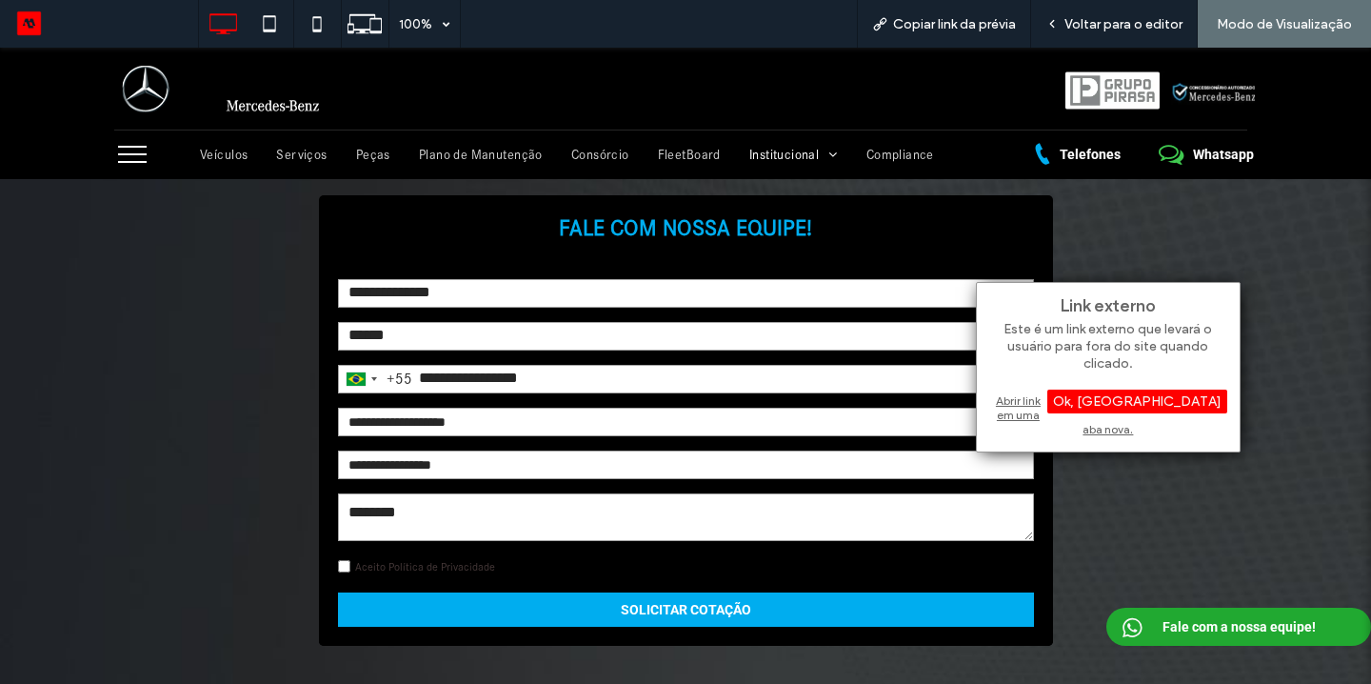
scroll to position [828, 0]
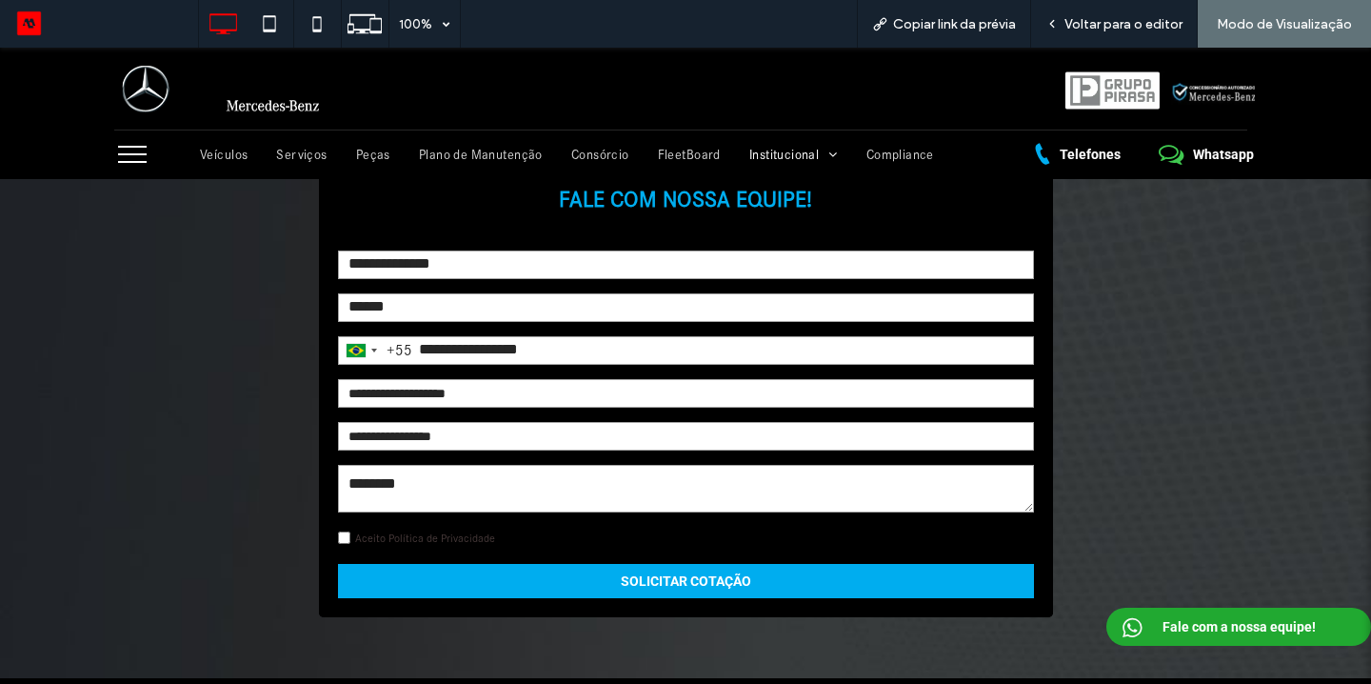
click at [471, 531] on link "Aceito Política de Privacidade" at bounding box center [425, 537] width 140 height 13
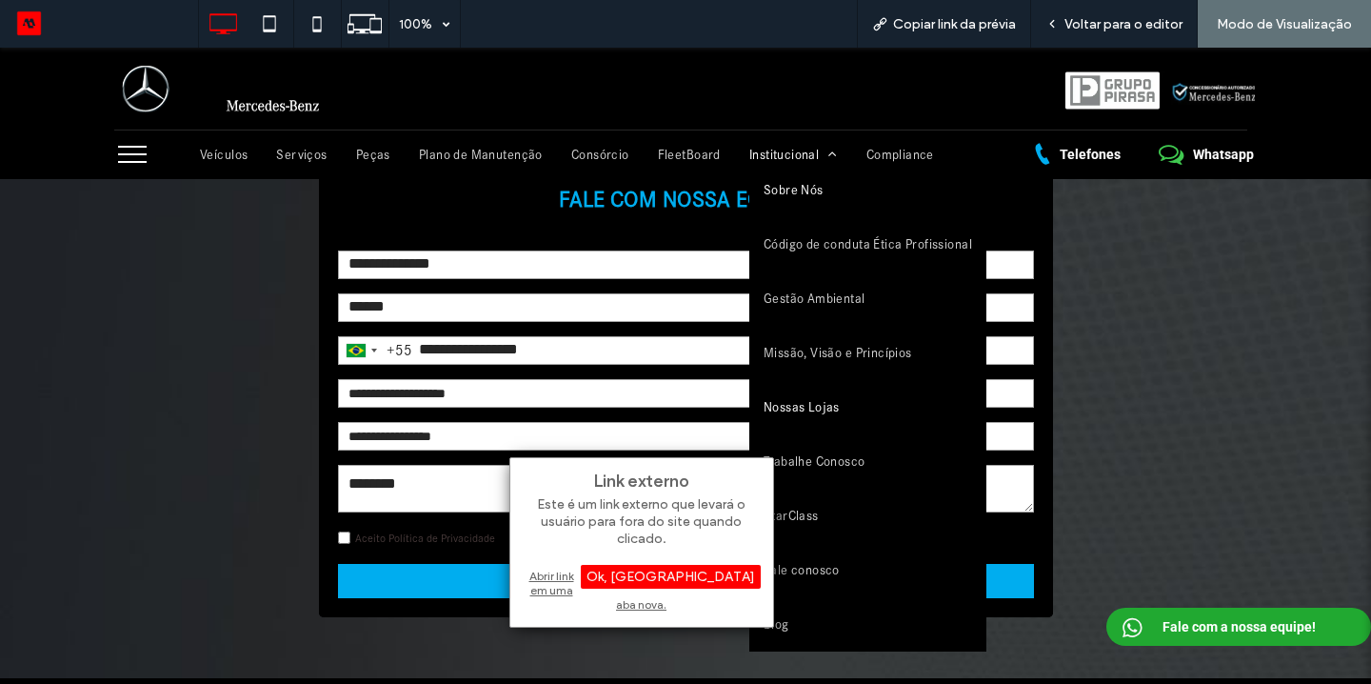
click at [805, 163] on link "Sobre Nós" at bounding box center [868, 190] width 237 height 54
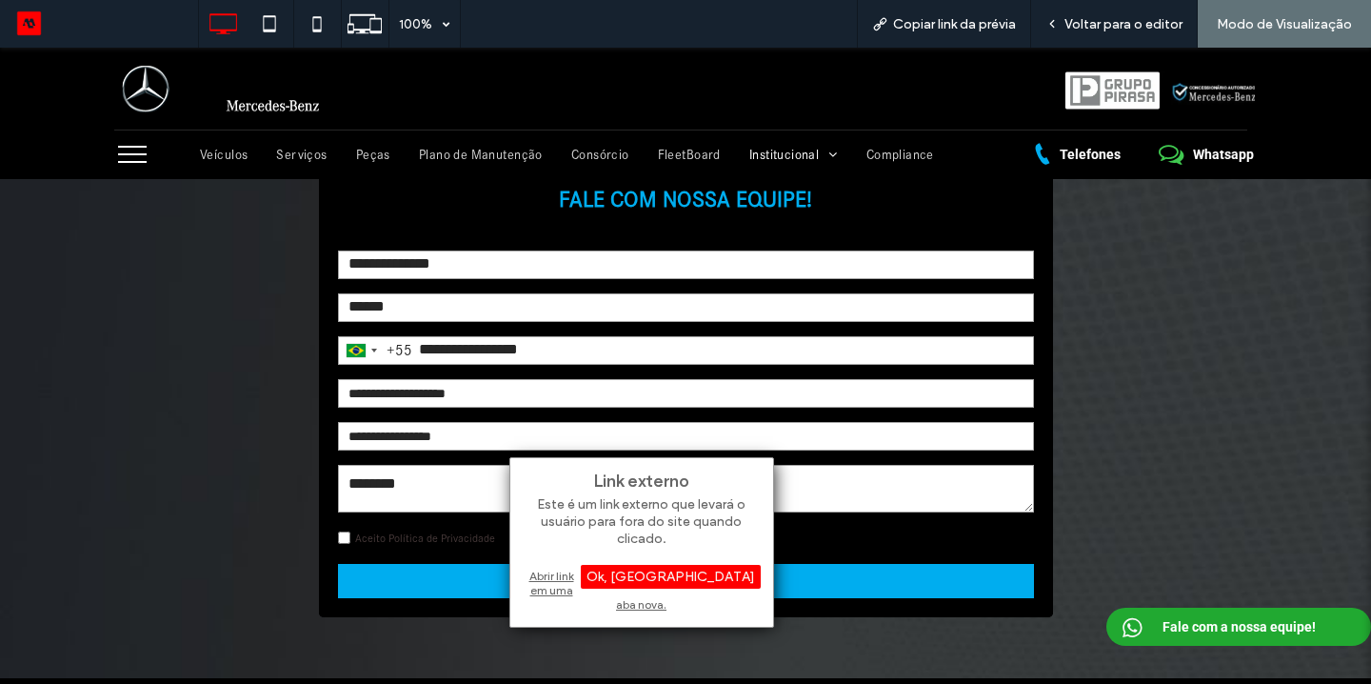
click at [824, 153] on div at bounding box center [685, 342] width 1371 height 684
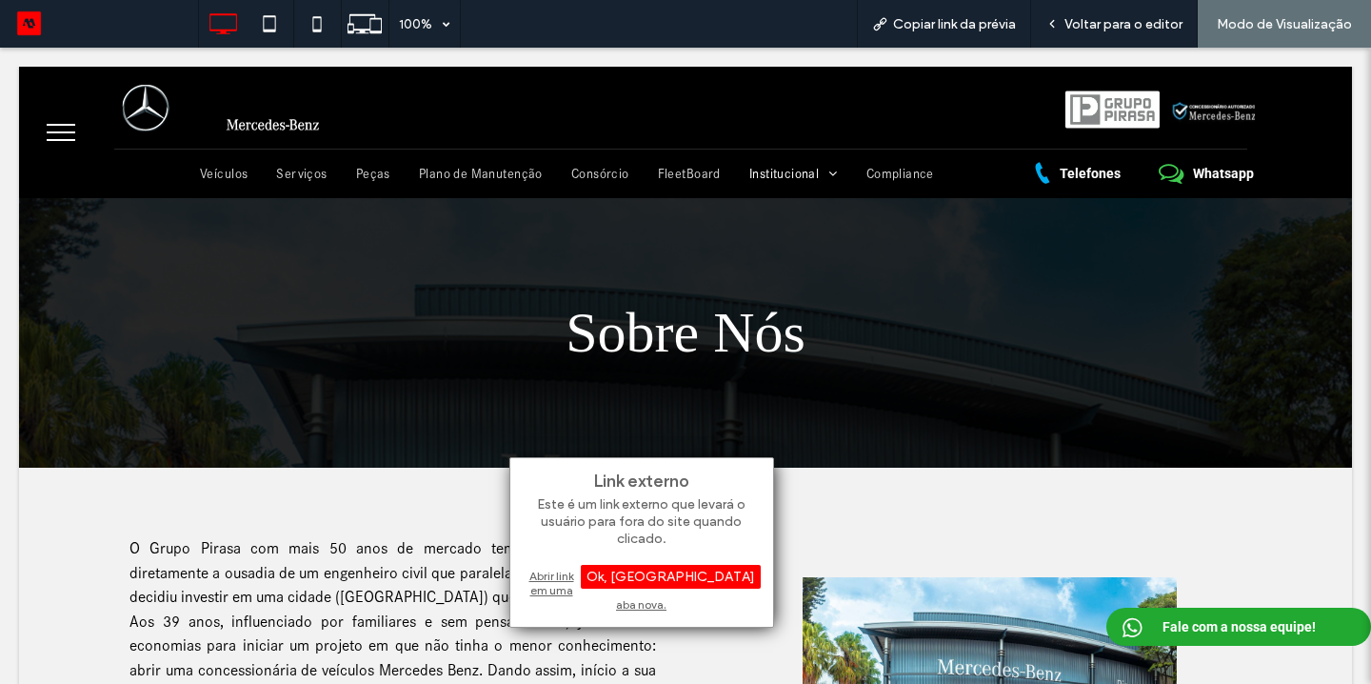
scroll to position [0, 0]
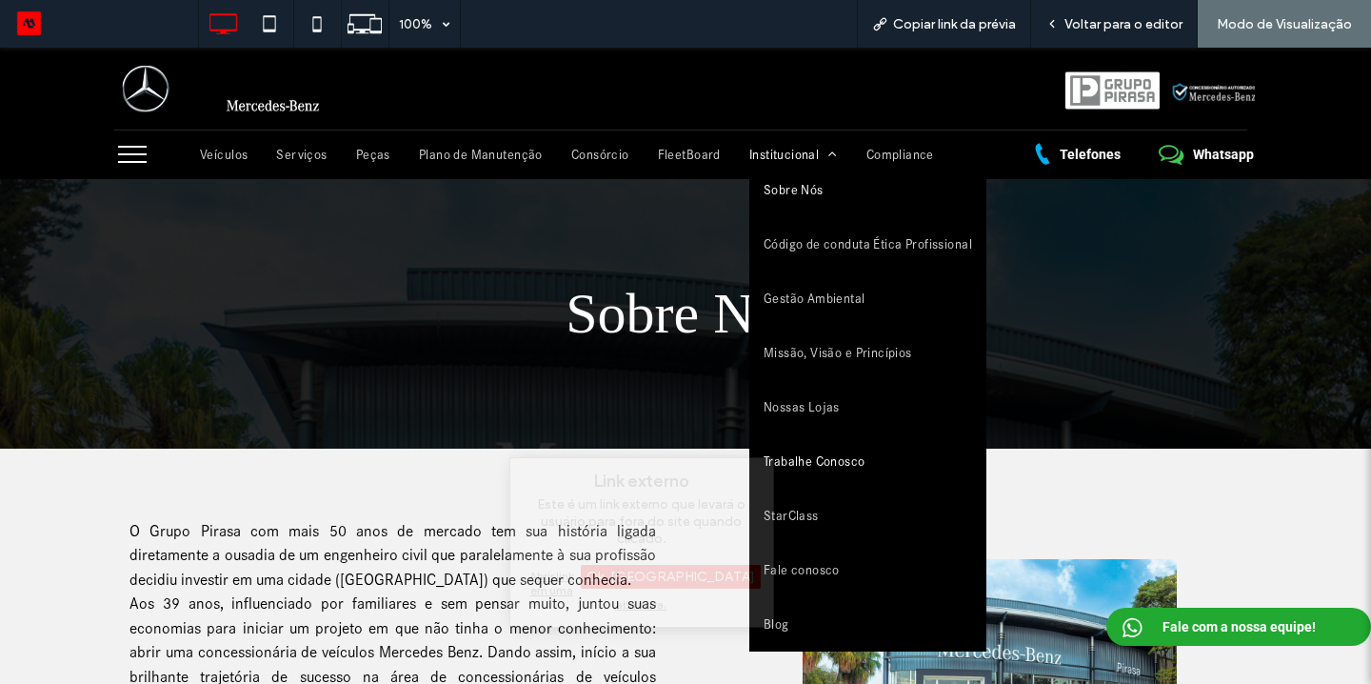
click at [810, 462] on span "Trabalhe Conosco" at bounding box center [815, 461] width 102 height 16
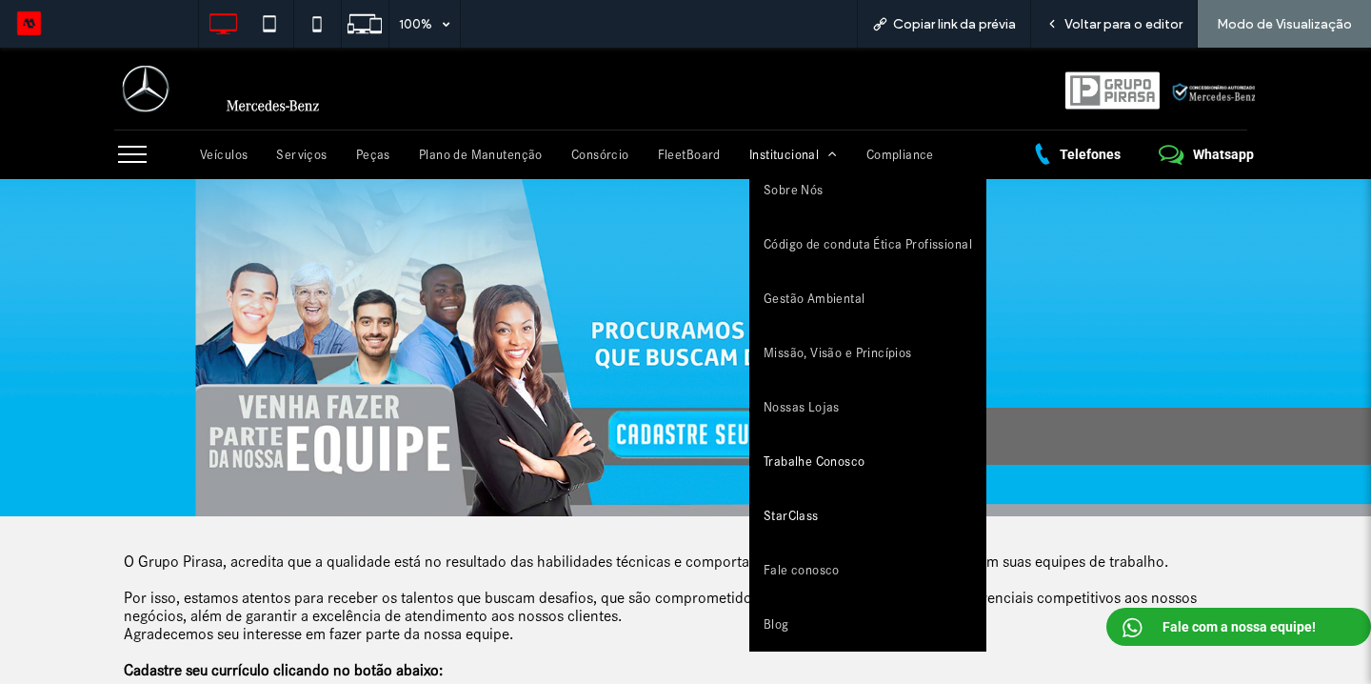
click at [790, 508] on span "StarClass" at bounding box center [791, 516] width 55 height 16
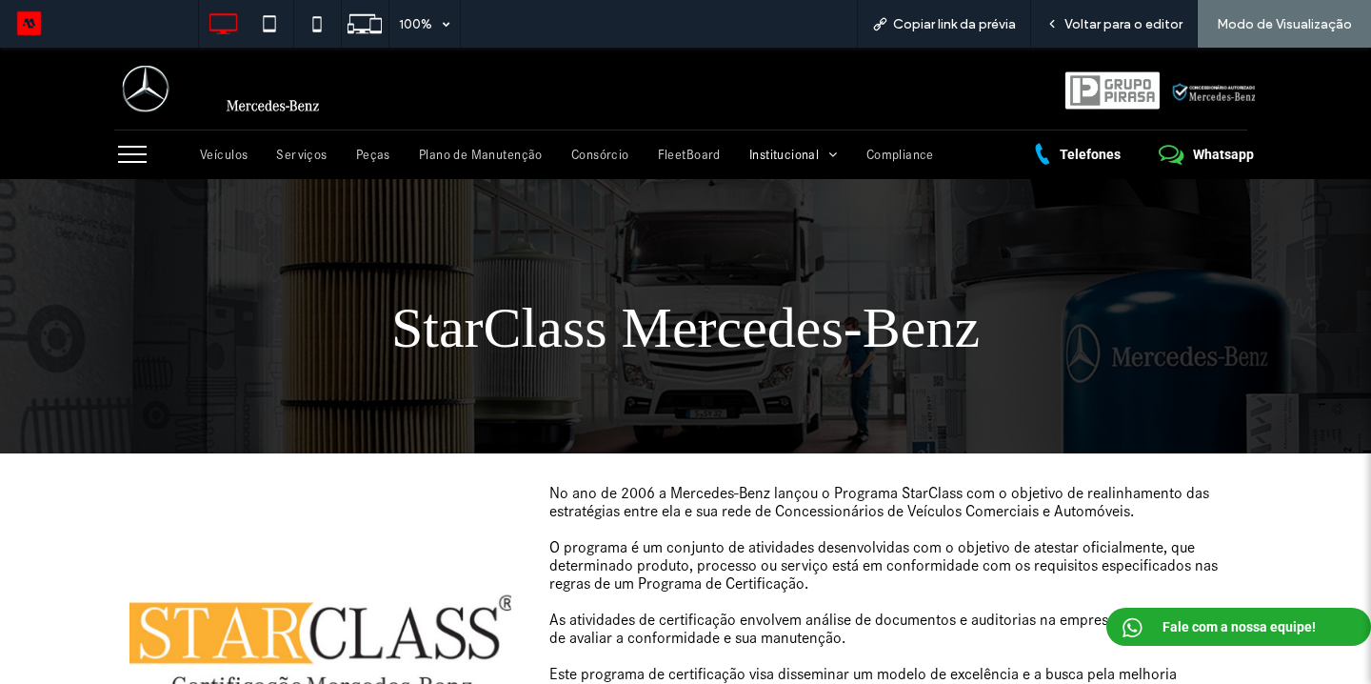
scroll to position [510, 0]
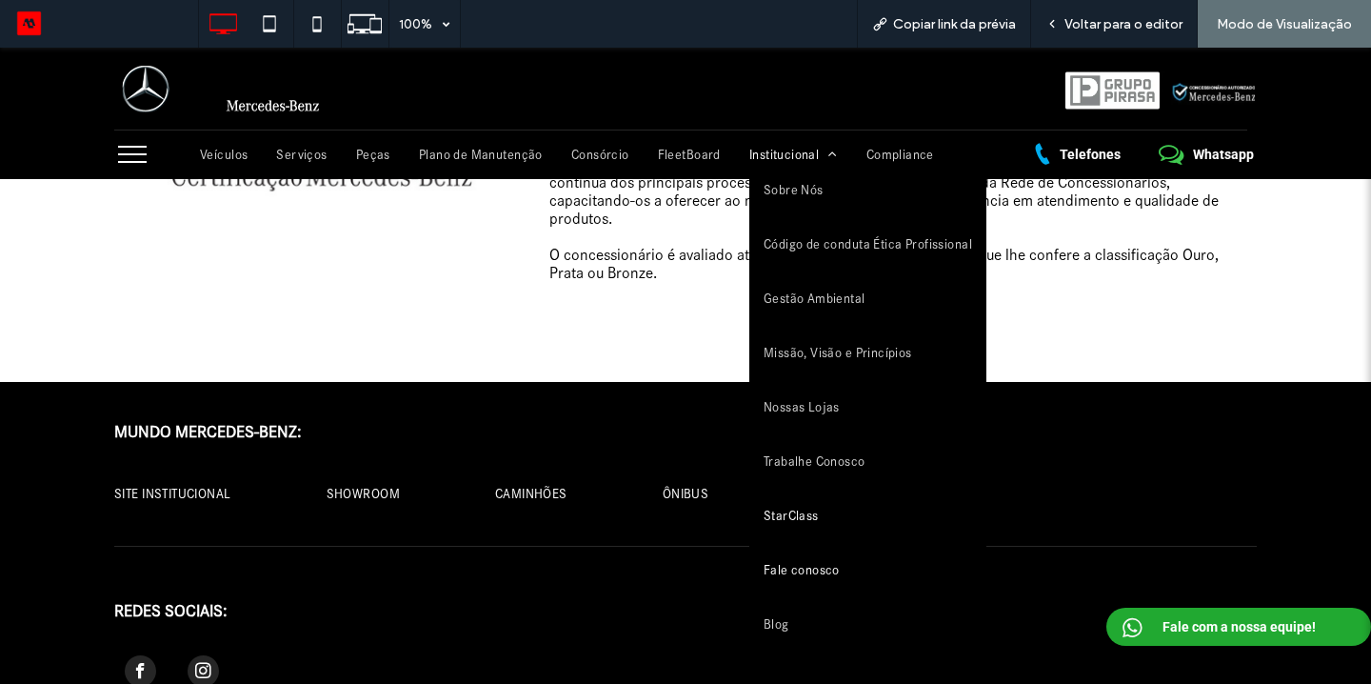
click at [790, 553] on link "Fale conosco" at bounding box center [868, 570] width 237 height 54
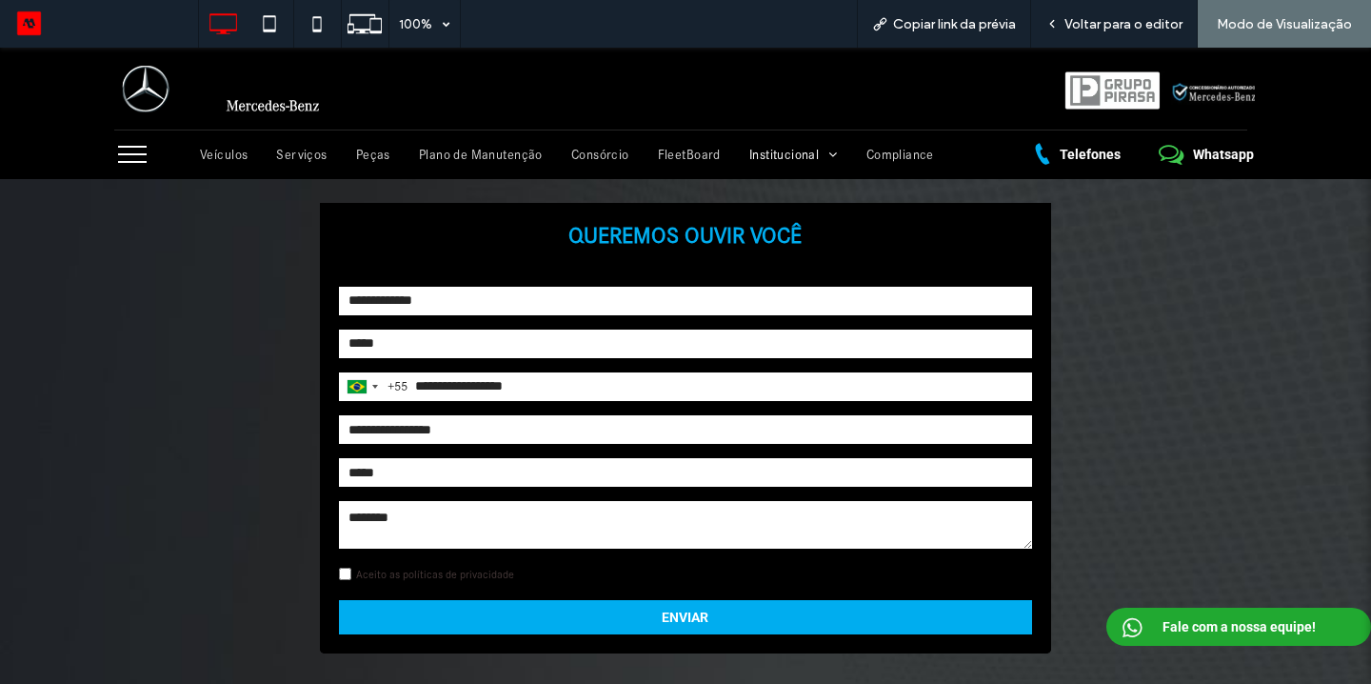
scroll to position [1030, 0]
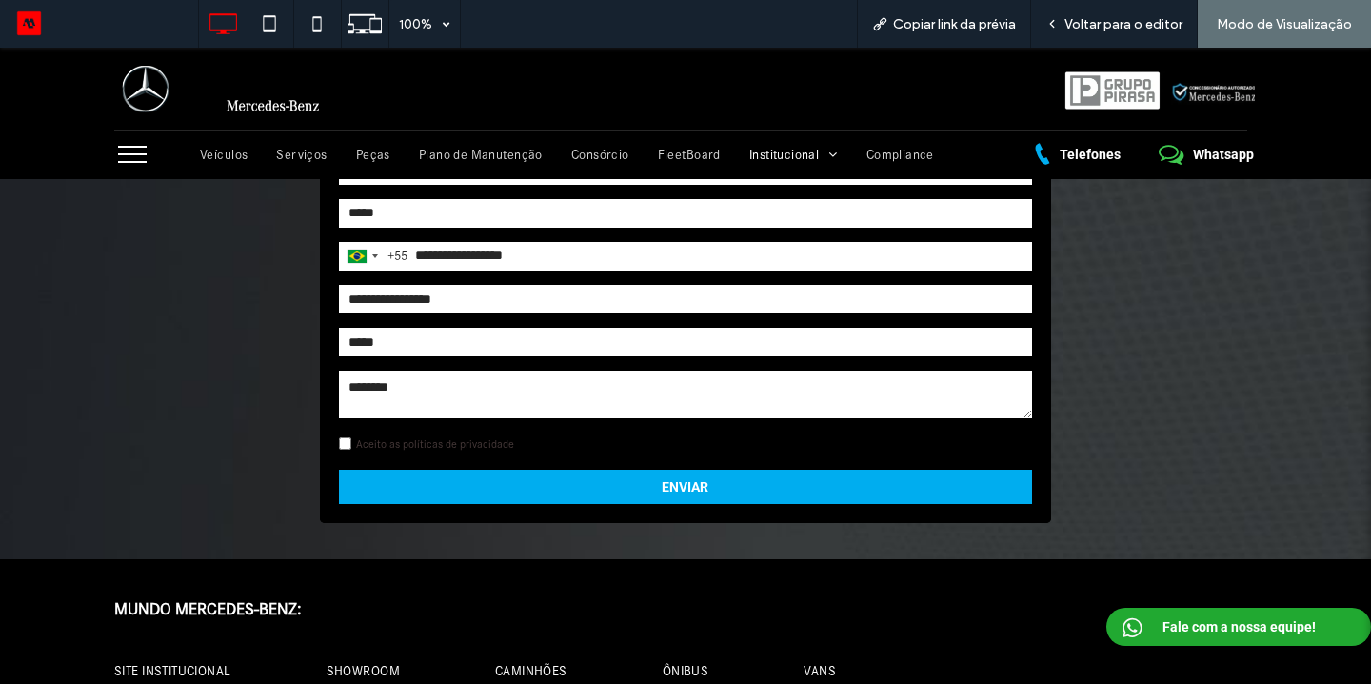
click at [469, 441] on link "Aceito as políticas de privacidade" at bounding box center [435, 443] width 158 height 13
click at [876, 155] on span "Compliance" at bounding box center [901, 155] width 68 height 16
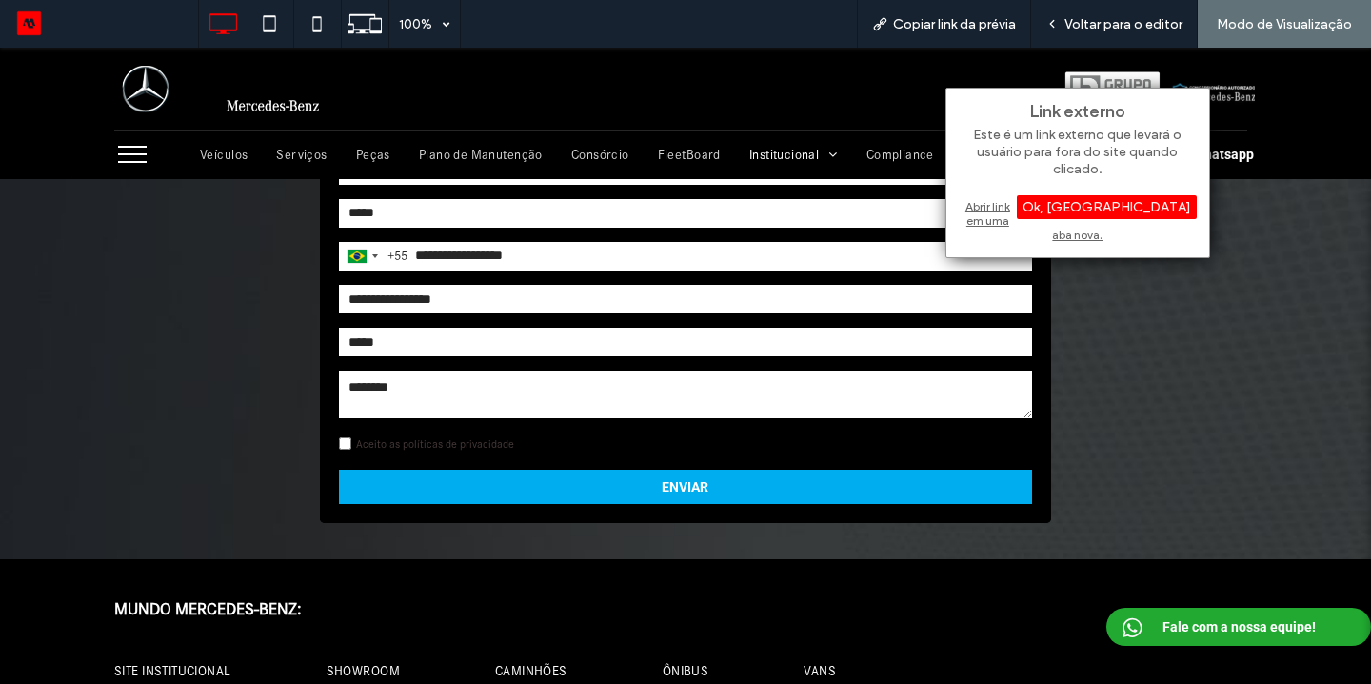
click at [1125, 384] on div "QUEREMOS OUVIR VOCÊ Brazil +55 +55 244 results found Afghanistan +93 Albania +3…" at bounding box center [685, 289] width 1143 height 485
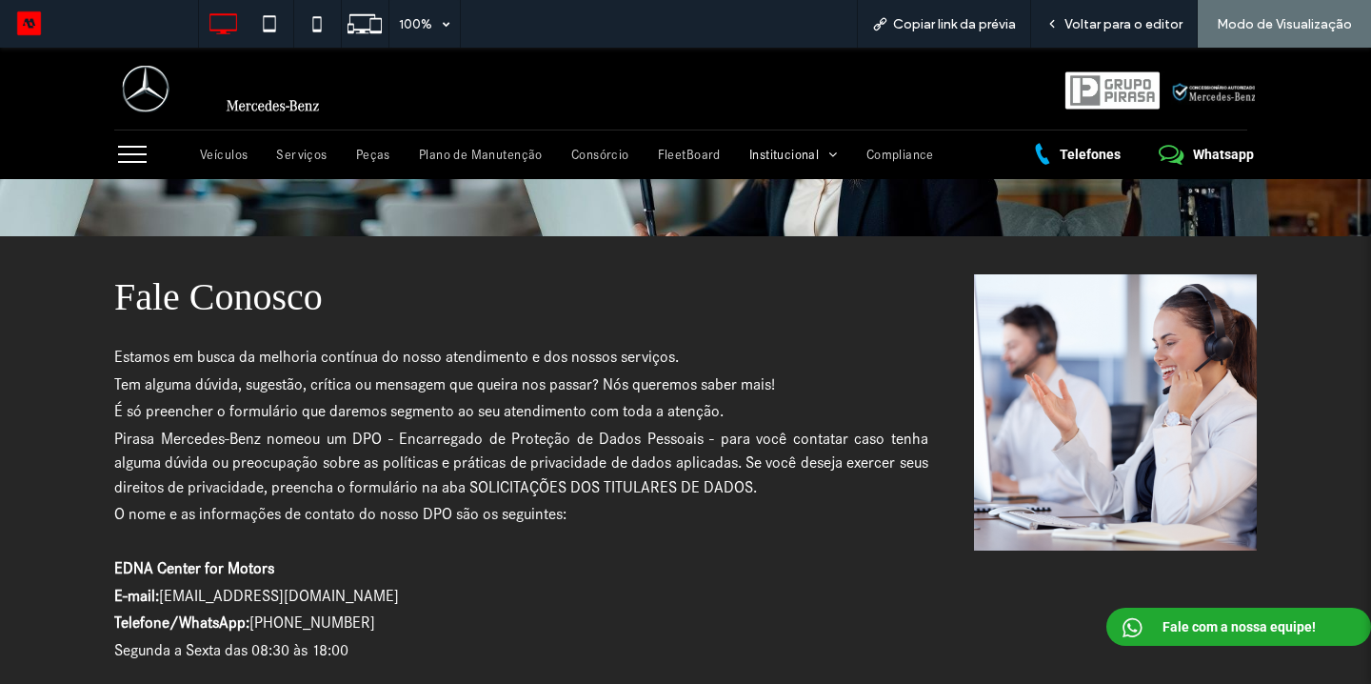
scroll to position [0, 0]
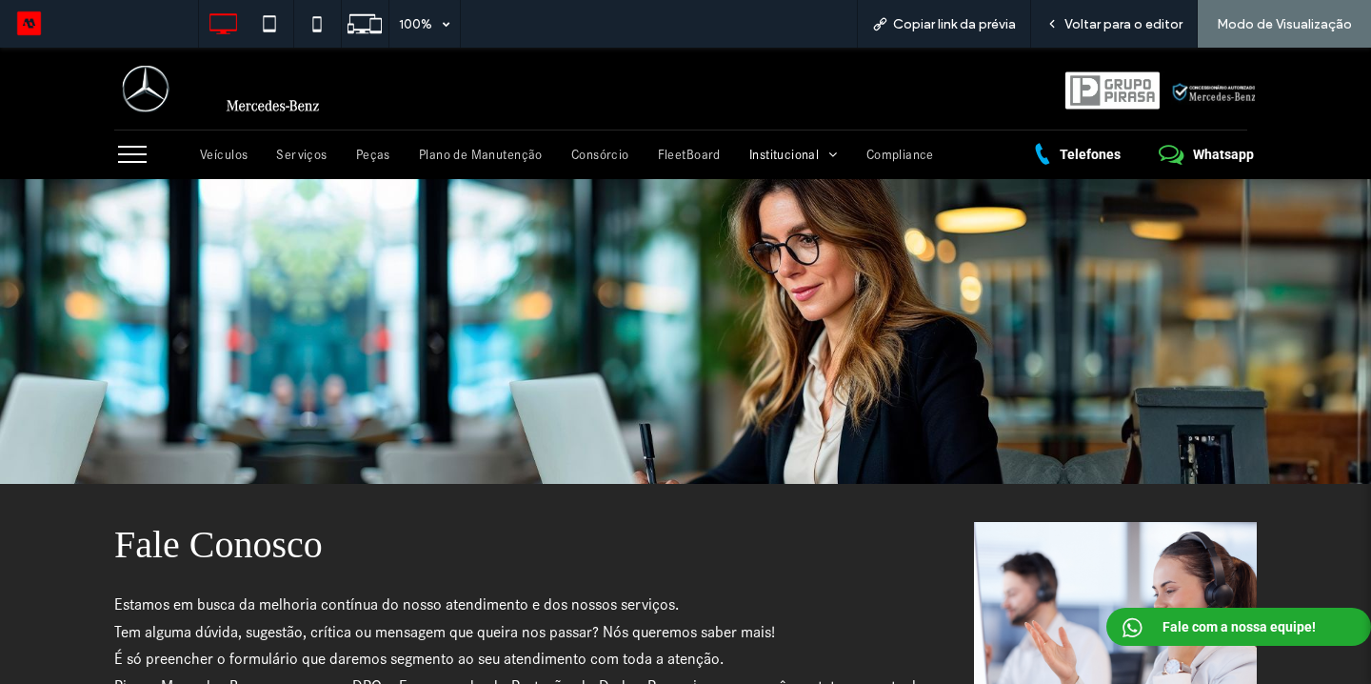
click at [252, 90] on img at bounding box center [220, 88] width 197 height 53
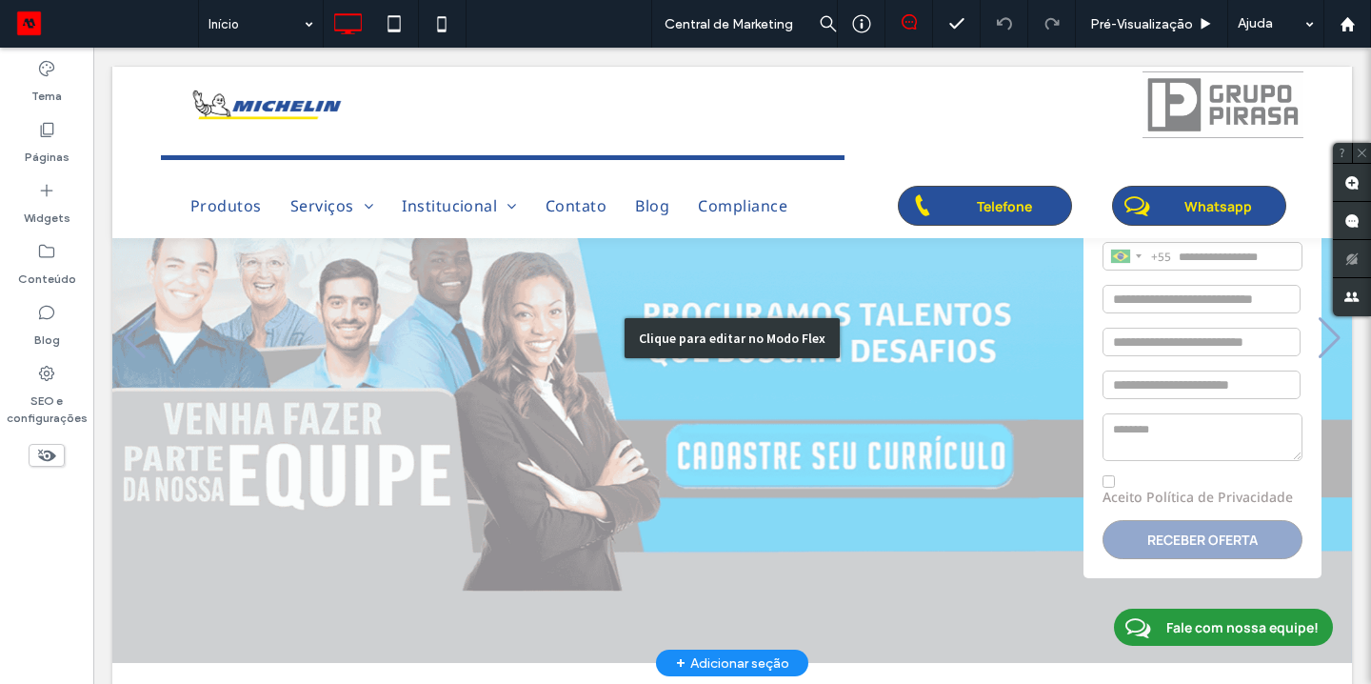
scroll to position [229, 0]
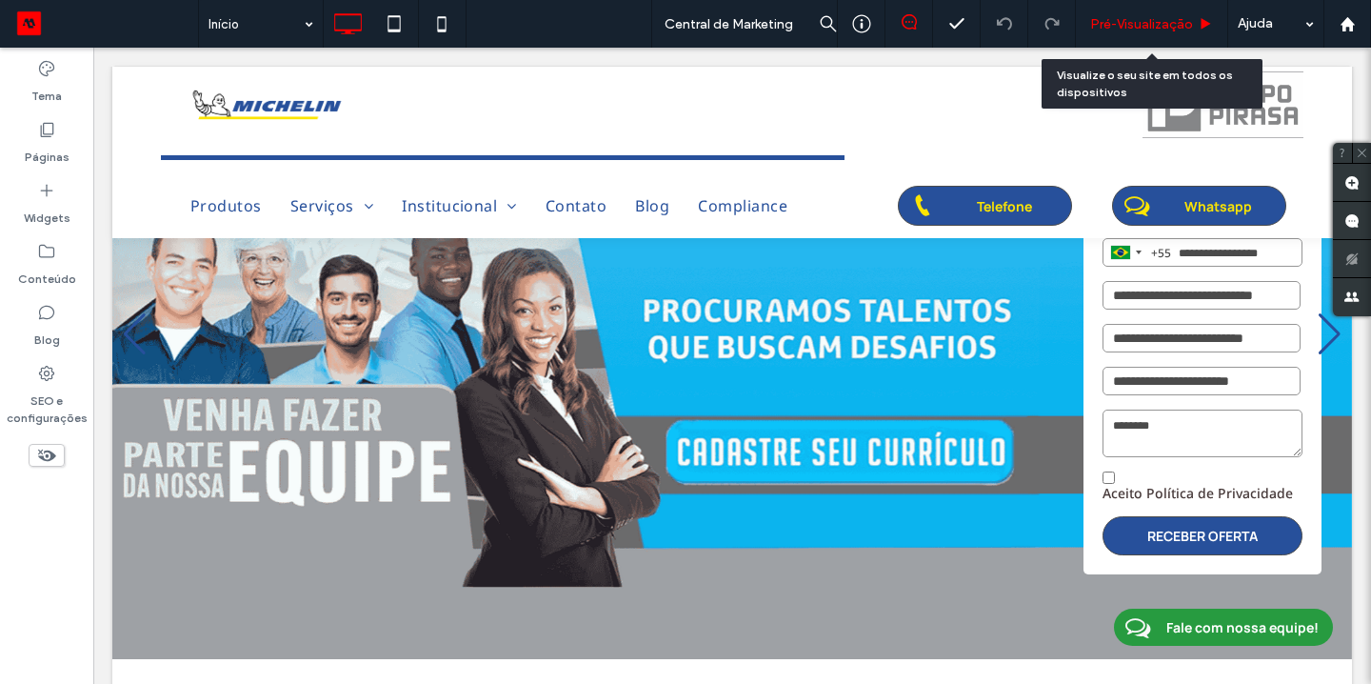
click at [1159, 25] on span "Pré-Visualizaçāo" at bounding box center [1141, 24] width 103 height 16
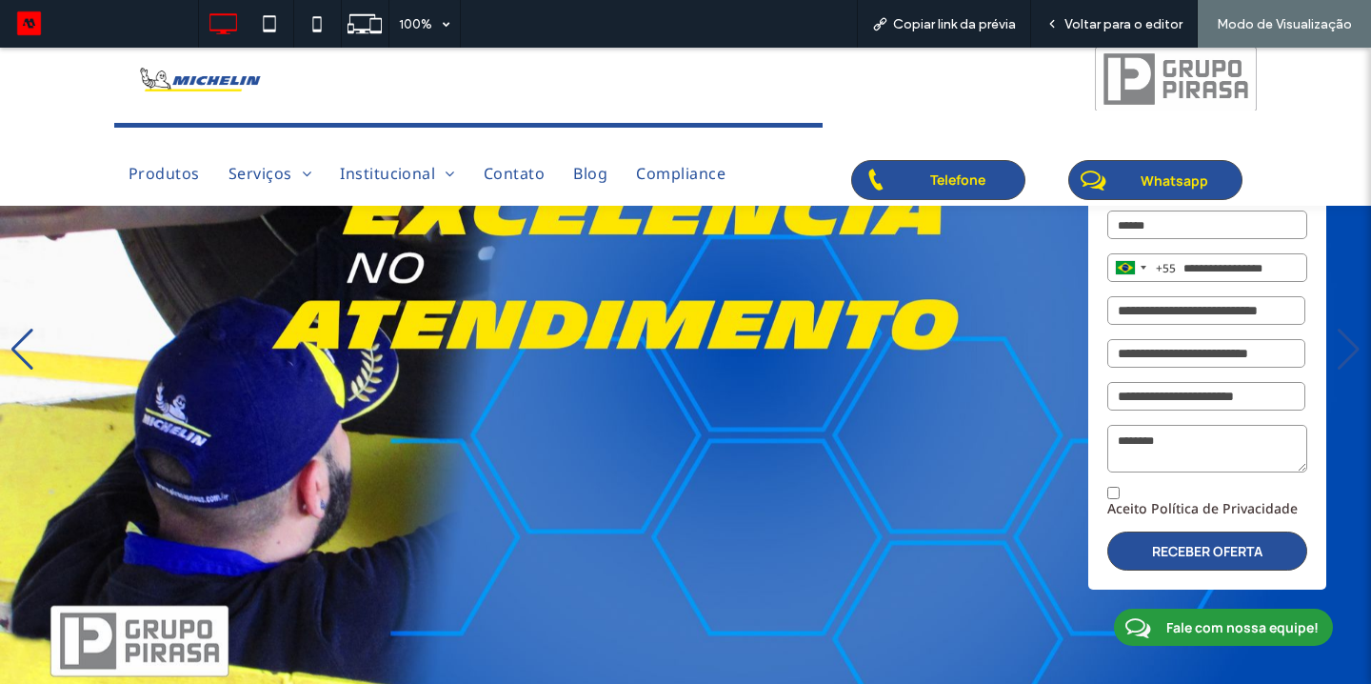
click at [1164, 511] on link "Aceito Política de Privacidade" at bounding box center [1203, 508] width 190 height 18
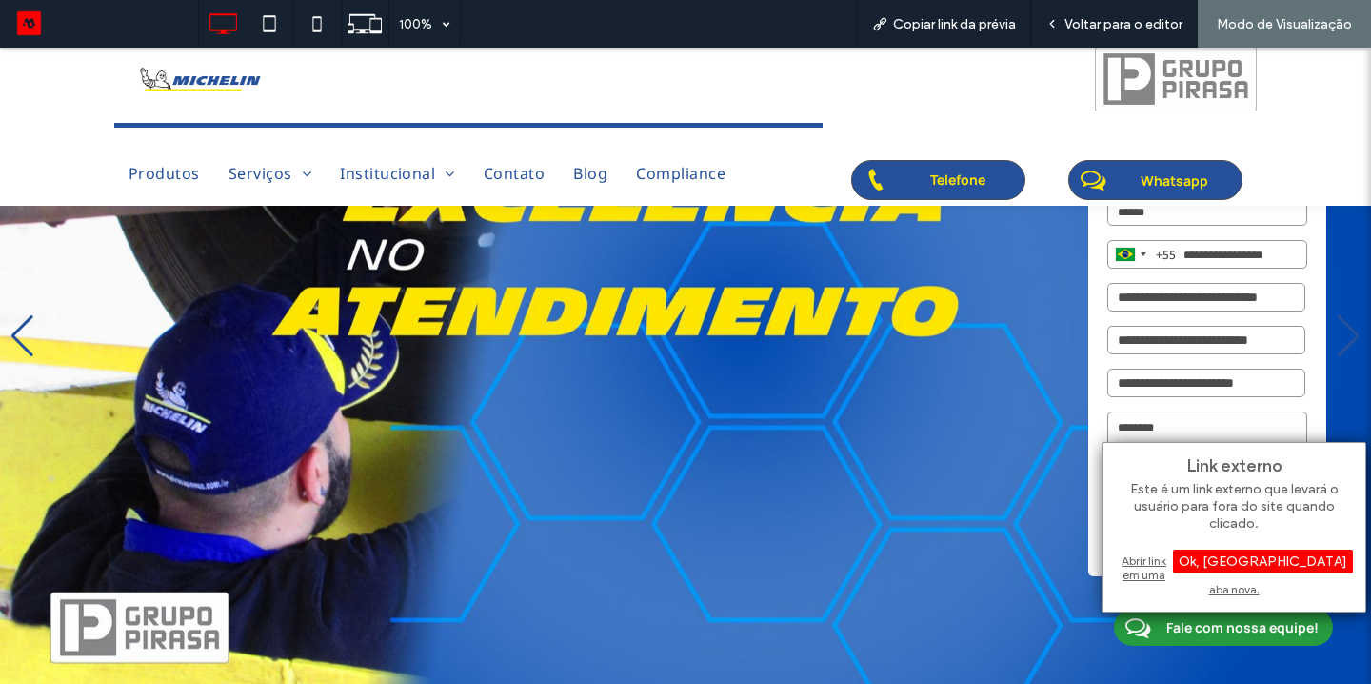
scroll to position [215, 0]
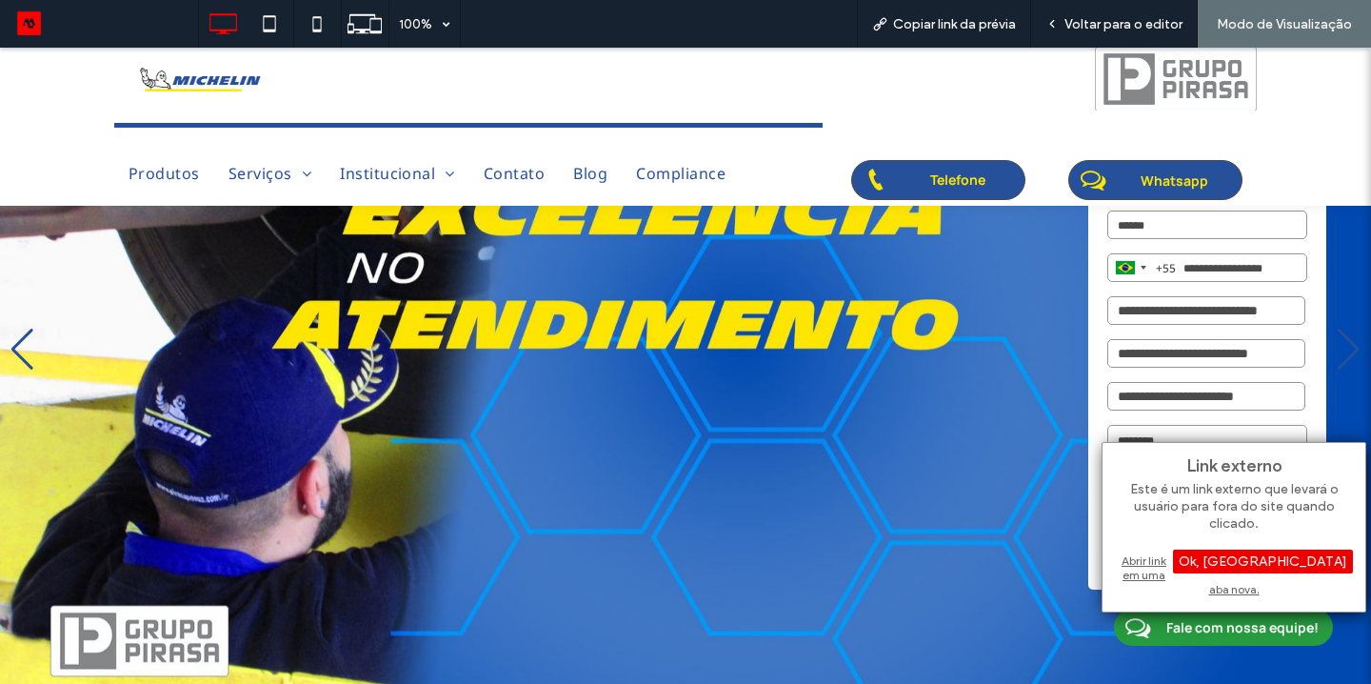
click at [1309, 564] on div "Ok, Entendi" at bounding box center [1263, 562] width 180 height 24
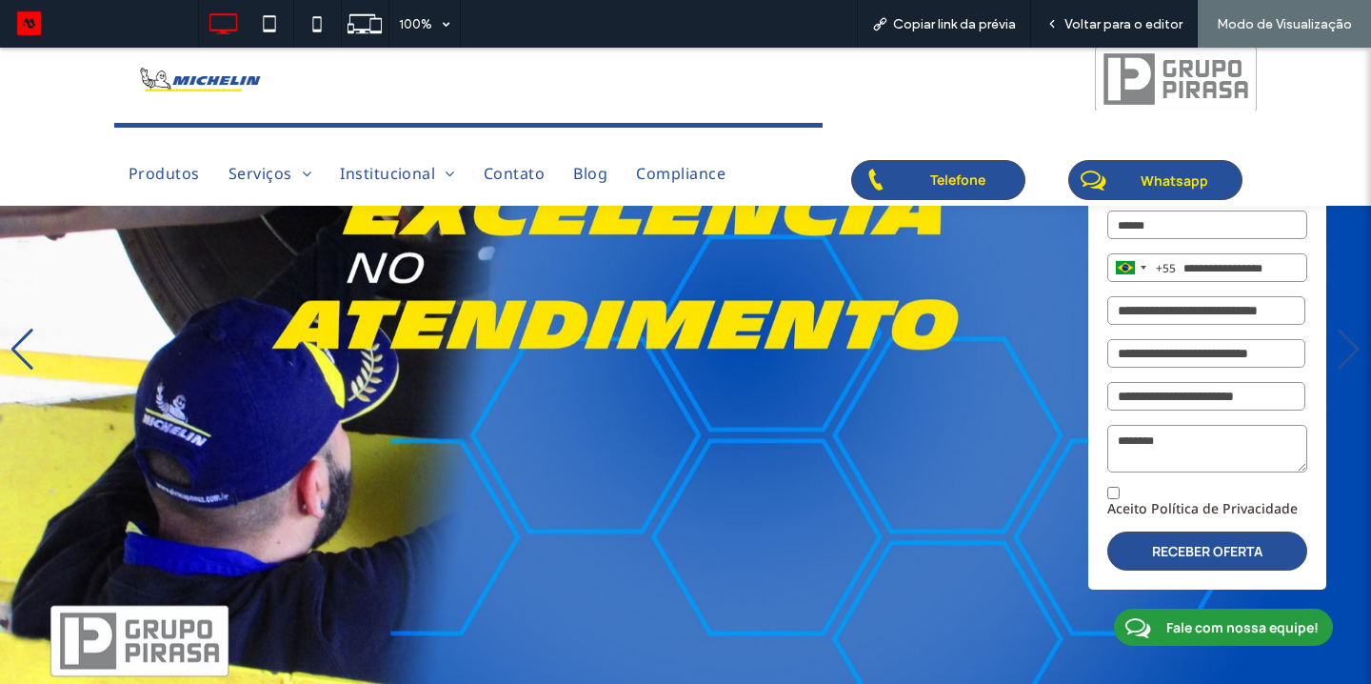
click at [1187, 505] on link "Aceito Política de Privacidade" at bounding box center [1203, 508] width 190 height 18
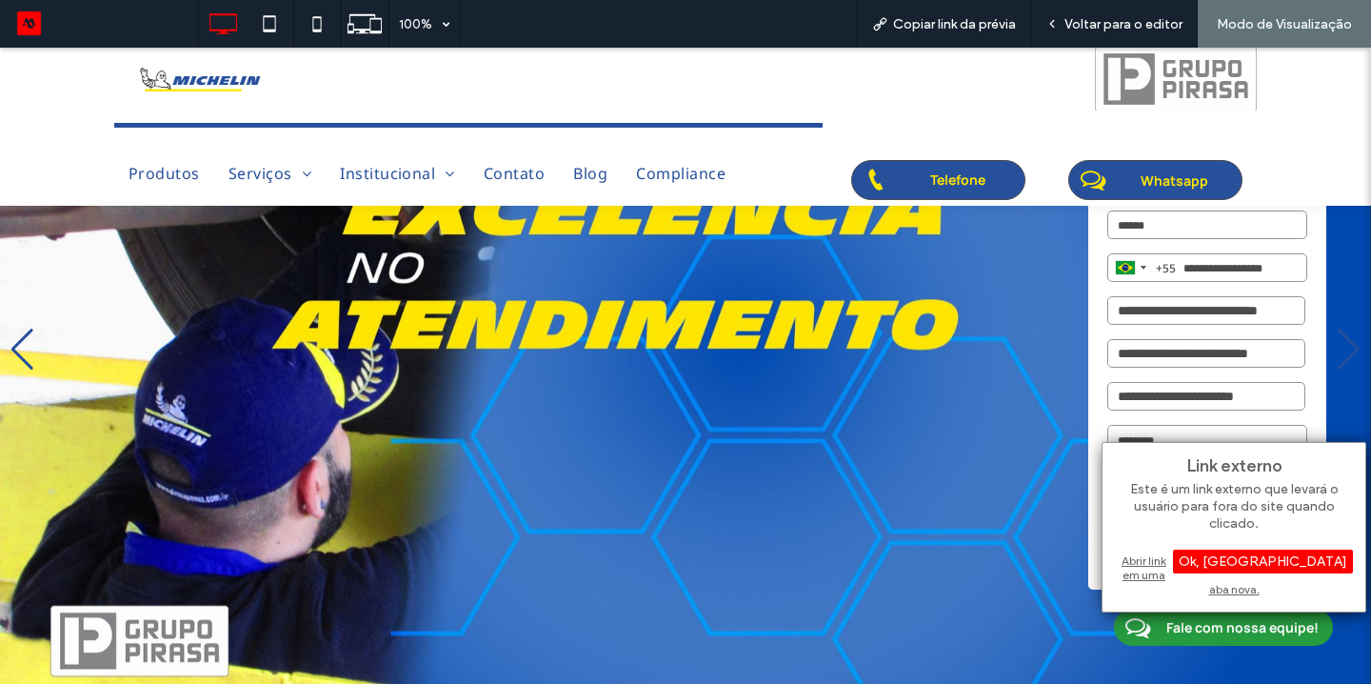
click at [1150, 570] on div "Abrir link em uma aba nova." at bounding box center [1234, 574] width 238 height 49
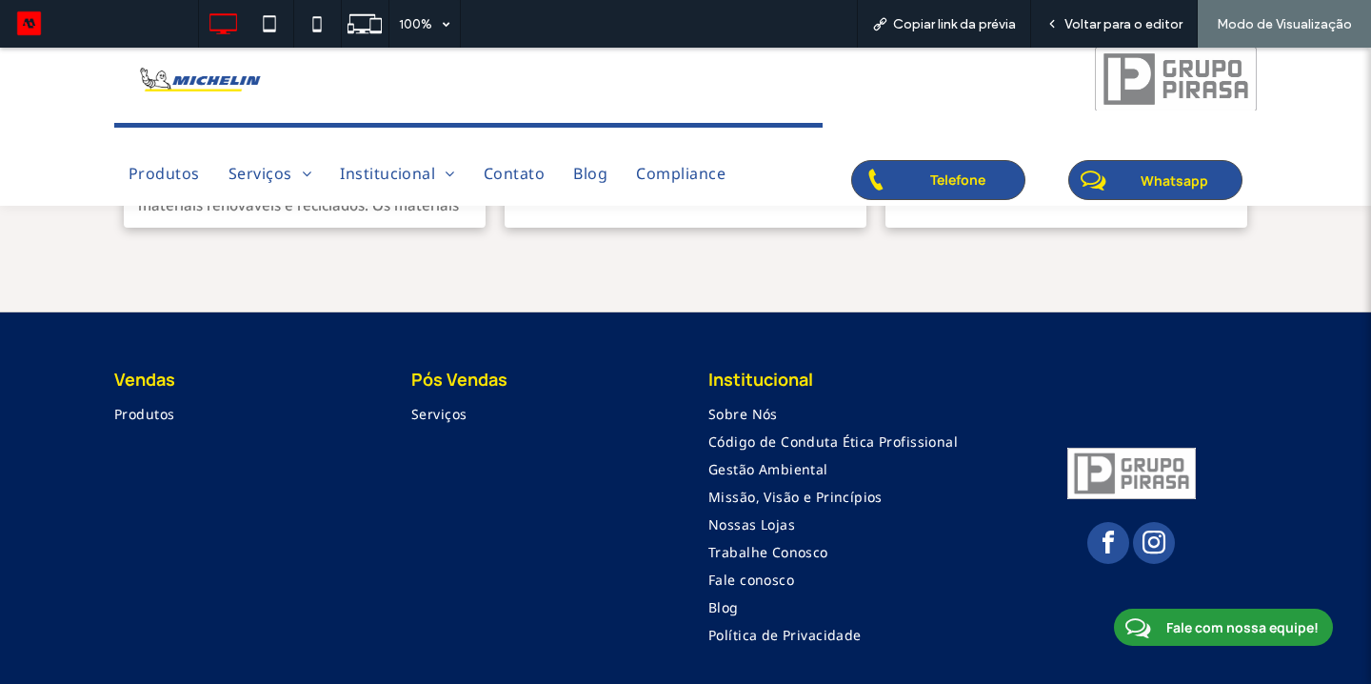
scroll to position [2364, 0]
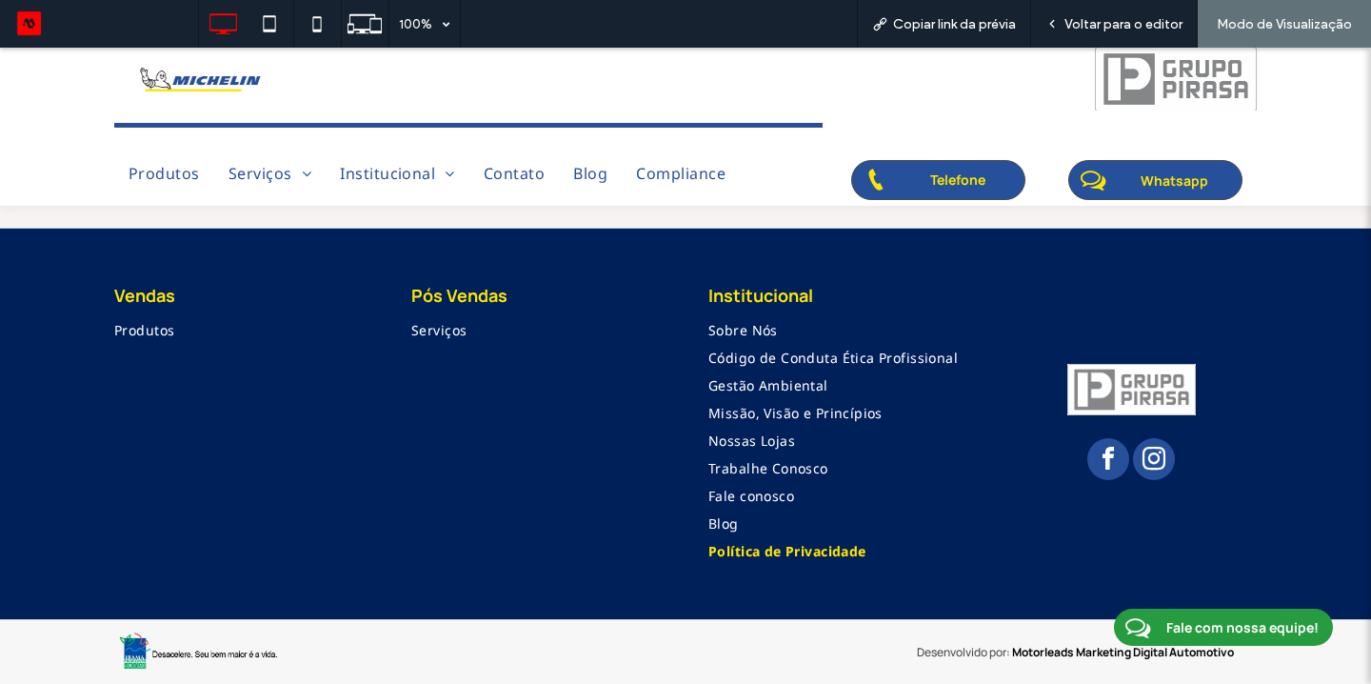
click at [752, 553] on span "Política de Privacidade" at bounding box center [788, 551] width 158 height 18
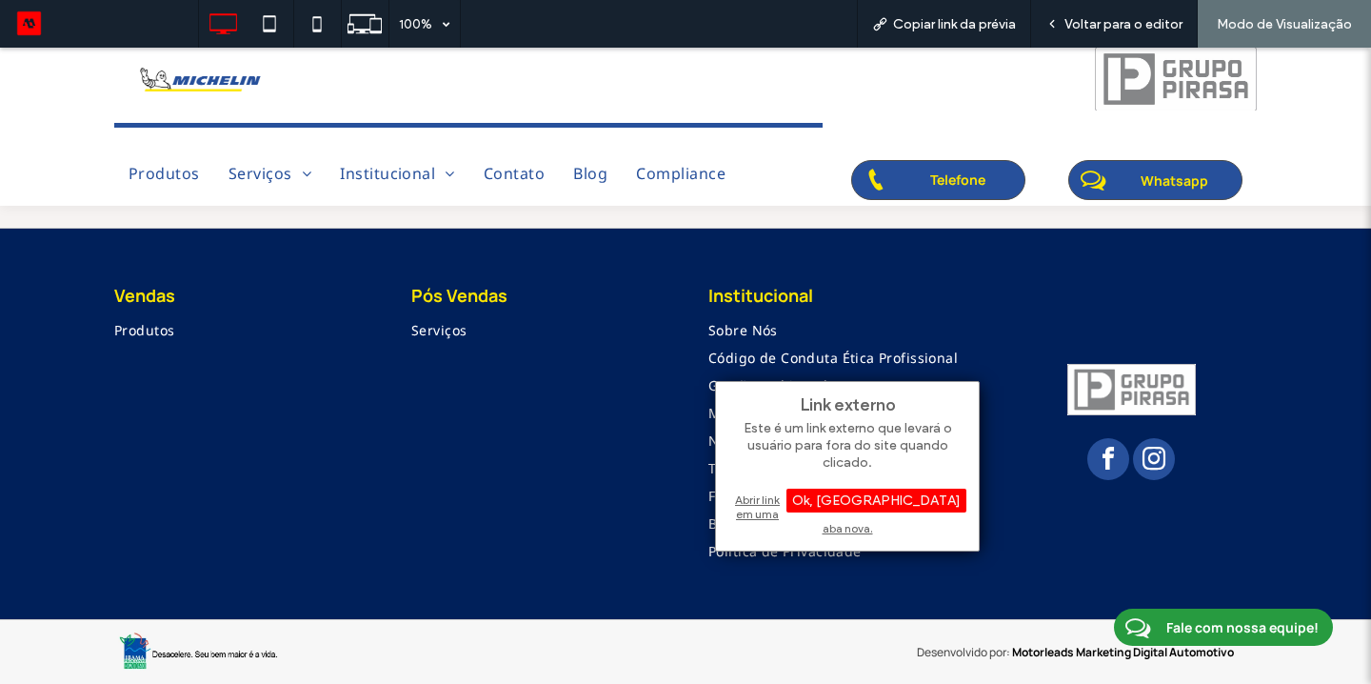
click at [796, 503] on div "Abrir link em uma aba nova." at bounding box center [848, 514] width 238 height 49
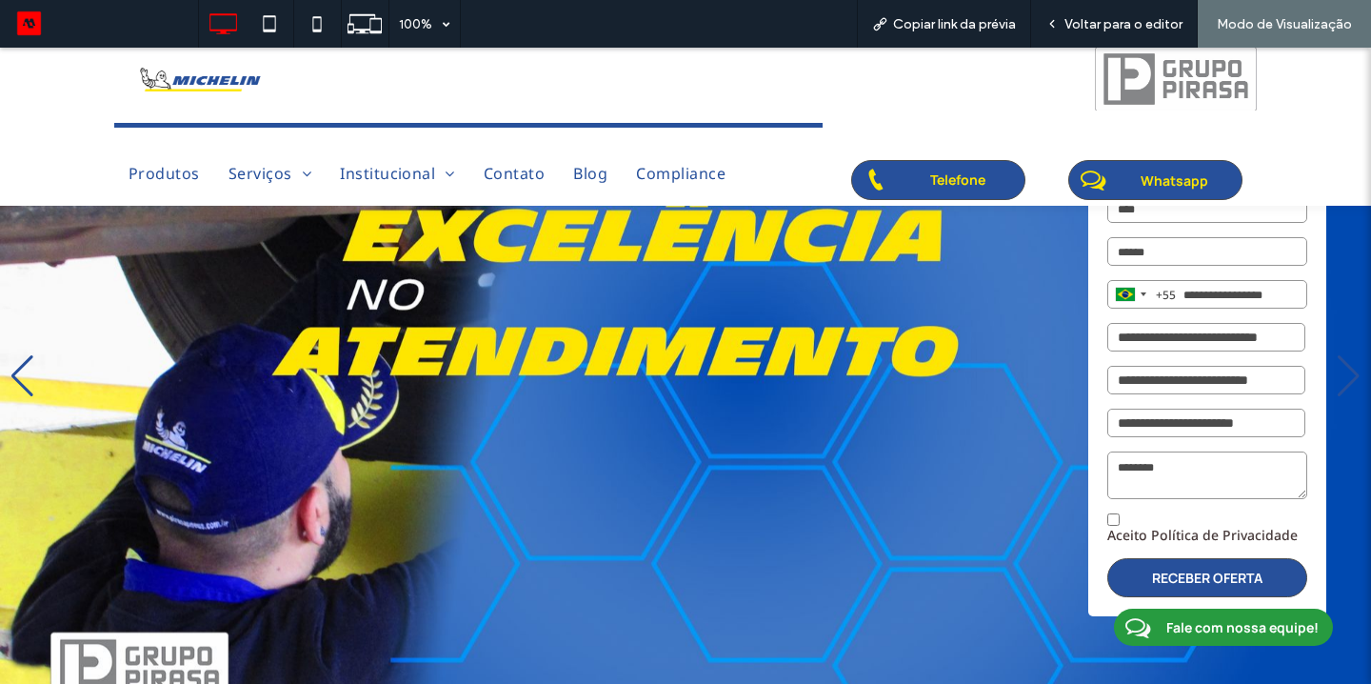
scroll to position [0, 0]
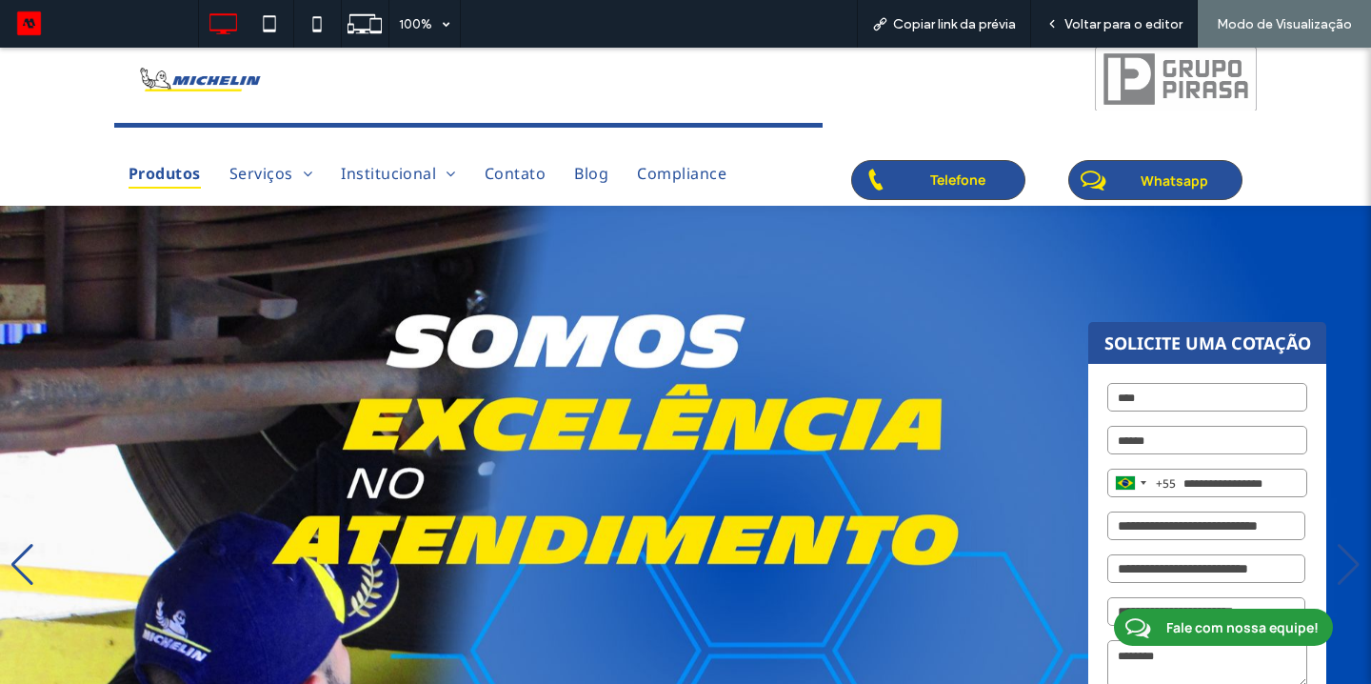
click at [175, 186] on span "Produtos" at bounding box center [165, 173] width 72 height 30
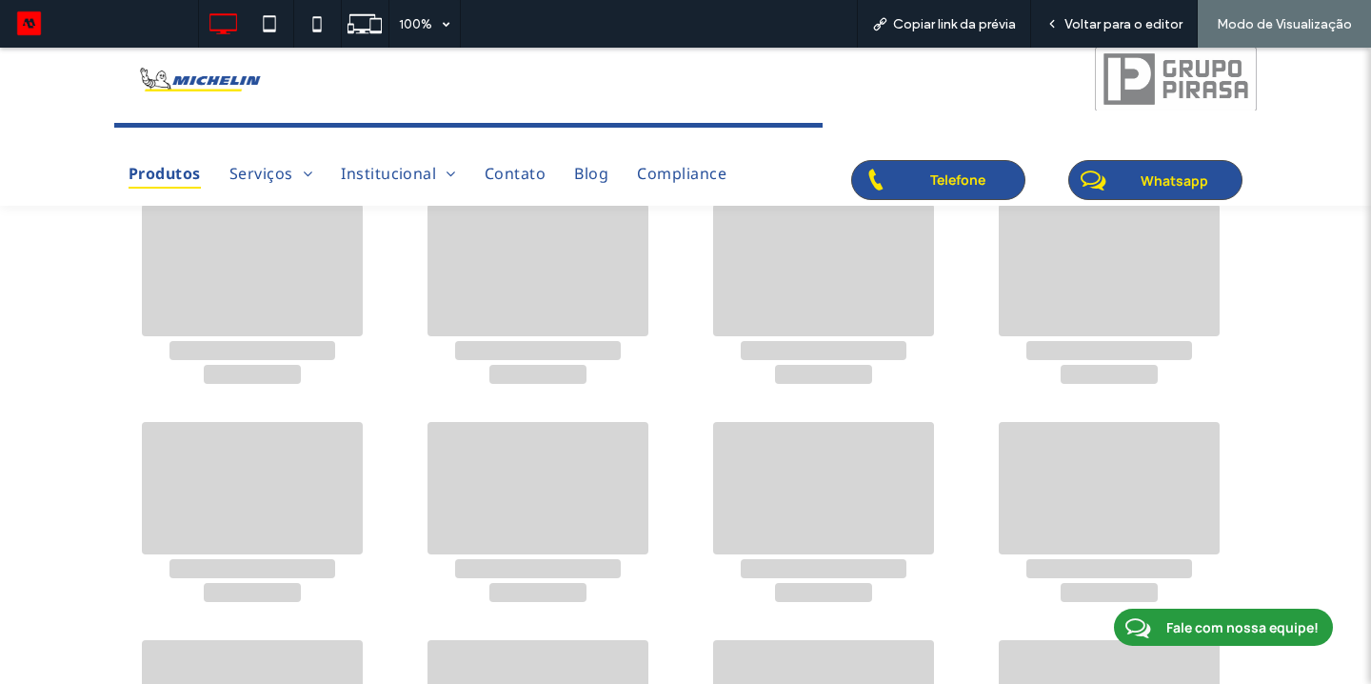
scroll to position [147, 0]
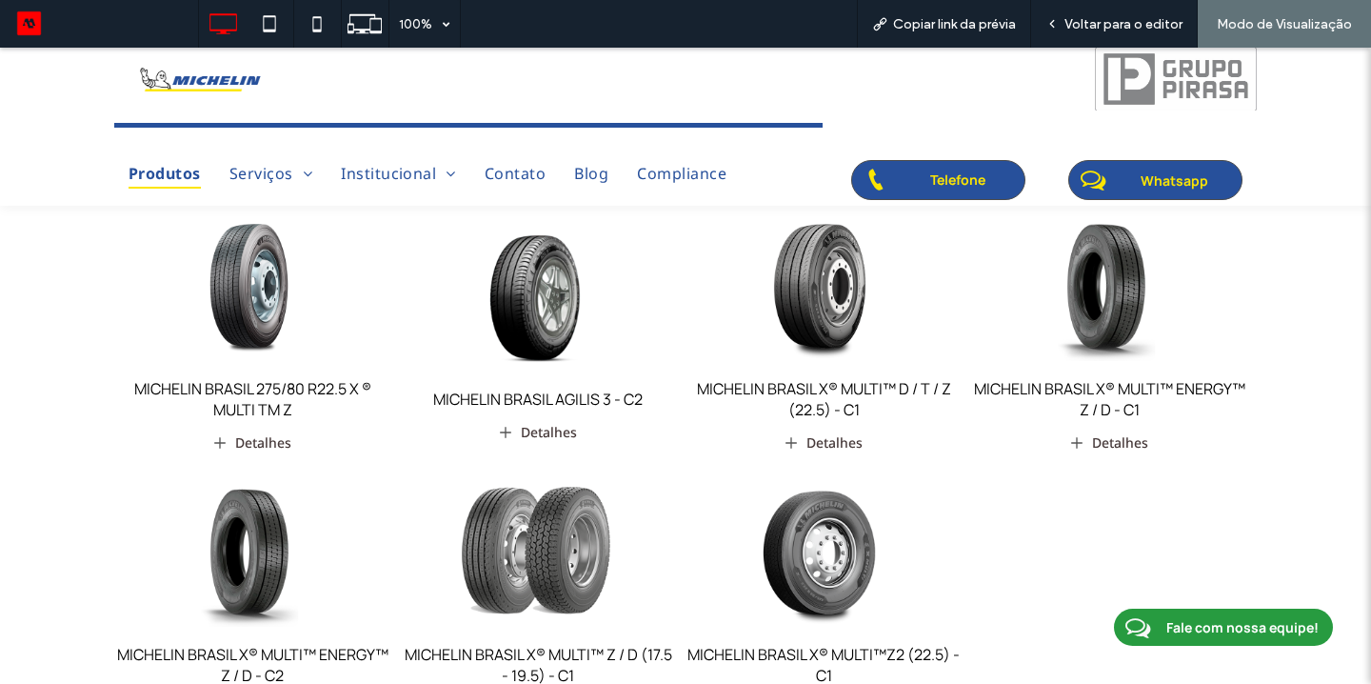
click at [258, 335] on img at bounding box center [252, 287] width 276 height 172
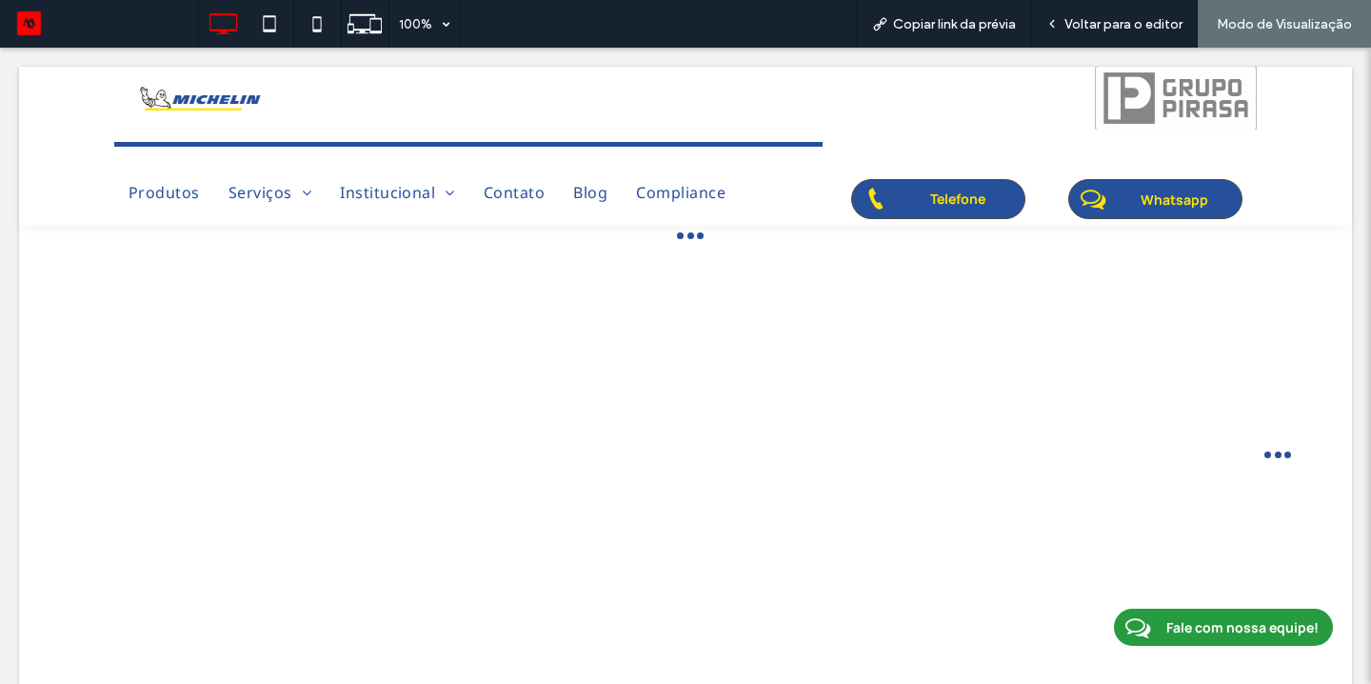
scroll to position [0, 0]
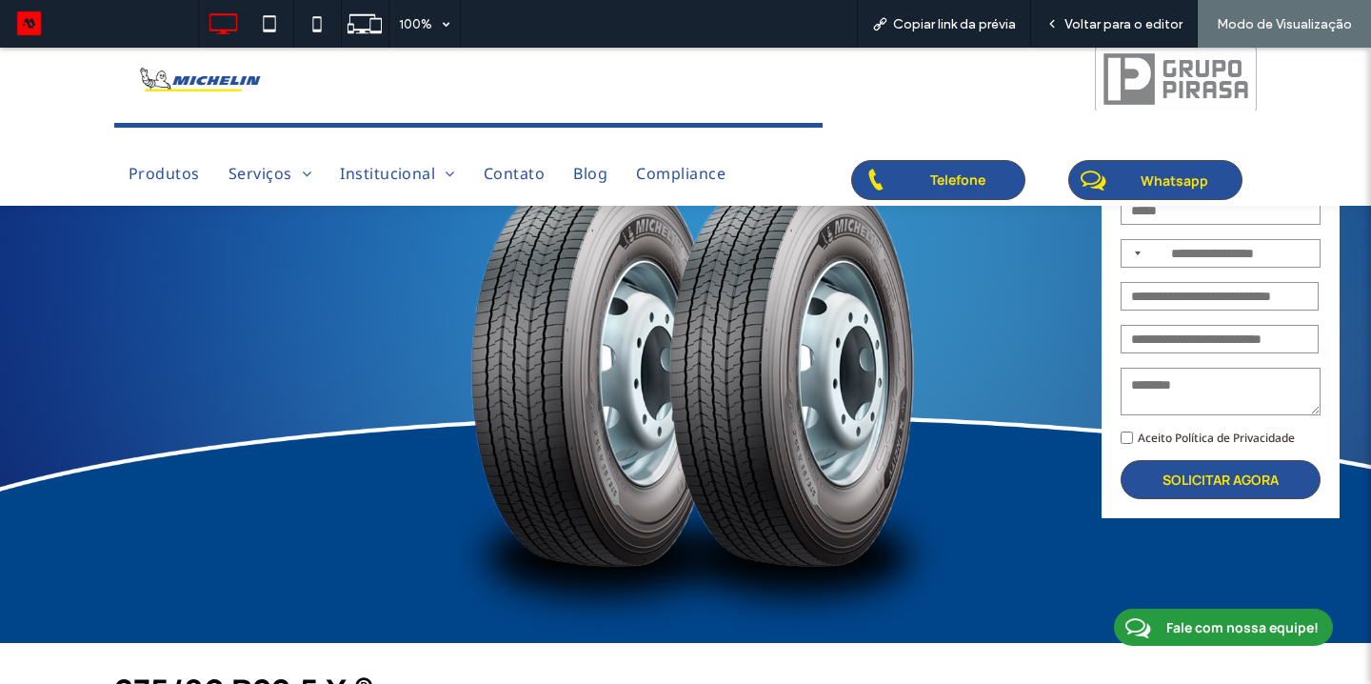
scroll to position [284, 0]
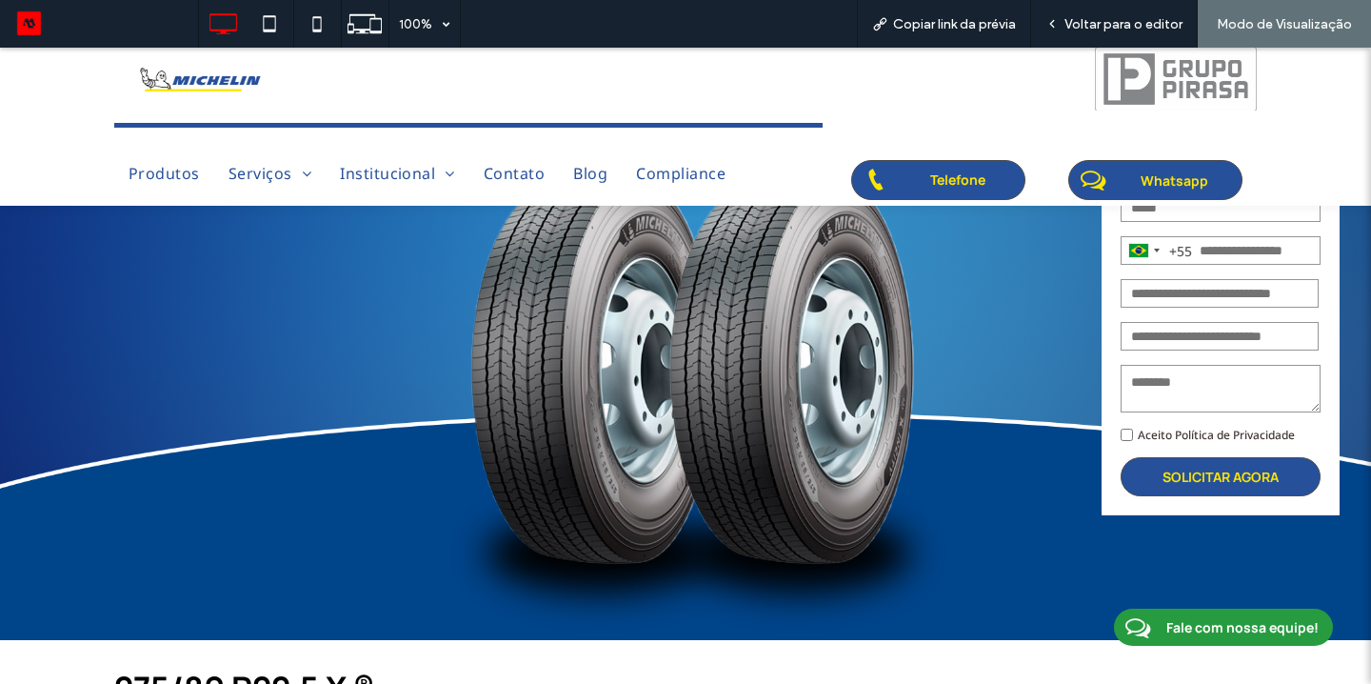
click at [1231, 440] on link "Aceito Política de Privacidade" at bounding box center [1216, 435] width 157 height 16
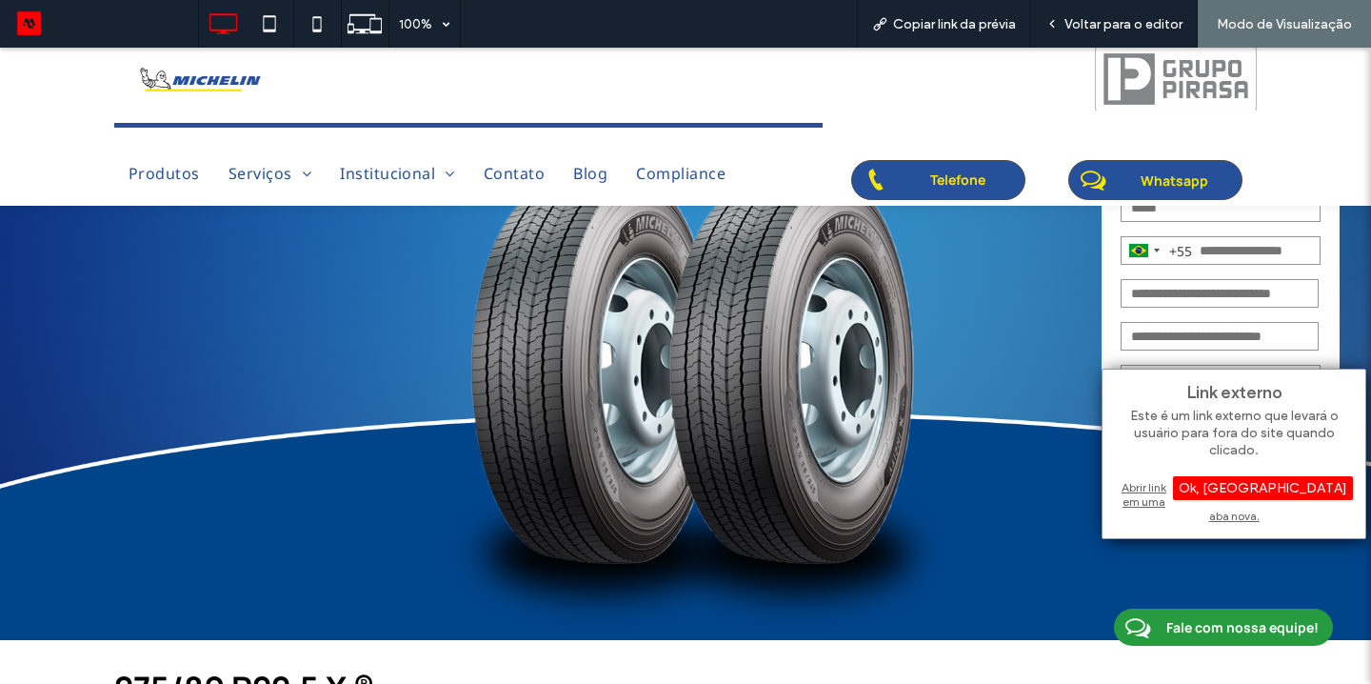
click at [1191, 487] on div "Abrir link em uma aba nova." at bounding box center [1234, 501] width 238 height 49
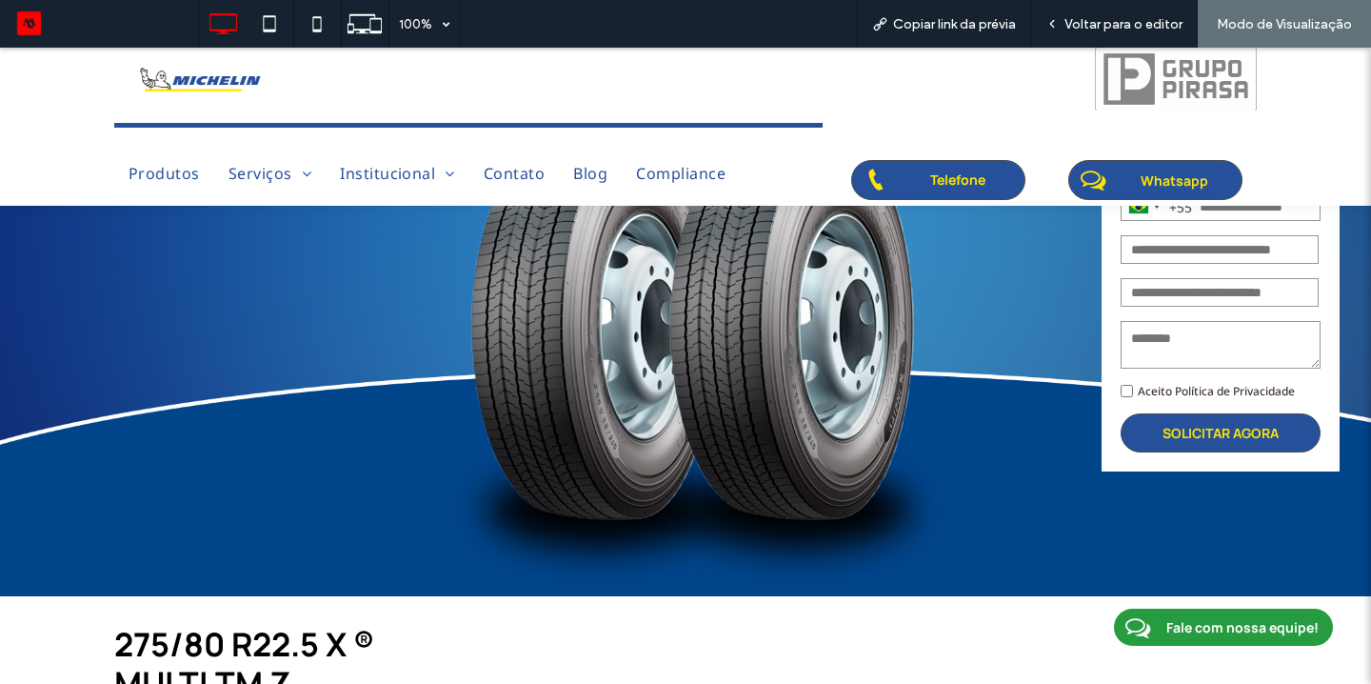
scroll to position [246, 0]
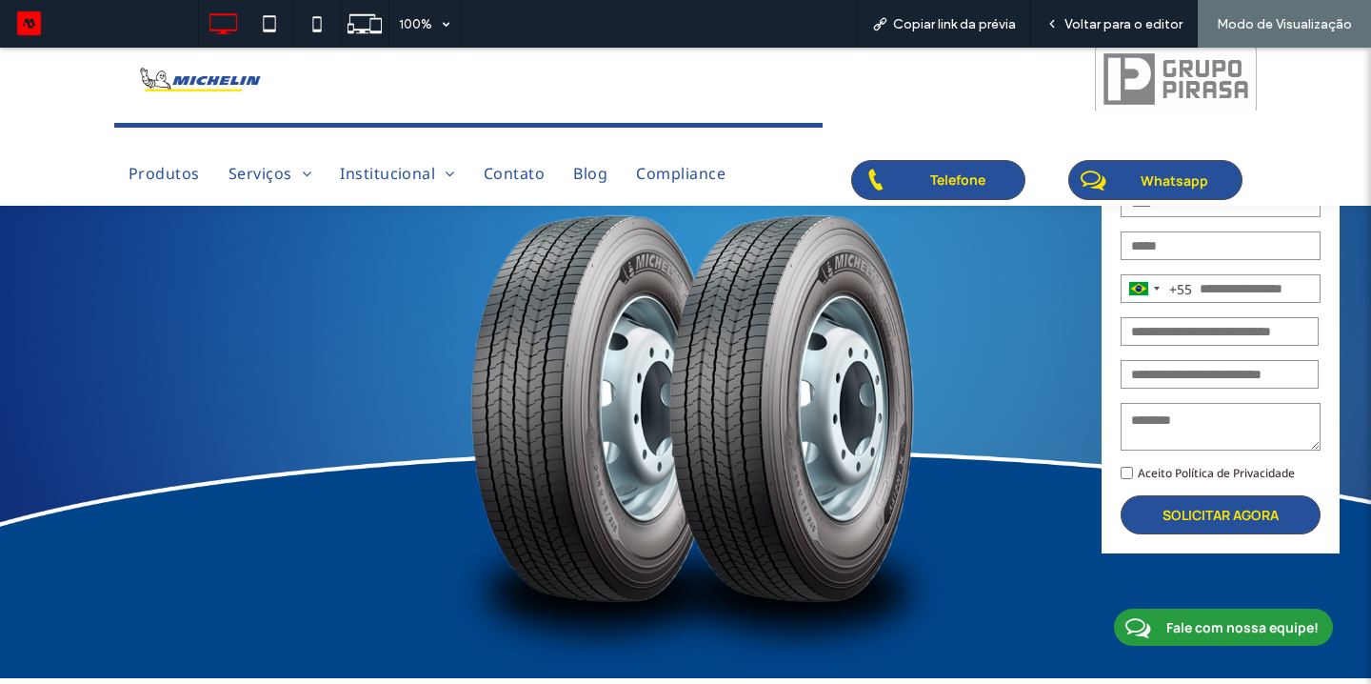
click at [1194, 477] on link "Aceito Política de Privacidade" at bounding box center [1216, 473] width 157 height 16
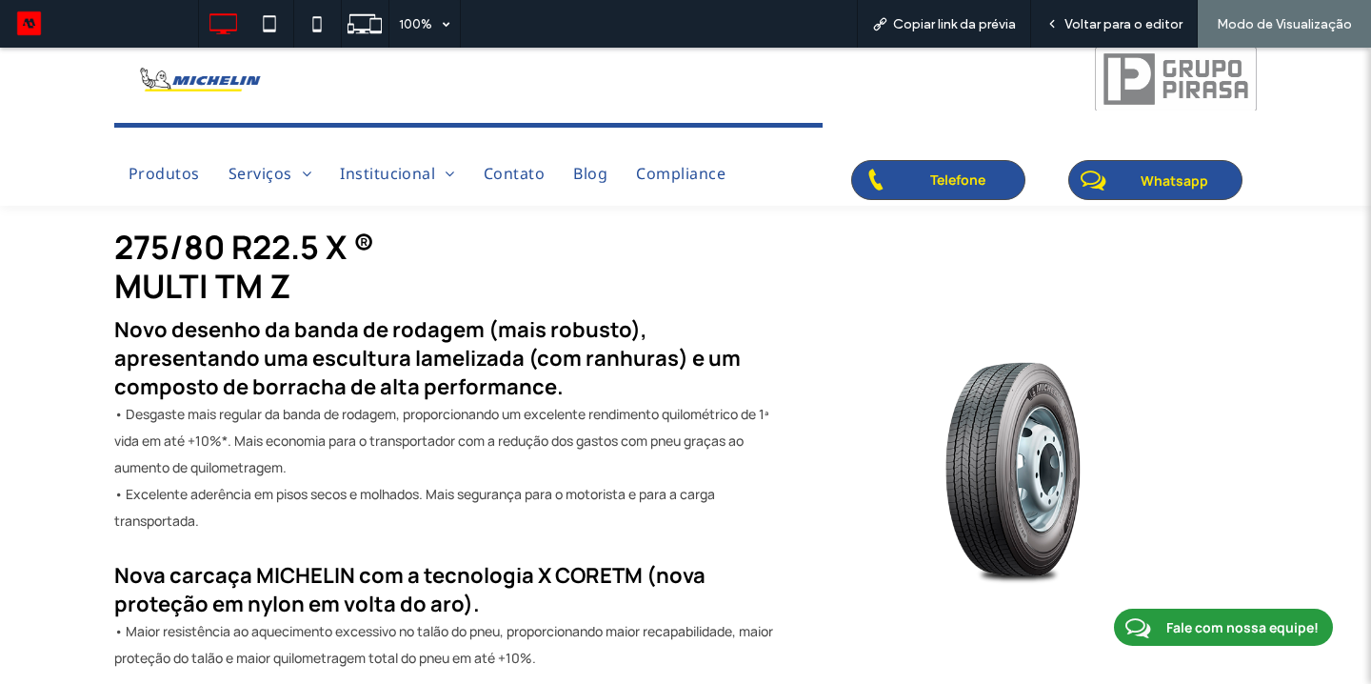
scroll to position [744, 0]
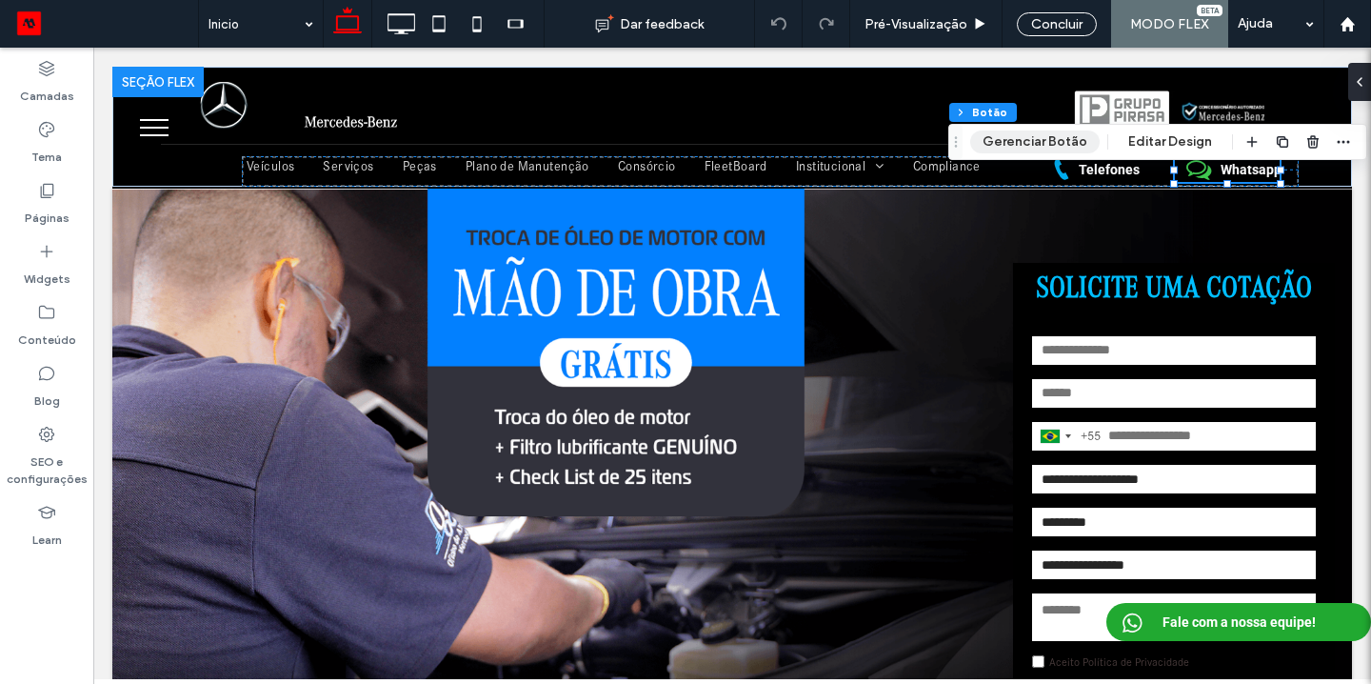
click at [1015, 139] on button "Gerenciar Botão" at bounding box center [1035, 141] width 130 height 23
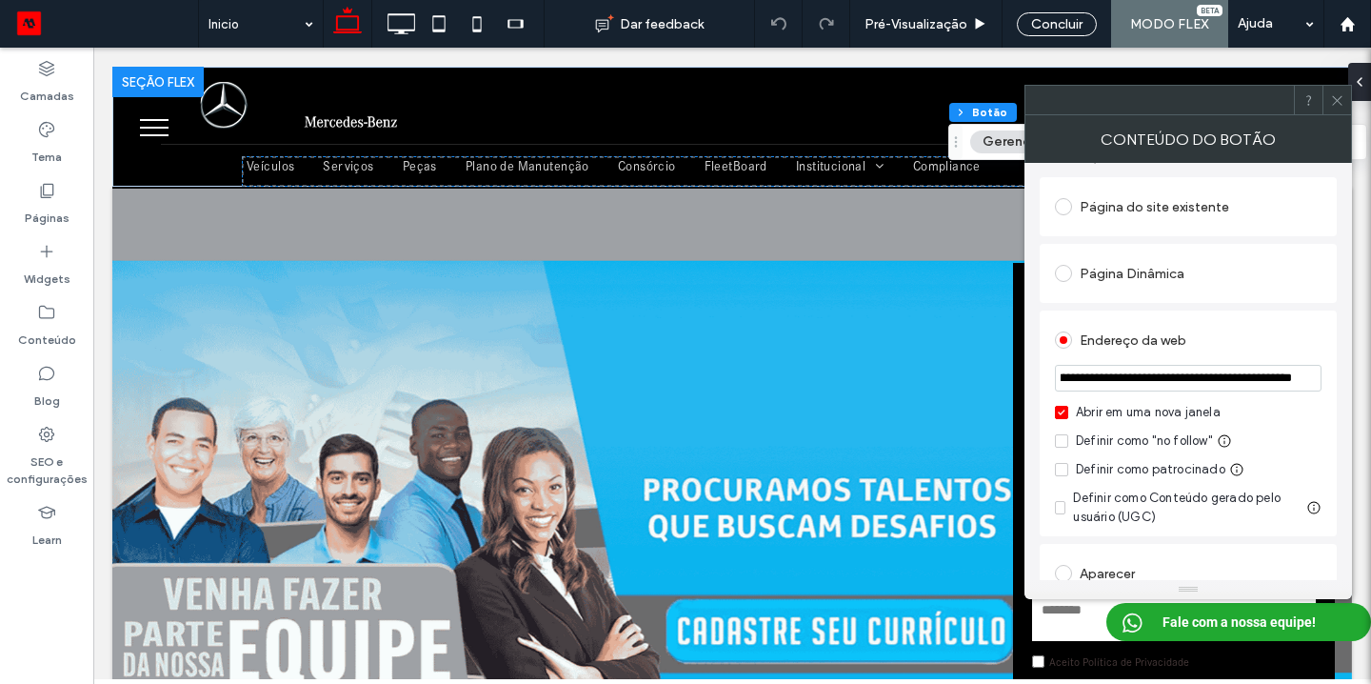
scroll to position [0, 345]
drag, startPoint x: 1175, startPoint y: 378, endPoint x: 1320, endPoint y: 385, distance: 144.9
click at [1320, 386] on input "**********" at bounding box center [1188, 378] width 267 height 27
click at [1219, 346] on div "Endereço da web" at bounding box center [1188, 340] width 267 height 30
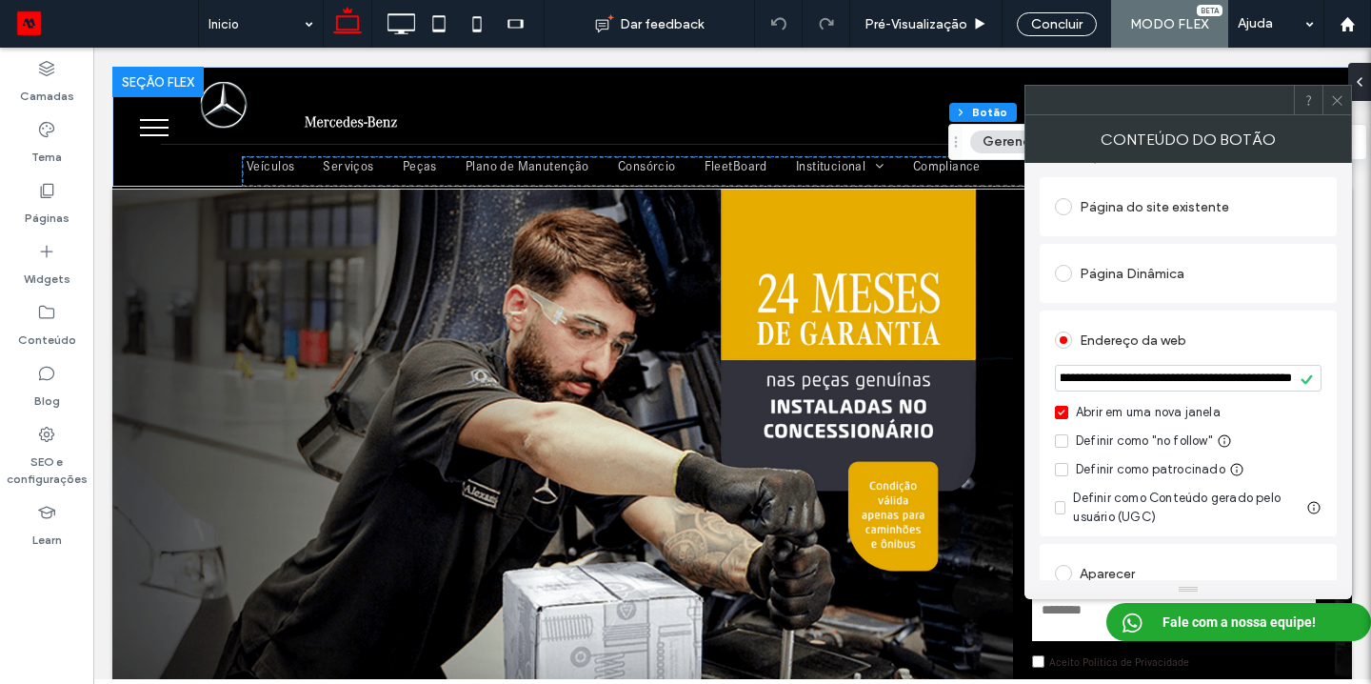
scroll to position [0, 345]
drag, startPoint x: 1163, startPoint y: 379, endPoint x: 1350, endPoint y: 379, distance: 187.6
click at [1350, 379] on div "**********" at bounding box center [1189, 371] width 328 height 417
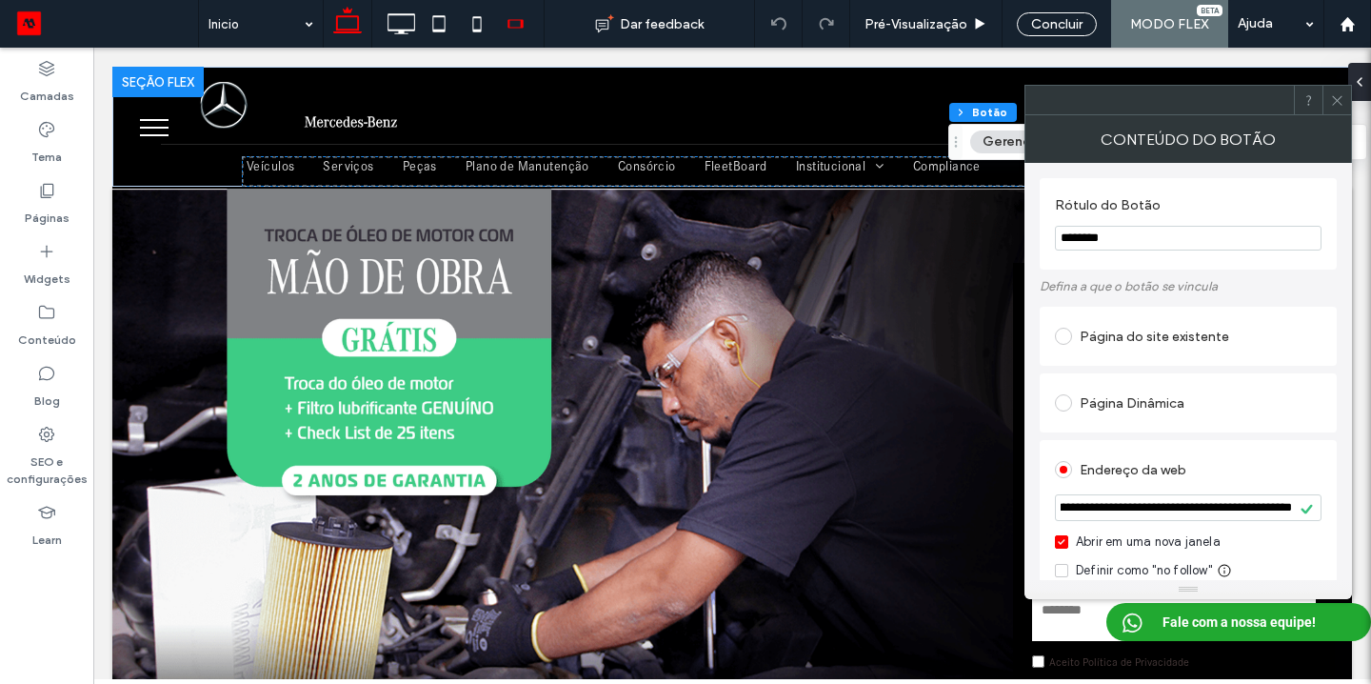
scroll to position [0, 0]
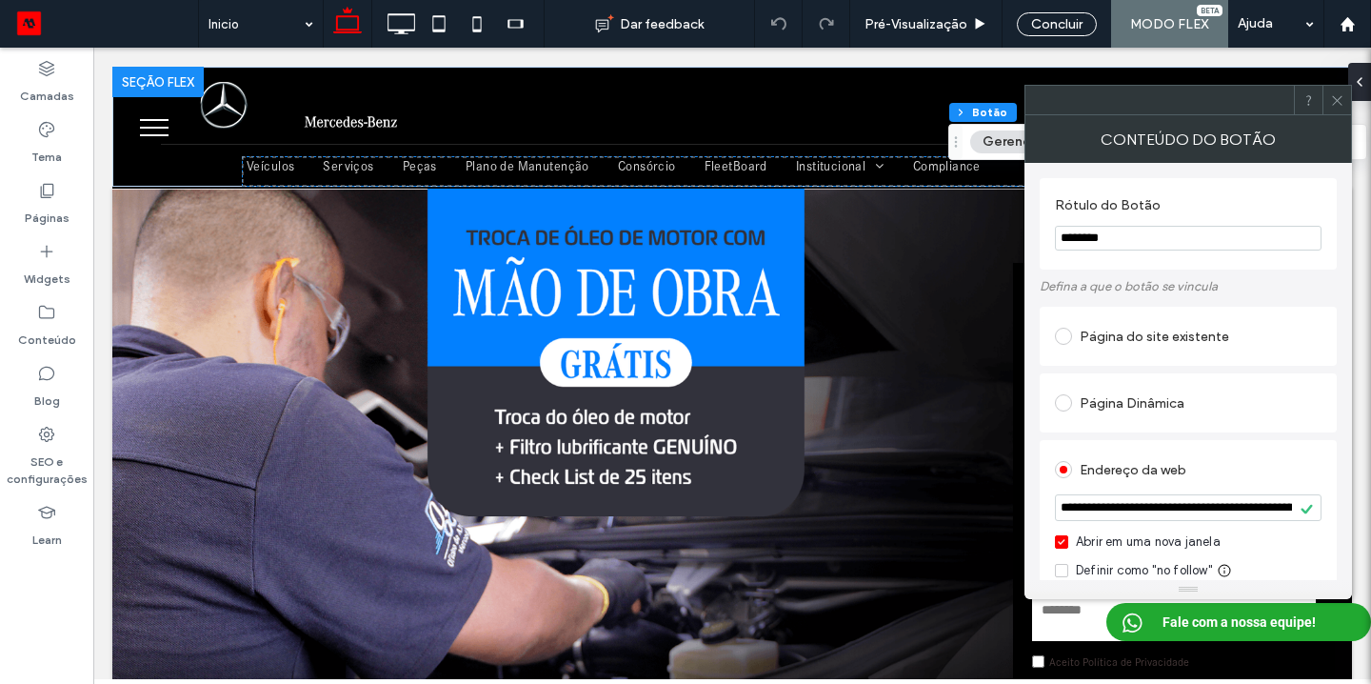
click at [1334, 105] on icon at bounding box center [1337, 100] width 14 height 14
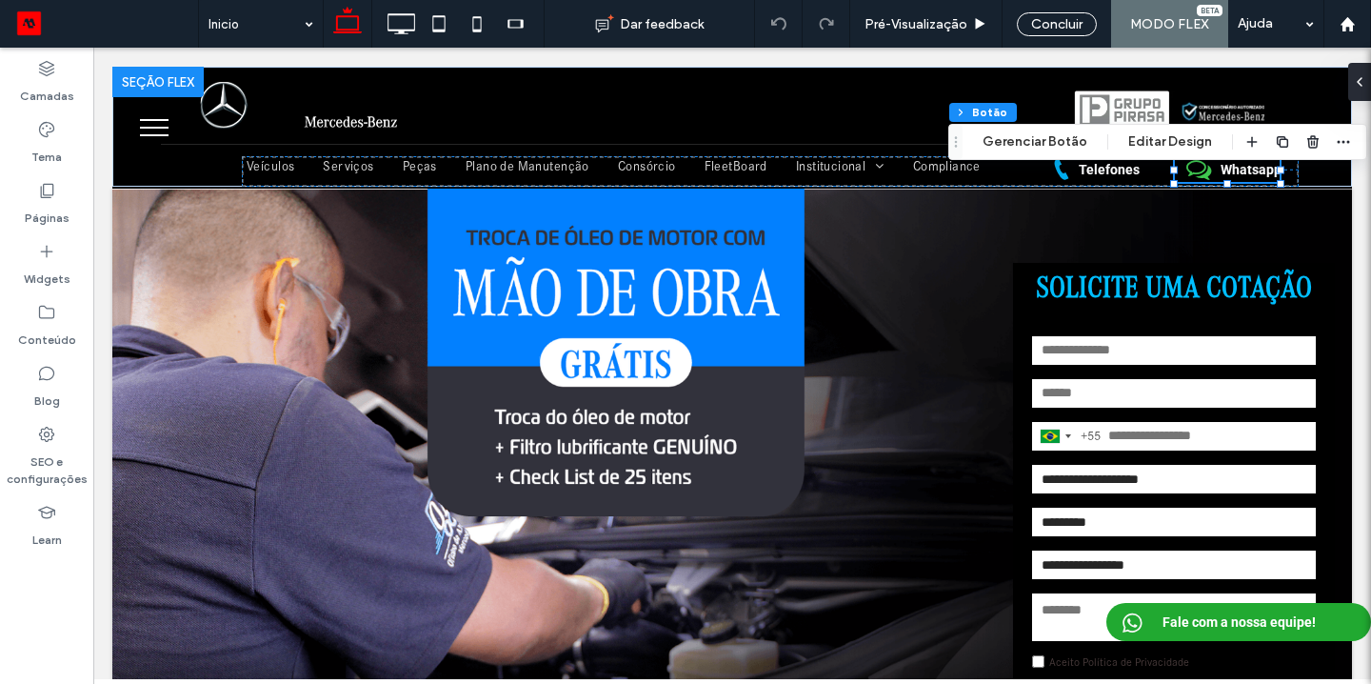
drag, startPoint x: 946, startPoint y: 113, endPoint x: 1038, endPoint y: 158, distance: 102.7
click at [1035, 158] on div "Flex section Flex column Grade avançada Grade avançada Botão Gerenciar Botão Ed…" at bounding box center [1158, 142] width 419 height 36
click at [1022, 139] on button "Gerenciar Botão" at bounding box center [1035, 141] width 130 height 23
